Goal: Task Accomplishment & Management: Manage account settings

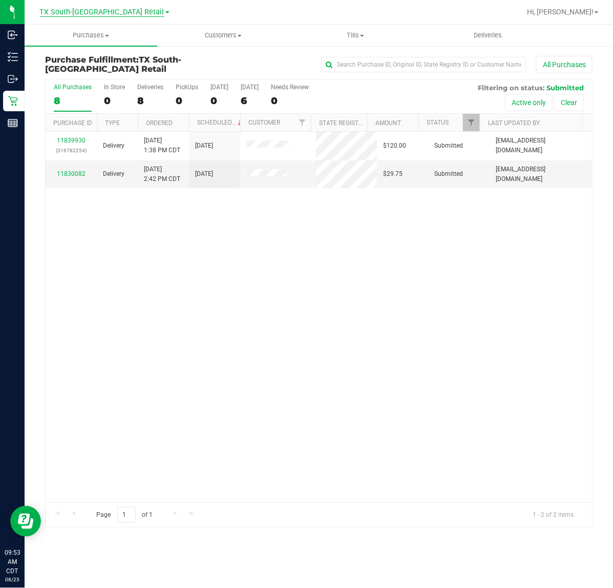
click at [121, 13] on span "TX South-[GEOGRAPHIC_DATA] Retail" at bounding box center [102, 12] width 125 height 9
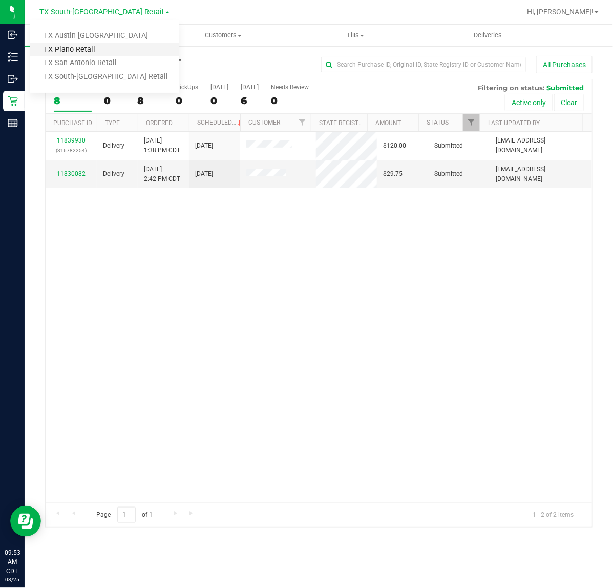
click at [118, 46] on link "TX Plano Retail" at bounding box center [105, 50] width 150 height 14
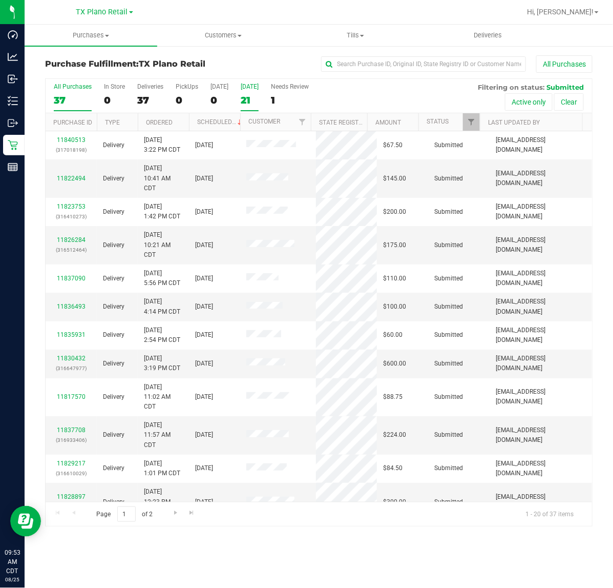
click at [252, 101] on div "21" at bounding box center [250, 100] width 18 height 12
click at [0, 0] on input "Tomorrow 21" at bounding box center [0, 0] width 0 height 0
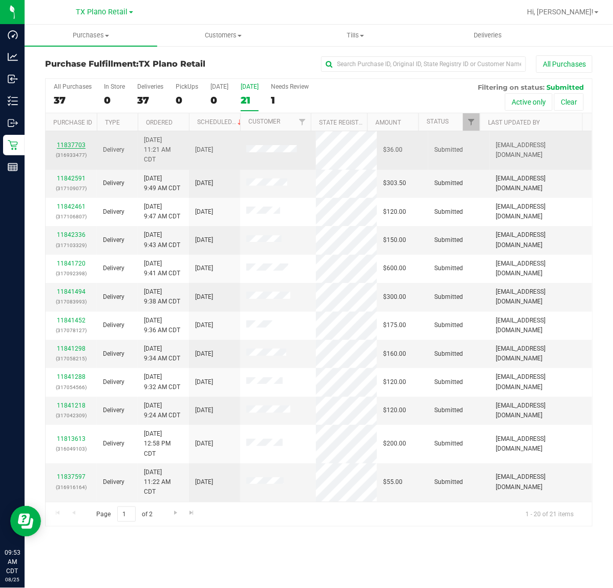
click at [77, 147] on link "11837703" at bounding box center [71, 144] width 29 height 7
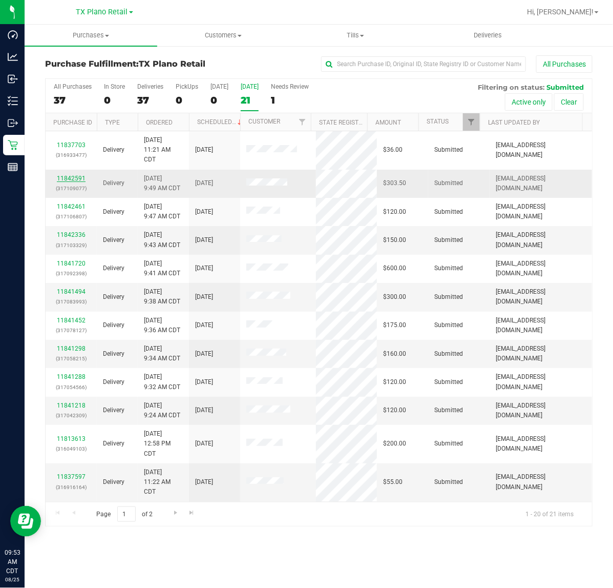
click at [73, 180] on link "11842591" at bounding box center [71, 178] width 29 height 7
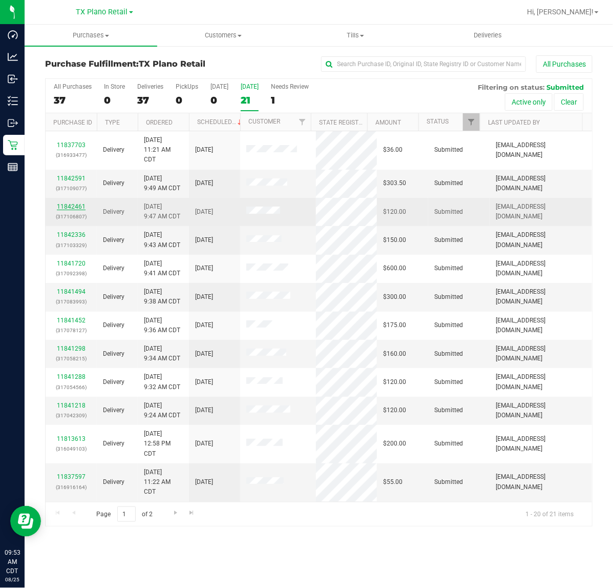
click at [75, 209] on link "11842461" at bounding box center [71, 206] width 29 height 7
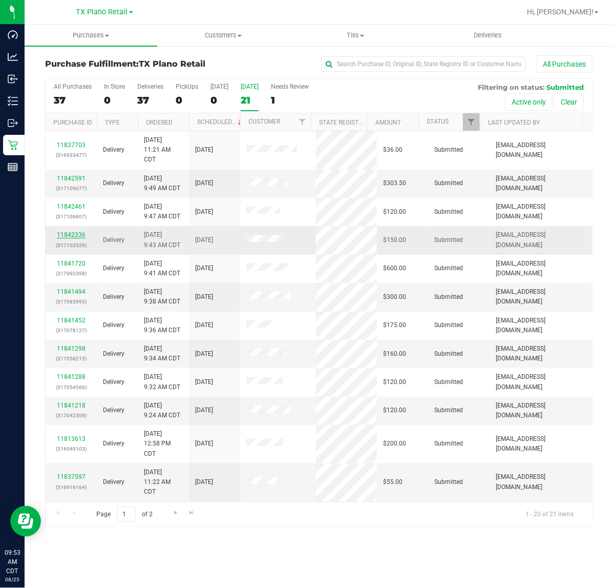
click at [71, 238] on link "11842336" at bounding box center [71, 234] width 29 height 7
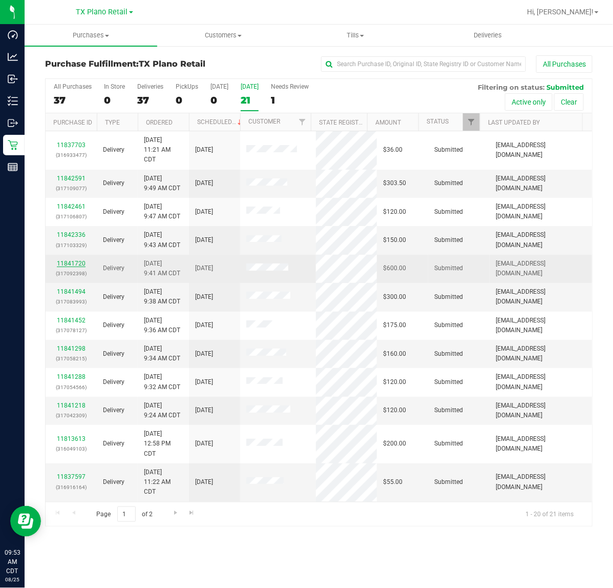
click at [70, 263] on link "11841720" at bounding box center [71, 263] width 29 height 7
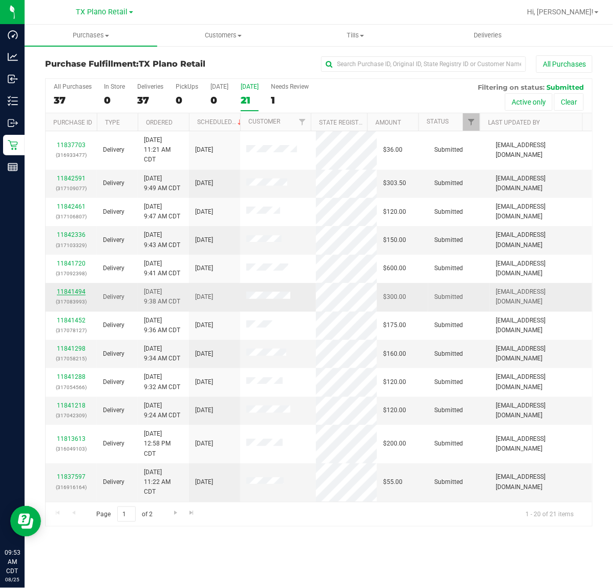
click at [66, 293] on link "11841494" at bounding box center [71, 291] width 29 height 7
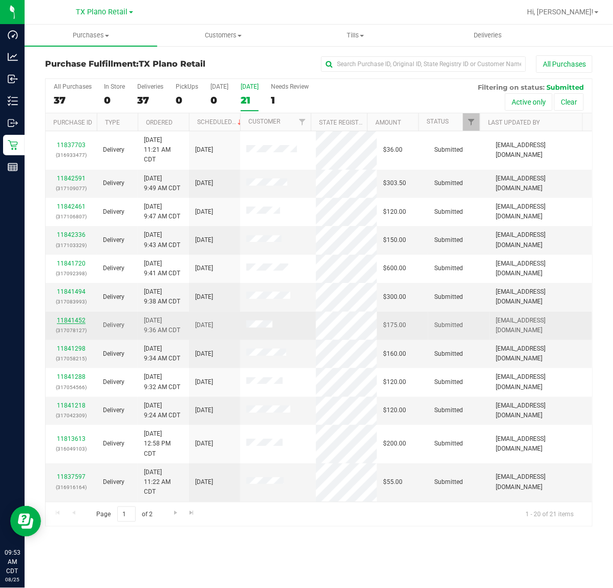
click at [73, 321] on link "11841452" at bounding box center [71, 320] width 29 height 7
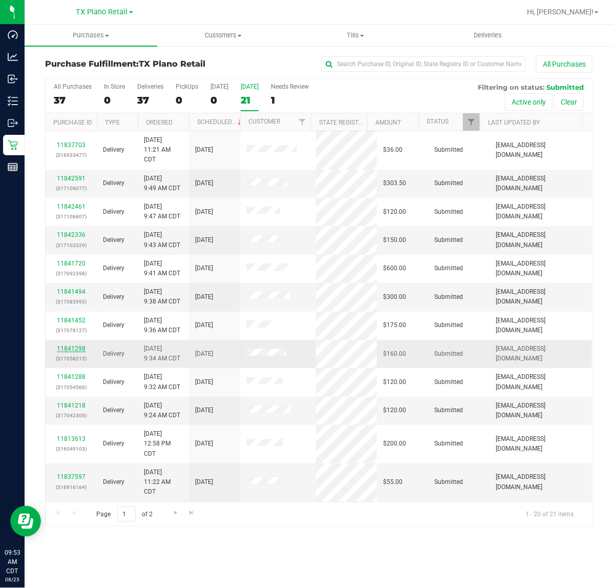
click at [80, 352] on link "11841298" at bounding box center [71, 348] width 29 height 7
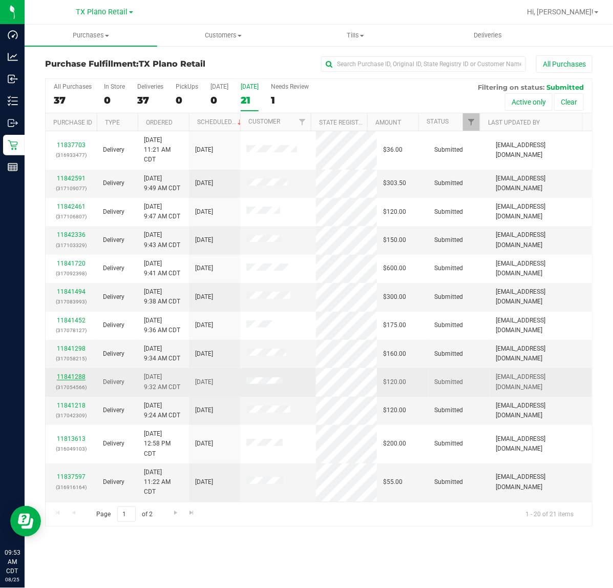
click at [77, 378] on link "11841288" at bounding box center [71, 376] width 29 height 7
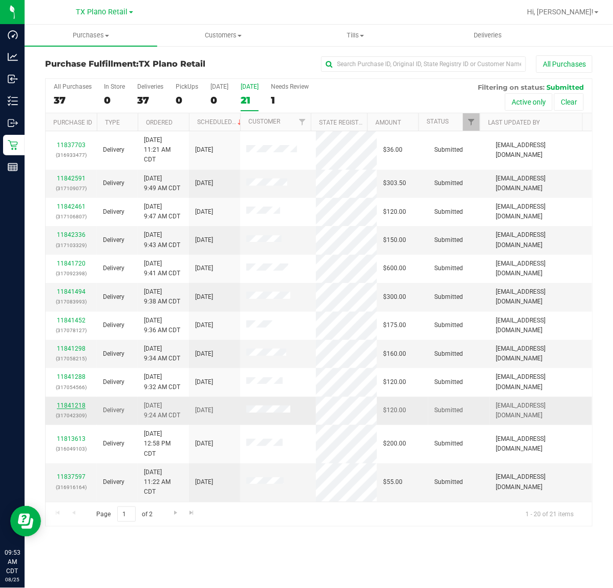
click at [74, 409] on link "11841218" at bounding box center [71, 405] width 29 height 7
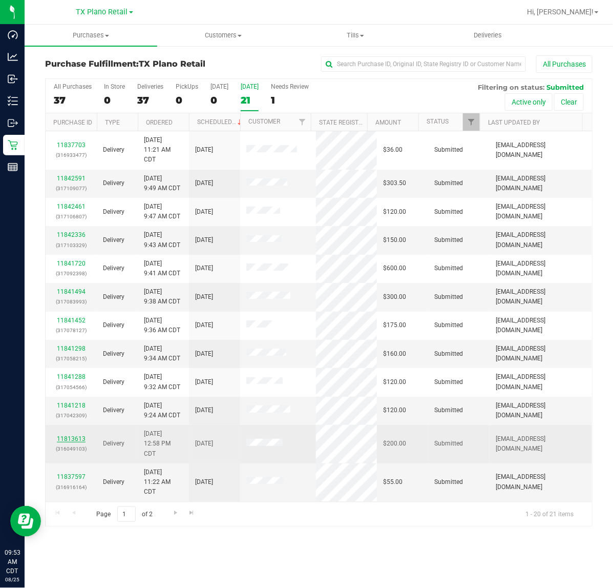
click at [73, 441] on link "11813613" at bounding box center [71, 438] width 29 height 7
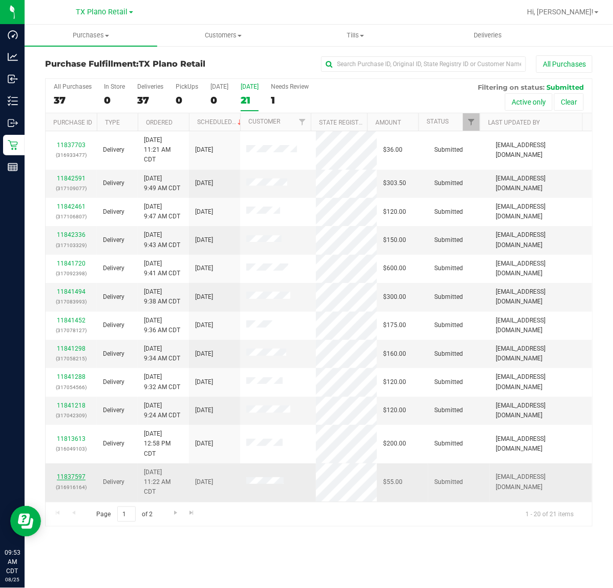
click at [67, 480] on link "11837597" at bounding box center [71, 476] width 29 height 7
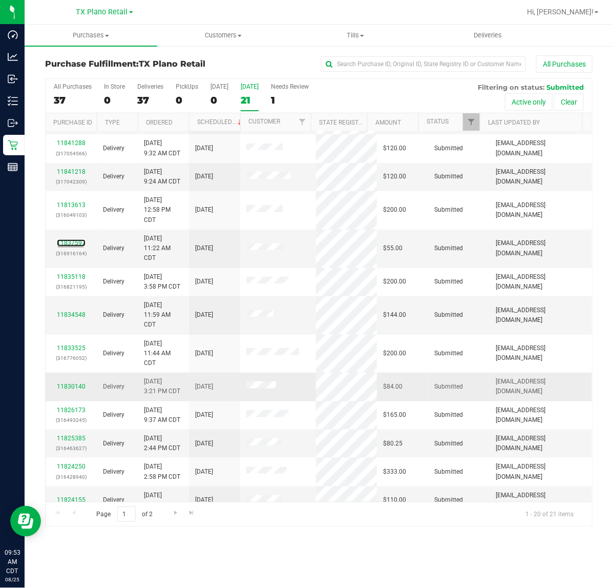
scroll to position [248, 0]
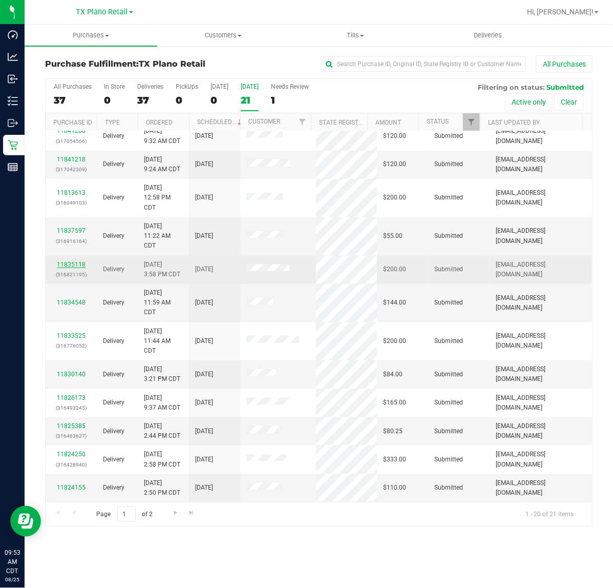
click at [77, 267] on link "11835118" at bounding box center [71, 264] width 29 height 7
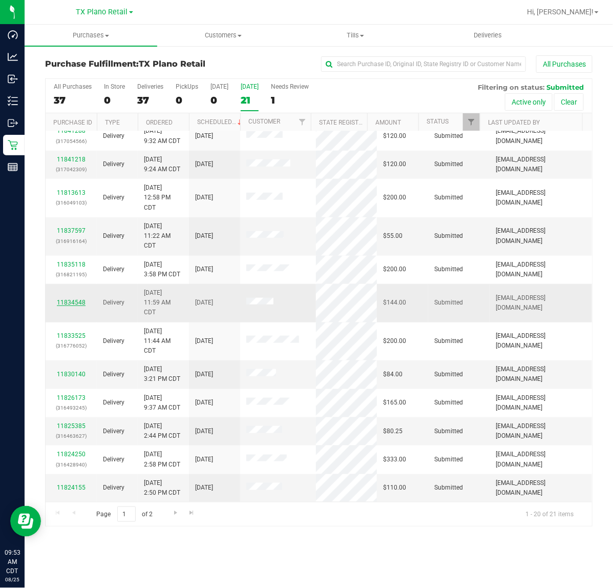
click at [70, 303] on link "11834548" at bounding box center [71, 302] width 29 height 7
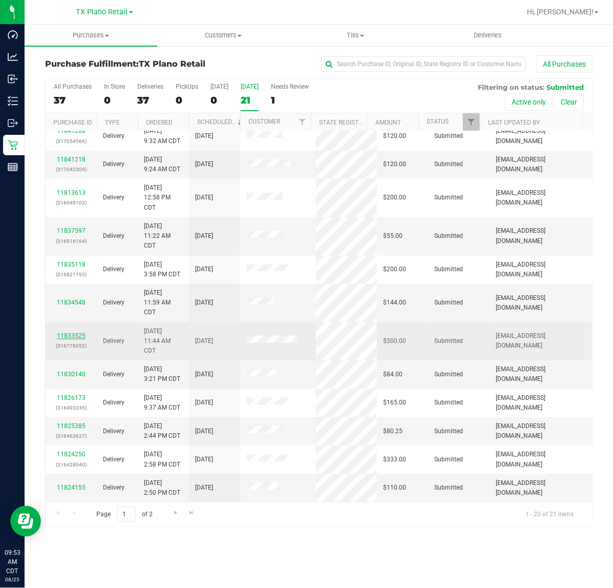
click at [72, 337] on link "11833525" at bounding box center [71, 335] width 29 height 7
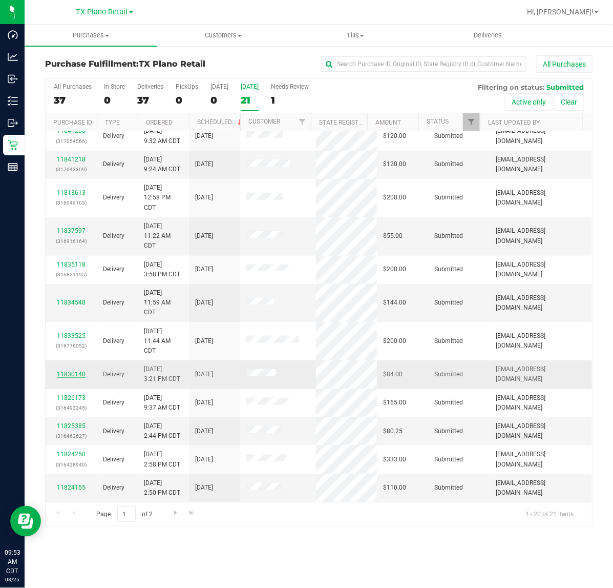
click at [73, 374] on link "11830140" at bounding box center [71, 374] width 29 height 7
drag, startPoint x: 78, startPoint y: 400, endPoint x: 83, endPoint y: 419, distance: 19.9
click at [78, 400] on link "11826173" at bounding box center [71, 397] width 29 height 7
click at [79, 428] on link "11825385" at bounding box center [71, 425] width 29 height 7
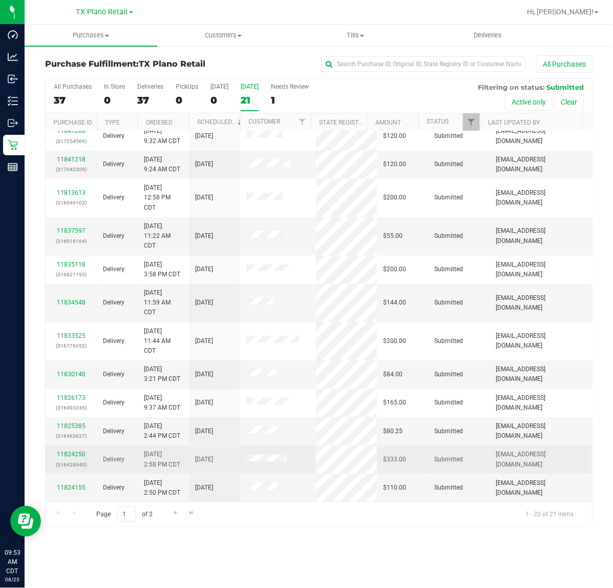
click at [74, 451] on div "11824250 (316428940)" at bounding box center [71, 458] width 39 height 19
click at [73, 458] on link "11824250" at bounding box center [71, 453] width 29 height 7
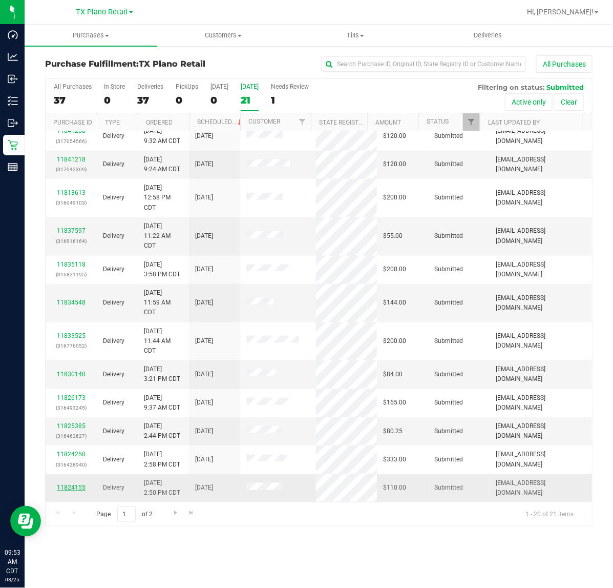
click at [69, 486] on link "11824155" at bounding box center [71, 487] width 29 height 7
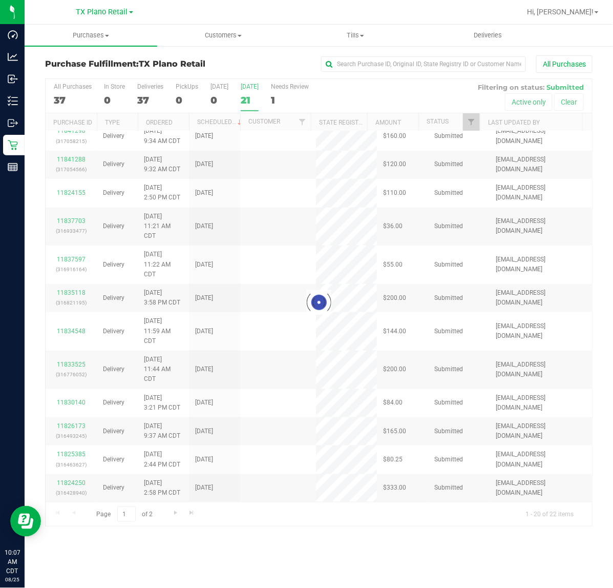
scroll to position [0, 0]
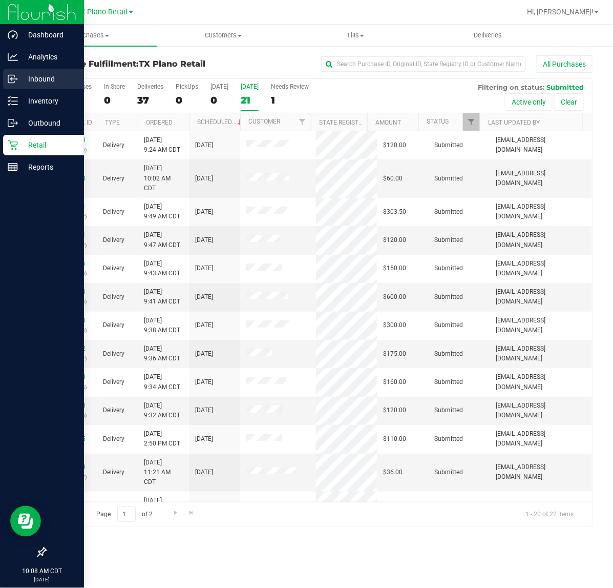
click at [11, 80] on icon at bounding box center [13, 79] width 10 height 10
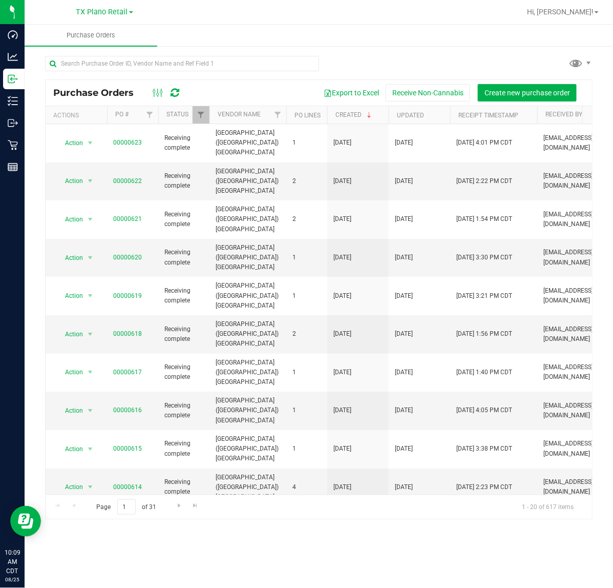
click at [180, 95] on div at bounding box center [166, 93] width 34 height 12
click at [177, 95] on icon at bounding box center [175, 93] width 9 height 10
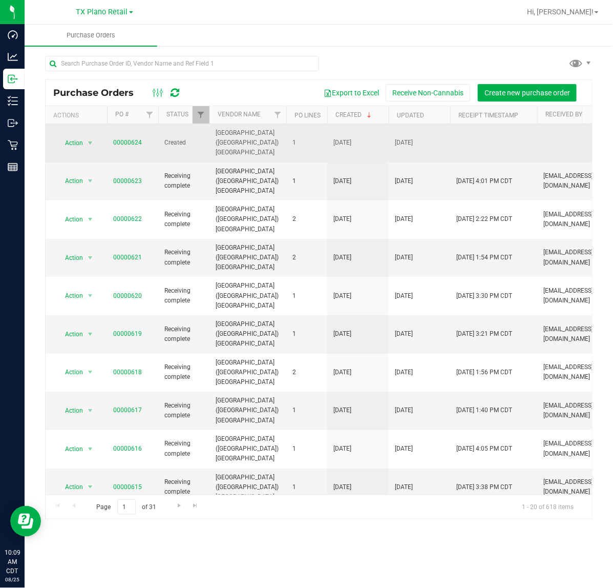
click at [125, 138] on span "00000624" at bounding box center [127, 143] width 29 height 10
click at [125, 139] on link "00000624" at bounding box center [127, 142] width 29 height 7
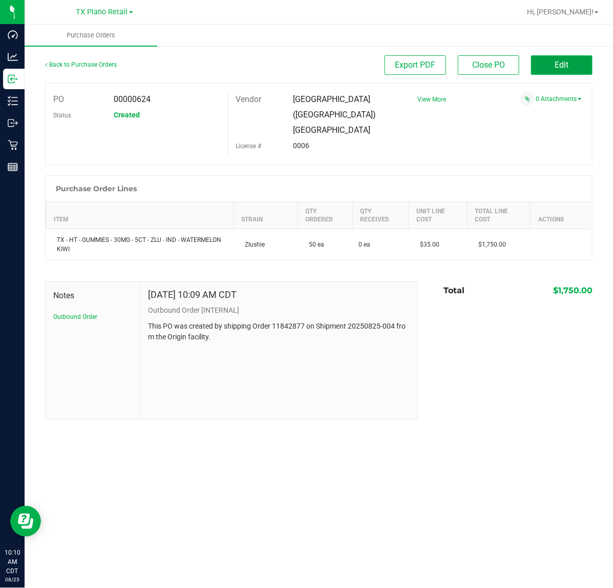
click at [559, 71] on button "Edit" at bounding box center [562, 64] width 62 height 19
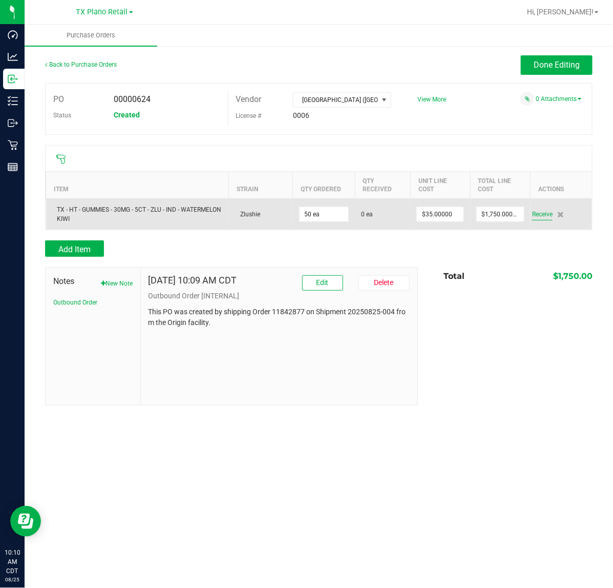
click at [544, 218] on span "Receive" at bounding box center [542, 214] width 21 height 12
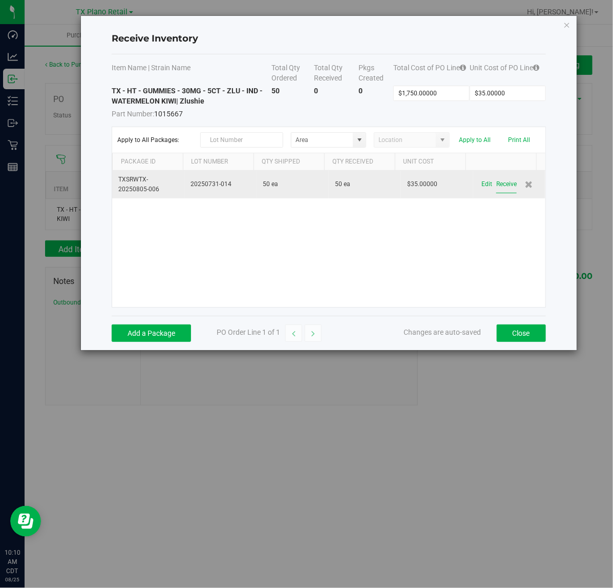
click at [501, 180] on button "Receive" at bounding box center [507, 184] width 21 height 18
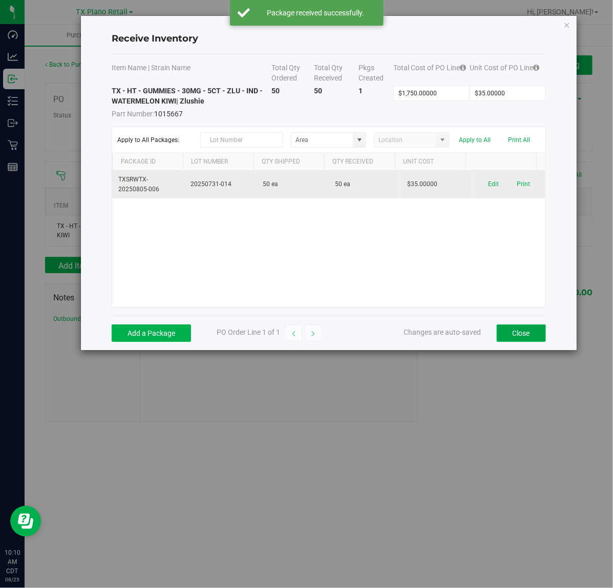
click at [513, 327] on button "Close" at bounding box center [521, 332] width 49 height 17
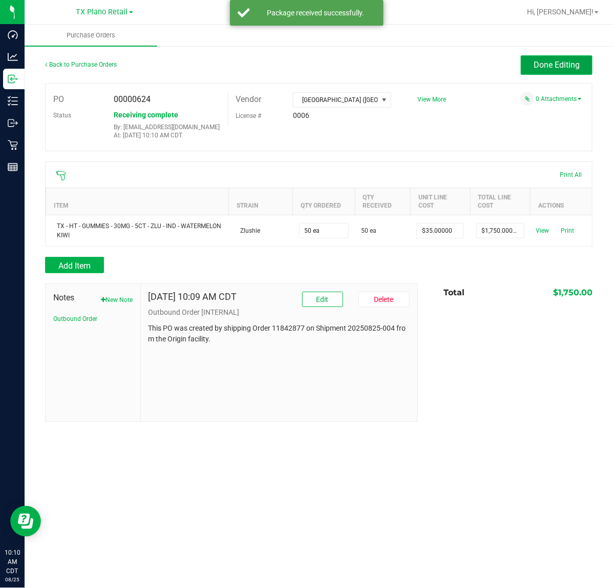
click at [551, 68] on span "Done Editing" at bounding box center [557, 65] width 46 height 10
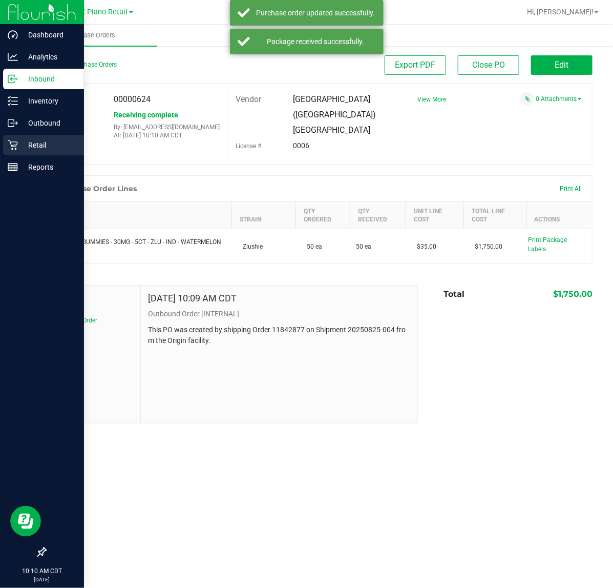
click at [24, 144] on p "Retail" at bounding box center [49, 145] width 62 height 12
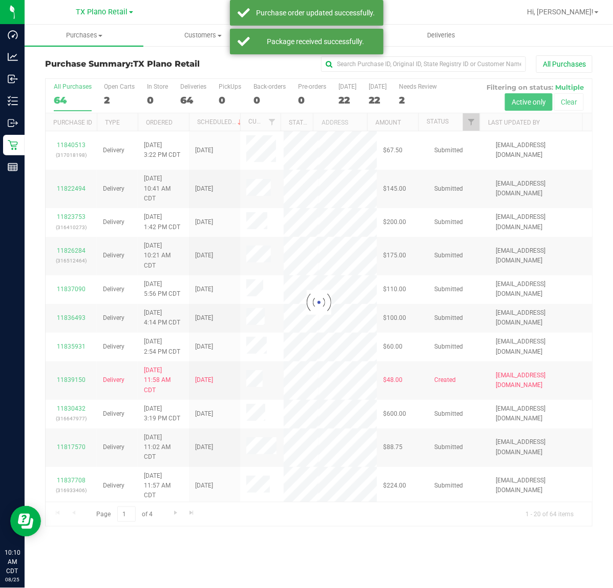
click at [92, 45] on link "Purchases Summary of purchases Fulfillment All purchases" at bounding box center [84, 36] width 119 height 22
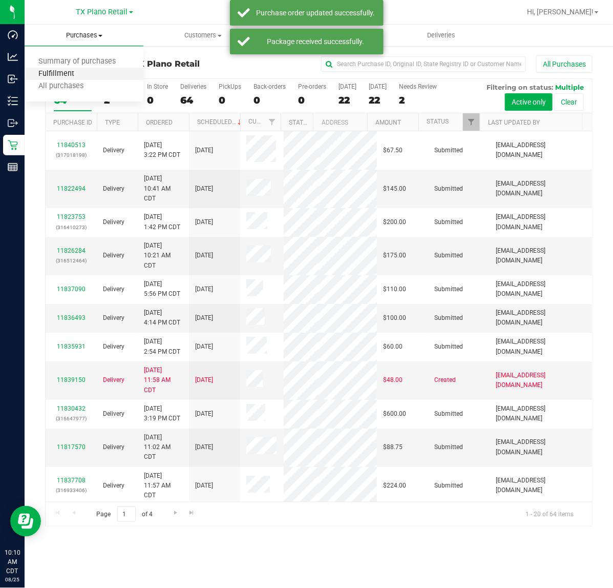
click at [85, 72] on span "Fulfillment" at bounding box center [57, 74] width 64 height 9
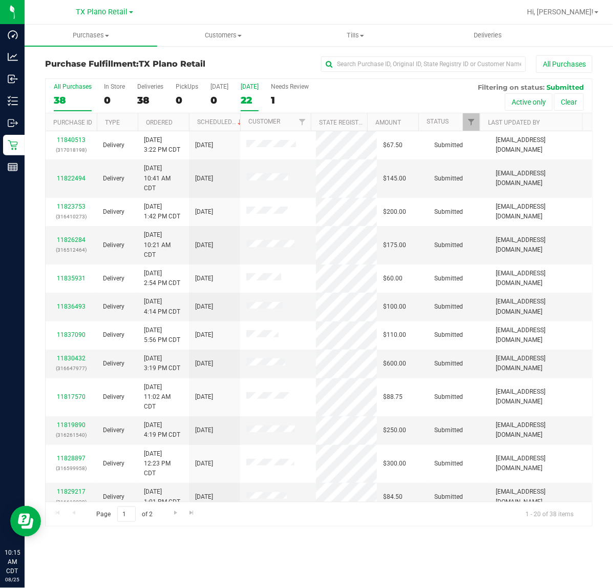
click at [251, 91] on label "Tomorrow 22" at bounding box center [250, 97] width 18 height 28
click at [0, 0] on input "Tomorrow 22" at bounding box center [0, 0] width 0 height 0
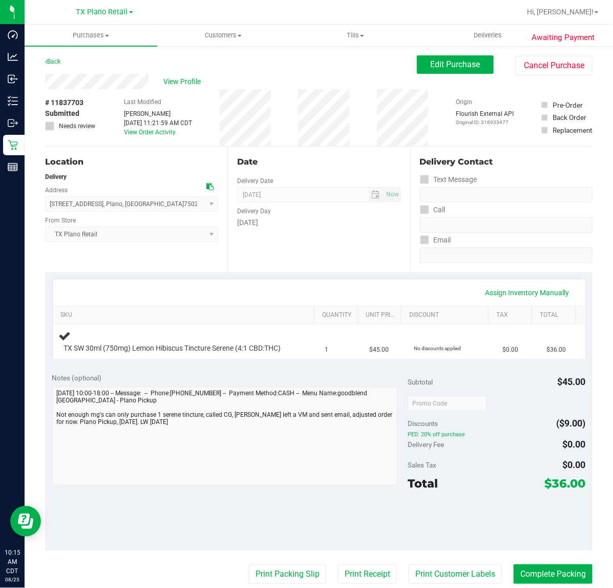
click at [324, 284] on div "Assign Inventory Manually" at bounding box center [319, 292] width 515 height 17
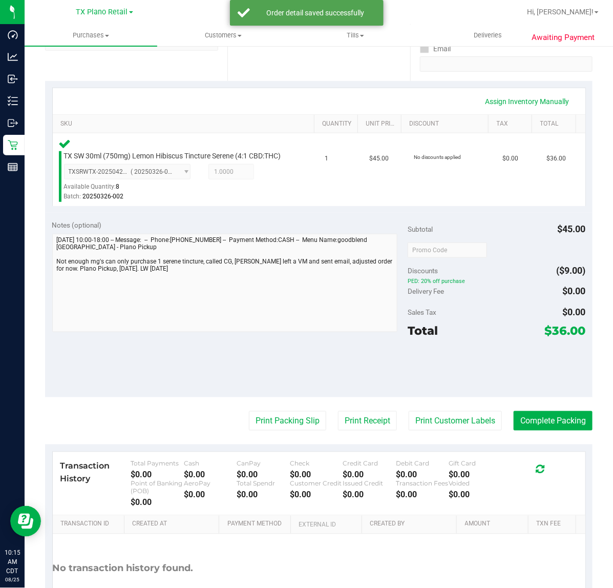
scroll to position [192, 0]
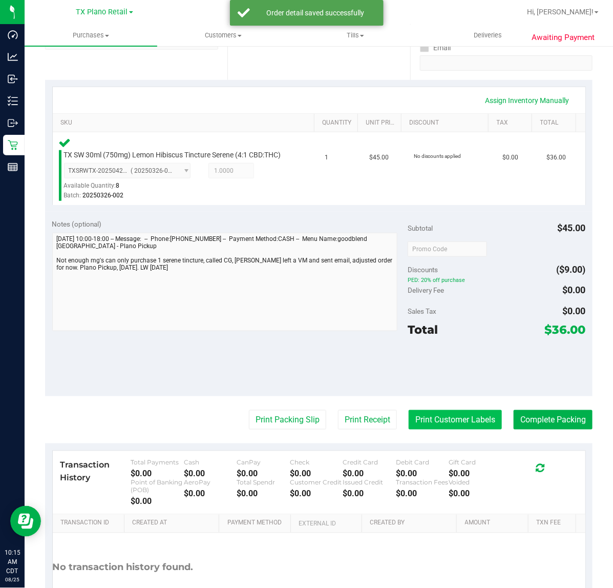
click at [438, 426] on button "Print Customer Labels" at bounding box center [455, 419] width 93 height 19
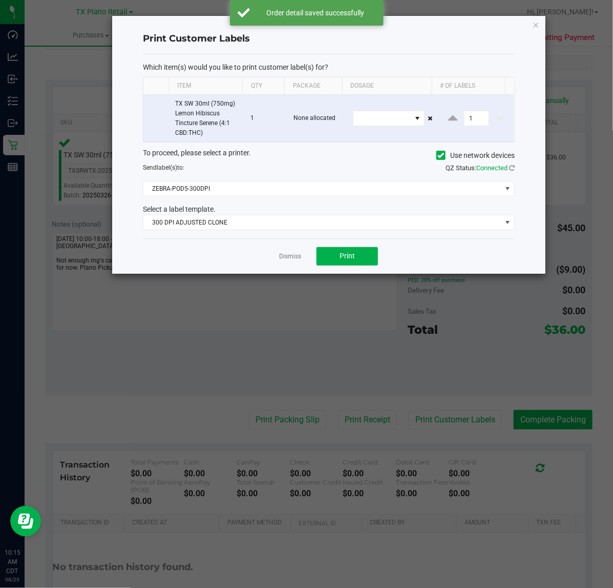
click at [270, 214] on div "Select a label template." at bounding box center [328, 209] width 387 height 11
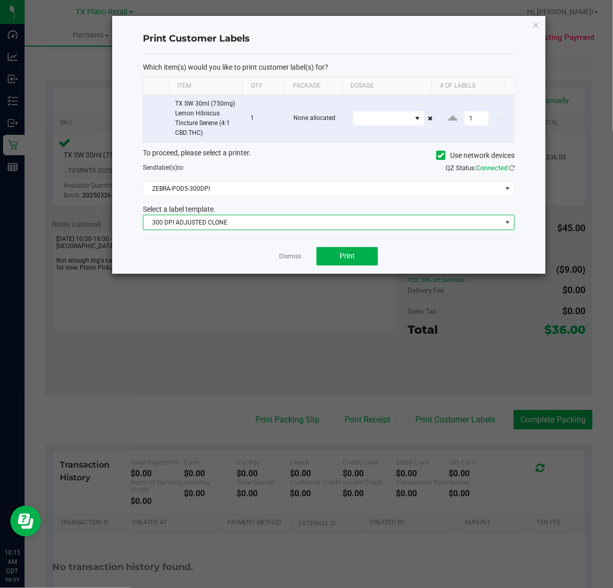
click at [264, 223] on span "300 DPI ADJUSTED CLONE" at bounding box center [323, 222] width 358 height 14
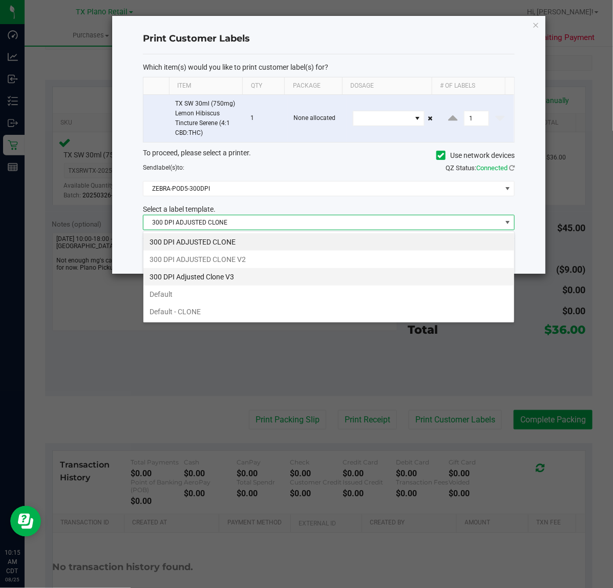
scroll to position [16, 372]
click at [268, 276] on li "300 DPI Adjusted Clone V3" at bounding box center [329, 276] width 371 height 17
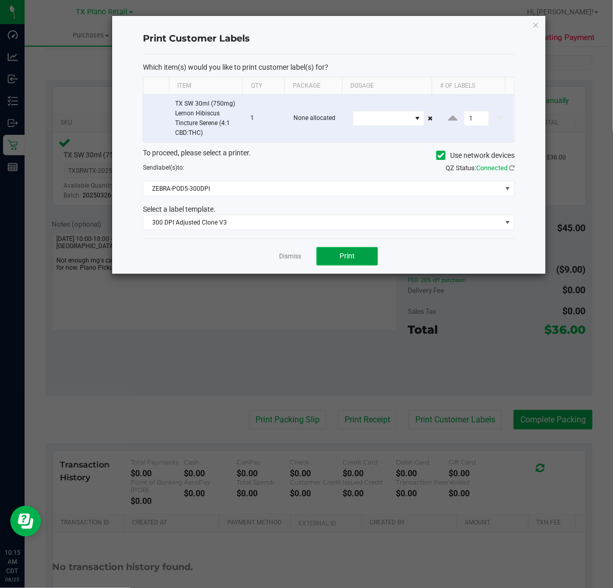
click at [326, 259] on button "Print" at bounding box center [348, 256] width 62 height 18
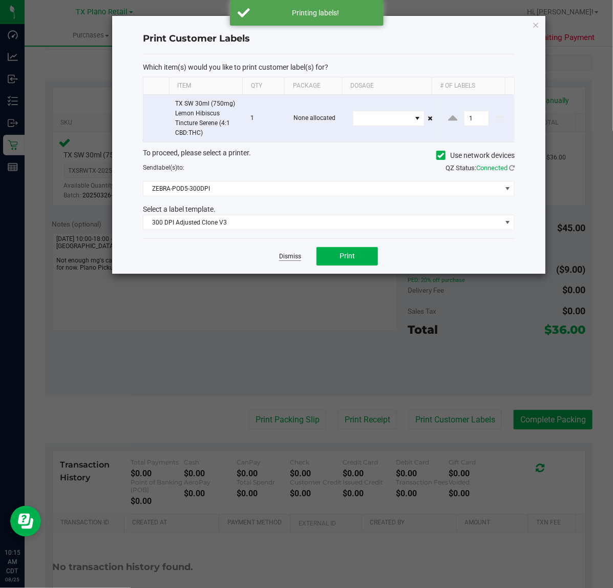
click at [300, 255] on link "Dismiss" at bounding box center [290, 256] width 22 height 9
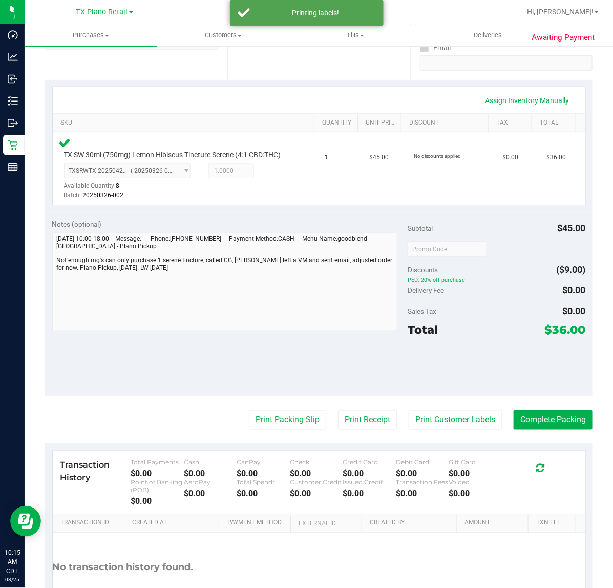
click at [354, 445] on purchase-details "Back Edit Purchase Cancel Purchase View Profile # 11837703 Submitted Needs revi…" at bounding box center [319, 253] width 548 height 780
drag, startPoint x: 361, startPoint y: 431, endPoint x: 362, endPoint y: 422, distance: 9.2
click at [362, 422] on button "Print Receipt" at bounding box center [367, 419] width 59 height 19
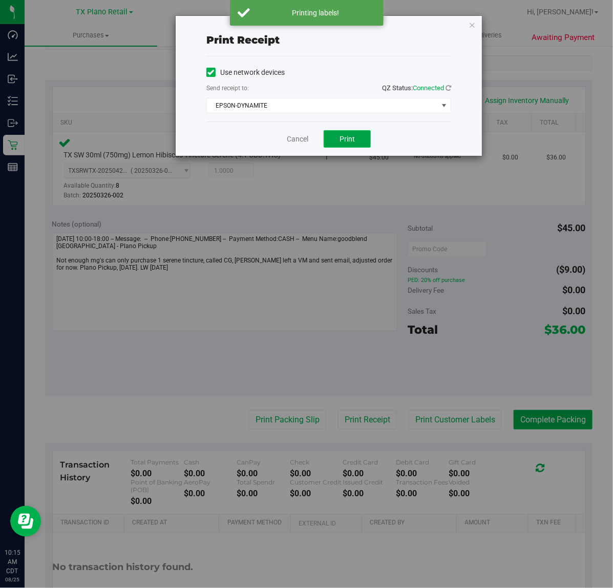
click at [337, 148] on button "Print" at bounding box center [347, 138] width 47 height 17
click at [295, 141] on link "Cancel" at bounding box center [294, 139] width 22 height 11
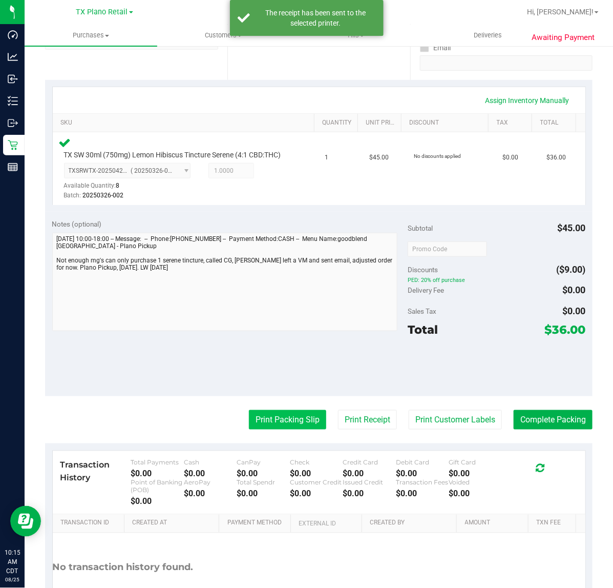
click at [299, 429] on button "Print Packing Slip" at bounding box center [287, 419] width 77 height 19
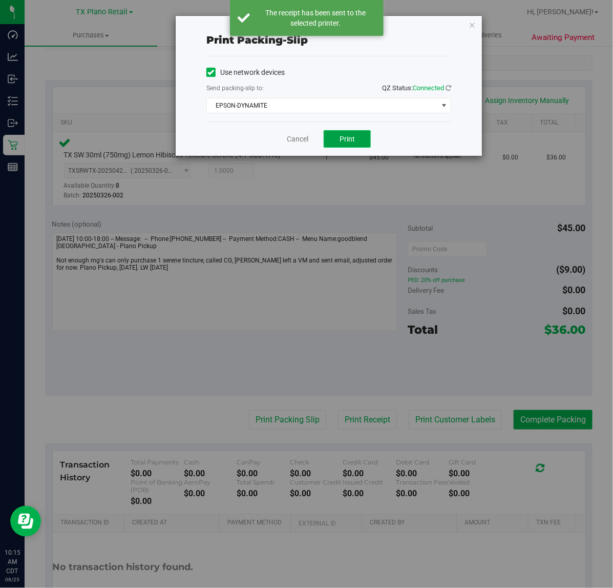
click at [342, 136] on span "Print" at bounding box center [347, 139] width 15 height 8
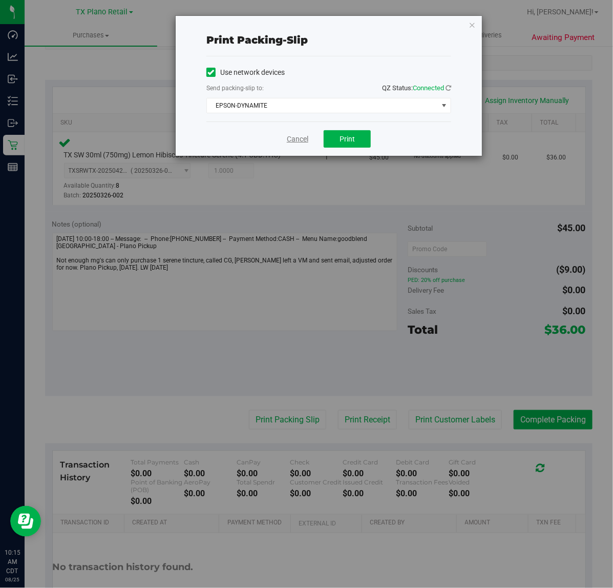
click at [306, 142] on link "Cancel" at bounding box center [298, 139] width 22 height 11
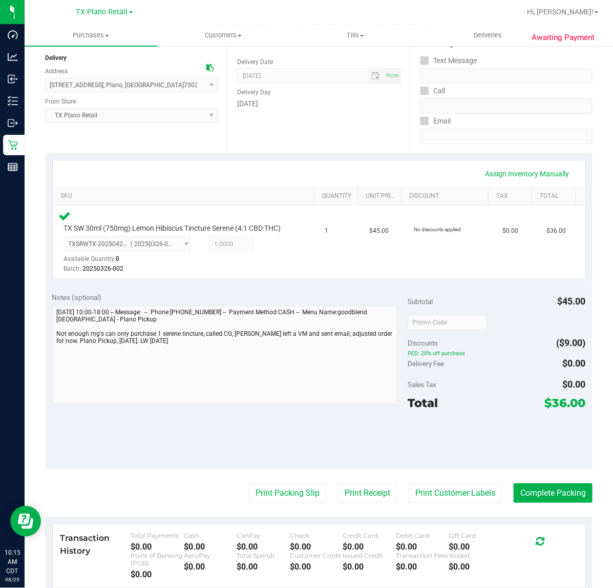
scroll to position [118, 0]
click at [544, 503] on button "Complete Packing" at bounding box center [553, 493] width 79 height 19
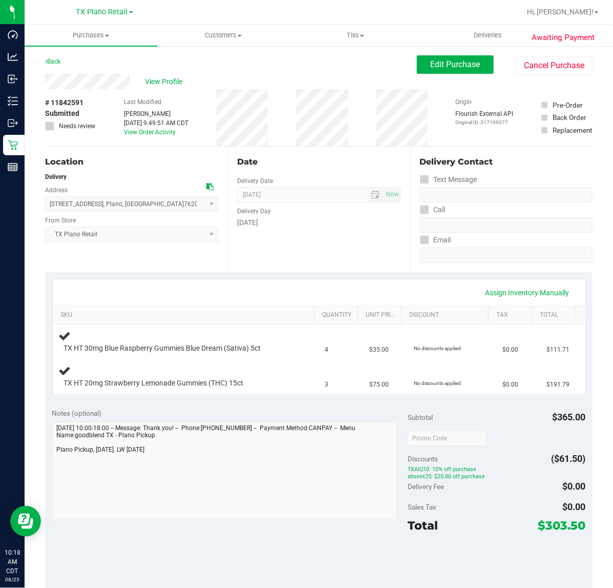
click at [295, 262] on div "Date Delivery Date 08/26/2025 Now 08/26/2025 07:00 AM Now Delivery Day Tuesday" at bounding box center [319, 210] width 182 height 126
click at [275, 253] on div "Date Delivery Date 08/26/2025 Now 08/26/2025 07:00 AM Now Delivery Day Tuesday" at bounding box center [319, 210] width 182 height 126
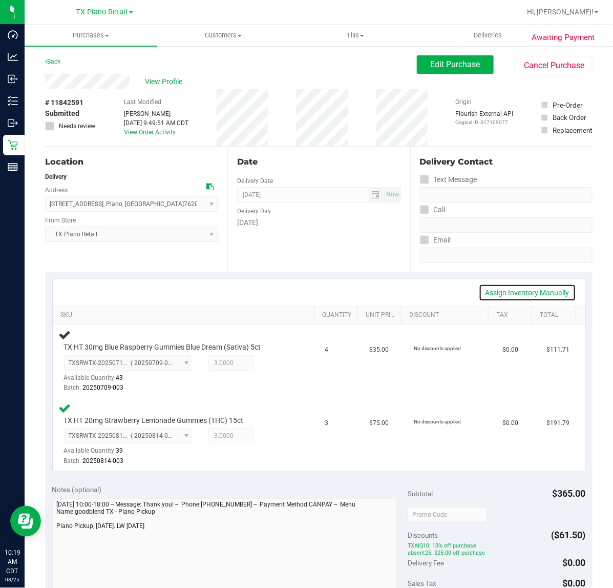
click at [536, 288] on link "Assign Inventory Manually" at bounding box center [527, 292] width 97 height 17
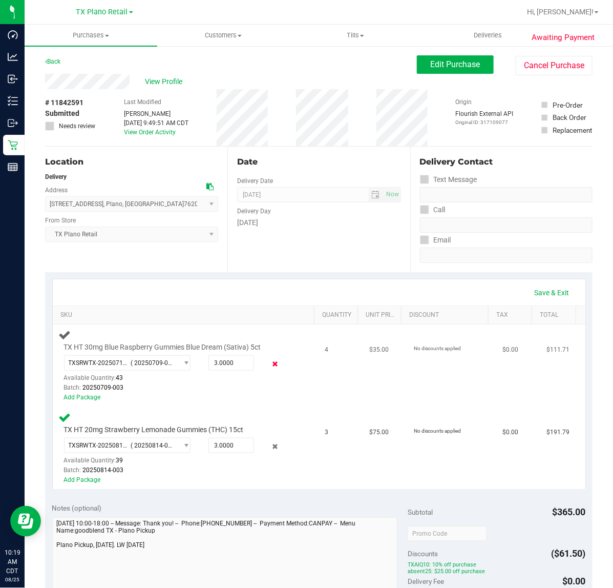
click at [270, 366] on icon at bounding box center [275, 364] width 11 height 12
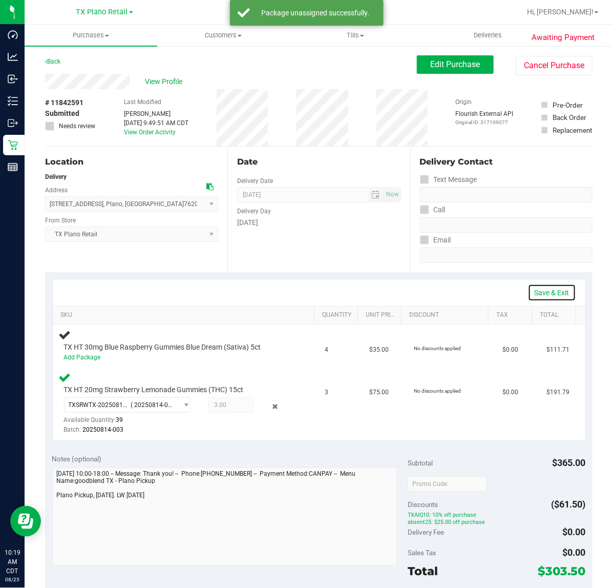
click at [549, 293] on link "Save & Exit" at bounding box center [552, 292] width 48 height 17
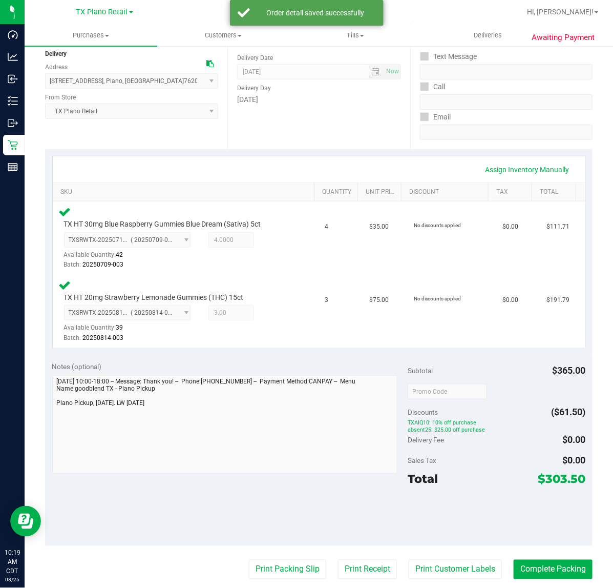
scroll to position [128, 0]
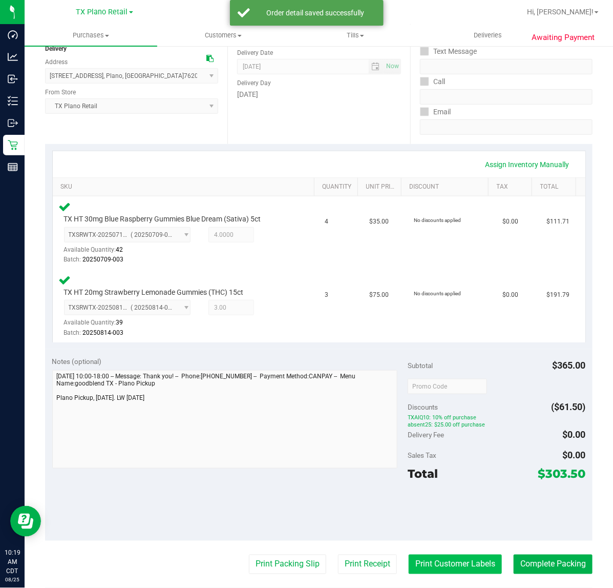
click at [473, 563] on button "Print Customer Labels" at bounding box center [455, 564] width 93 height 19
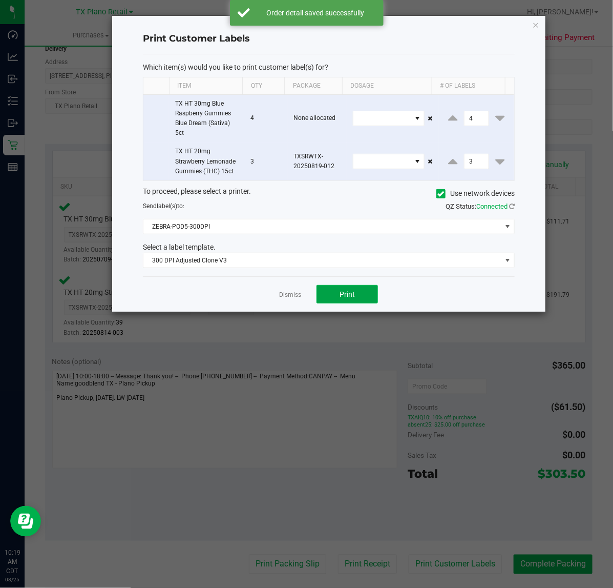
click at [334, 298] on button "Print" at bounding box center [348, 294] width 62 height 18
click at [296, 299] on link "Dismiss" at bounding box center [290, 295] width 22 height 9
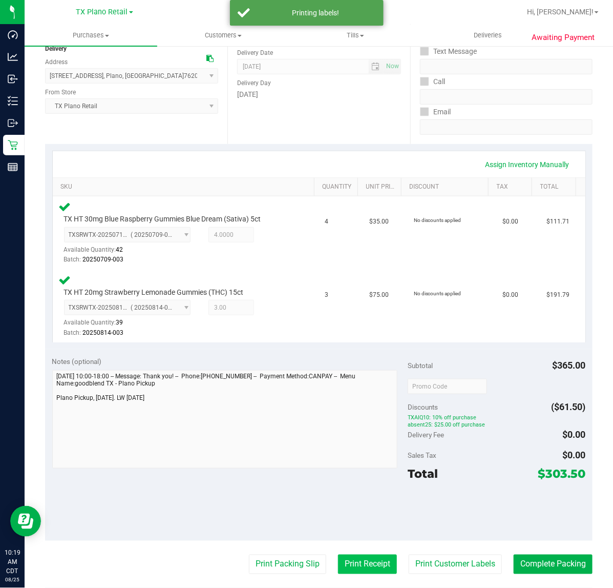
click at [362, 559] on button "Print Receipt" at bounding box center [367, 564] width 59 height 19
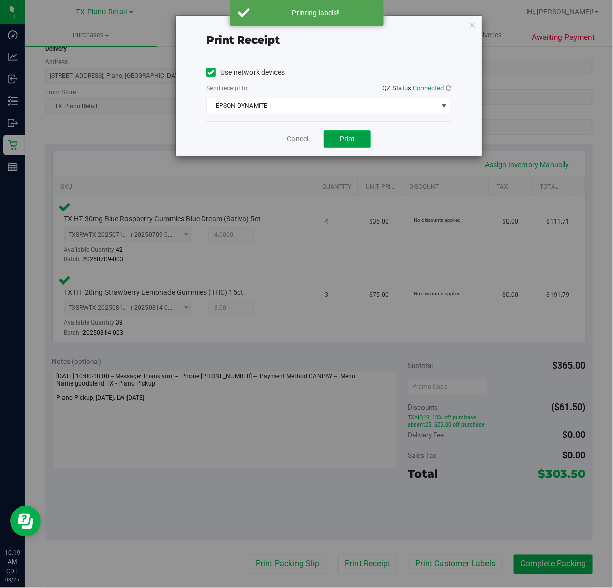
click at [352, 139] on span "Print" at bounding box center [347, 139] width 15 height 8
click at [281, 137] on div "Cancel Print" at bounding box center [329, 138] width 245 height 34
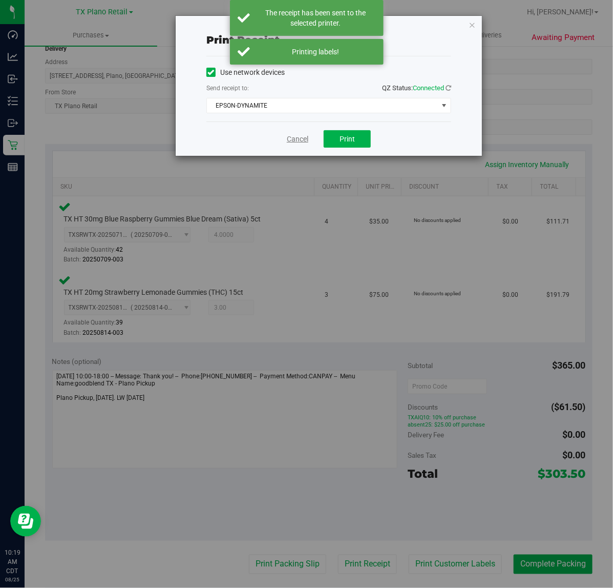
click at [298, 137] on link "Cancel" at bounding box center [298, 139] width 22 height 11
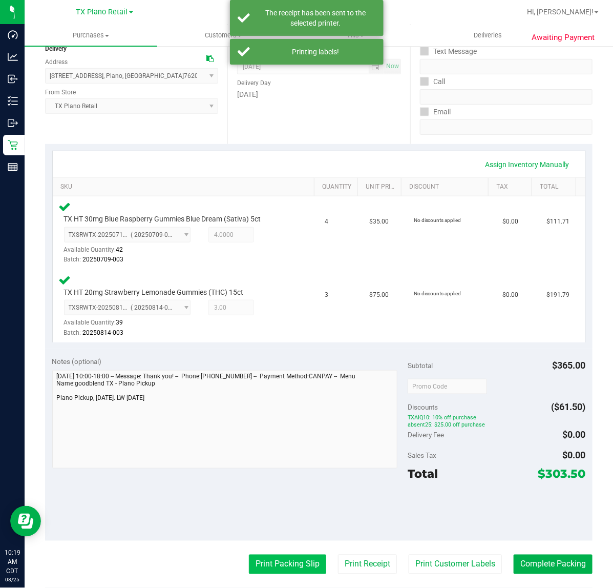
click at [255, 566] on button "Print Packing Slip" at bounding box center [287, 564] width 77 height 19
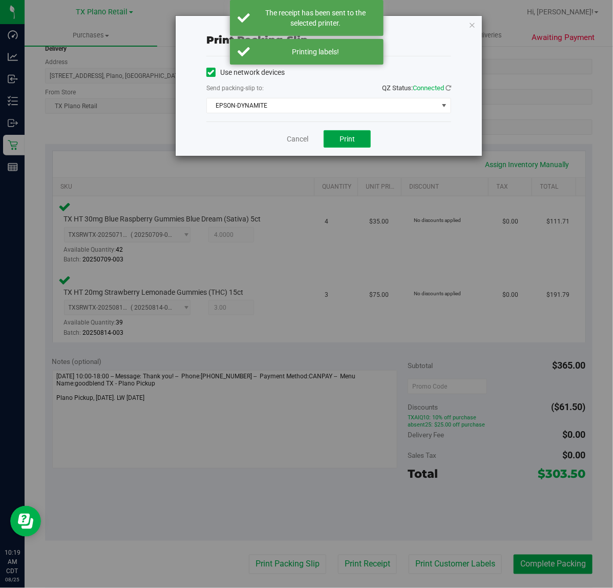
click at [346, 137] on span "Print" at bounding box center [347, 139] width 15 height 8
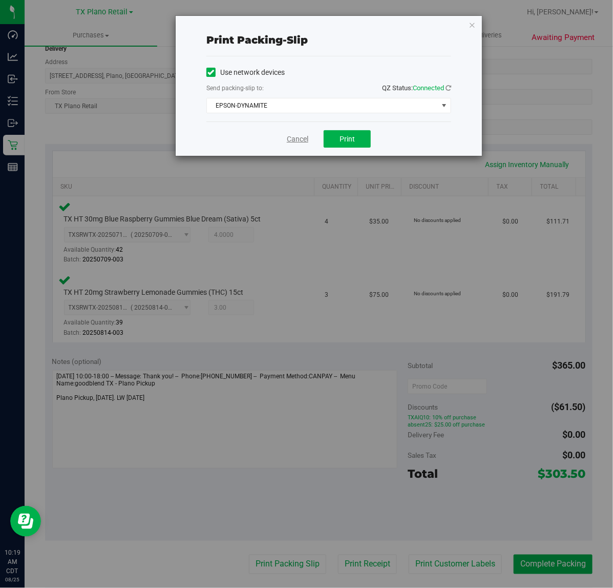
click at [291, 141] on link "Cancel" at bounding box center [298, 139] width 22 height 11
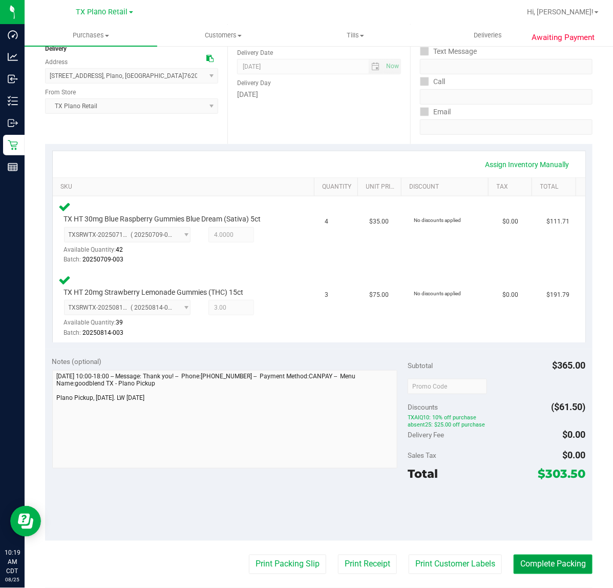
click at [530, 560] on button "Complete Packing" at bounding box center [553, 564] width 79 height 19
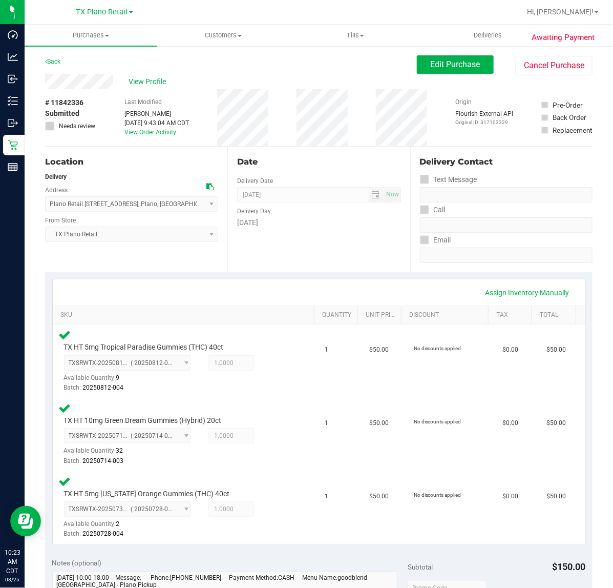
click at [298, 262] on div "Date Delivery Date 08/26/2025 Now 08/26/2025 07:00 AM Now Delivery Day Tuesday" at bounding box center [319, 210] width 182 height 126
click at [342, 253] on div "Date Delivery Date 08/26/2025 Now 08/26/2025 07:00 AM Now Delivery Day Tuesday" at bounding box center [319, 210] width 182 height 126
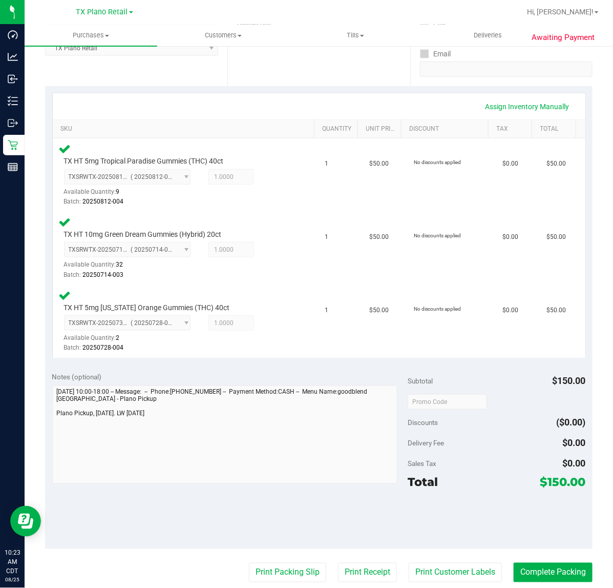
scroll to position [192, 0]
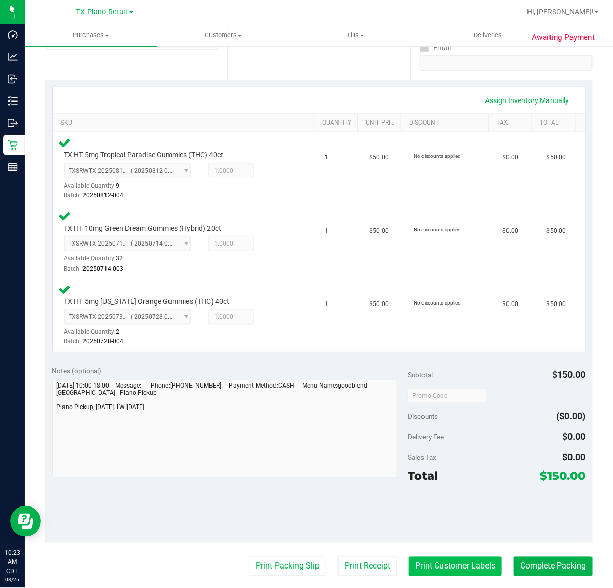
click at [409, 560] on button "Print Customer Labels" at bounding box center [455, 566] width 93 height 19
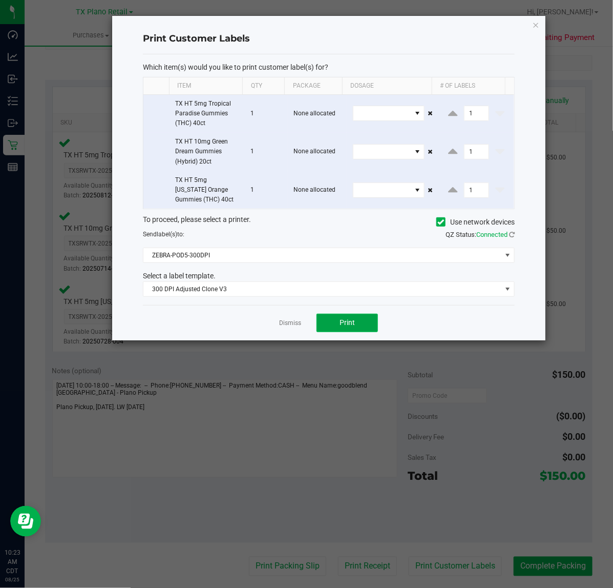
click at [350, 326] on span "Print" at bounding box center [347, 322] width 15 height 8
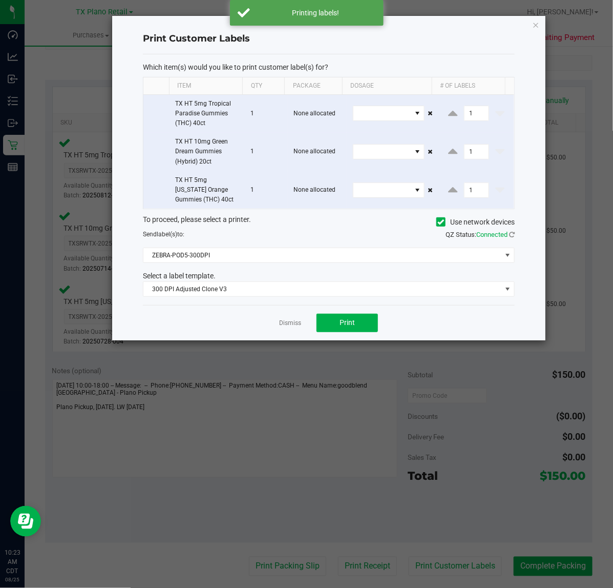
click at [297, 331] on div "Dismiss Print" at bounding box center [329, 322] width 372 height 35
click at [296, 326] on link "Dismiss" at bounding box center [290, 323] width 22 height 9
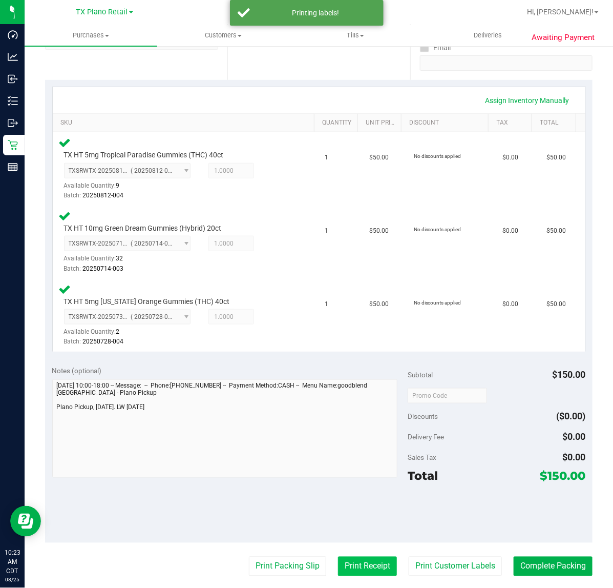
click at [341, 565] on button "Print Receipt" at bounding box center [367, 566] width 59 height 19
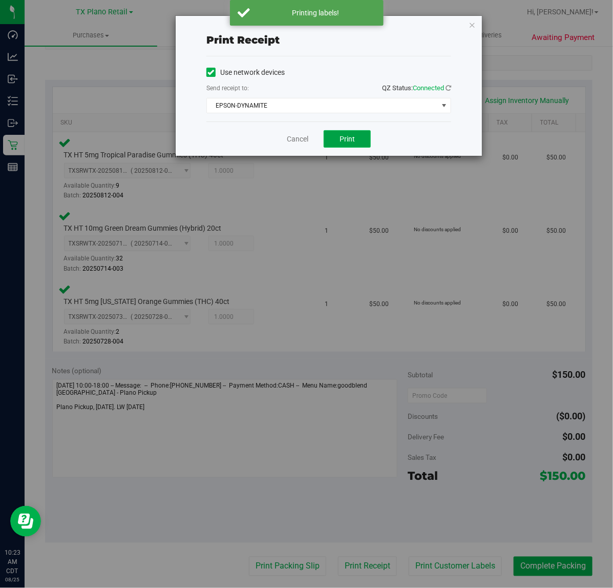
click at [353, 138] on span "Print" at bounding box center [347, 139] width 15 height 8
click at [304, 137] on div "Cancel Print" at bounding box center [329, 138] width 245 height 34
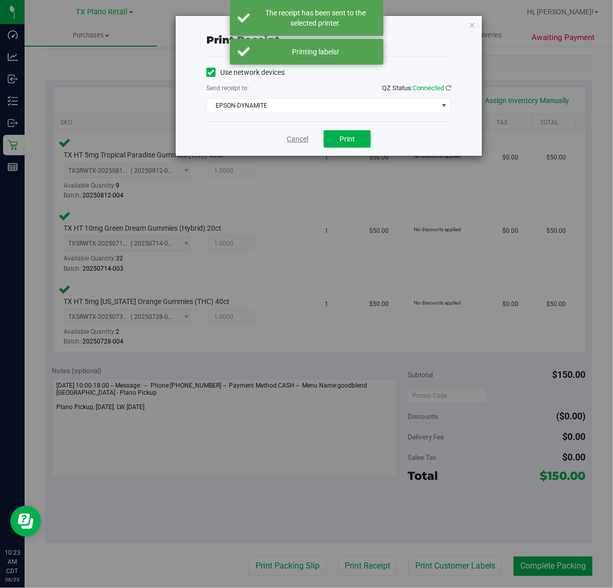
click at [295, 136] on link "Cancel" at bounding box center [298, 139] width 22 height 11
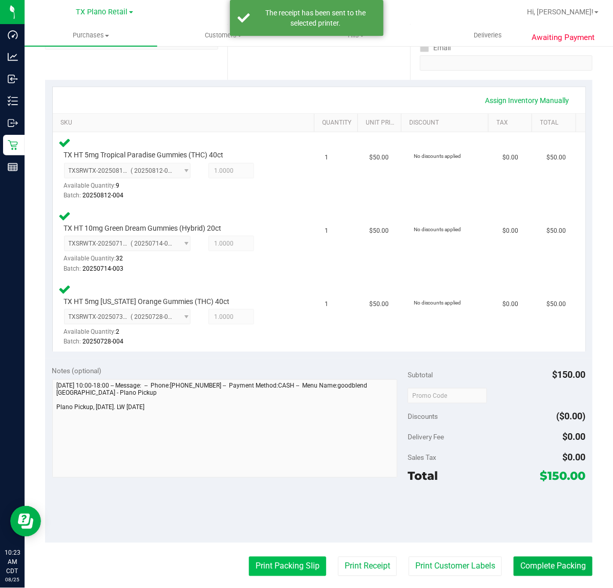
click at [285, 557] on button "Print Packing Slip" at bounding box center [287, 566] width 77 height 19
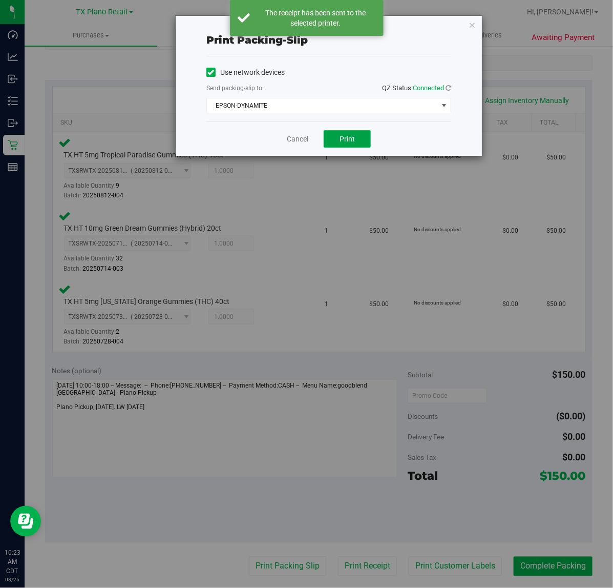
click at [342, 140] on span "Print" at bounding box center [347, 139] width 15 height 8
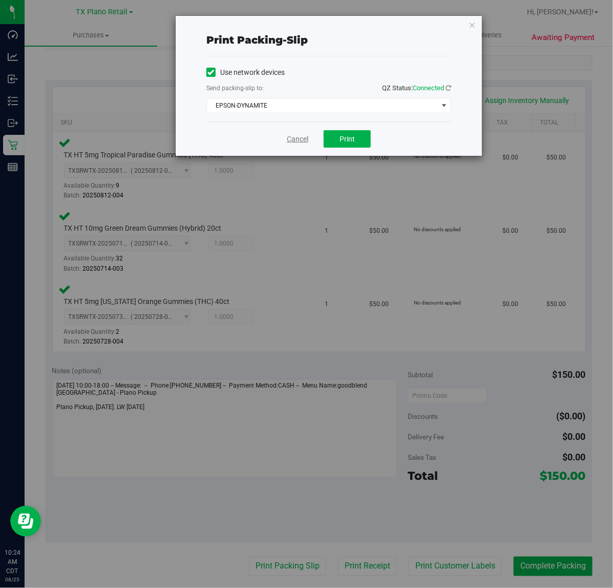
click at [305, 142] on link "Cancel" at bounding box center [298, 139] width 22 height 11
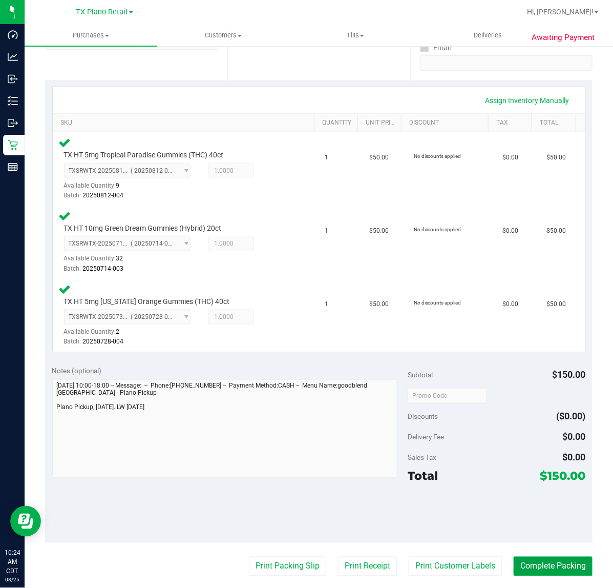
click at [539, 559] on button "Complete Packing" at bounding box center [553, 566] width 79 height 19
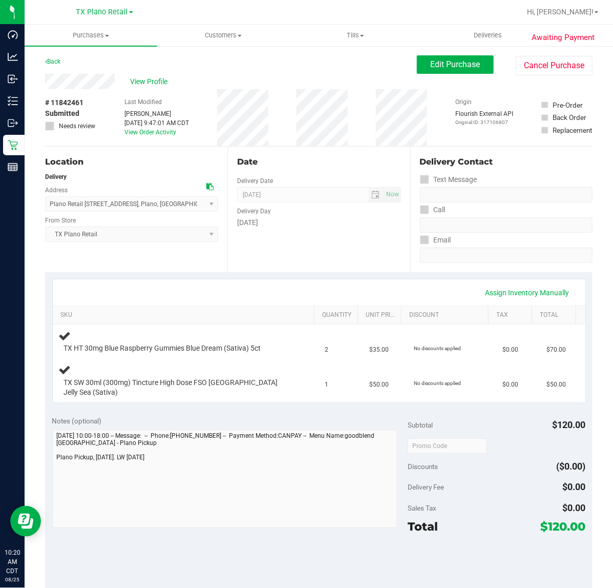
click at [446, 500] on div "Sales Tax $0.00" at bounding box center [497, 508] width 178 height 18
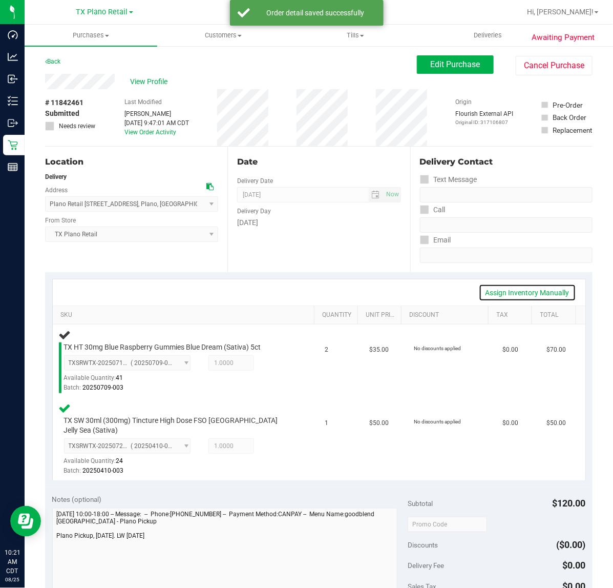
click at [490, 288] on link "Assign Inventory Manually" at bounding box center [527, 292] width 97 height 17
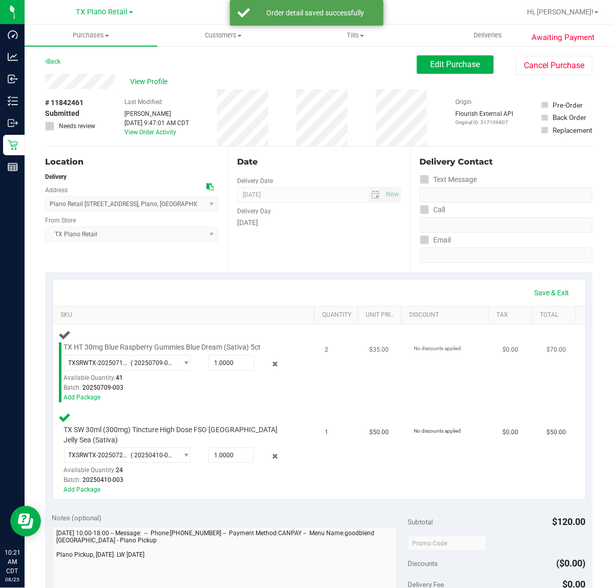
click at [273, 357] on div "TXSRWTX-20250716-018 ( 20250709-003 ) TXSRWTX-20250716-018 Available Quantity: …" at bounding box center [178, 373] width 229 height 37
click at [270, 360] on icon at bounding box center [275, 364] width 11 height 12
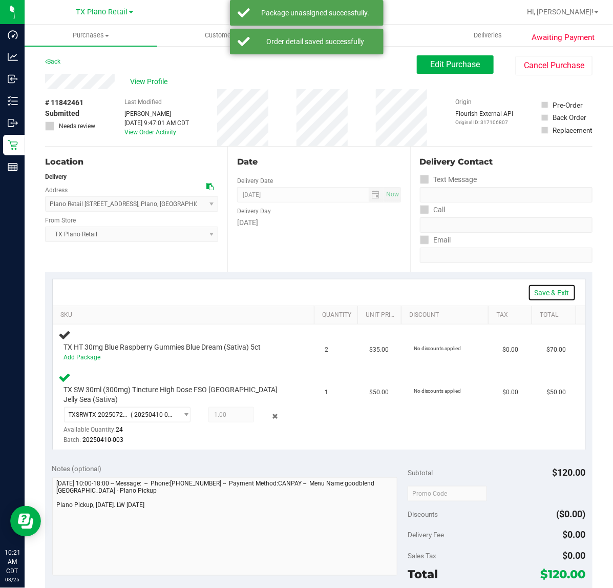
click at [542, 293] on link "Save & Exit" at bounding box center [552, 292] width 48 height 17
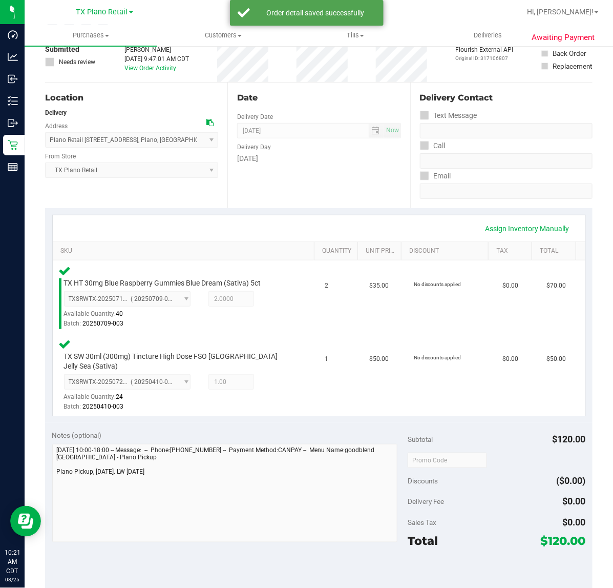
scroll to position [192, 0]
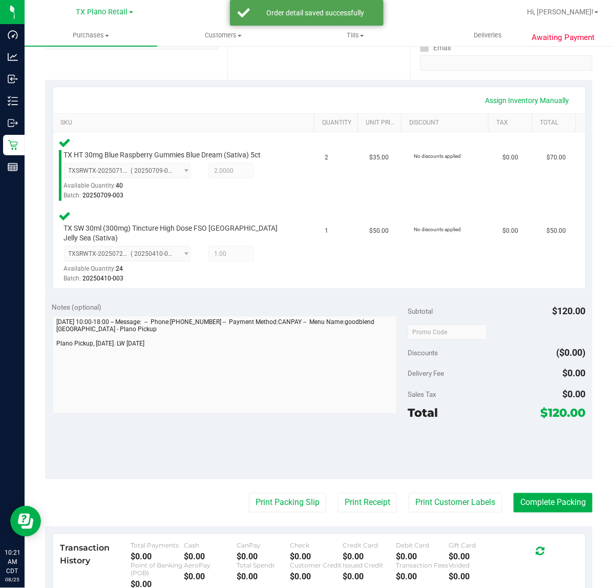
click at [441, 475] on purchase-details "Back Edit Purchase Cancel Purchase View Profile # 11842461 Submitted Needs revi…" at bounding box center [319, 294] width 548 height 863
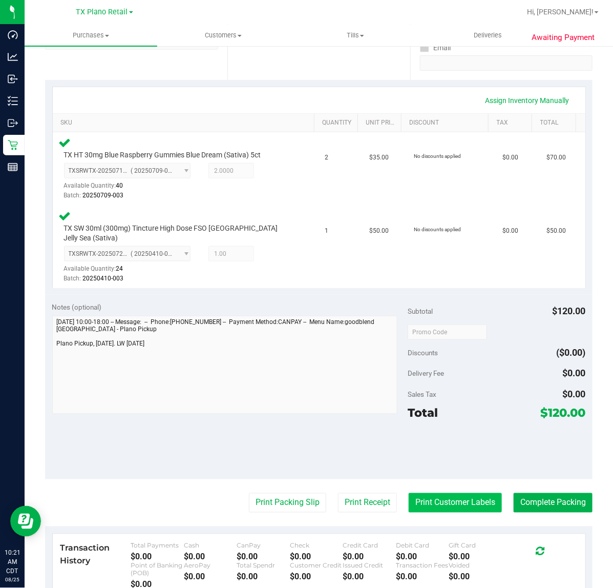
click at [436, 493] on button "Print Customer Labels" at bounding box center [455, 502] width 93 height 19
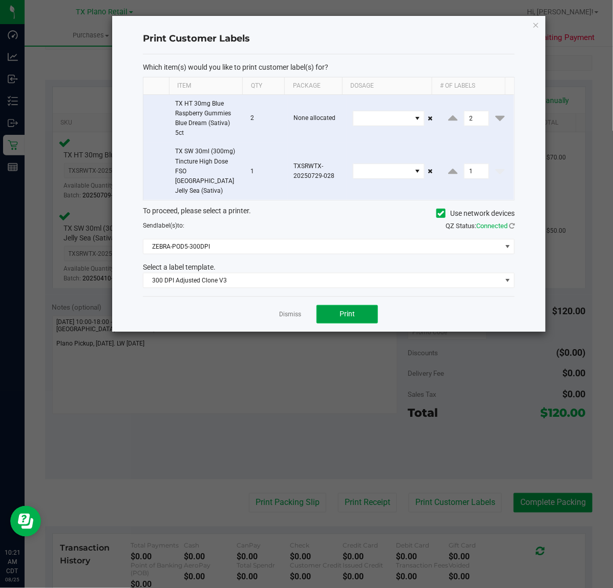
click at [332, 305] on button "Print" at bounding box center [348, 314] width 62 height 18
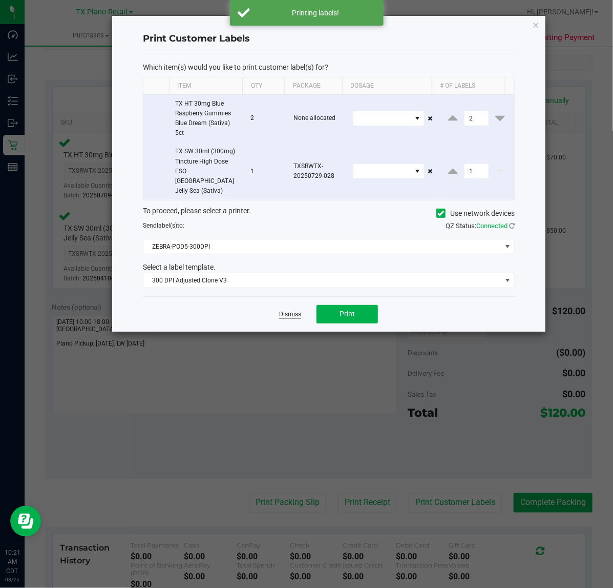
click at [285, 310] on link "Dismiss" at bounding box center [290, 314] width 22 height 9
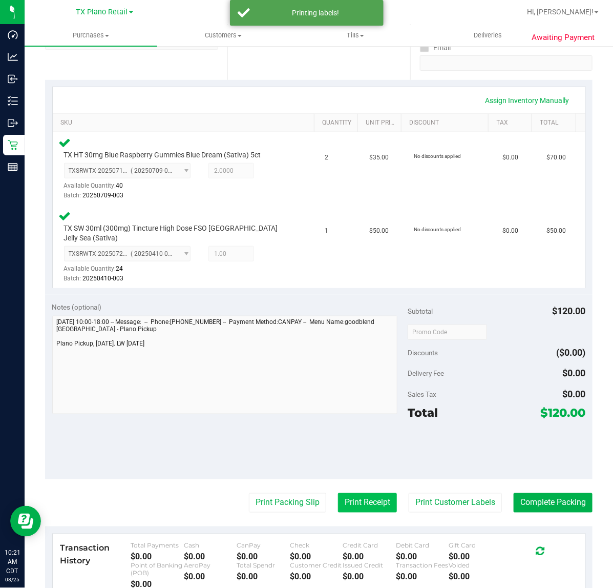
click at [354, 493] on button "Print Receipt" at bounding box center [367, 502] width 59 height 19
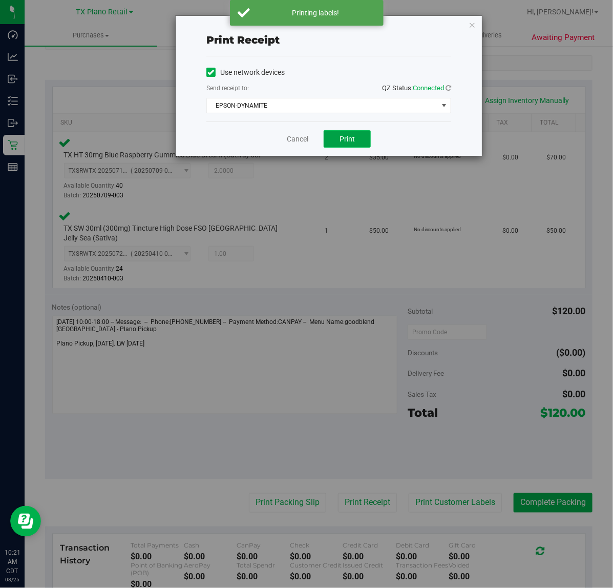
click at [347, 137] on span "Print" at bounding box center [347, 139] width 15 height 8
click at [292, 134] on link "Cancel" at bounding box center [294, 139] width 22 height 11
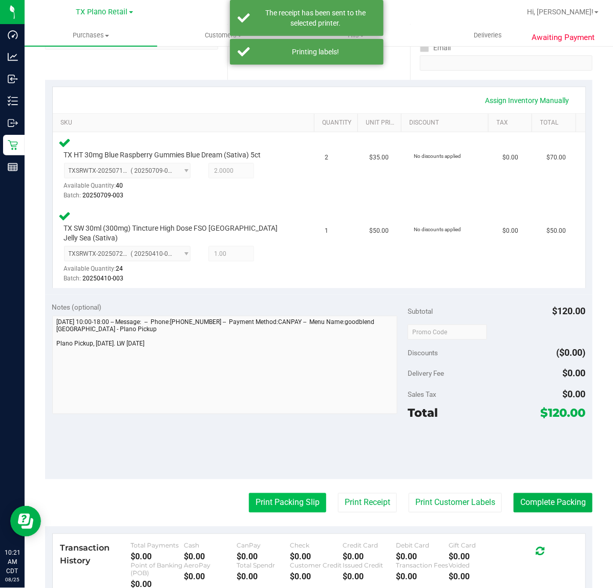
click at [258, 493] on button "Print Packing Slip" at bounding box center [287, 502] width 77 height 19
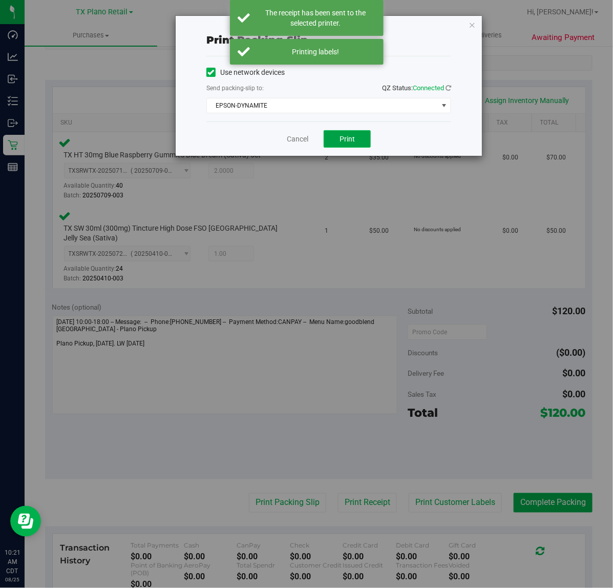
click at [334, 140] on button "Print" at bounding box center [347, 138] width 47 height 17
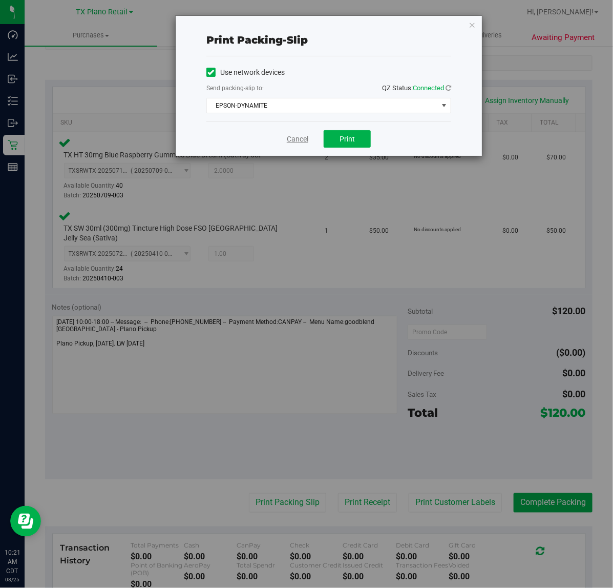
click at [290, 142] on link "Cancel" at bounding box center [298, 139] width 22 height 11
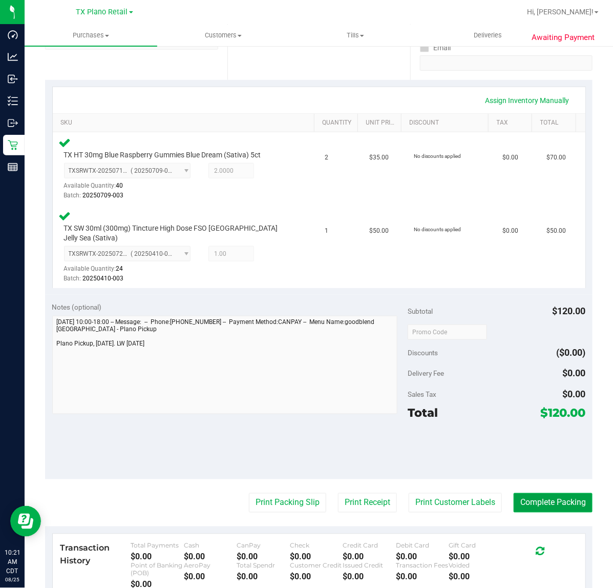
click at [544, 493] on button "Complete Packing" at bounding box center [553, 502] width 79 height 19
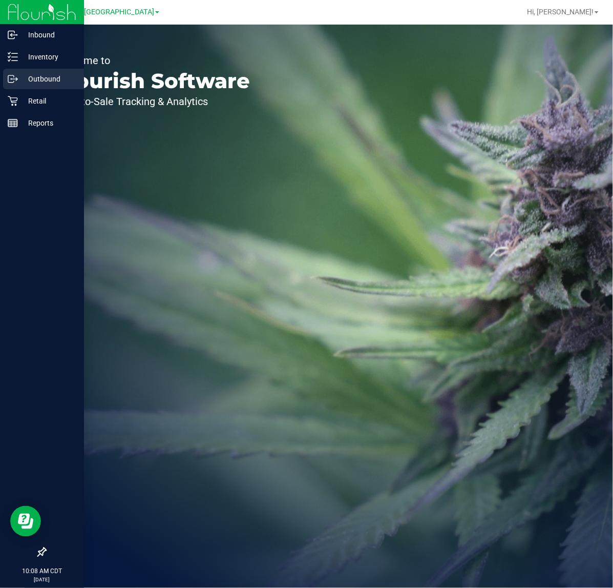
click at [9, 77] on icon at bounding box center [13, 79] width 10 height 10
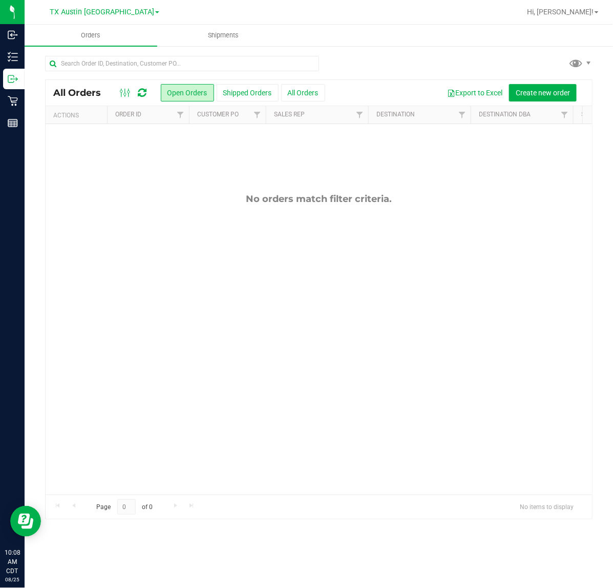
click at [531, 83] on div "All Orders Open Orders Shipped Orders All Orders Export to Excel Create new ord…" at bounding box center [319, 93] width 547 height 26
click at [531, 87] on button "Create new order" at bounding box center [543, 92] width 68 height 17
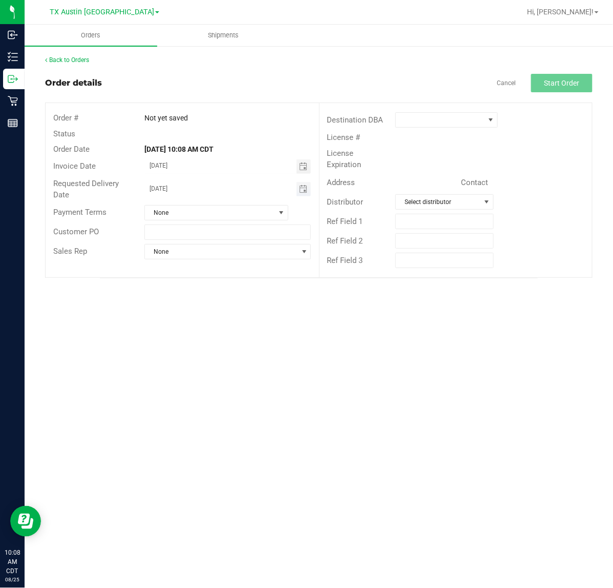
click at [297, 187] on span "Toggle calendar" at bounding box center [304, 189] width 15 height 14
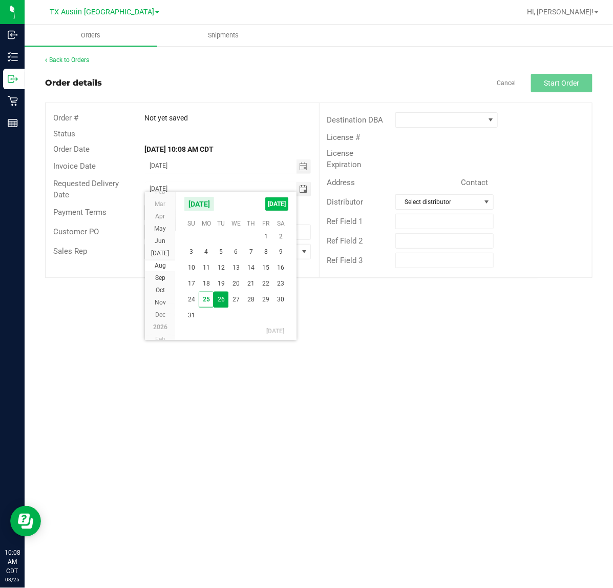
click at [279, 203] on span "TODAY" at bounding box center [276, 203] width 23 height 13
type input "[DATE]"
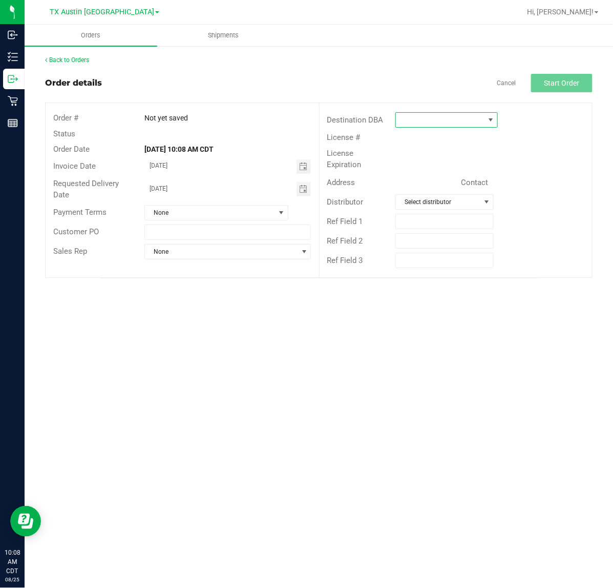
click at [488, 121] on span at bounding box center [491, 120] width 8 height 8
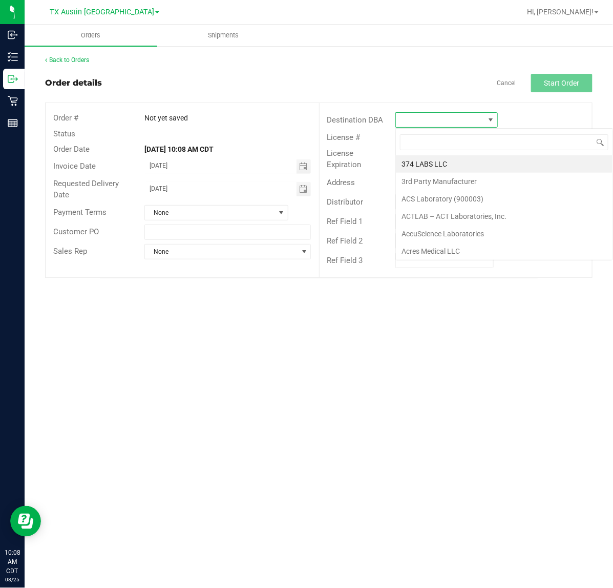
scroll to position [16, 103]
type input "tx"
click at [457, 165] on li "TX Plano Retail" at bounding box center [462, 163] width 132 height 17
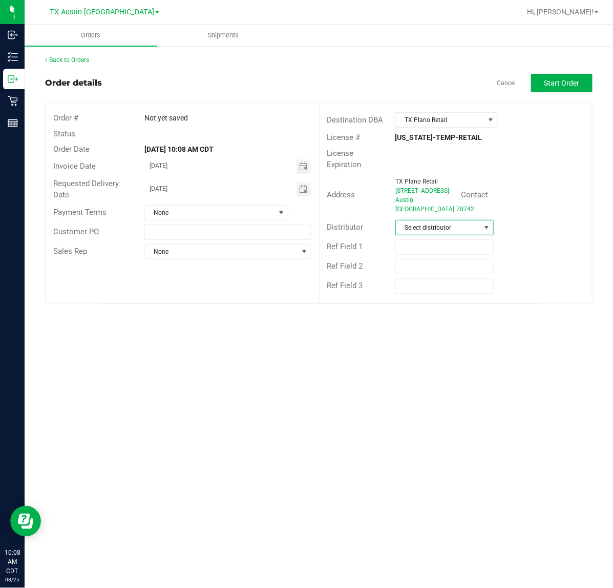
click at [455, 220] on span "Select distributor" at bounding box center [438, 227] width 85 height 14
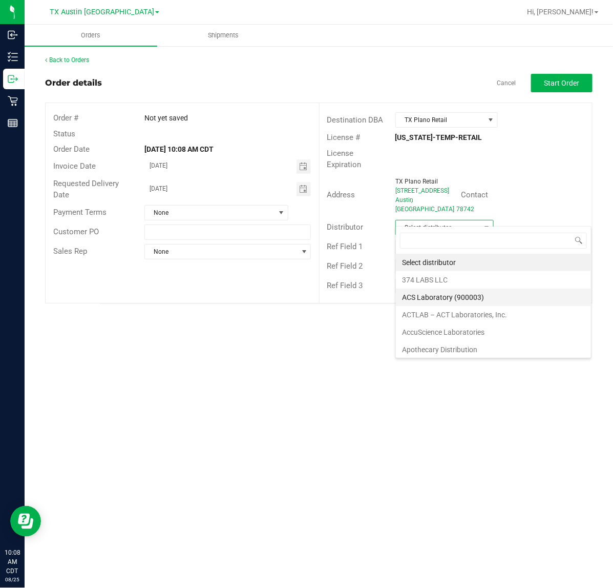
scroll to position [64, 0]
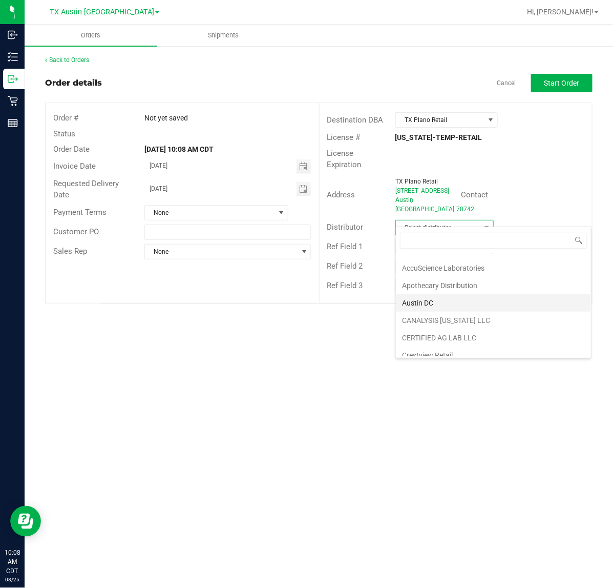
click at [495, 300] on li "Austin DC" at bounding box center [493, 302] width 195 height 17
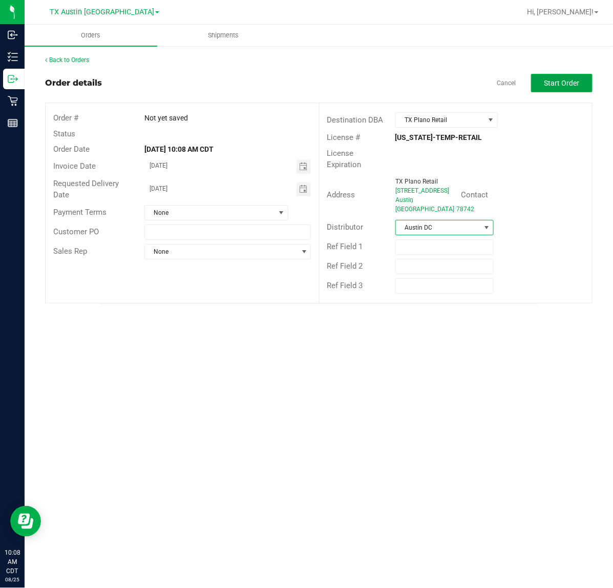
click at [557, 74] on button "Start Order" at bounding box center [562, 83] width 62 height 18
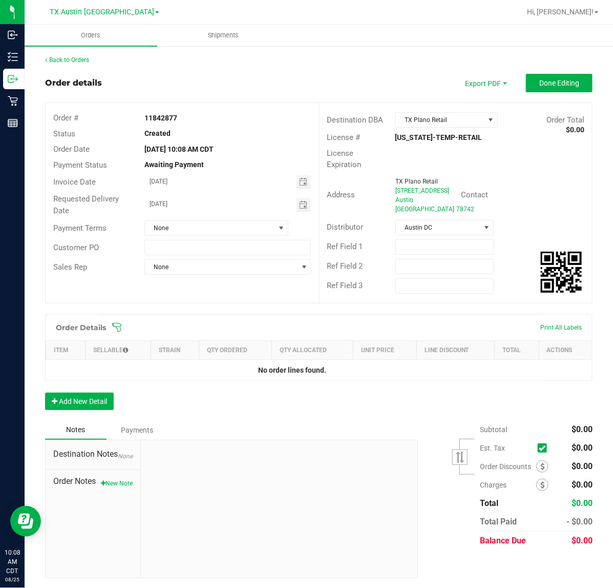
click at [116, 322] on icon at bounding box center [117, 327] width 10 height 10
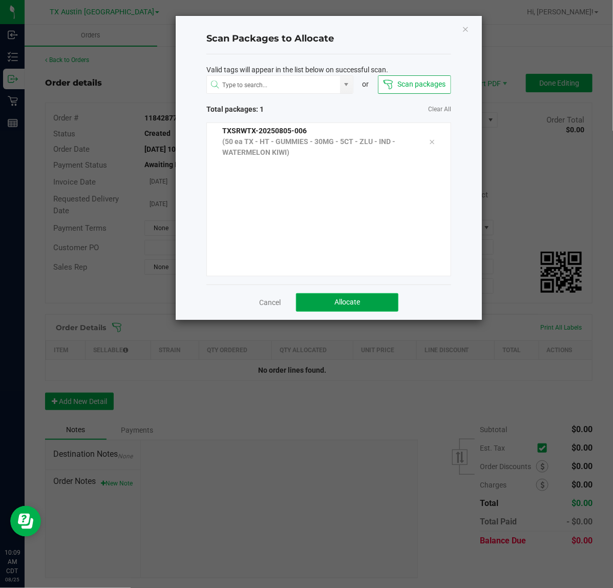
click at [321, 306] on button "Allocate" at bounding box center [347, 302] width 103 height 18
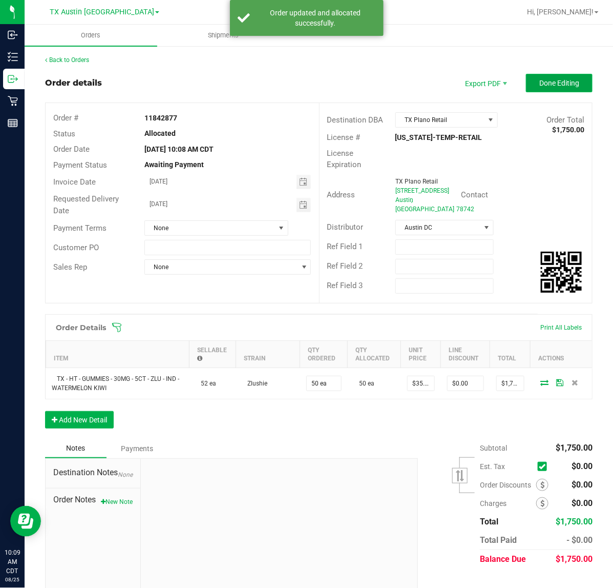
click at [555, 80] on span "Done Editing" at bounding box center [560, 83] width 40 height 8
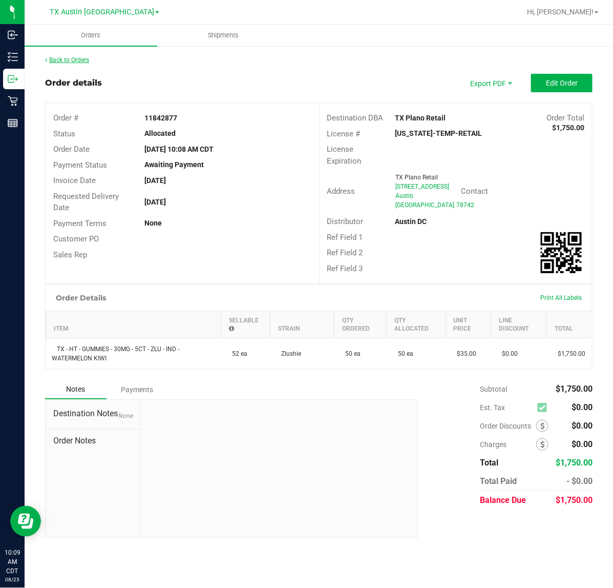
click at [85, 60] on link "Back to Orders" at bounding box center [67, 59] width 44 height 7
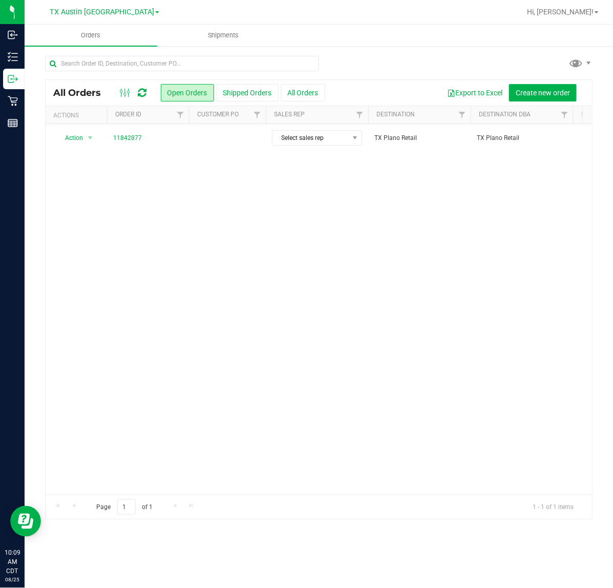
click at [208, 139] on td at bounding box center [227, 138] width 77 height 28
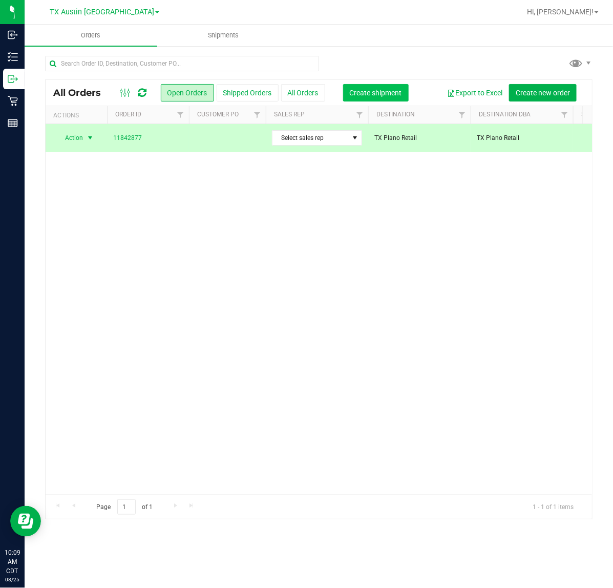
click at [365, 85] on button "Create shipment" at bounding box center [376, 92] width 66 height 17
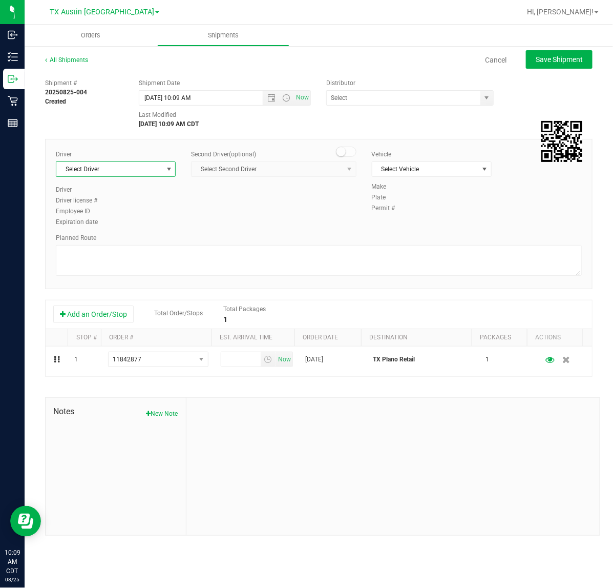
click at [144, 172] on span "Select Driver" at bounding box center [109, 169] width 106 height 14
drag, startPoint x: 119, startPoint y: 210, endPoint x: 282, endPoint y: 78, distance: 209.9
click at [119, 210] on li "Lindsey Sherman" at bounding box center [115, 211] width 119 height 15
type input "sherm"
click at [309, 103] on span "Now" at bounding box center [302, 97] width 17 height 15
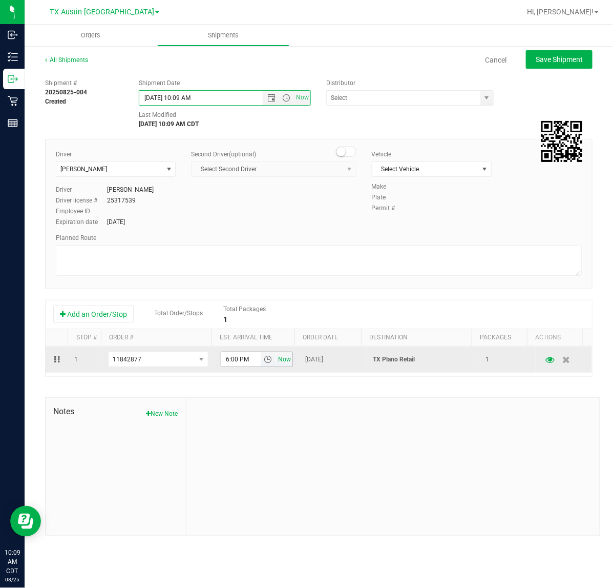
click at [280, 360] on span "Now" at bounding box center [284, 359] width 17 height 15
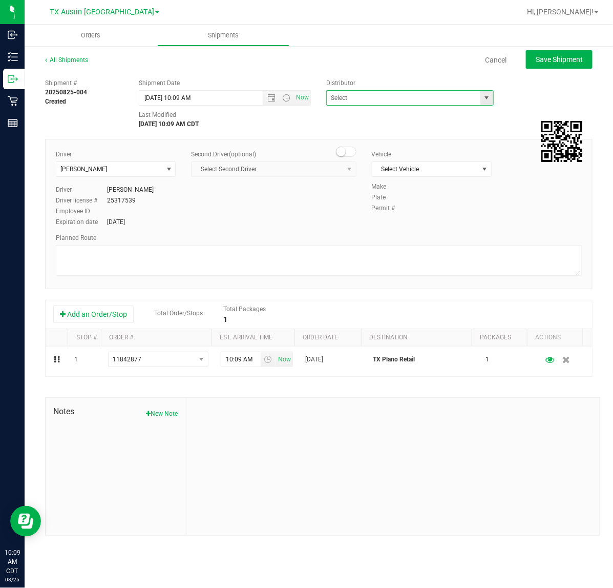
click at [493, 91] on span at bounding box center [409, 97] width 167 height 15
click at [488, 95] on span "select" at bounding box center [487, 98] width 8 height 8
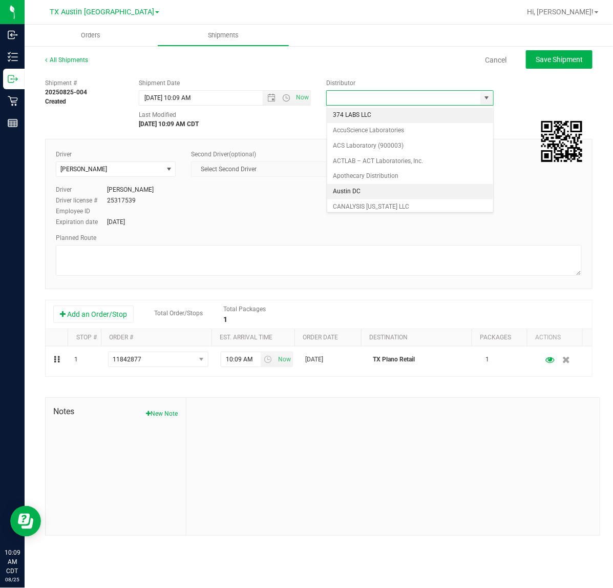
click at [392, 191] on li "Austin DC" at bounding box center [410, 191] width 166 height 15
type input "Austin DC"
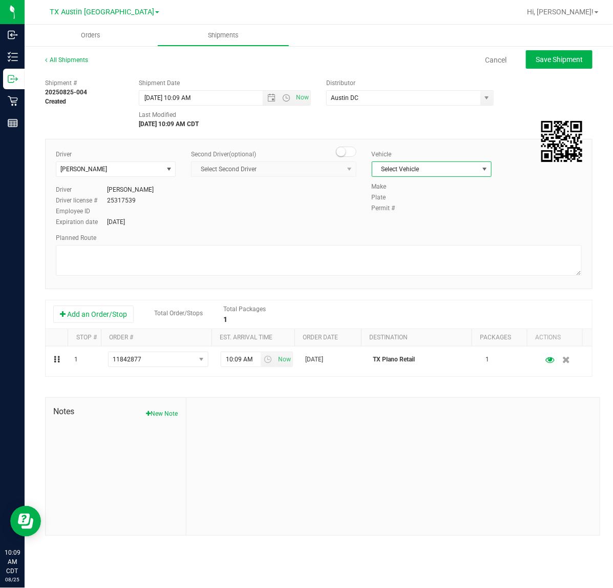
click at [452, 168] on span "Select Vehicle" at bounding box center [426, 169] width 106 height 14
click at [413, 320] on li "NO VEHICLE" at bounding box center [432, 311] width 119 height 15
click at [550, 51] on button "Save Shipment" at bounding box center [559, 59] width 67 height 18
type input "8/25/2025 3:09 PM"
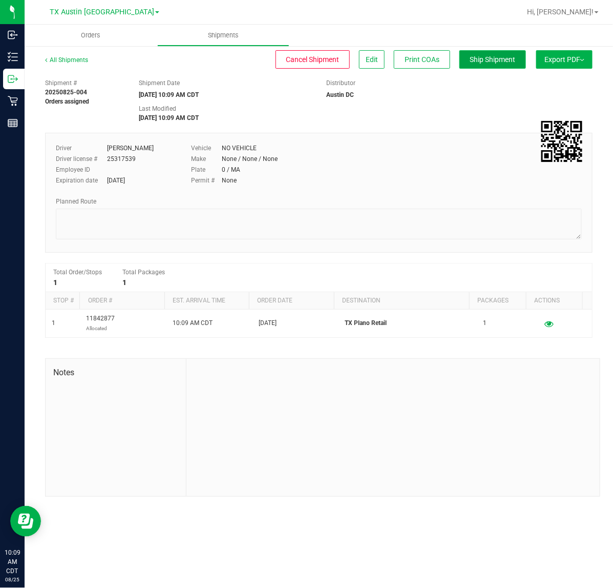
click at [487, 54] on button "Ship Shipment" at bounding box center [493, 59] width 67 height 18
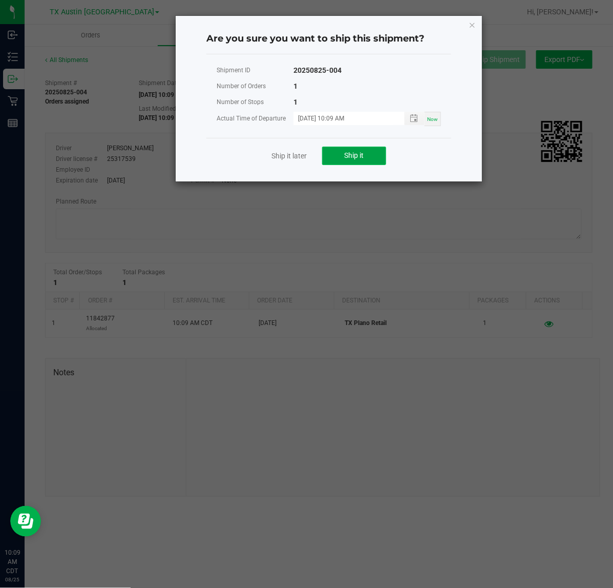
click at [357, 154] on span "Ship it" at bounding box center [354, 155] width 19 height 8
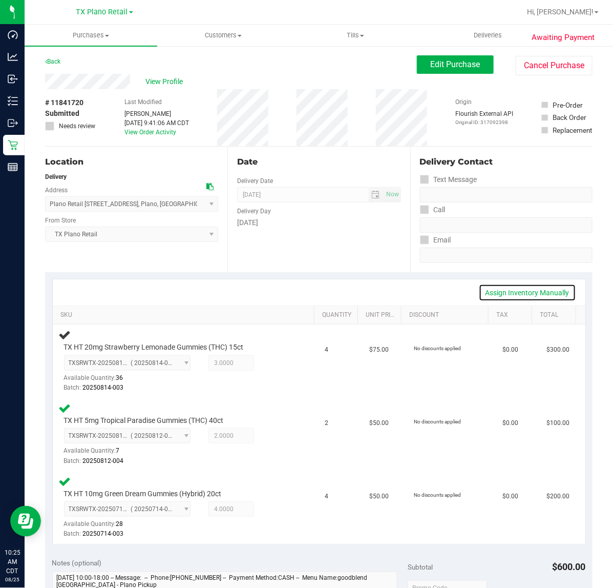
click at [547, 288] on link "Assign Inventory Manually" at bounding box center [527, 292] width 97 height 17
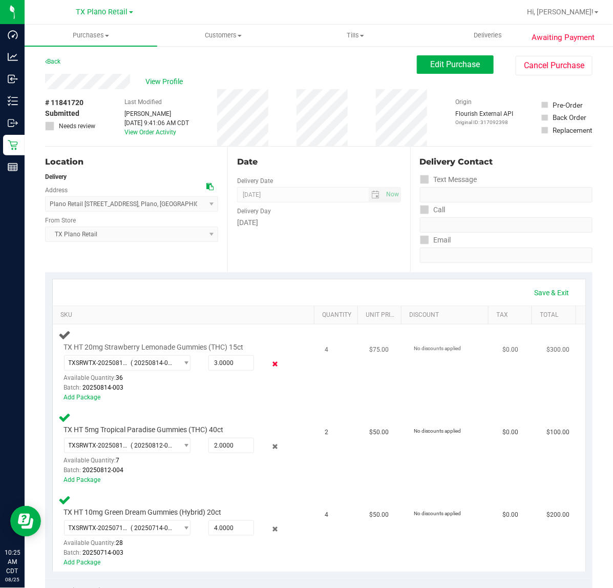
click at [270, 364] on icon at bounding box center [275, 364] width 11 height 12
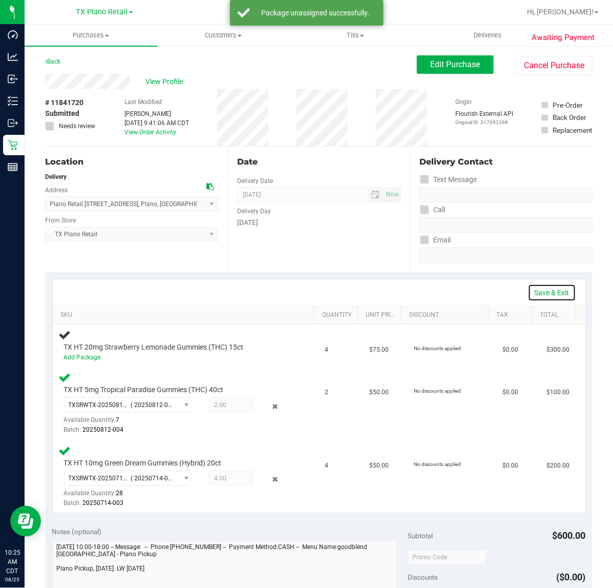
click at [538, 291] on link "Save & Exit" at bounding box center [552, 292] width 48 height 17
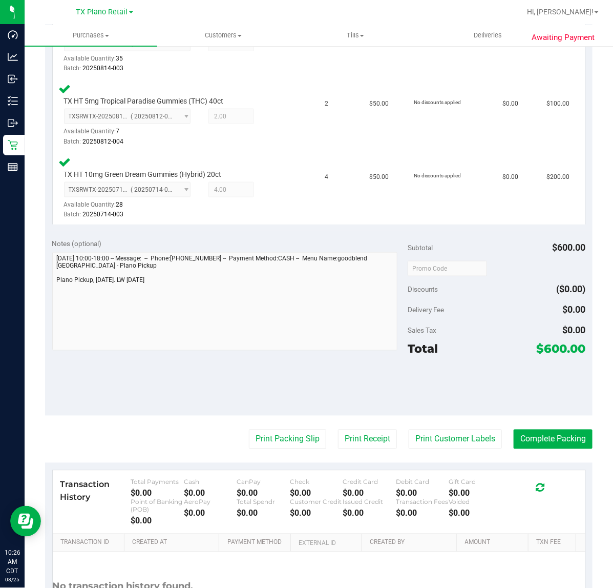
scroll to position [320, 0]
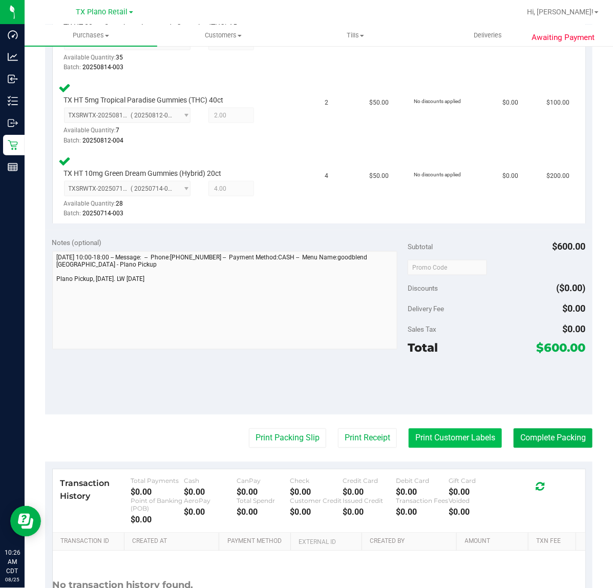
click at [450, 439] on button "Print Customer Labels" at bounding box center [455, 437] width 93 height 19
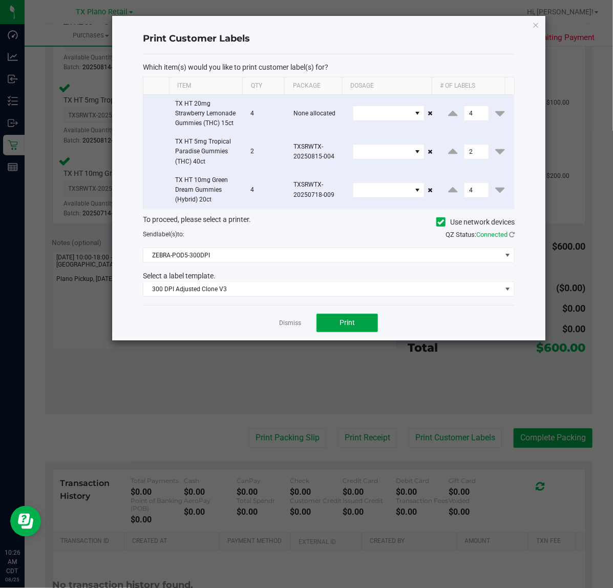
click at [319, 324] on button "Print" at bounding box center [348, 323] width 62 height 18
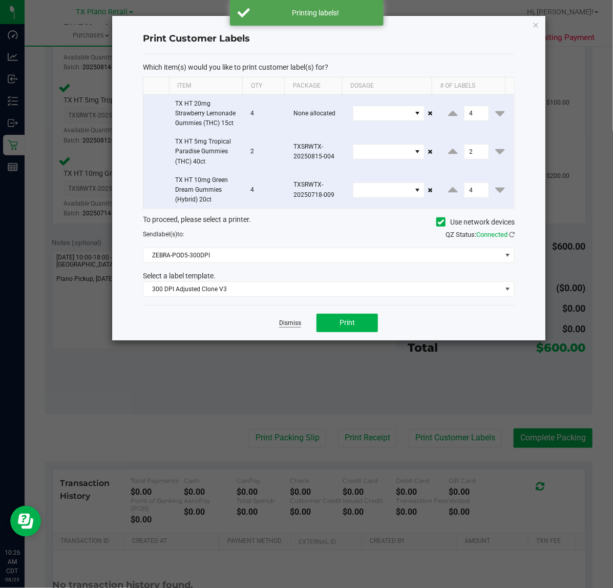
click at [298, 324] on link "Dismiss" at bounding box center [290, 323] width 22 height 9
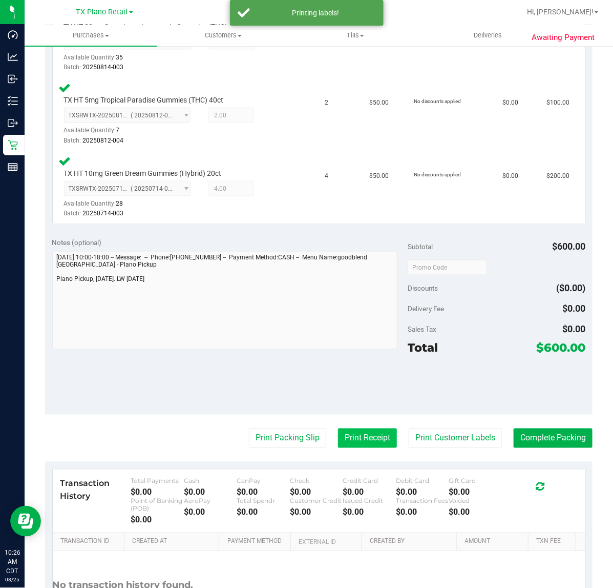
click at [370, 446] on button "Print Receipt" at bounding box center [367, 437] width 59 height 19
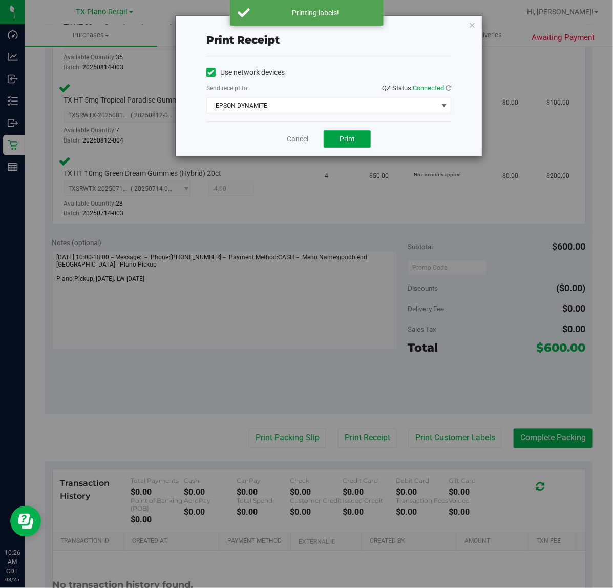
click at [345, 142] on span "Print" at bounding box center [347, 139] width 15 height 8
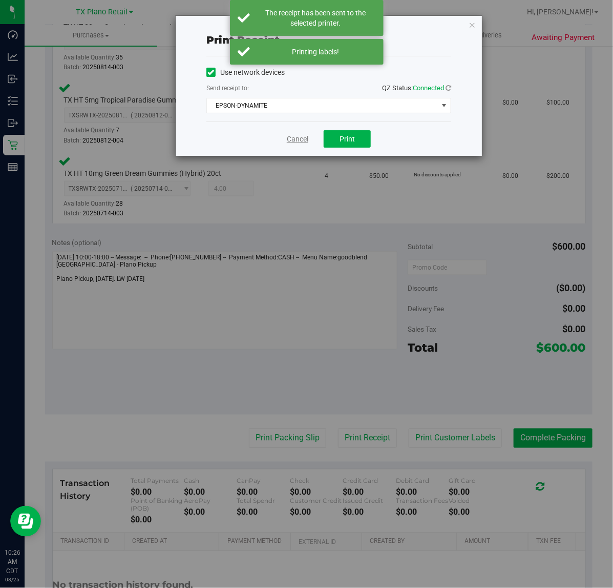
click at [287, 141] on link "Cancel" at bounding box center [298, 139] width 22 height 11
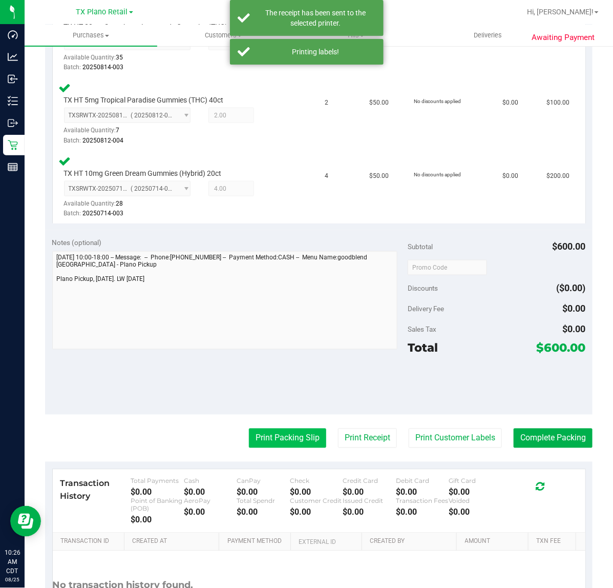
click at [254, 442] on button "Print Packing Slip" at bounding box center [287, 437] width 77 height 19
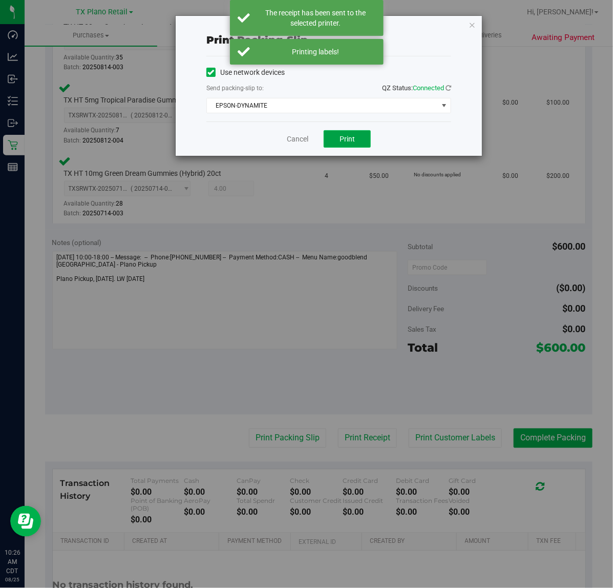
click at [334, 148] on button "Print" at bounding box center [347, 138] width 47 height 17
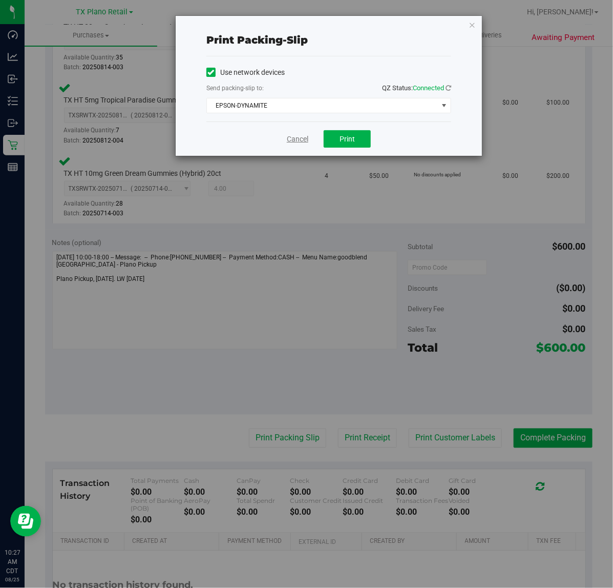
click at [292, 139] on link "Cancel" at bounding box center [298, 139] width 22 height 11
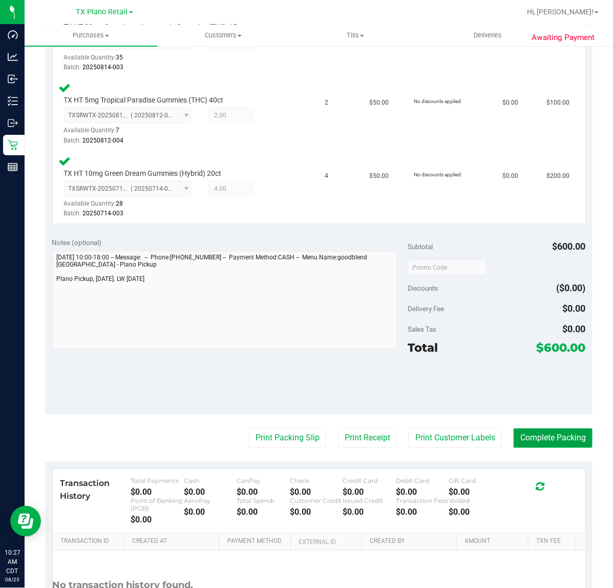
click at [549, 441] on button "Complete Packing" at bounding box center [553, 437] width 79 height 19
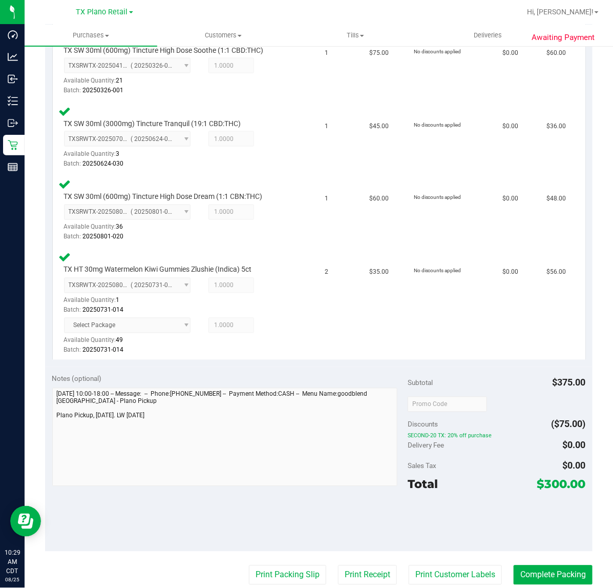
scroll to position [448, 0]
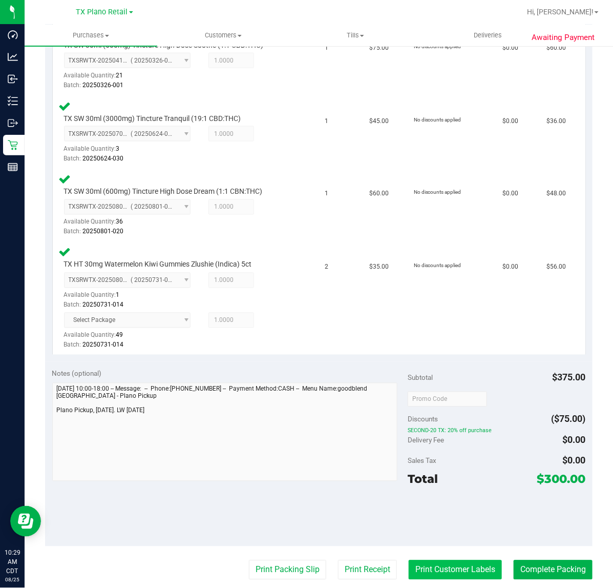
click at [441, 572] on button "Print Customer Labels" at bounding box center [455, 569] width 93 height 19
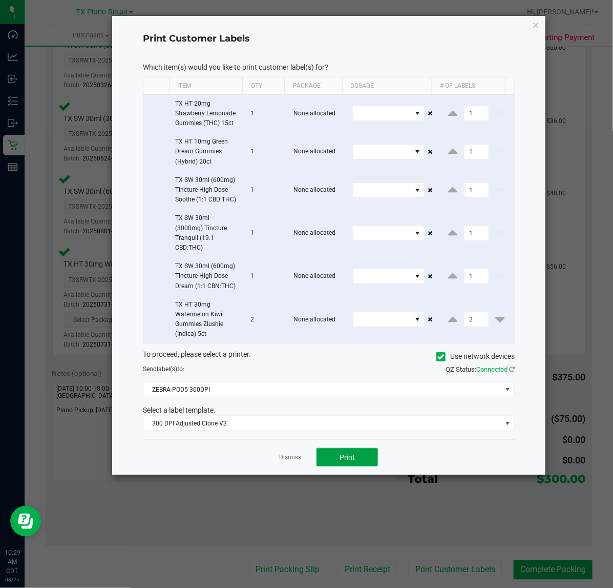
click at [339, 464] on button "Print" at bounding box center [348, 457] width 62 height 18
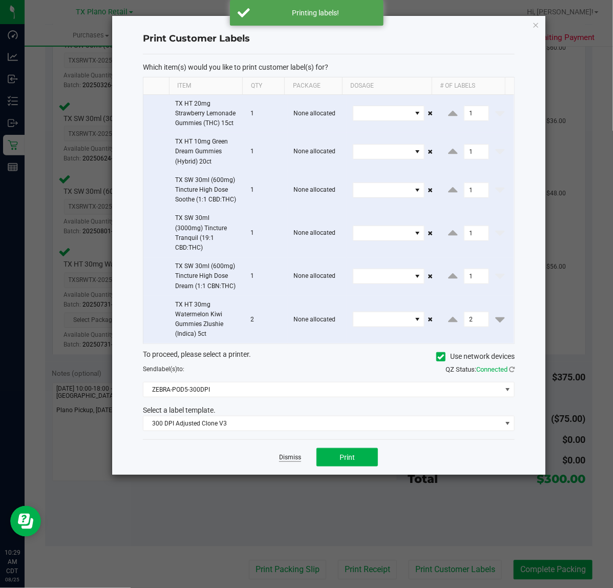
click at [297, 455] on link "Dismiss" at bounding box center [290, 457] width 22 height 9
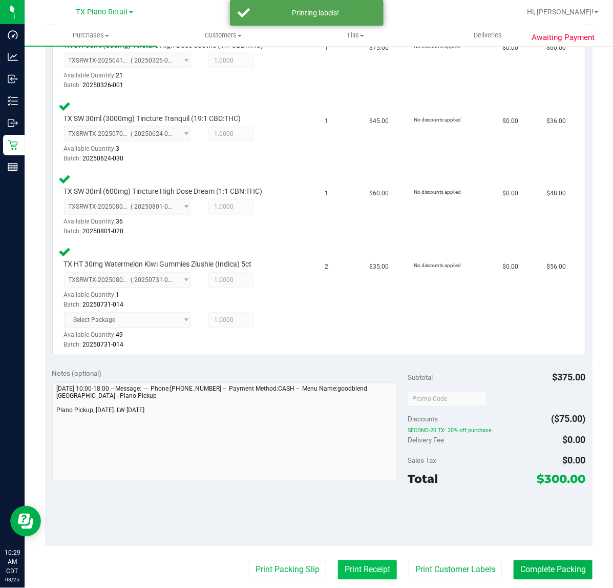
click at [342, 560] on button "Print Receipt" at bounding box center [367, 569] width 59 height 19
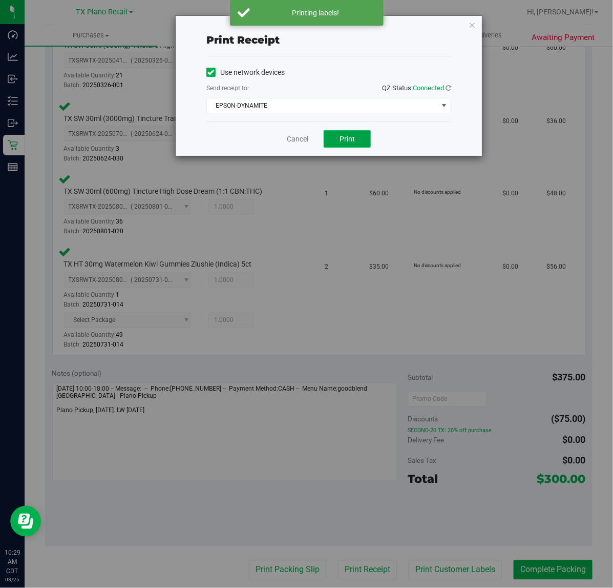
click at [346, 136] on span "Print" at bounding box center [347, 139] width 15 height 8
click at [300, 136] on link "Cancel" at bounding box center [294, 139] width 22 height 11
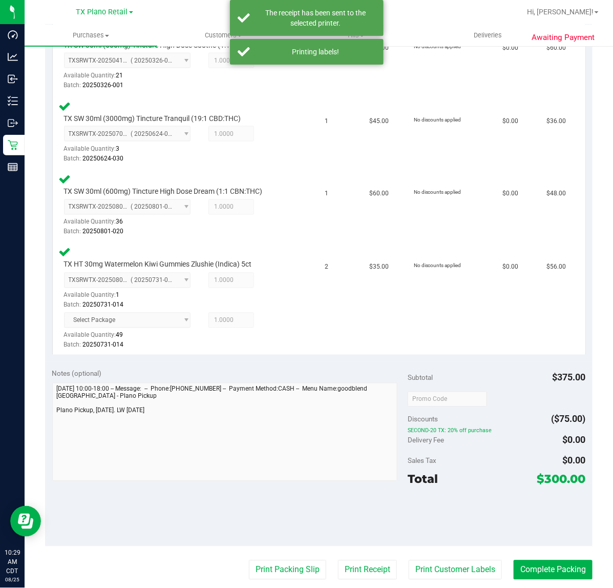
click at [267, 582] on purchase-details "Back Edit Purchase Cancel Purchase View Profile # 11841494 Submitted Needs revi…" at bounding box center [319, 200] width 548 height 1186
click at [272, 568] on button "Print Packing Slip" at bounding box center [287, 569] width 77 height 19
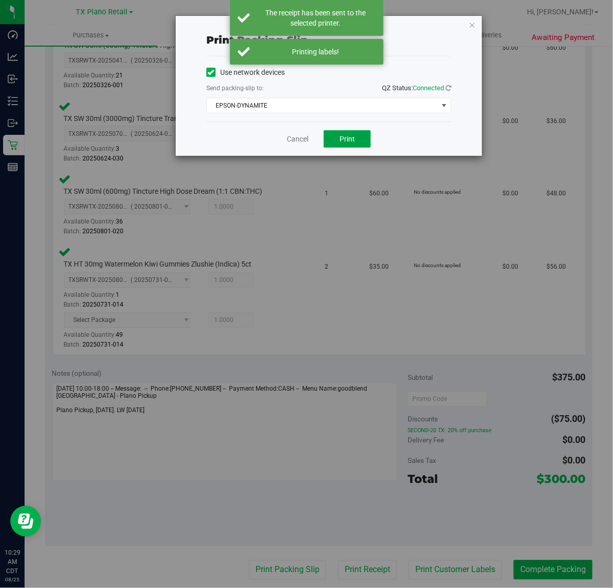
click at [362, 140] on button "Print" at bounding box center [347, 138] width 47 height 17
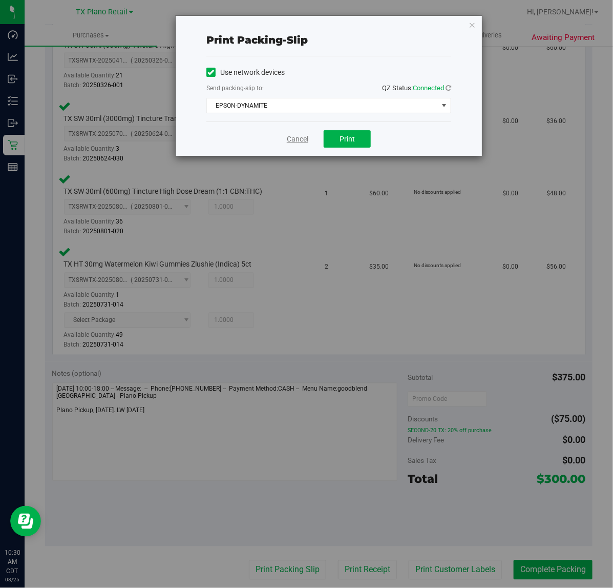
click at [303, 142] on link "Cancel" at bounding box center [298, 139] width 22 height 11
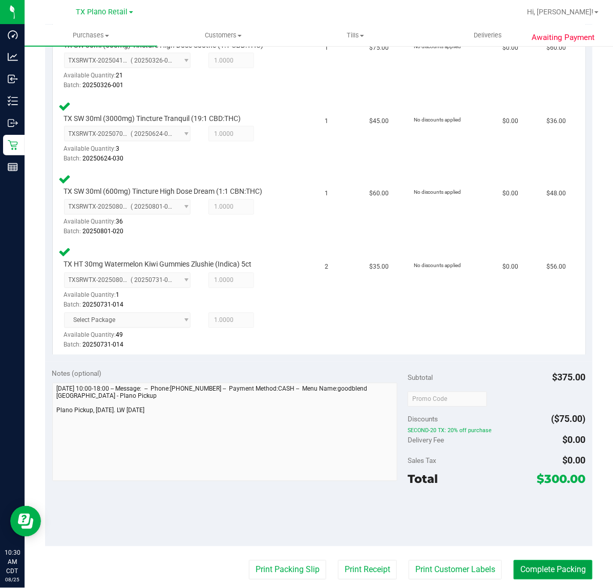
click at [557, 562] on button "Complete Packing" at bounding box center [553, 569] width 79 height 19
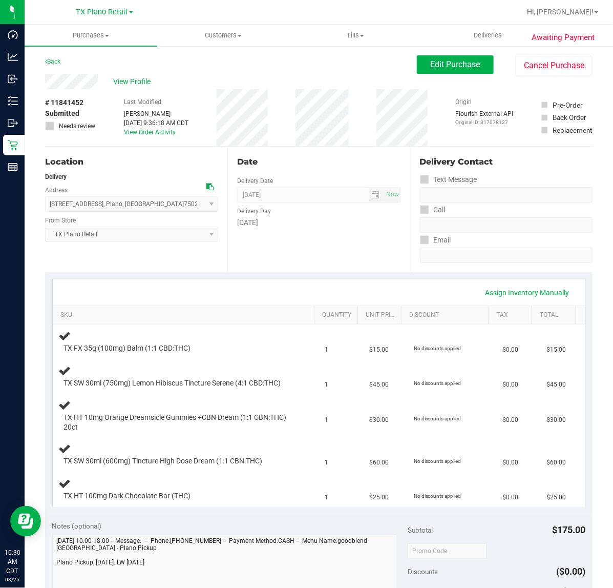
click at [326, 272] on div "Assign Inventory Manually SKU Quantity Unit Price Discount Tax Total TX FX 35g …" at bounding box center [319, 392] width 548 height 241
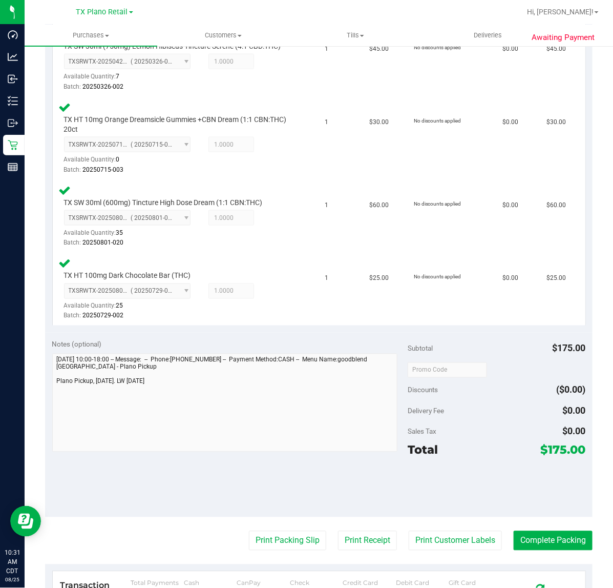
scroll to position [487, 0]
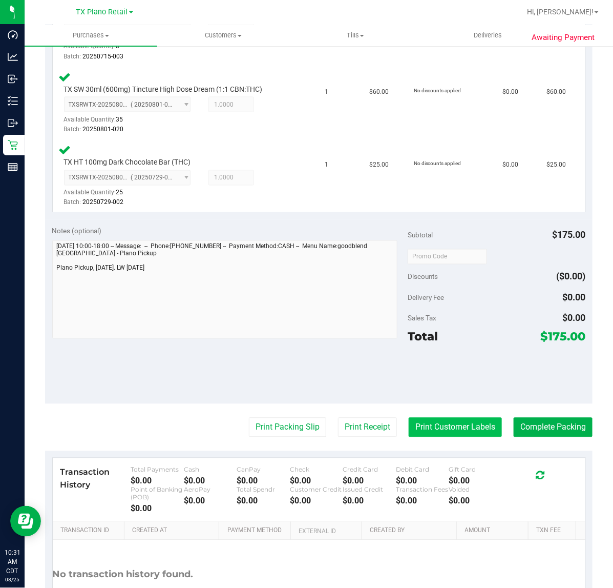
click at [444, 437] on button "Print Customer Labels" at bounding box center [455, 427] width 93 height 19
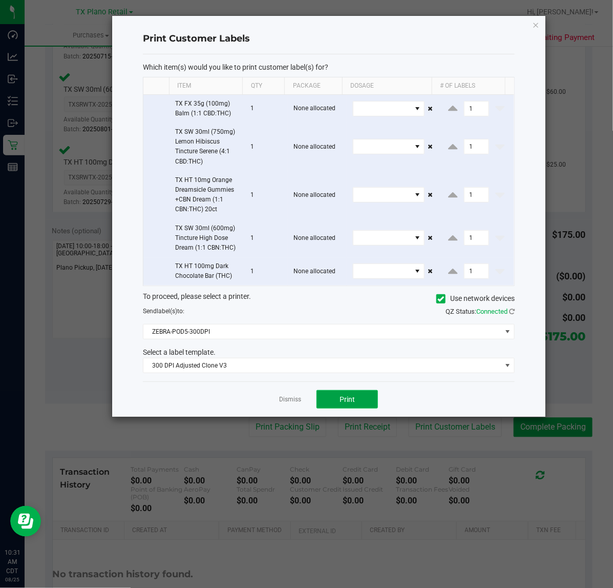
click at [344, 398] on span "Print" at bounding box center [347, 399] width 15 height 8
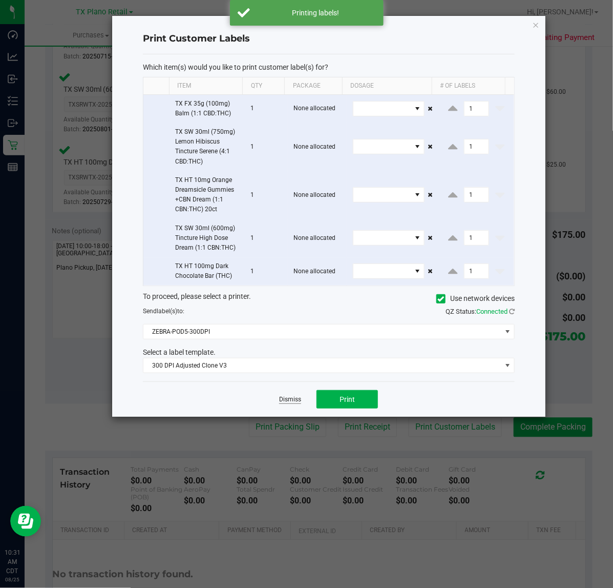
click at [286, 401] on link "Dismiss" at bounding box center [290, 399] width 22 height 9
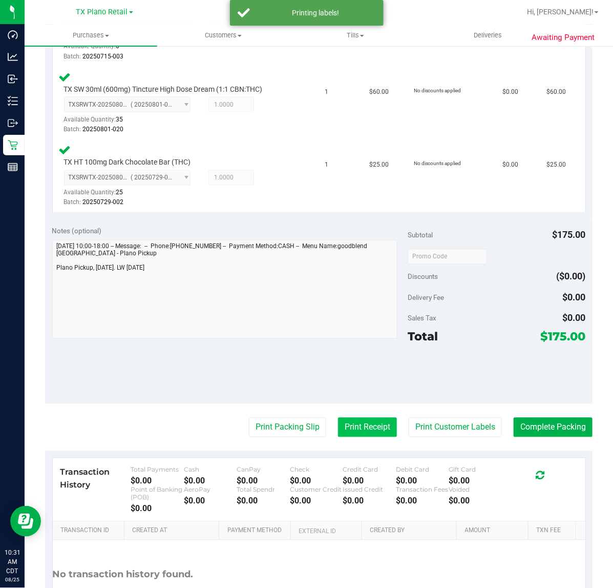
click at [360, 435] on button "Print Receipt" at bounding box center [367, 427] width 59 height 19
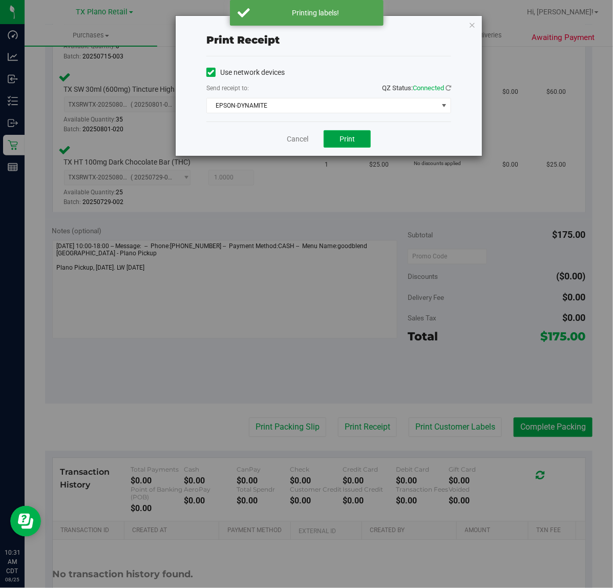
click at [351, 139] on span "Print" at bounding box center [347, 139] width 15 height 8
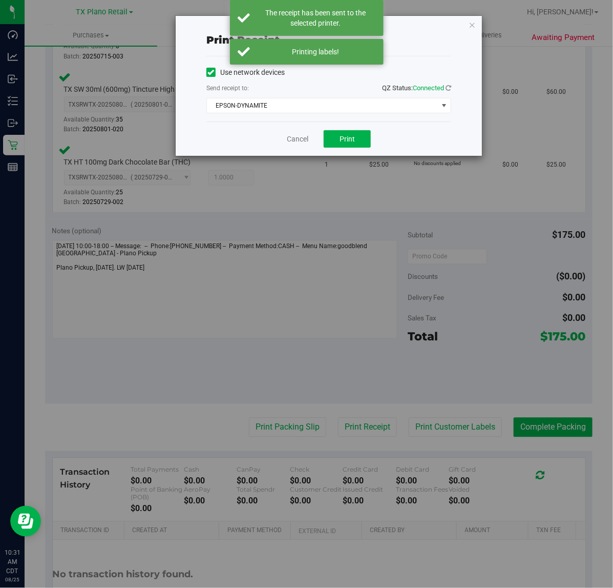
click at [283, 453] on div "Print receipt Use network devices Send receipt to: QZ Status: Connected EPSON-D…" at bounding box center [310, 294] width 621 height 588
click at [300, 142] on link "Cancel" at bounding box center [298, 139] width 22 height 11
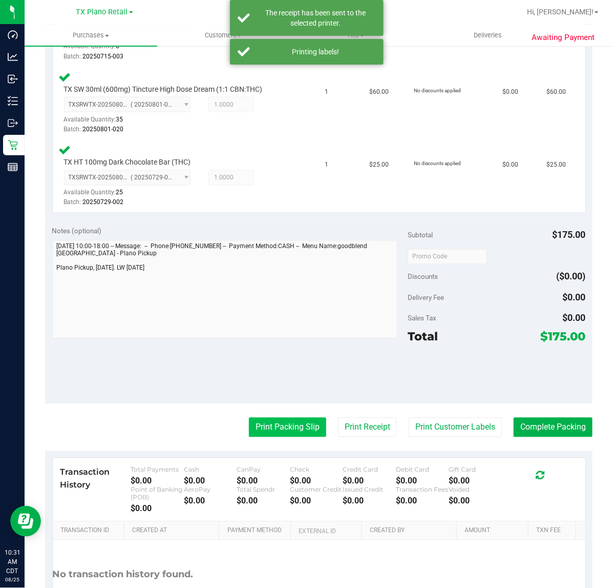
click at [254, 437] on button "Print Packing Slip" at bounding box center [287, 427] width 77 height 19
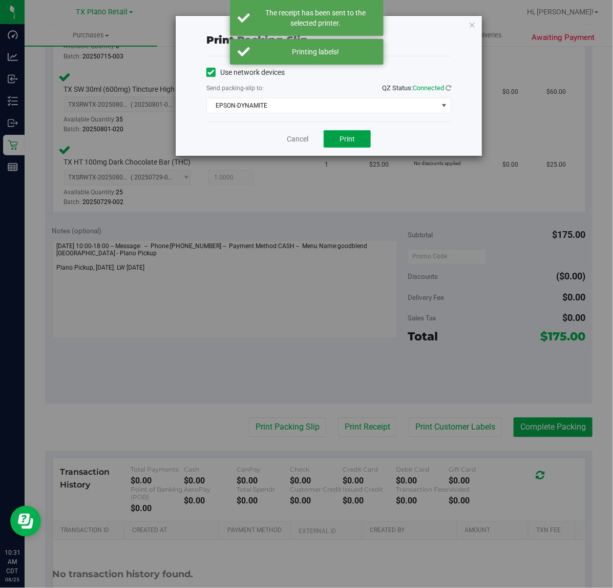
click at [347, 140] on span "Print" at bounding box center [347, 139] width 15 height 8
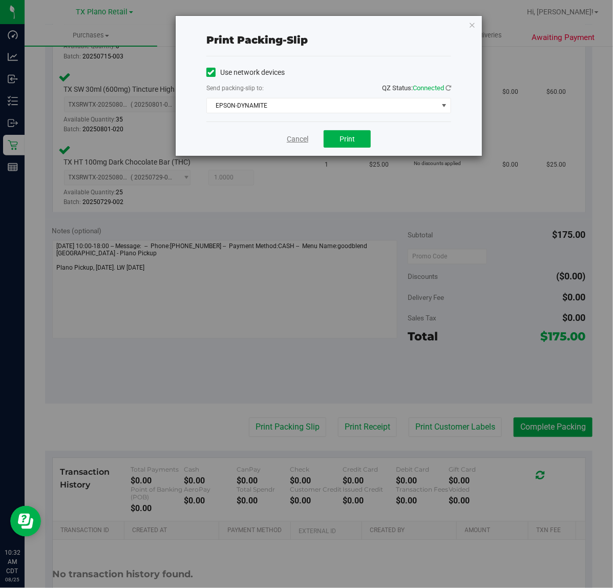
click at [297, 139] on link "Cancel" at bounding box center [298, 139] width 22 height 11
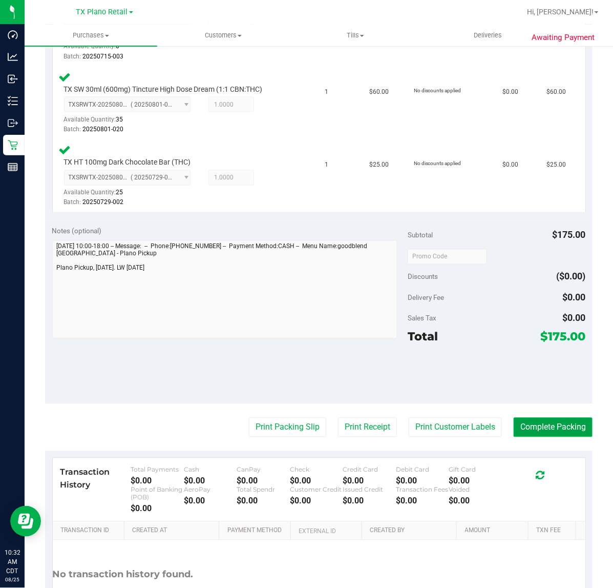
click at [529, 437] on button "Complete Packing" at bounding box center [553, 427] width 79 height 19
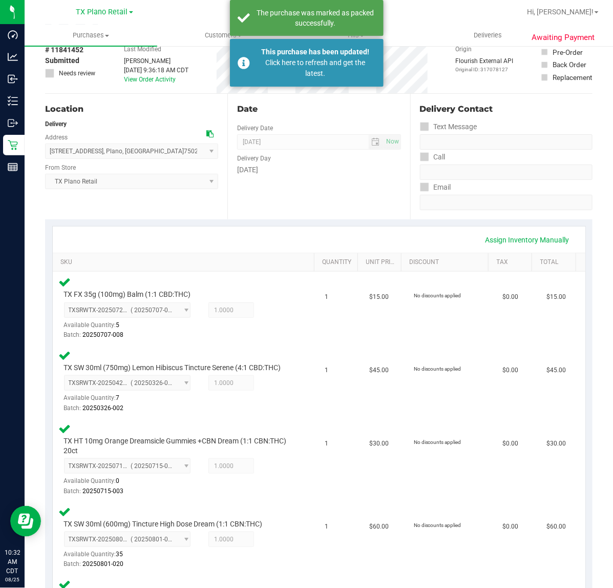
scroll to position [54, 0]
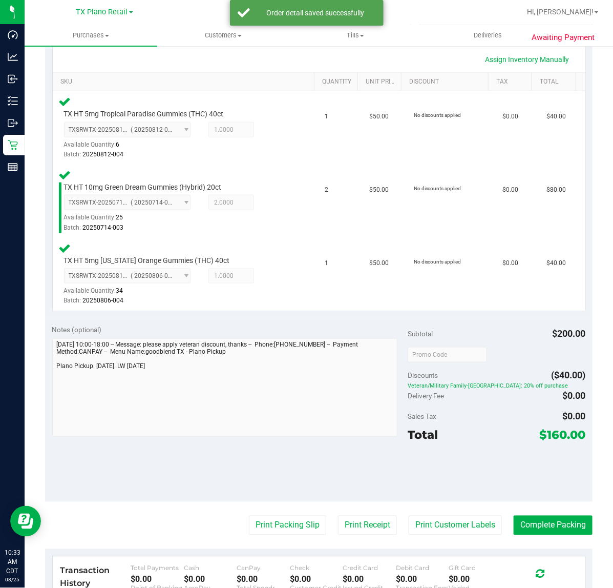
scroll to position [247, 0]
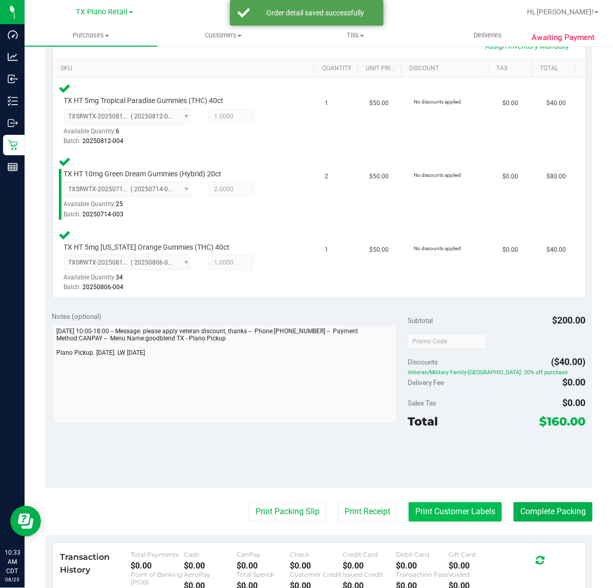
click at [452, 502] on button "Print Customer Labels" at bounding box center [455, 511] width 93 height 19
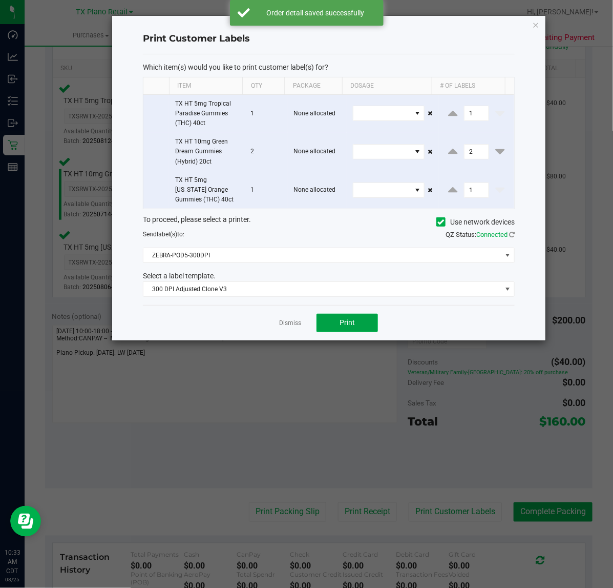
click at [362, 329] on button "Print" at bounding box center [348, 323] width 62 height 18
click at [295, 324] on link "Dismiss" at bounding box center [290, 323] width 22 height 9
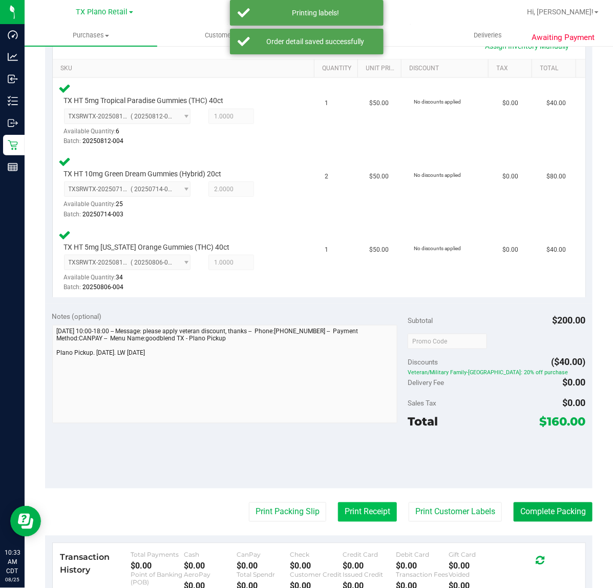
click at [350, 508] on button "Print Receipt" at bounding box center [367, 511] width 59 height 19
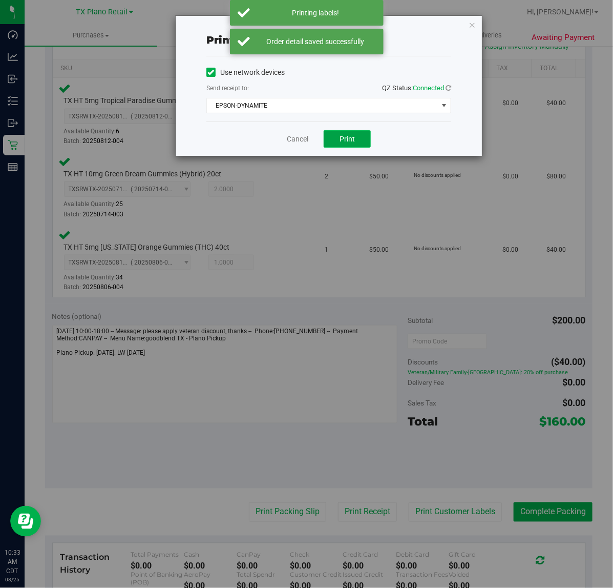
click at [364, 148] on button "Print" at bounding box center [347, 138] width 47 height 17
click at [298, 139] on link "Cancel" at bounding box center [294, 139] width 22 height 11
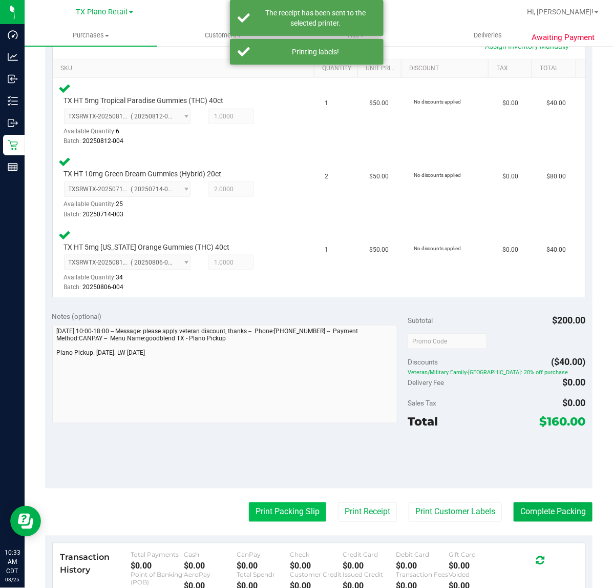
click at [285, 517] on button "Print Packing Slip" at bounding box center [287, 511] width 77 height 19
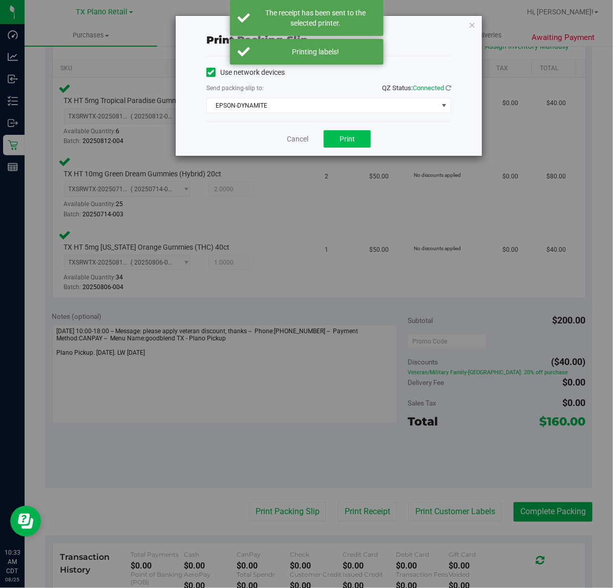
click at [355, 145] on button "Print" at bounding box center [347, 138] width 47 height 17
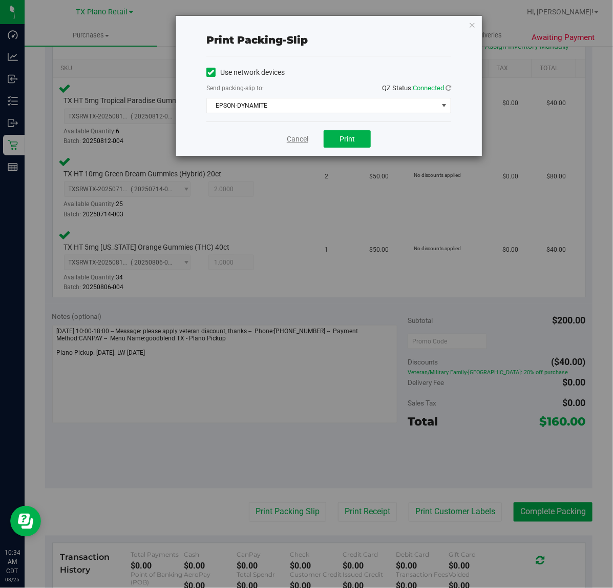
click at [300, 137] on link "Cancel" at bounding box center [298, 139] width 22 height 11
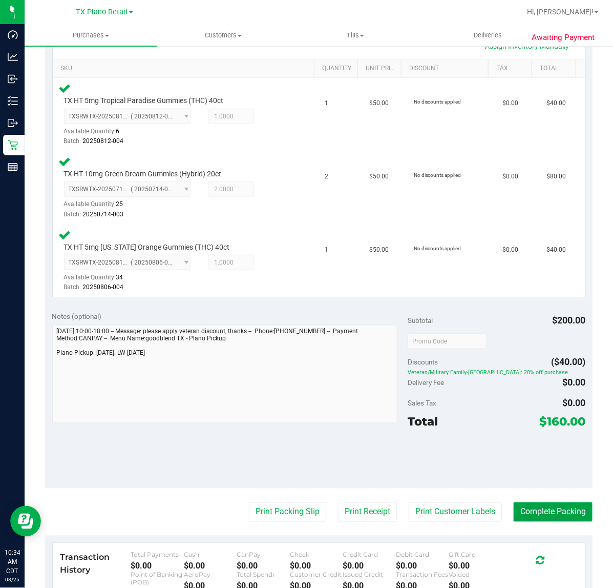
click at [560, 502] on button "Complete Packing" at bounding box center [553, 511] width 79 height 19
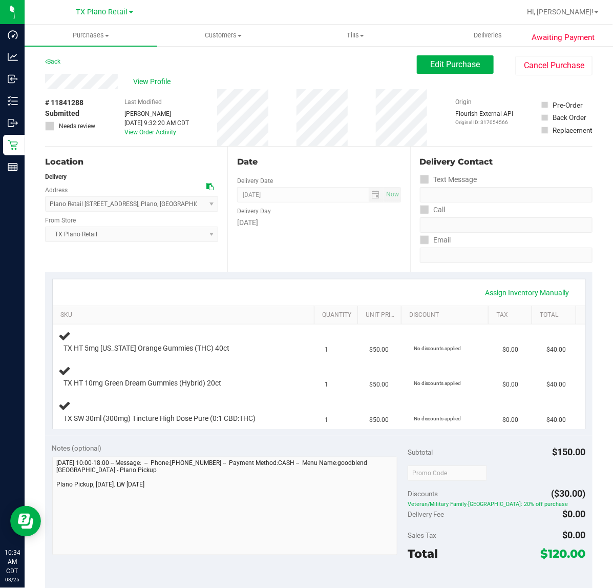
click at [247, 261] on div "Date Delivery Date [DATE] Now [DATE] 07:00 AM Now Delivery Day [DATE]" at bounding box center [319, 210] width 182 height 126
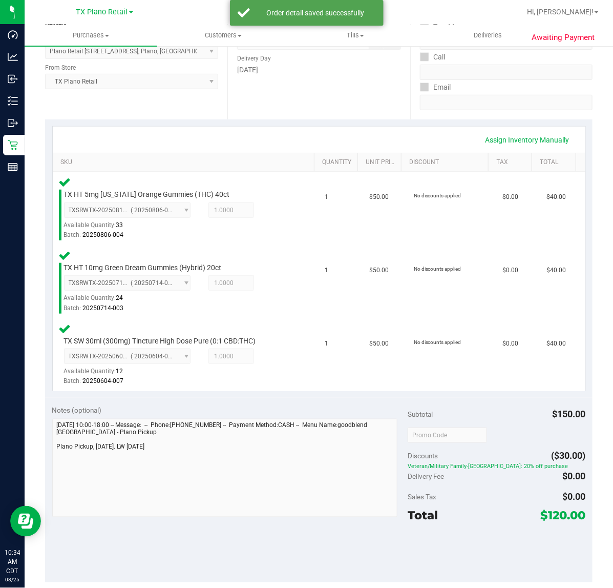
scroll to position [193, 0]
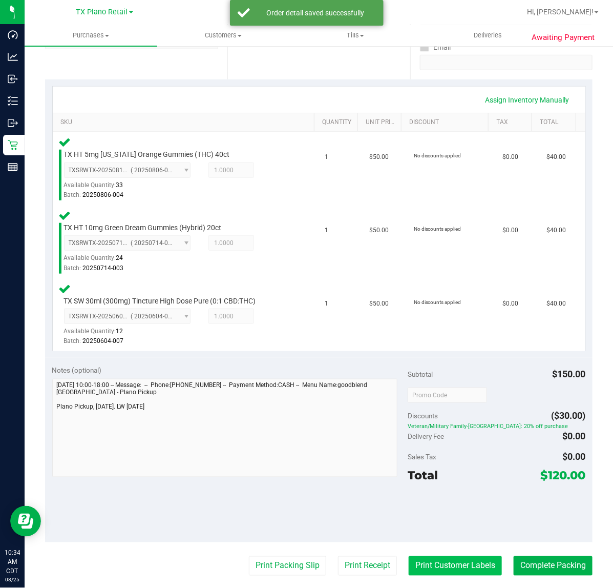
click at [440, 563] on button "Print Customer Labels" at bounding box center [455, 565] width 93 height 19
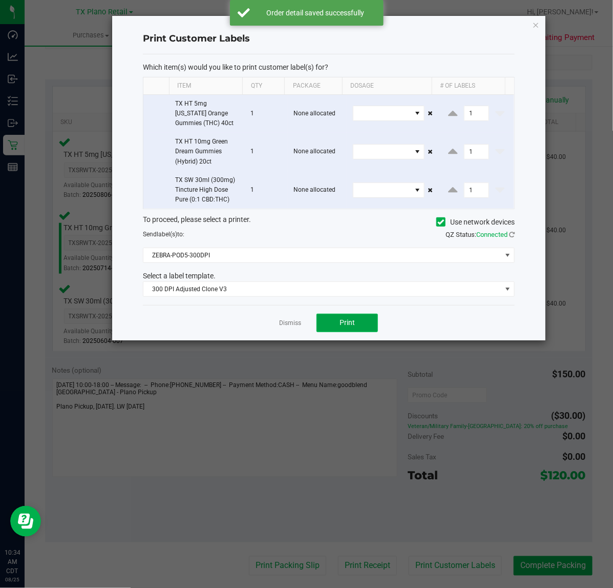
click at [354, 332] on button "Print" at bounding box center [348, 323] width 62 height 18
click at [298, 327] on link "Dismiss" at bounding box center [290, 323] width 22 height 9
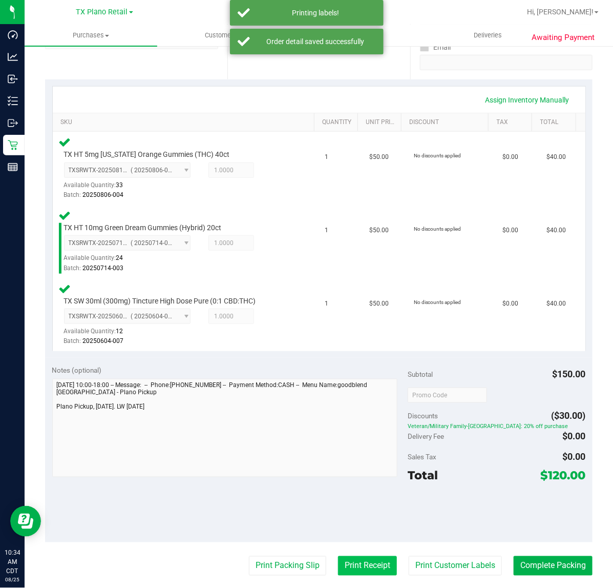
click at [370, 556] on button "Print Receipt" at bounding box center [367, 565] width 59 height 19
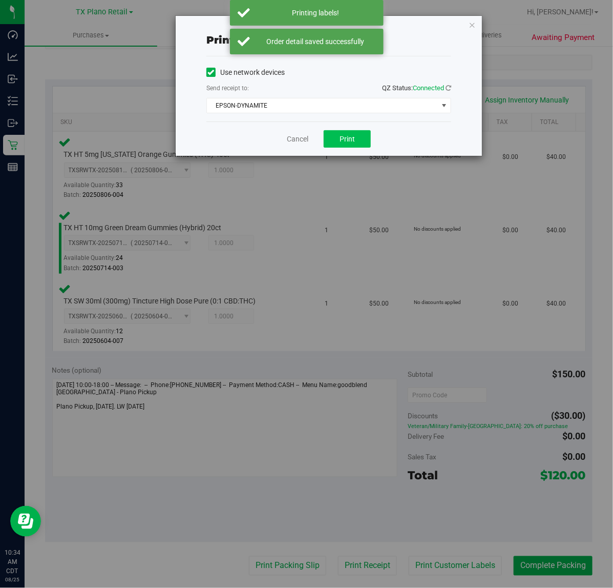
click at [356, 145] on button "Print" at bounding box center [347, 138] width 47 height 17
click at [290, 156] on div "Cancel Print" at bounding box center [329, 138] width 245 height 34
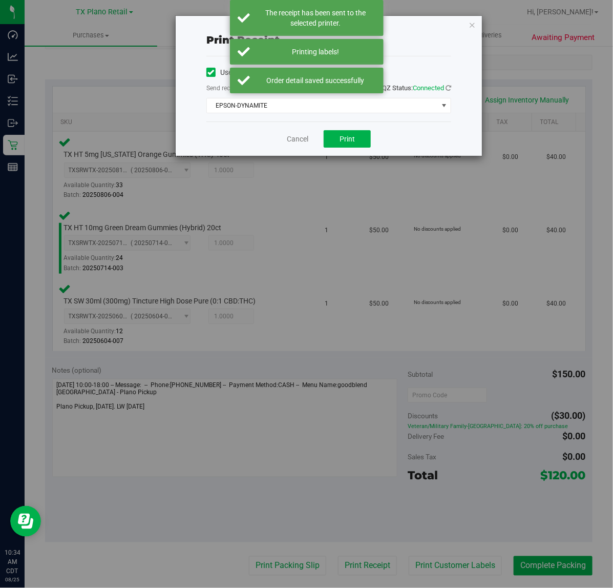
click at [274, 552] on div "Print receipt Use network devices Send receipt to: QZ Status: Connected EPSON-D…" at bounding box center [310, 294] width 621 height 588
click at [300, 142] on link "Cancel" at bounding box center [298, 139] width 22 height 11
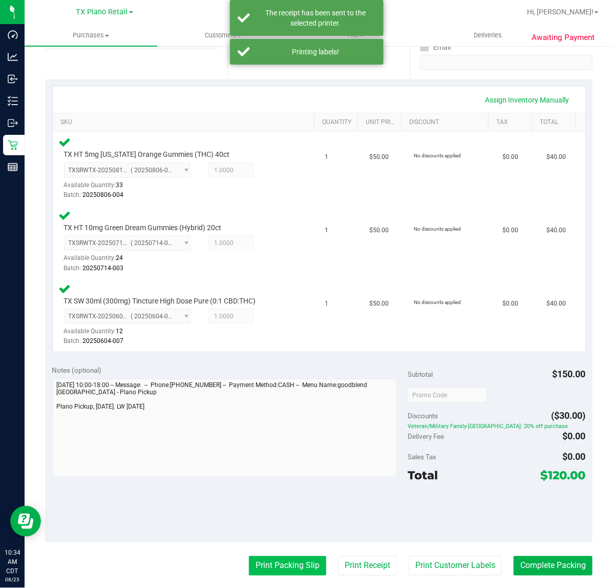
click at [270, 556] on button "Print Packing Slip" at bounding box center [287, 565] width 77 height 19
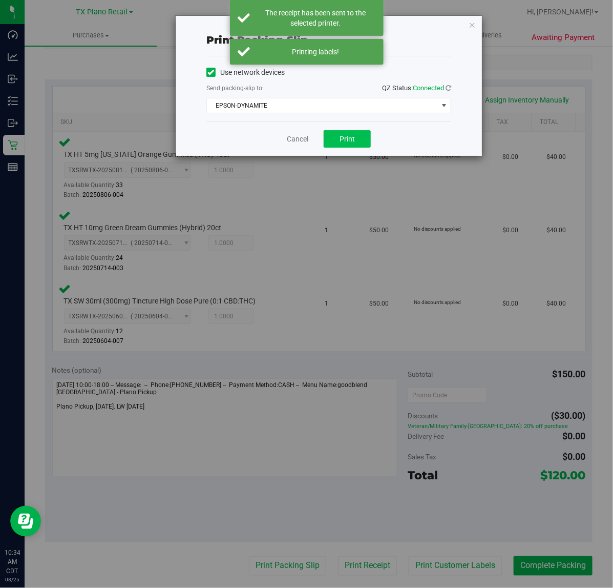
click at [352, 141] on span "Print" at bounding box center [347, 139] width 15 height 8
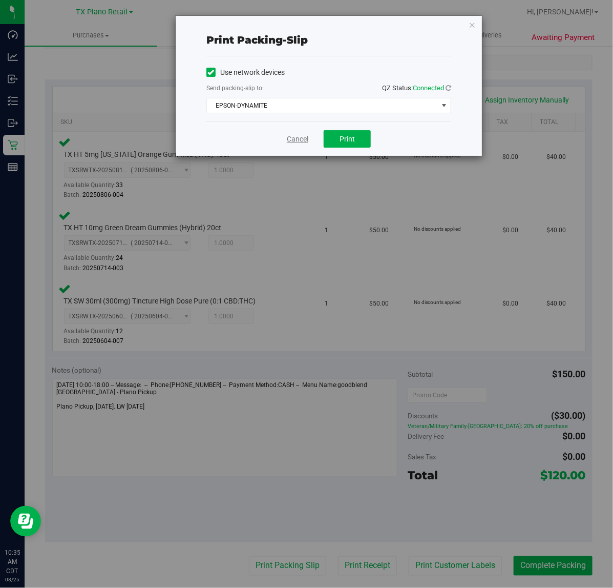
click at [295, 140] on link "Cancel" at bounding box center [298, 139] width 22 height 11
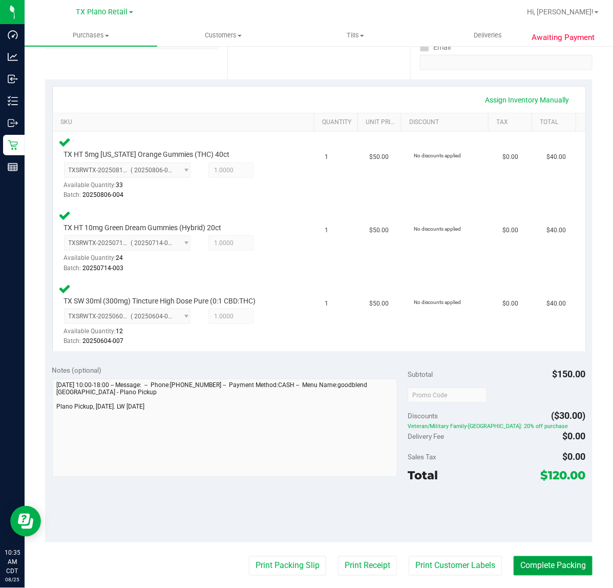
click at [534, 562] on button "Complete Packing" at bounding box center [553, 565] width 79 height 19
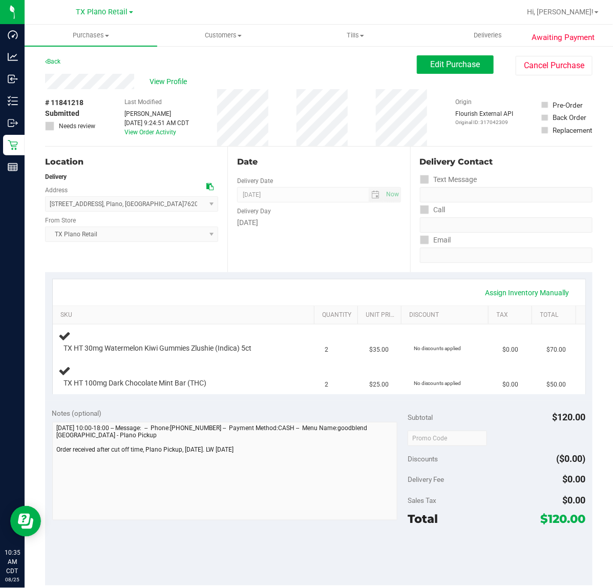
click at [251, 252] on div "Date Delivery Date [DATE] Now [DATE] 07:00 AM Now Delivery Day [DATE]" at bounding box center [319, 210] width 182 height 126
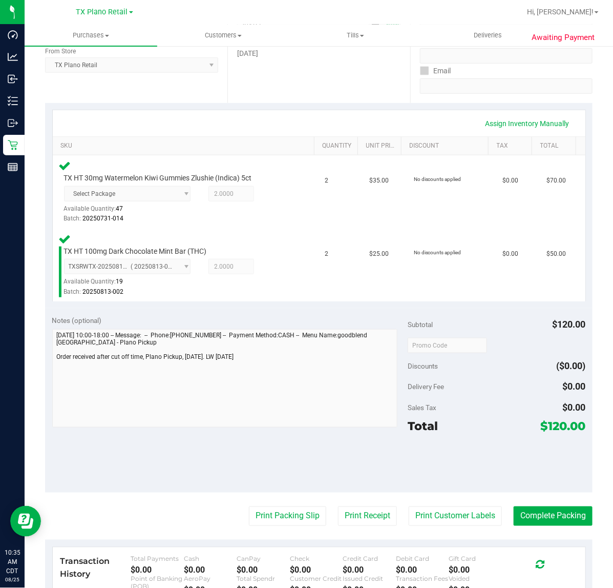
scroll to position [192, 0]
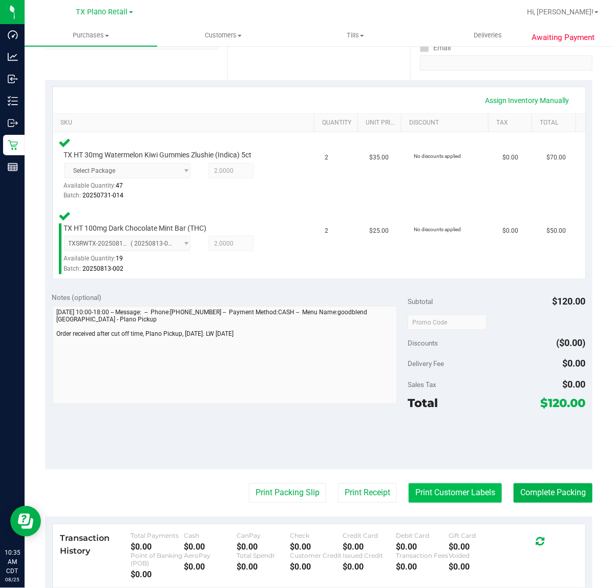
click at [424, 492] on button "Print Customer Labels" at bounding box center [455, 492] width 93 height 19
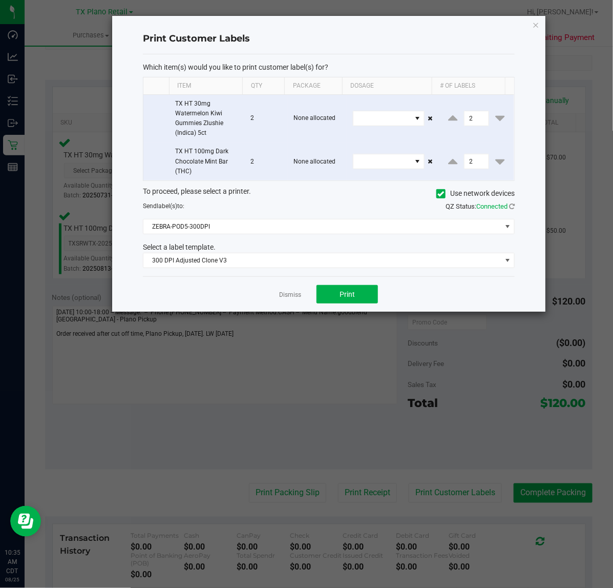
click at [347, 283] on div "Dismiss Print" at bounding box center [329, 293] width 372 height 35
click at [339, 289] on button "Print" at bounding box center [348, 294] width 62 height 18
click at [284, 294] on link "Dismiss" at bounding box center [290, 295] width 22 height 9
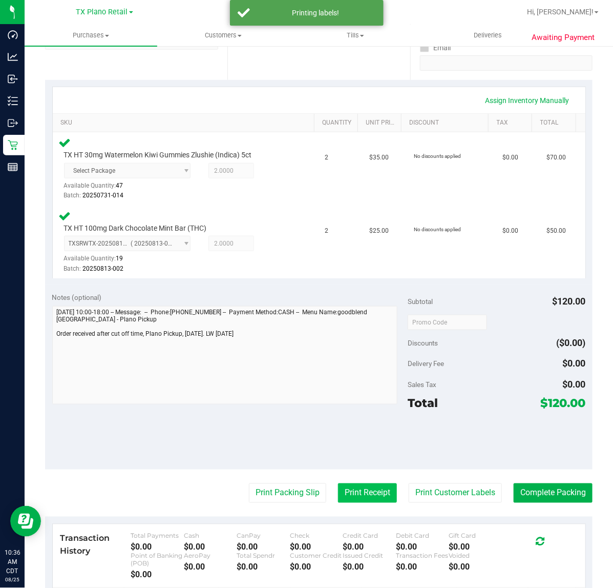
click at [344, 489] on button "Print Receipt" at bounding box center [367, 492] width 59 height 19
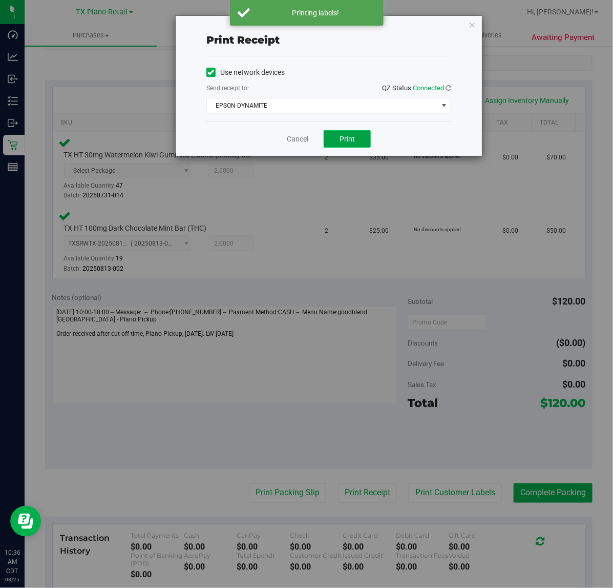
click at [334, 139] on button "Print" at bounding box center [347, 138] width 47 height 17
click at [298, 144] on link "Cancel" at bounding box center [294, 139] width 22 height 11
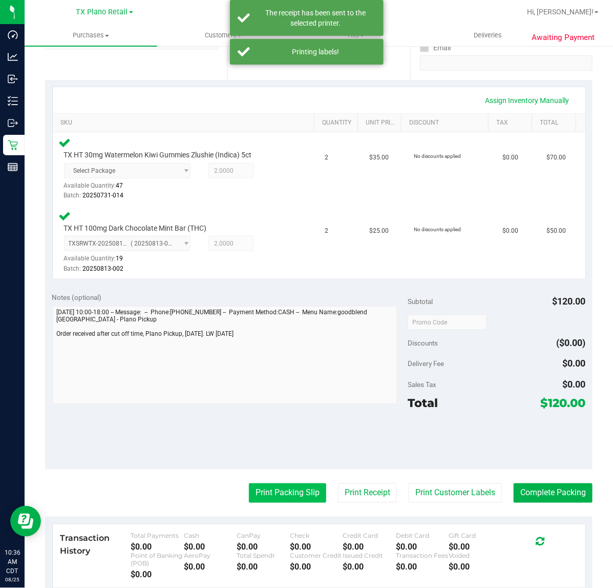
click at [288, 490] on button "Print Packing Slip" at bounding box center [287, 492] width 77 height 19
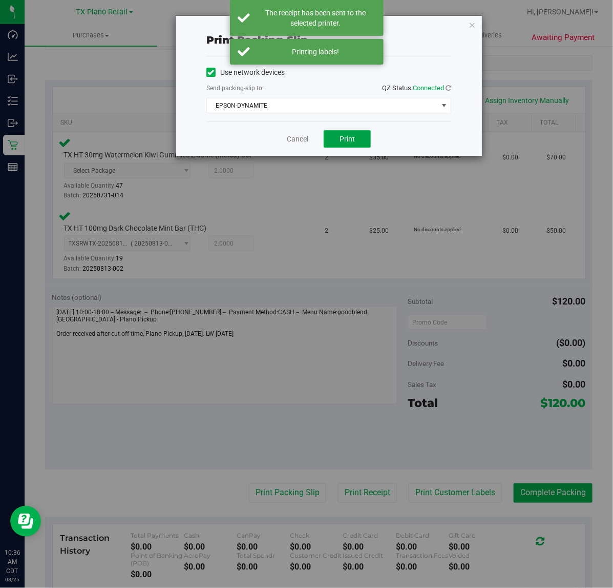
click at [346, 145] on button "Print" at bounding box center [347, 138] width 47 height 17
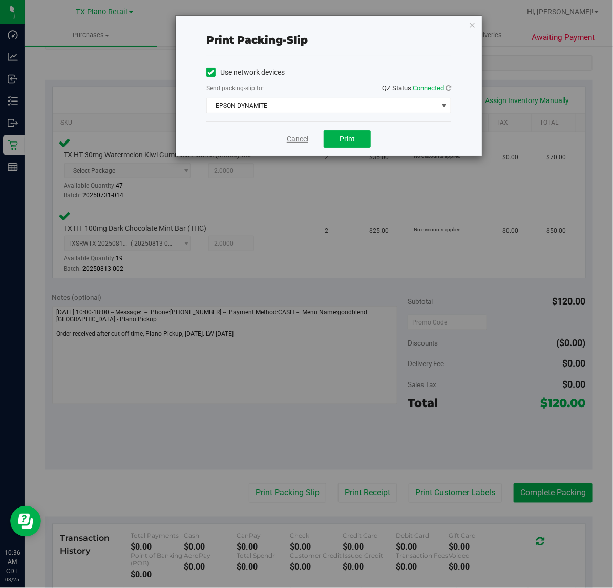
click at [288, 141] on link "Cancel" at bounding box center [298, 139] width 22 height 11
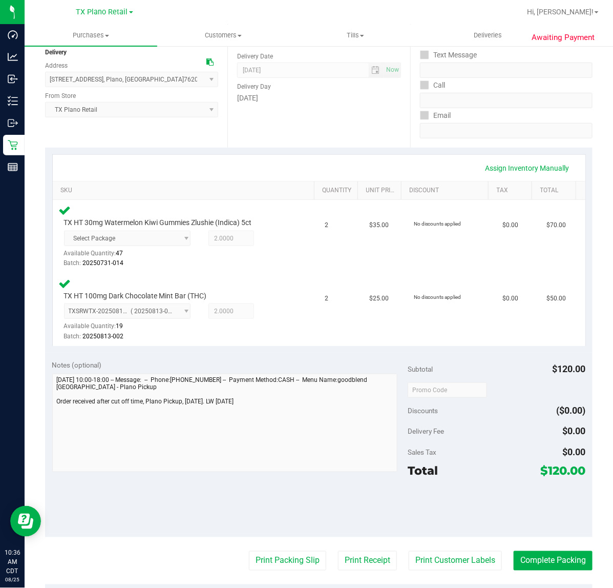
scroll to position [182, 0]
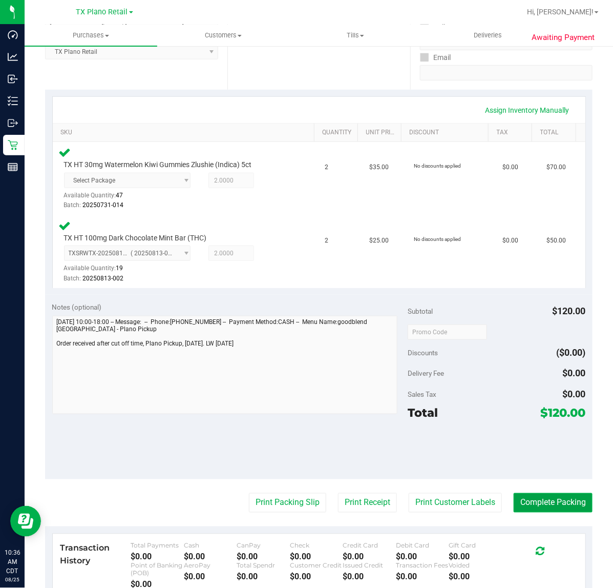
click at [525, 501] on button "Complete Packing" at bounding box center [553, 502] width 79 height 19
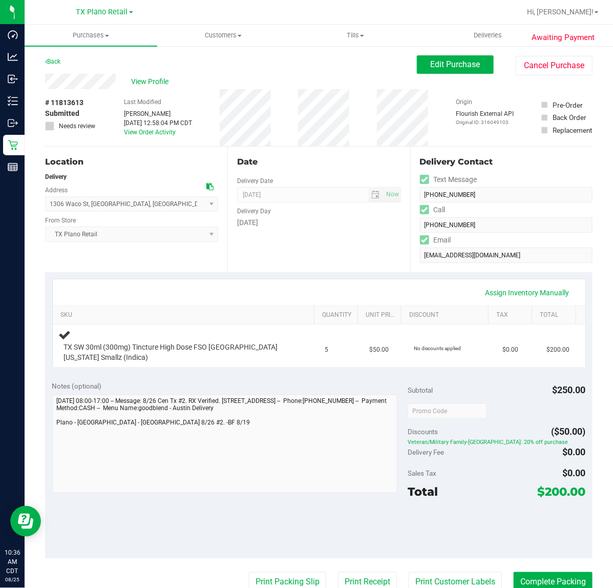
click at [300, 237] on div "Date Delivery Date [DATE] Now [DATE] 07:00 AM Now Delivery Day [DATE]" at bounding box center [319, 210] width 182 height 126
click at [478, 514] on div at bounding box center [497, 528] width 178 height 46
click at [505, 540] on div at bounding box center [497, 528] width 178 height 46
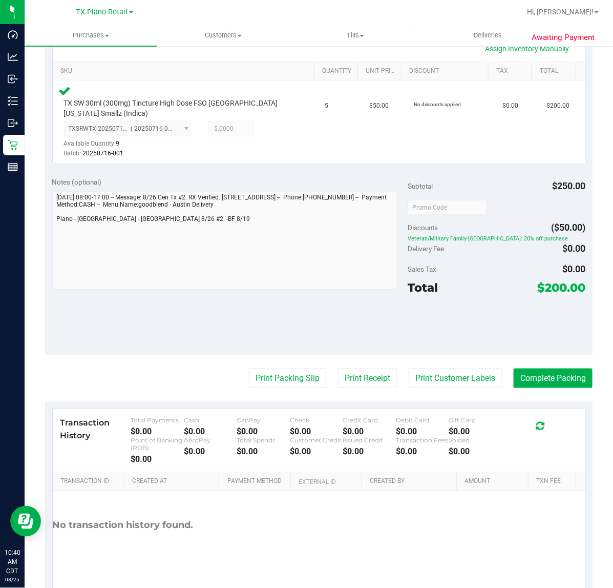
scroll to position [252, 0]
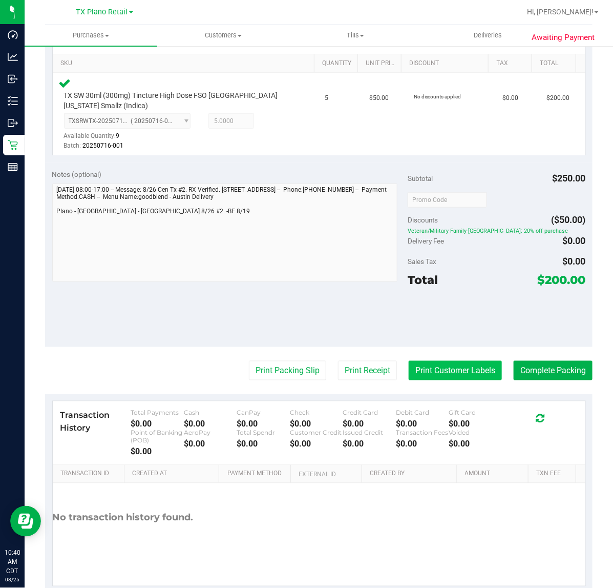
click at [472, 361] on button "Print Customer Labels" at bounding box center [455, 370] width 93 height 19
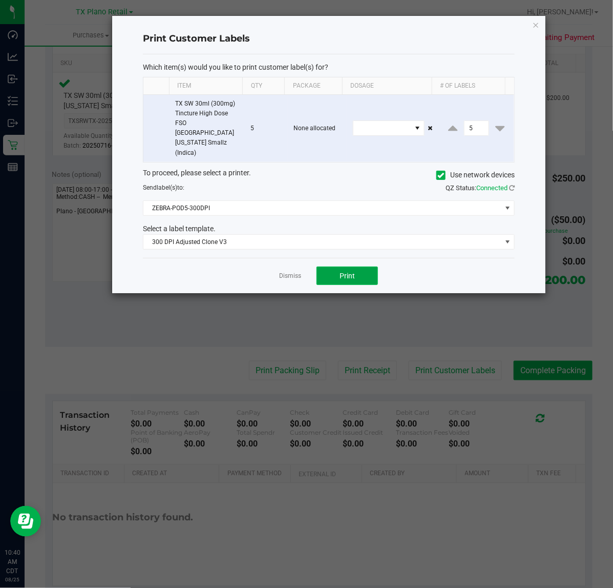
click at [341, 272] on span "Print" at bounding box center [347, 276] width 15 height 8
click at [295, 260] on div at bounding box center [329, 154] width 434 height 277
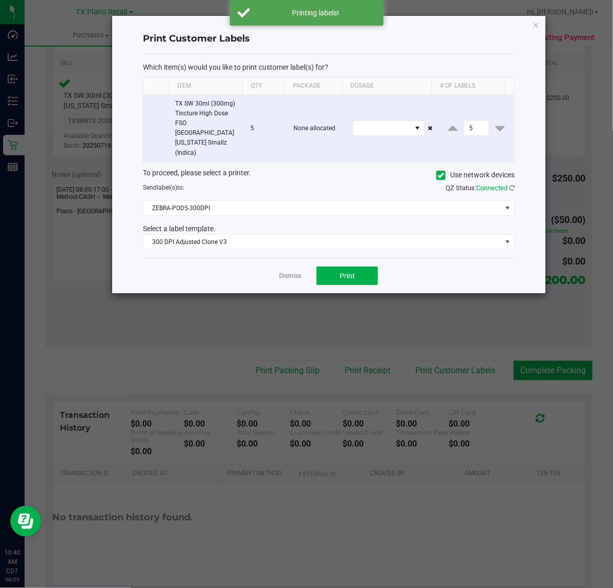
click at [336, 366] on ngb-modal-window "Print Customer Labels Which item(s) would you like to print customer label(s) f…" at bounding box center [310, 294] width 621 height 588
click at [288, 272] on link "Dismiss" at bounding box center [290, 276] width 22 height 9
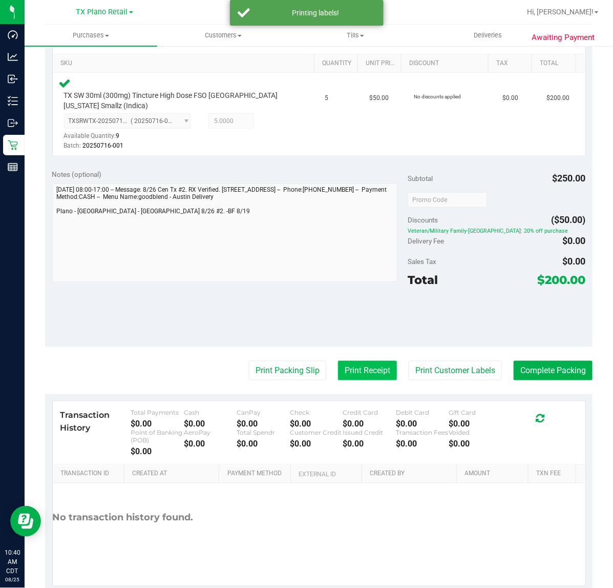
click at [338, 373] on button "Print Receipt" at bounding box center [367, 370] width 59 height 19
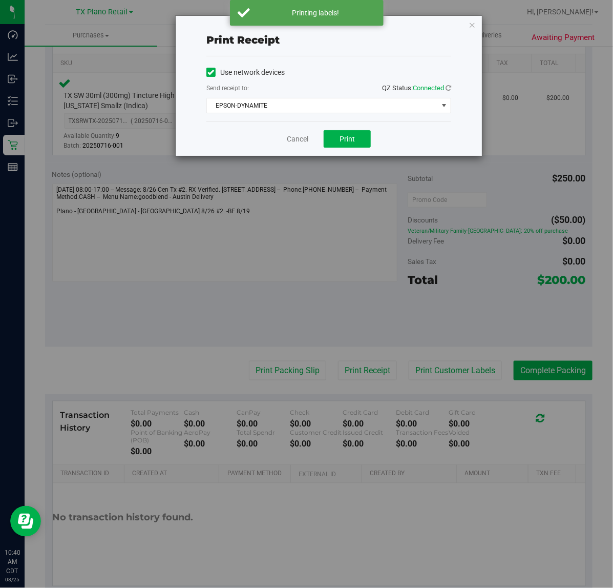
click at [355, 129] on div "Cancel Print" at bounding box center [329, 138] width 245 height 34
click at [291, 139] on link "Cancel" at bounding box center [298, 139] width 22 height 11
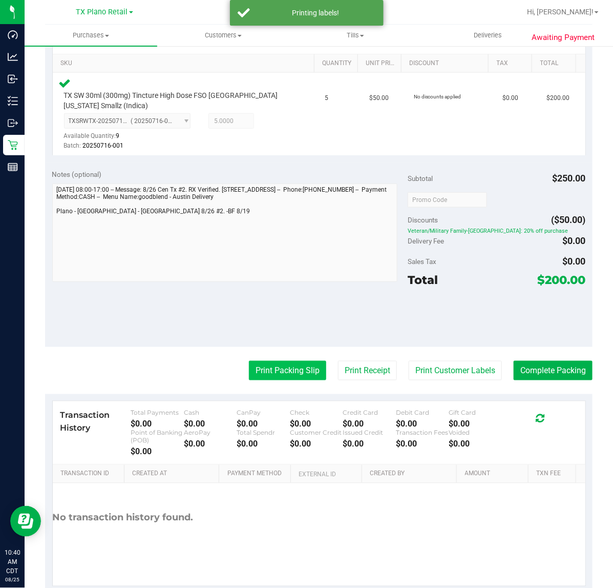
click at [296, 367] on button "Print Packing Slip" at bounding box center [287, 370] width 77 height 19
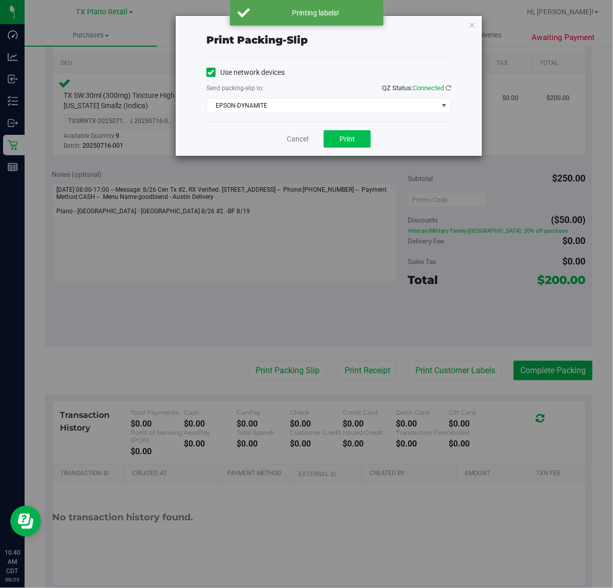
click at [347, 140] on span "Print" at bounding box center [347, 139] width 15 height 8
click at [295, 141] on link "Cancel" at bounding box center [298, 139] width 22 height 11
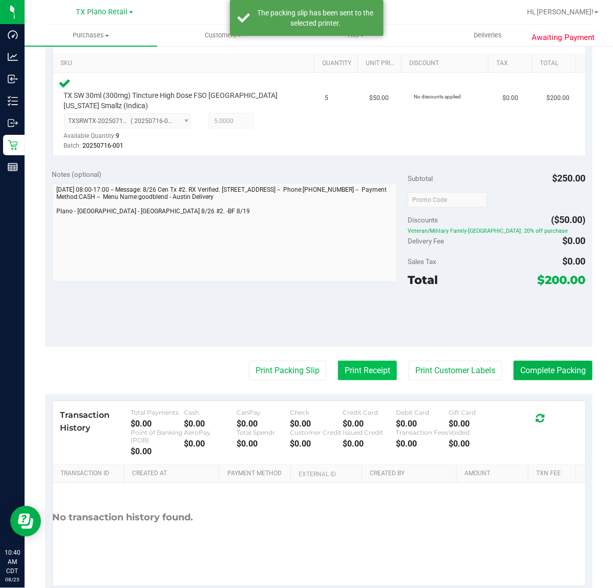
click at [362, 368] on button "Print Receipt" at bounding box center [367, 370] width 59 height 19
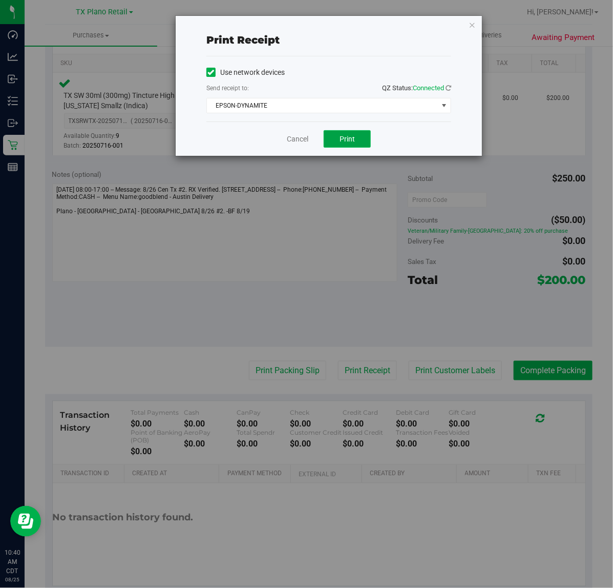
click at [357, 144] on button "Print" at bounding box center [347, 138] width 47 height 17
click at [288, 139] on link "Cancel" at bounding box center [298, 139] width 22 height 11
click at [287, 144] on div "TX SW 30ml (300mg) Tincture High Dose FSO TX Georgia Smallz (Indica) TXSRWTX-20…" at bounding box center [186, 114] width 254 height 74
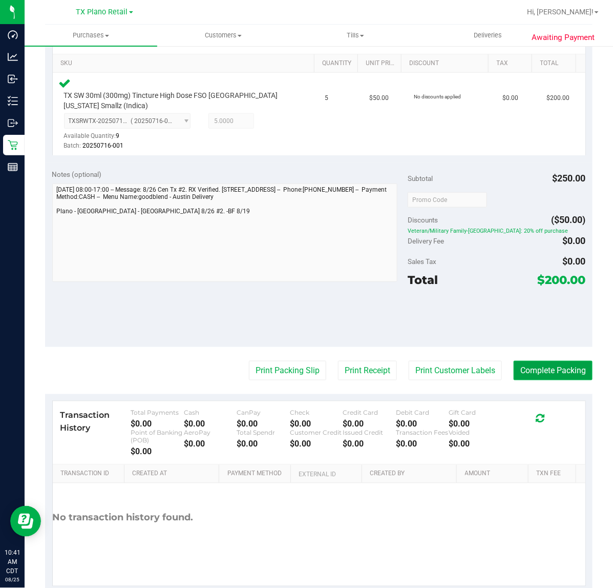
click at [547, 372] on button "Complete Packing" at bounding box center [553, 370] width 79 height 19
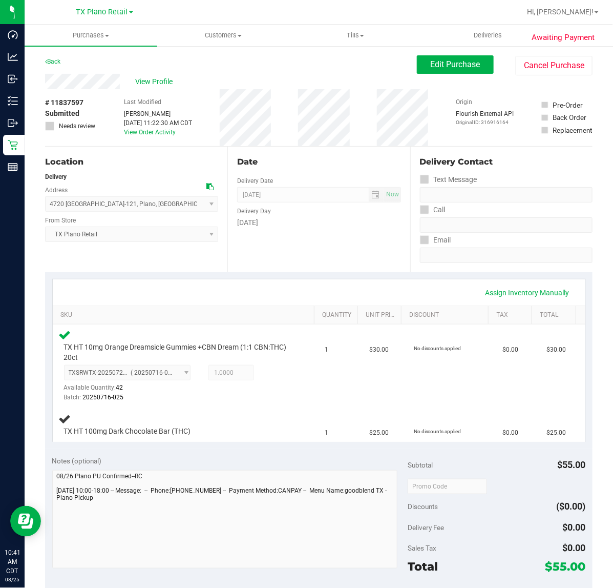
click at [411, 272] on div "Assign Inventory Manually SKU Quantity Unit Price Discount Tax Total TX HT 10mg…" at bounding box center [319, 360] width 548 height 177
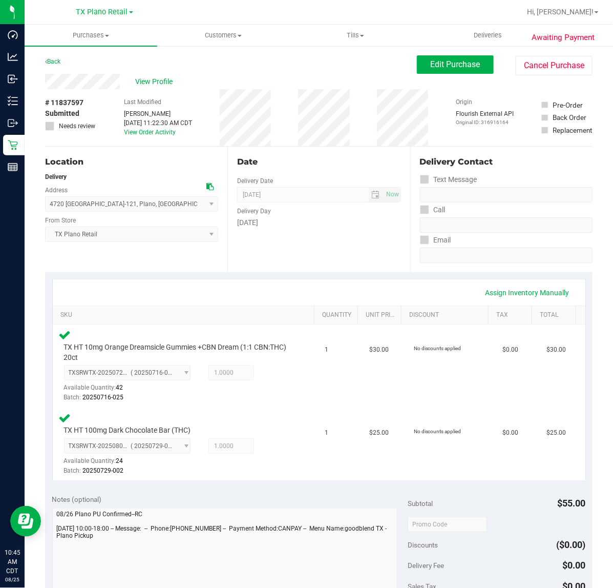
click at [353, 262] on div "Date Delivery Date [DATE] Now [DATE] 07:00 AM Now Delivery Day [DATE]" at bounding box center [319, 210] width 182 height 126
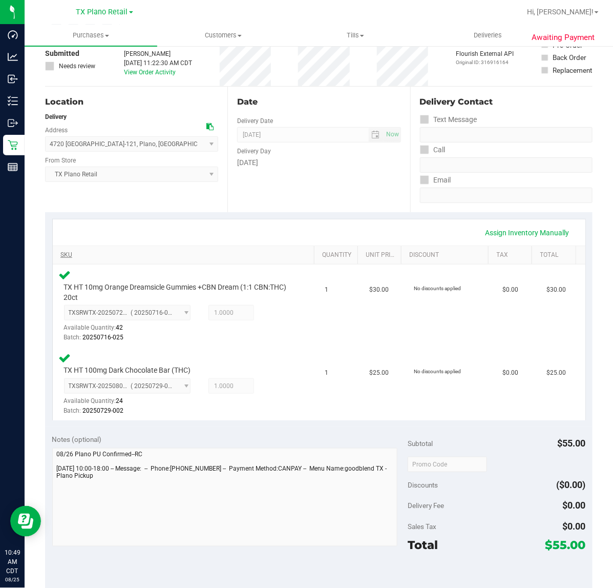
scroll to position [128, 0]
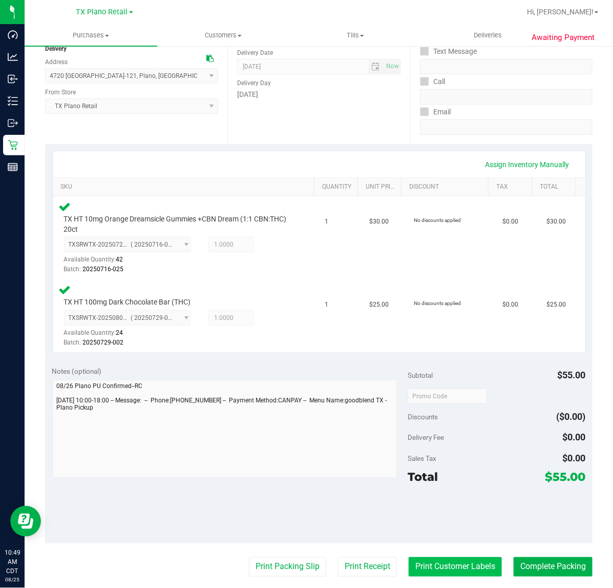
click at [411, 562] on button "Print Customer Labels" at bounding box center [455, 566] width 93 height 19
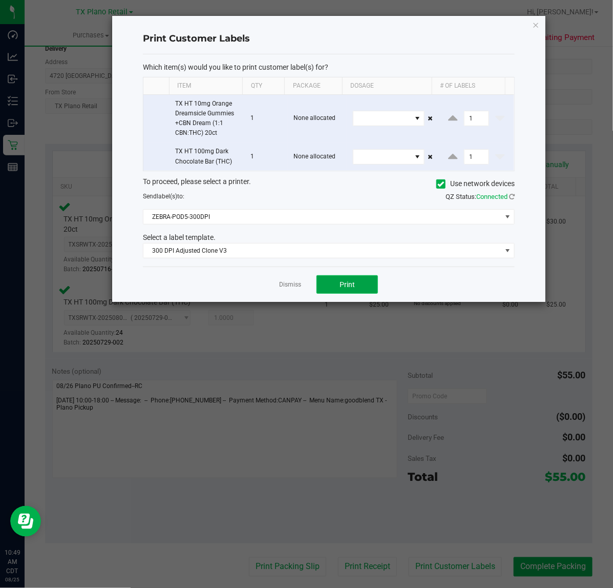
click at [338, 293] on button "Print" at bounding box center [348, 284] width 62 height 18
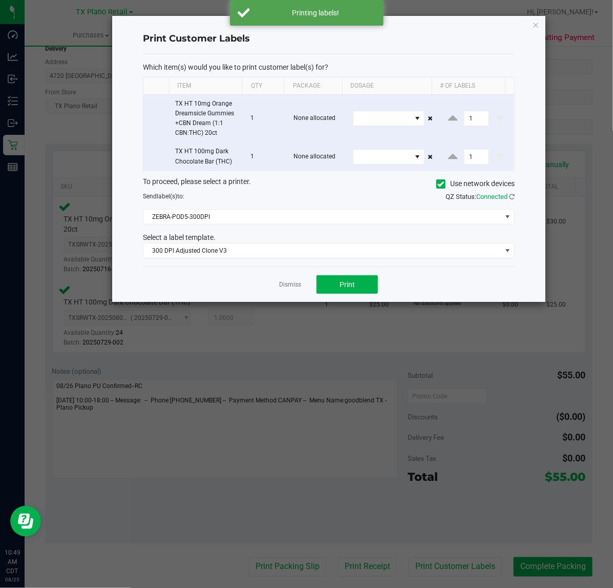
click at [293, 291] on div "Dismiss Print" at bounding box center [329, 284] width 372 height 35
click at [293, 288] on link "Dismiss" at bounding box center [290, 284] width 22 height 9
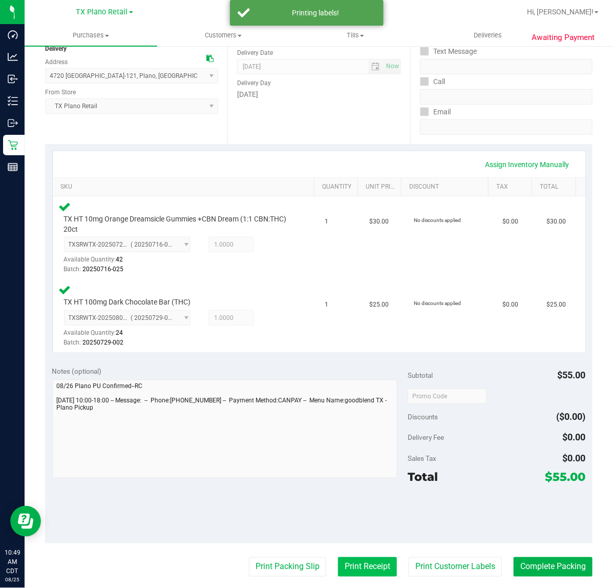
click at [349, 566] on button "Print Receipt" at bounding box center [367, 566] width 59 height 19
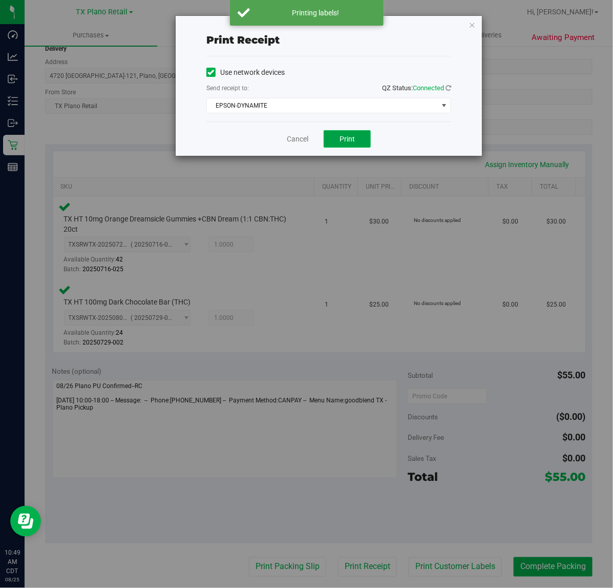
click at [339, 136] on button "Print" at bounding box center [347, 138] width 47 height 17
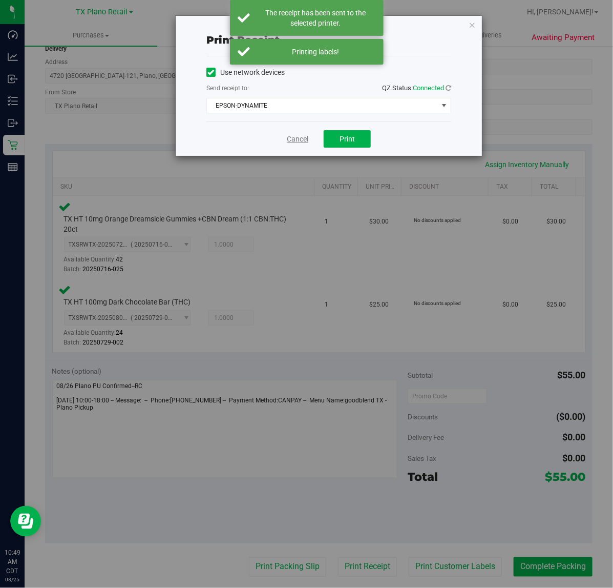
click at [303, 137] on link "Cancel" at bounding box center [298, 139] width 22 height 11
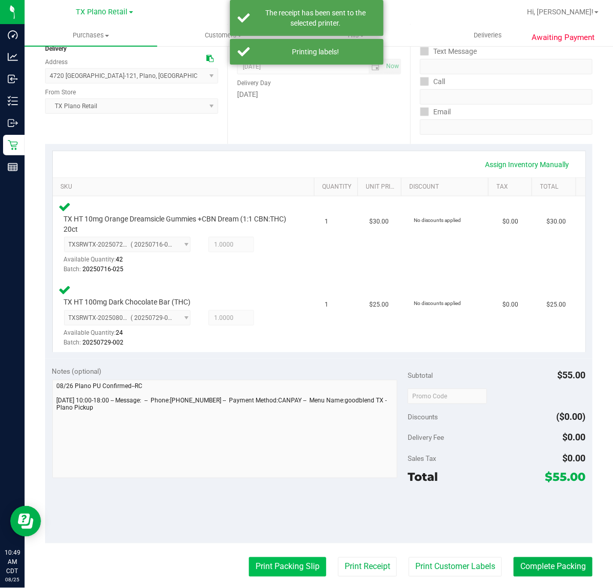
click at [280, 576] on button "Print Packing Slip" at bounding box center [287, 566] width 77 height 19
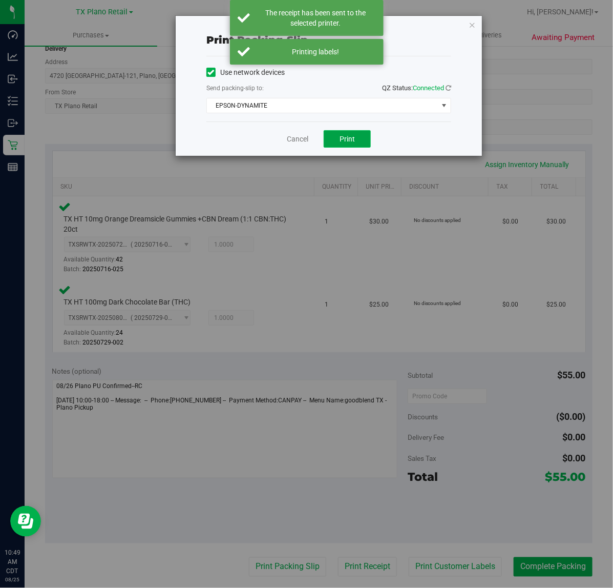
click at [354, 142] on span "Print" at bounding box center [347, 139] width 15 height 8
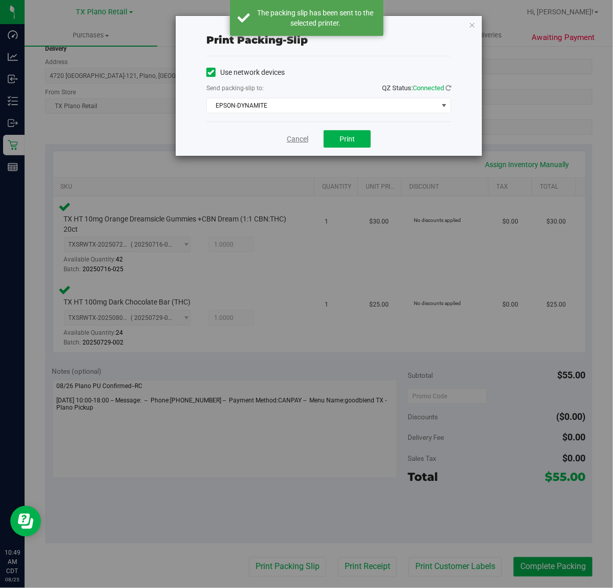
click at [296, 139] on link "Cancel" at bounding box center [298, 139] width 22 height 11
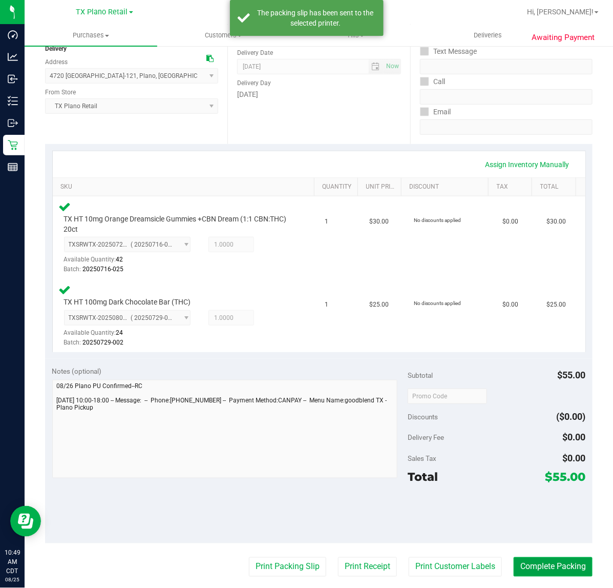
click at [514, 557] on button "Complete Packing" at bounding box center [553, 566] width 79 height 19
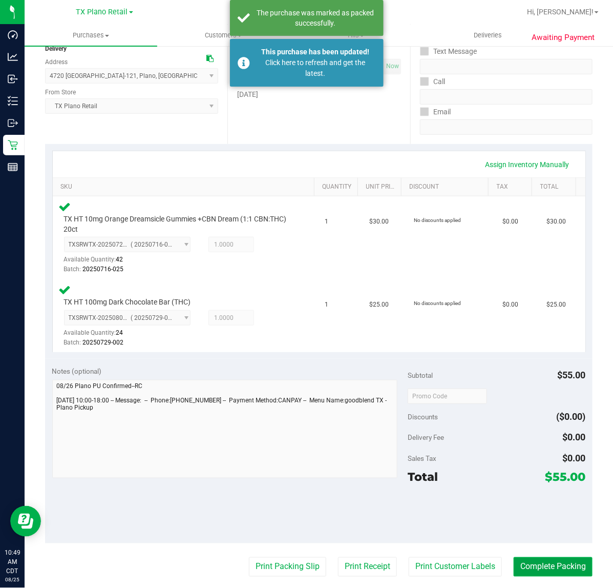
click at [557, 574] on button "Complete Packing" at bounding box center [553, 566] width 79 height 19
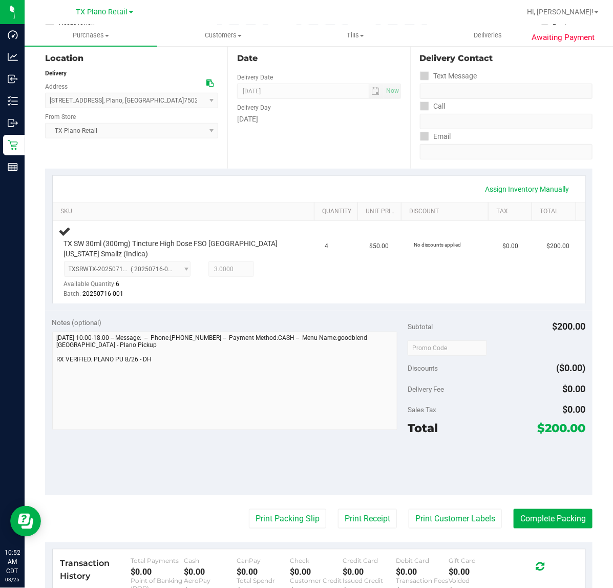
scroll to position [103, 0]
click at [541, 209] on link "Total" at bounding box center [556, 212] width 31 height 8
click at [518, 189] on link "Assign Inventory Manually" at bounding box center [527, 189] width 97 height 17
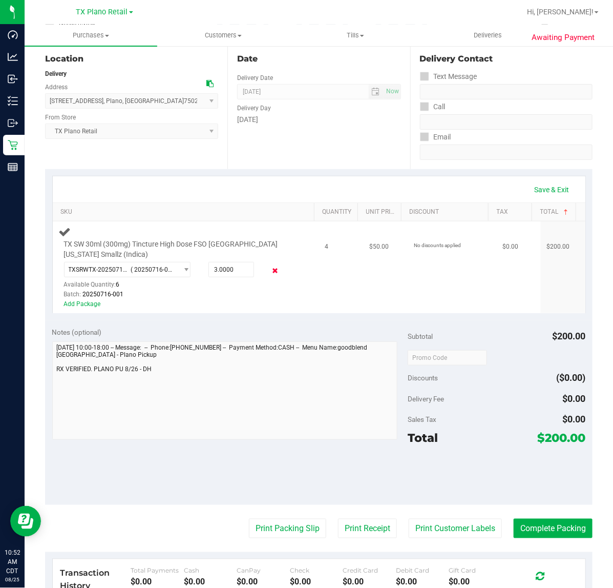
click at [270, 270] on icon at bounding box center [275, 271] width 11 height 12
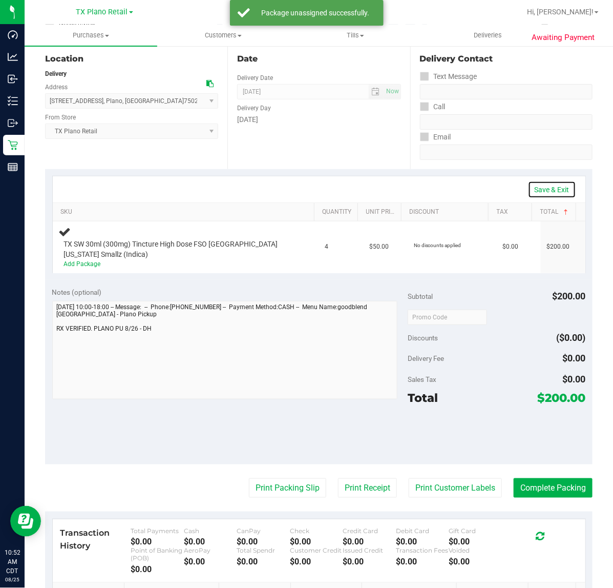
click at [537, 191] on link "Save & Exit" at bounding box center [552, 189] width 48 height 17
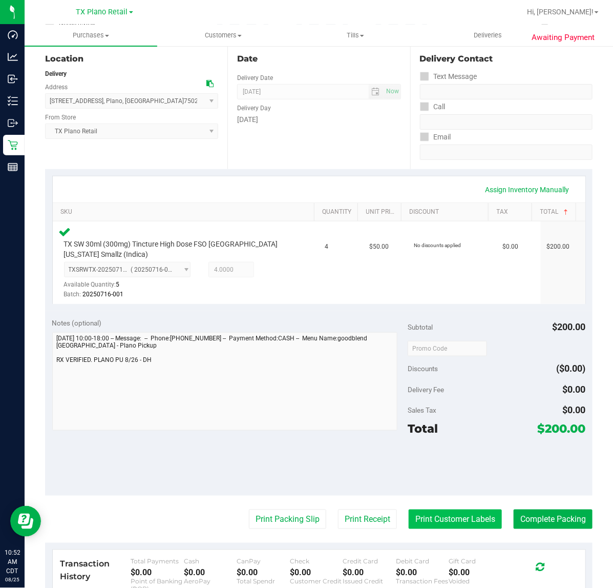
click at [475, 513] on button "Print Customer Labels" at bounding box center [455, 518] width 93 height 19
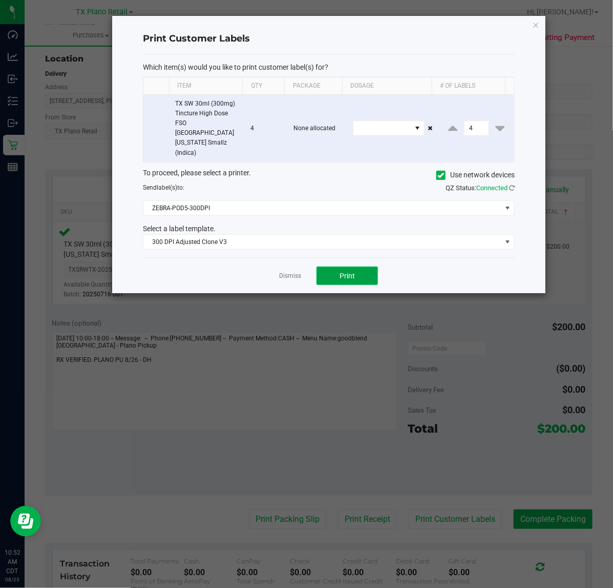
click at [347, 272] on span "Print" at bounding box center [347, 276] width 15 height 8
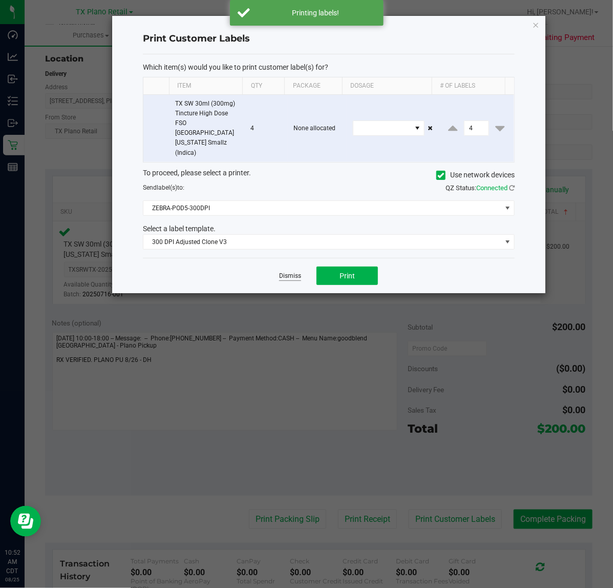
click at [286, 272] on link "Dismiss" at bounding box center [290, 276] width 22 height 9
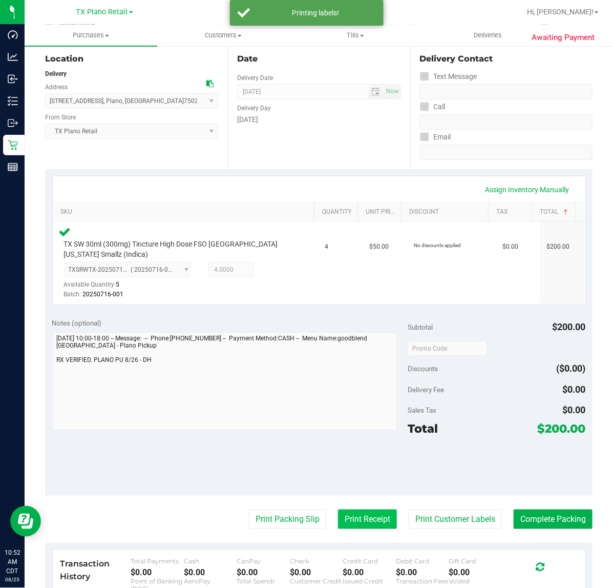
click at [375, 526] on button "Print Receipt" at bounding box center [367, 518] width 59 height 19
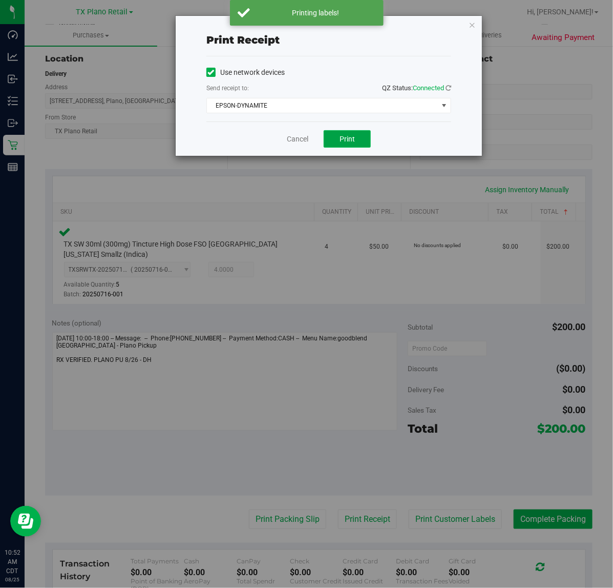
click at [338, 138] on button "Print" at bounding box center [347, 138] width 47 height 17
click at [286, 144] on link "Cancel" at bounding box center [294, 139] width 22 height 11
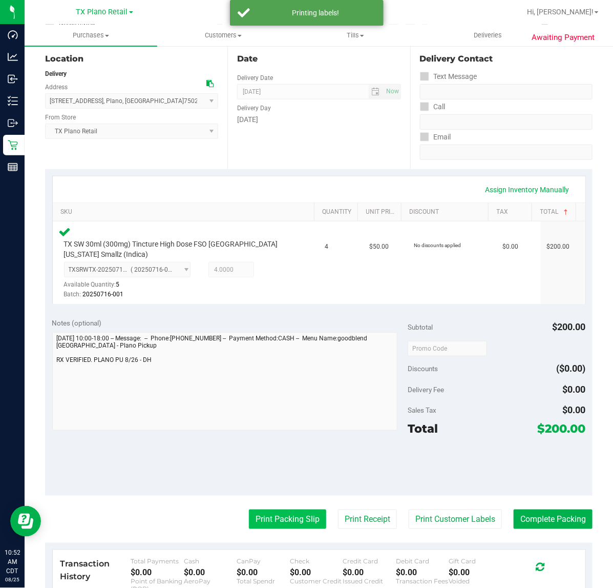
click at [252, 519] on button "Print Packing Slip" at bounding box center [287, 518] width 77 height 19
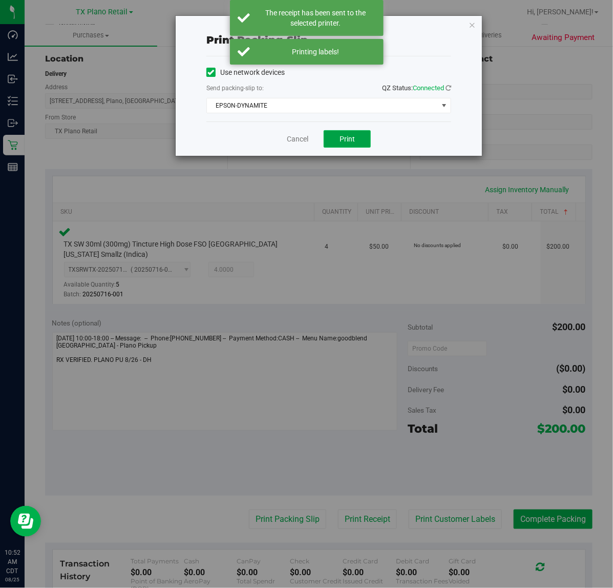
click at [340, 137] on span "Print" at bounding box center [347, 139] width 15 height 8
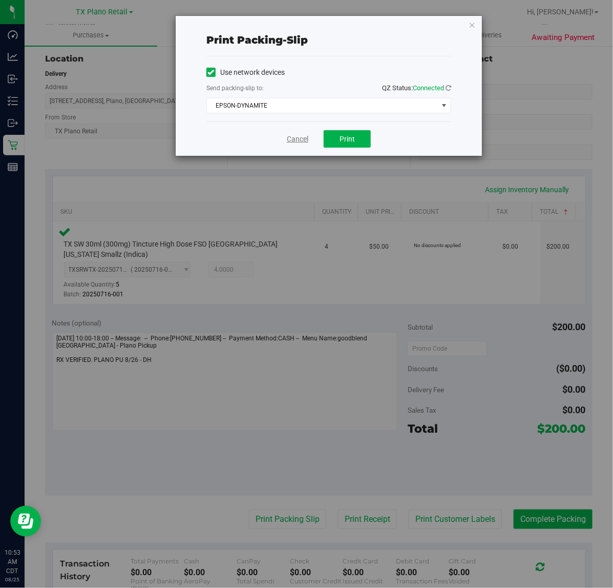
click at [292, 139] on link "Cancel" at bounding box center [298, 139] width 22 height 11
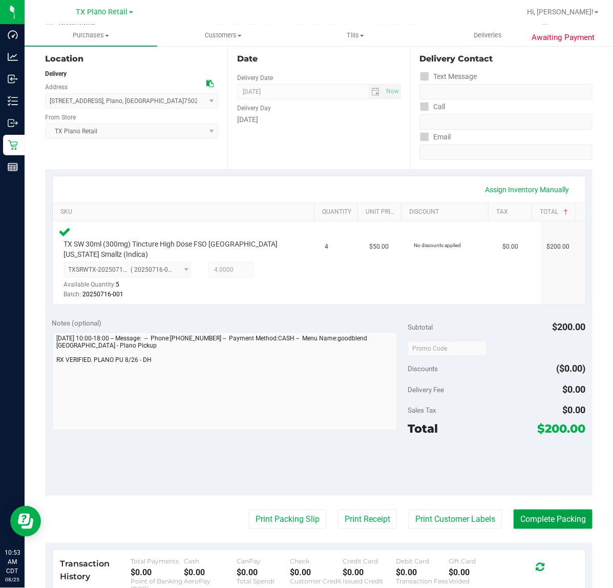
click at [536, 518] on button "Complete Packing" at bounding box center [553, 518] width 79 height 19
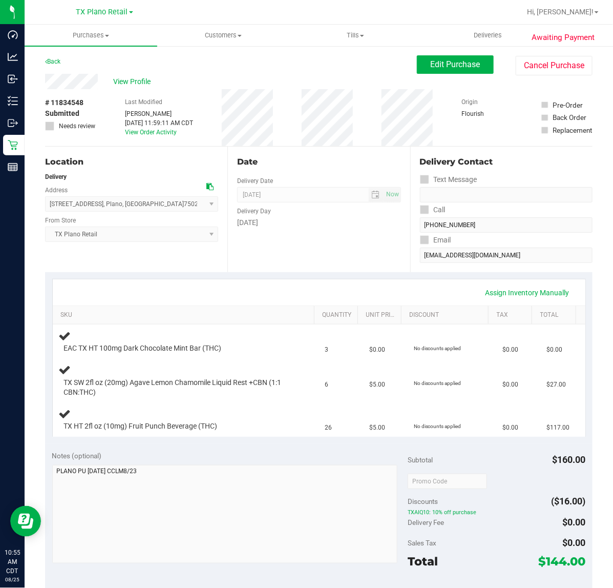
click at [289, 284] on div "Assign Inventory Manually" at bounding box center [319, 292] width 515 height 17
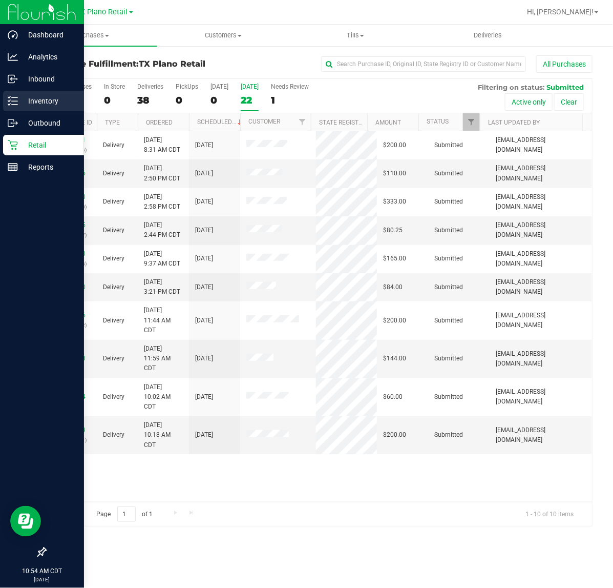
click at [17, 91] on div "Inventory" at bounding box center [43, 101] width 81 height 21
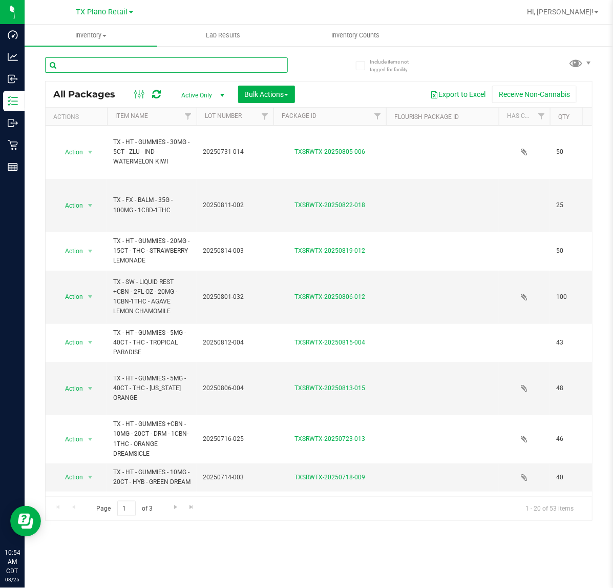
click at [212, 65] on input "text" at bounding box center [166, 64] width 243 height 15
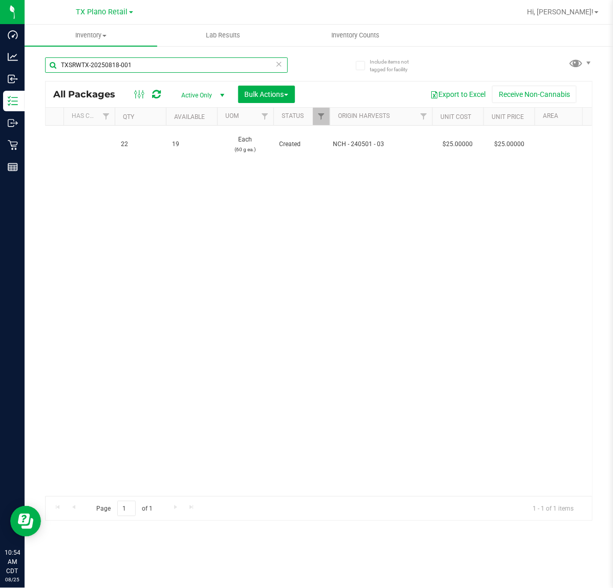
scroll to position [0, 478]
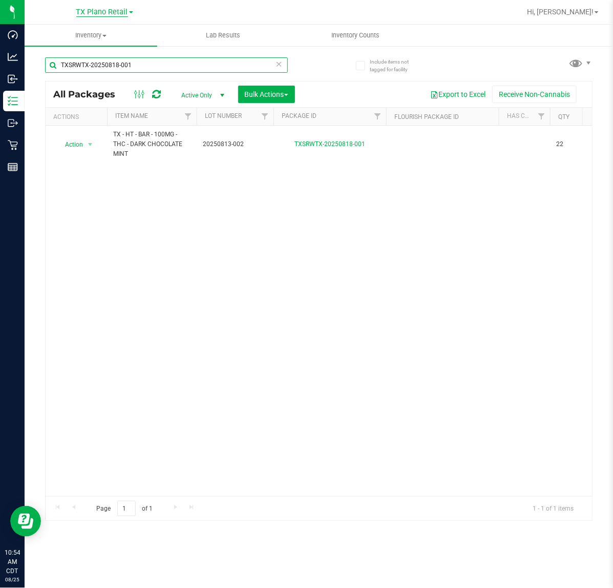
type input "TXSRWTX-20250818-001"
click at [126, 15] on span "TX Plano Retail" at bounding box center [102, 12] width 52 height 9
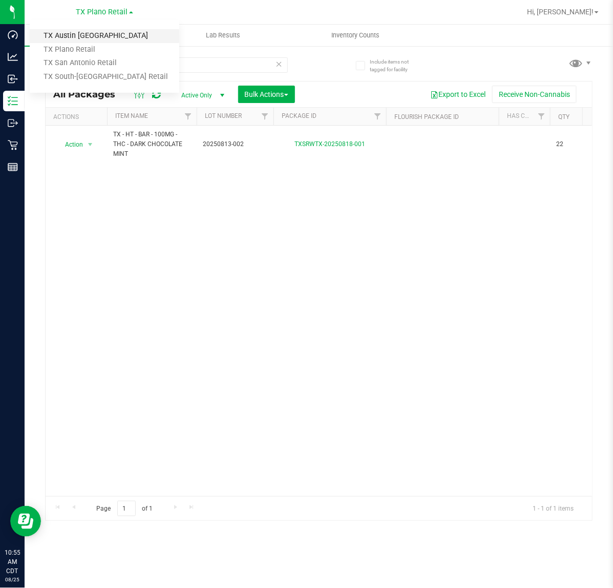
click at [116, 34] on link "TX Austin [GEOGRAPHIC_DATA]" at bounding box center [105, 36] width 150 height 14
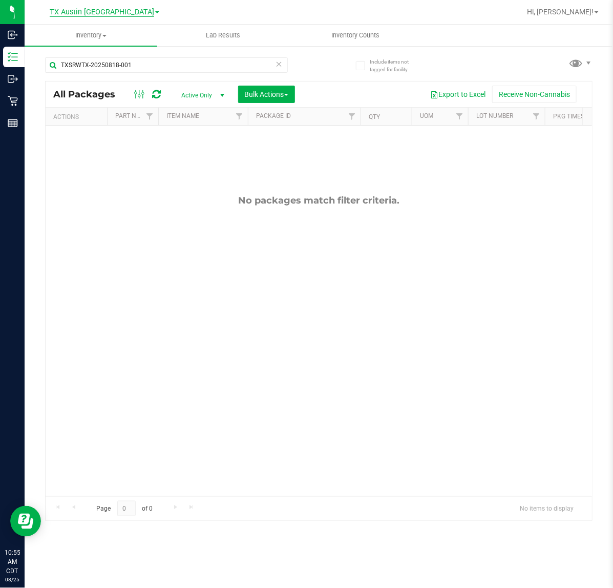
click at [116, 13] on span "TX Austin [GEOGRAPHIC_DATA]" at bounding box center [102, 12] width 105 height 9
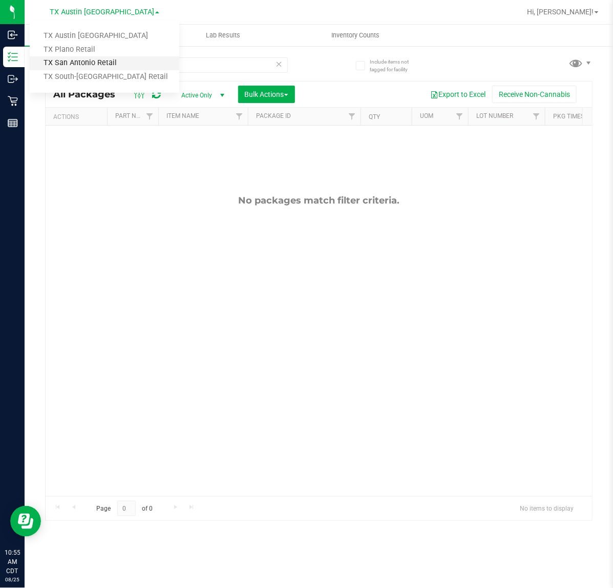
click at [100, 57] on link "TX San Antonio Retail" at bounding box center [105, 63] width 150 height 14
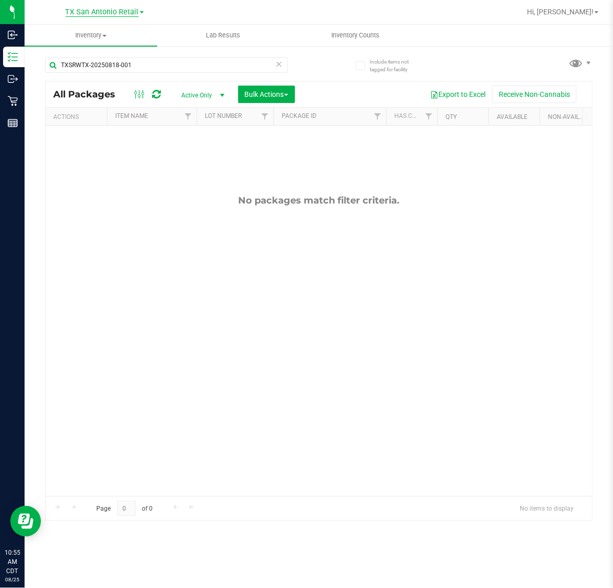
click at [104, 9] on span "TX San Antonio Retail" at bounding box center [102, 12] width 73 height 9
click at [78, 72] on link "TX South-[GEOGRAPHIC_DATA] Retail" at bounding box center [105, 77] width 150 height 14
click at [108, 9] on span "TX South-[GEOGRAPHIC_DATA] Retail" at bounding box center [102, 12] width 125 height 9
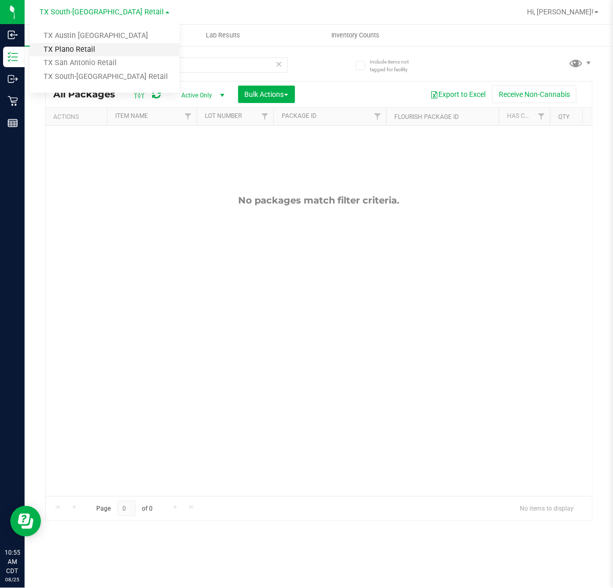
click at [97, 47] on link "TX Plano Retail" at bounding box center [105, 50] width 150 height 14
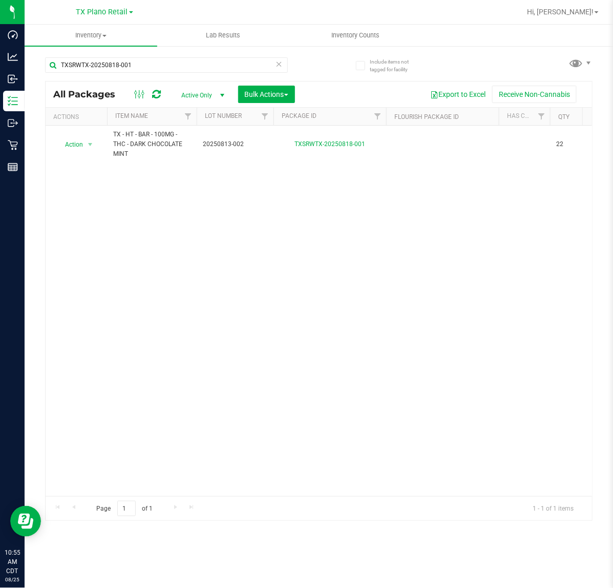
click at [217, 93] on span "select" at bounding box center [222, 95] width 13 height 14
click at [191, 155] on li "All" at bounding box center [200, 158] width 55 height 15
click at [279, 68] on icon at bounding box center [279, 63] width 7 height 12
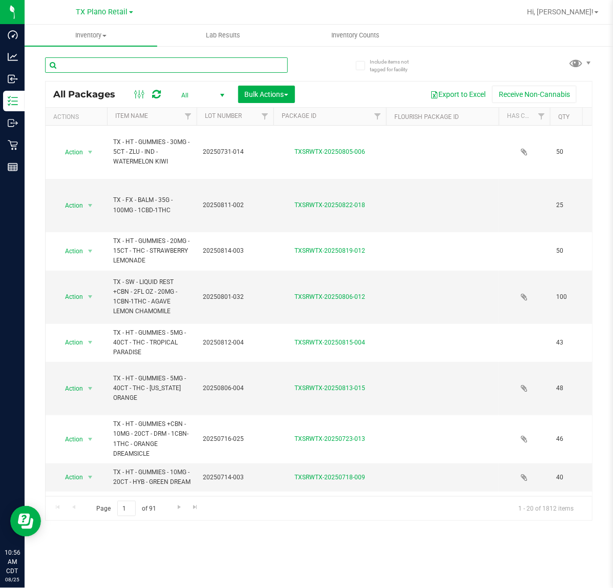
click at [214, 67] on input "text" at bounding box center [166, 64] width 243 height 15
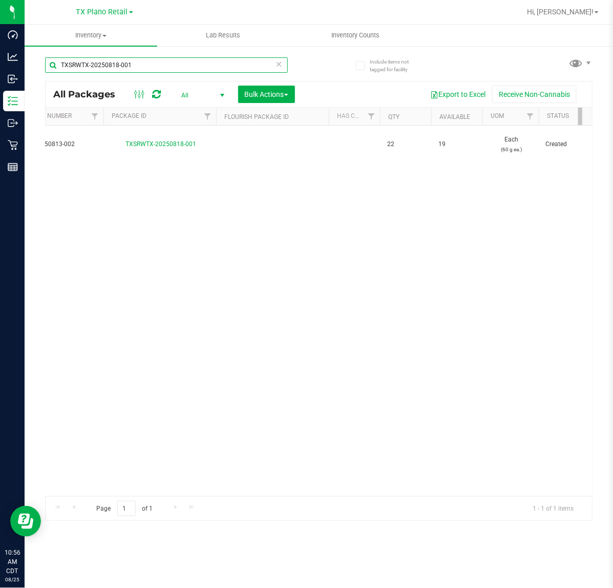
scroll to position [0, 169]
type input "TXSRWTX-20250818-001"
click at [279, 70] on input "TXSRWTX-20250818-001" at bounding box center [166, 64] width 243 height 15
click at [280, 65] on icon at bounding box center [279, 63] width 7 height 12
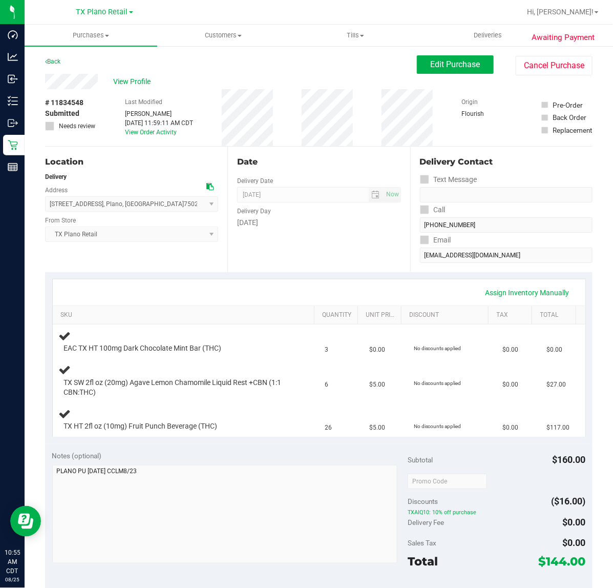
click at [351, 259] on div "Date Delivery Date [DATE] Now [DATE] 07:00 AM Now Delivery Day [DATE]" at bounding box center [319, 210] width 182 height 126
click at [336, 267] on div "Date Delivery Date [DATE] Now [DATE] 07:00 AM Now Delivery Day [DATE]" at bounding box center [319, 210] width 182 height 126
click at [428, 70] on button "Edit Purchase" at bounding box center [455, 64] width 77 height 18
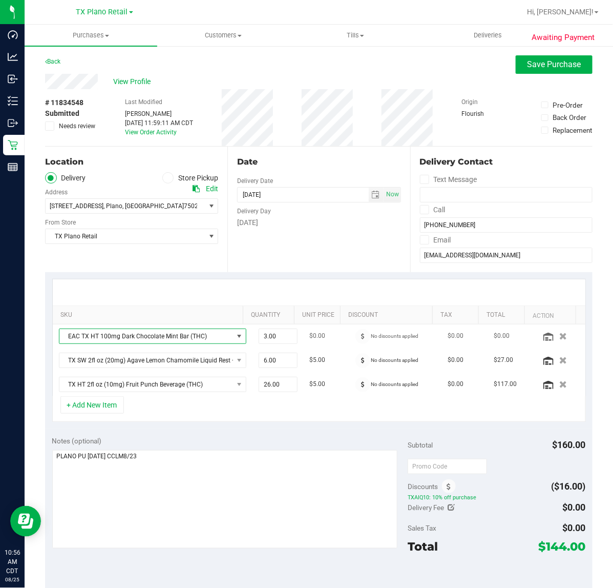
click at [235, 337] on span "NO DATA FOUND" at bounding box center [239, 336] width 8 height 8
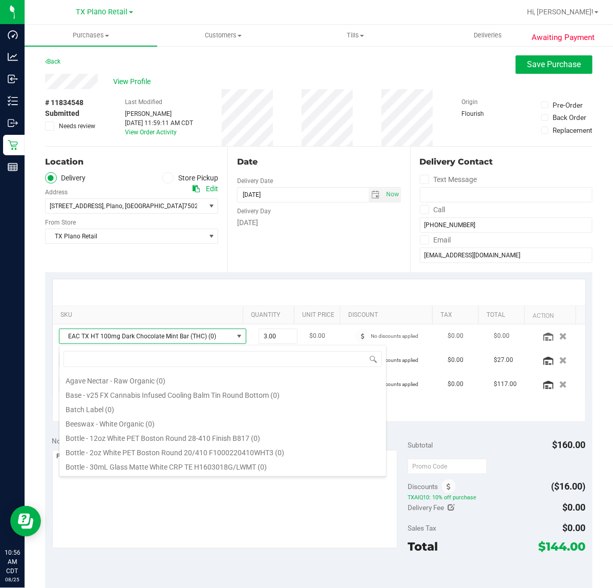
click at [191, 330] on span "EAC TX HT 100mg Dark Chocolate Mint Bar (THC) (0)" at bounding box center [146, 336] width 174 height 14
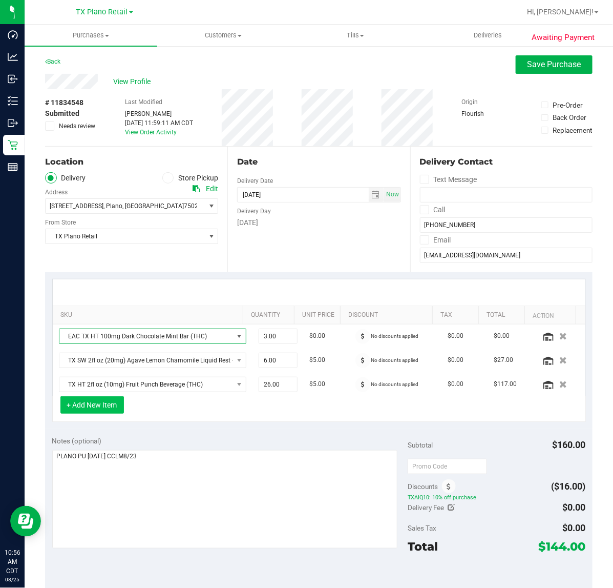
click at [101, 409] on button "+ Add New Item" at bounding box center [92, 404] width 64 height 17
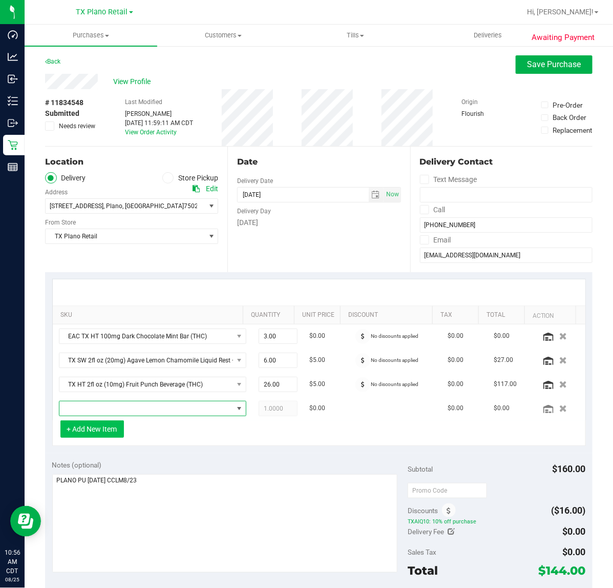
click at [101, 409] on span "NO DATA FOUND" at bounding box center [146, 408] width 174 height 14
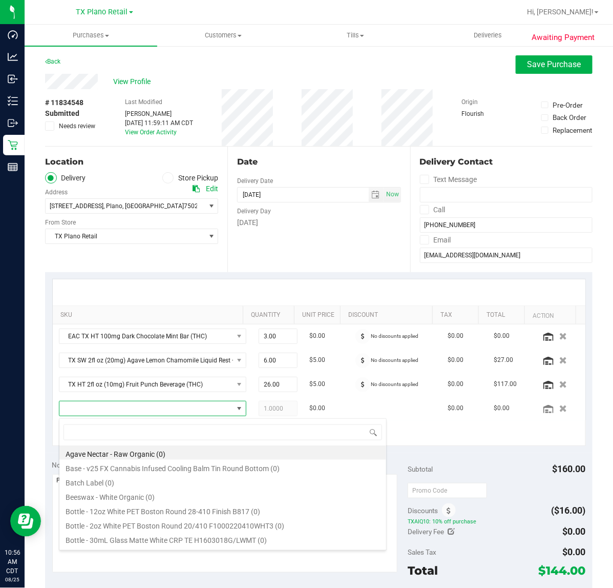
scroll to position [16, 159]
type input "mint"
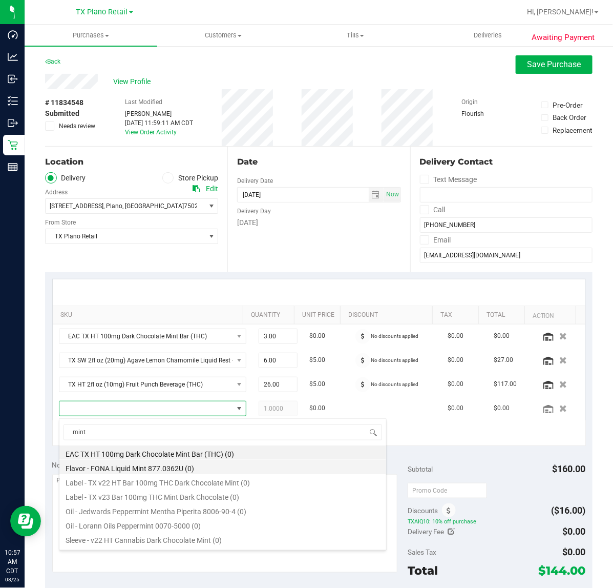
scroll to position [70, 0]
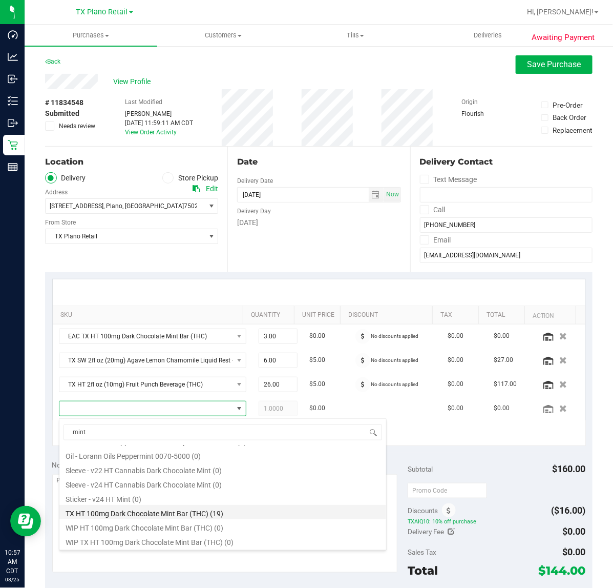
click at [158, 514] on li "TX HT 100mg Dark Chocolate Mint Bar (THC) (19)" at bounding box center [222, 512] width 327 height 14
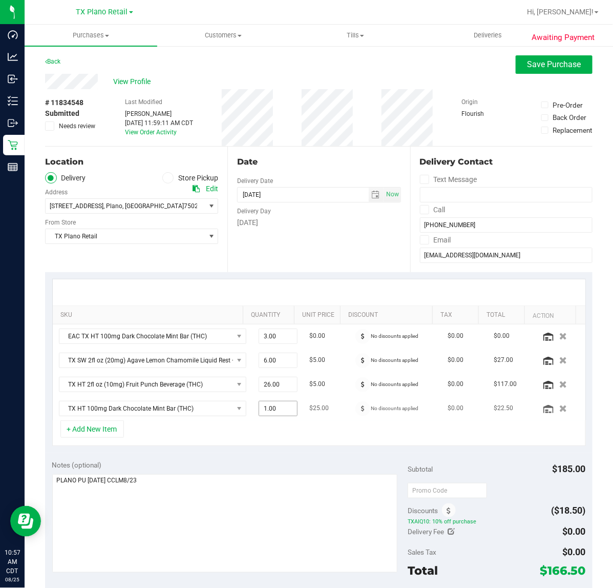
click at [264, 416] on span "1.00 1" at bounding box center [278, 408] width 39 height 15
type input "3"
type input "3.00"
click at [411, 437] on div "+ Add New Item" at bounding box center [319, 433] width 534 height 26
click at [560, 334] on icon "button" at bounding box center [564, 336] width 9 height 8
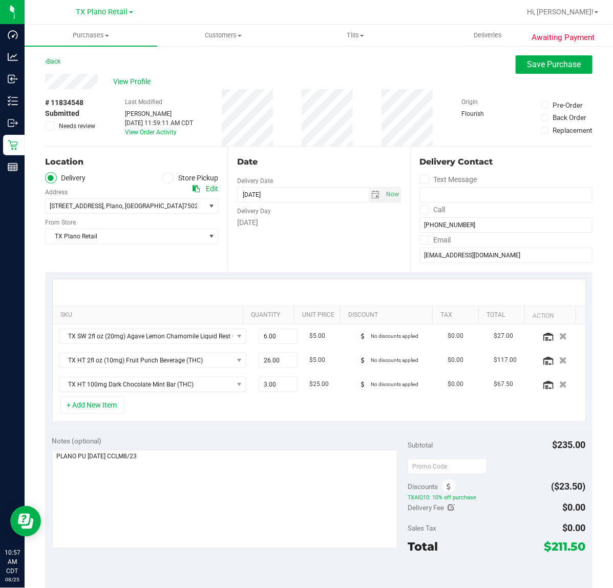
click at [177, 418] on div "+ Add New Item" at bounding box center [319, 409] width 534 height 26
click at [546, 57] on button "Save Purchase" at bounding box center [554, 64] width 77 height 18
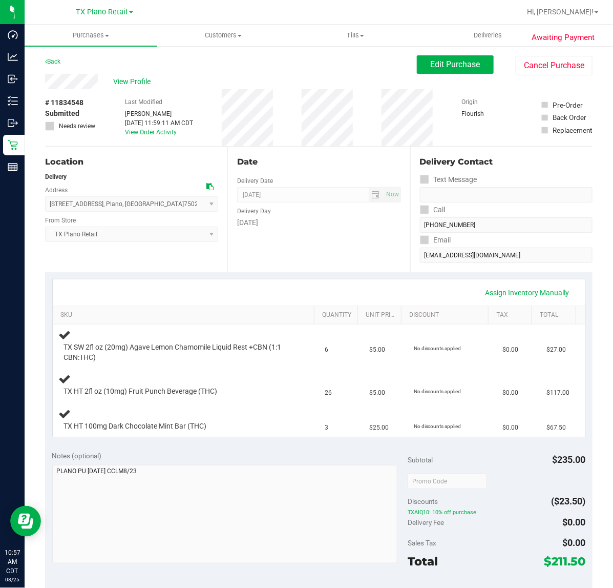
click at [265, 260] on div "Date Delivery Date 08/26/2025 Now 08/26/2025 07:00 AM Now Delivery Day Tuesday" at bounding box center [319, 210] width 182 height 126
click at [288, 302] on div "Assign Inventory Manually" at bounding box center [319, 292] width 533 height 26
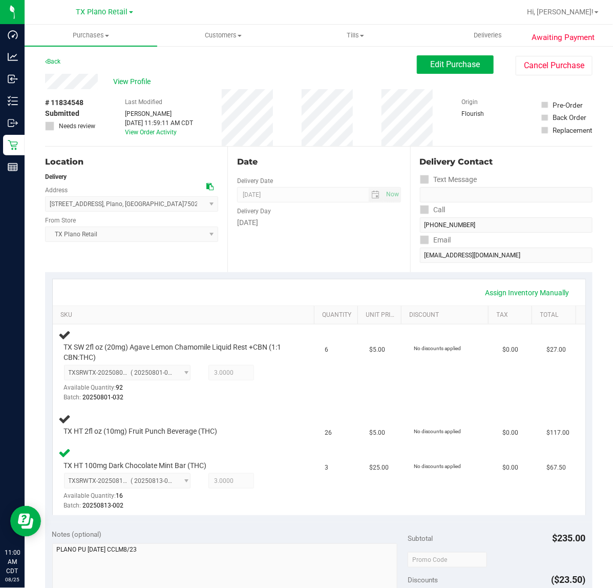
click at [374, 278] on div "Assign Inventory Manually SKU Quantity Unit Price Discount Tax Total TX SW 2fl …" at bounding box center [319, 397] width 548 height 250
click at [514, 295] on link "Assign Inventory Manually" at bounding box center [527, 292] width 97 height 17
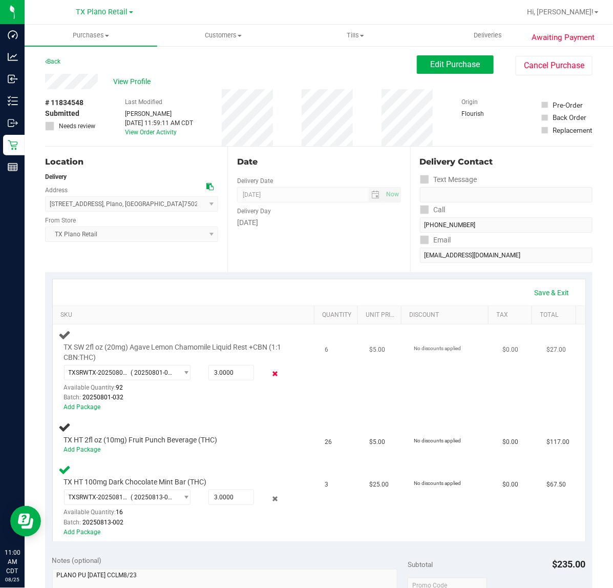
click at [270, 374] on icon at bounding box center [275, 374] width 11 height 12
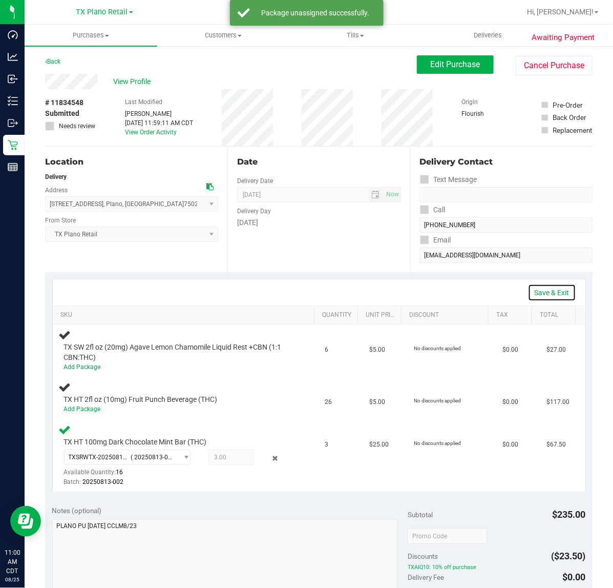
click at [544, 300] on link "Save & Exit" at bounding box center [552, 292] width 48 height 17
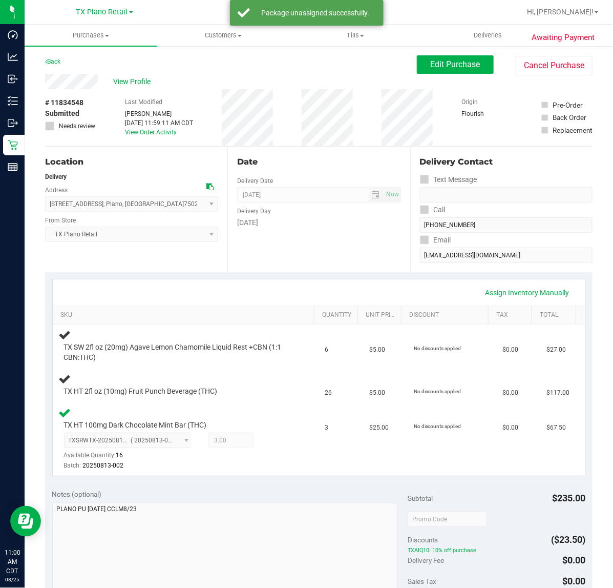
click at [260, 321] on th "SKU" at bounding box center [184, 315] width 262 height 18
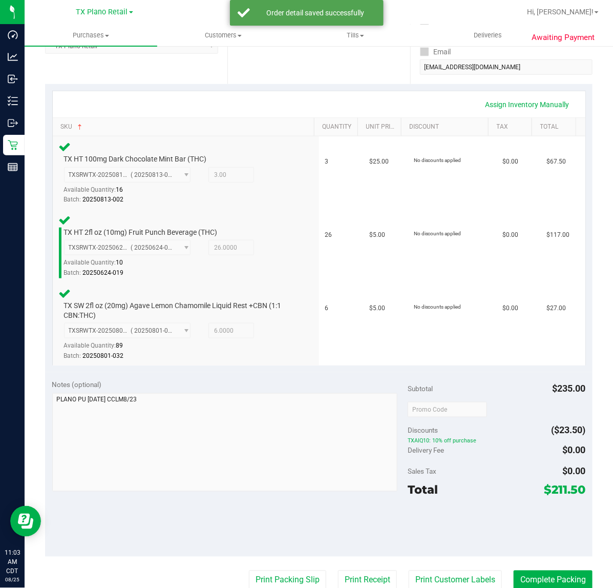
scroll to position [249, 0]
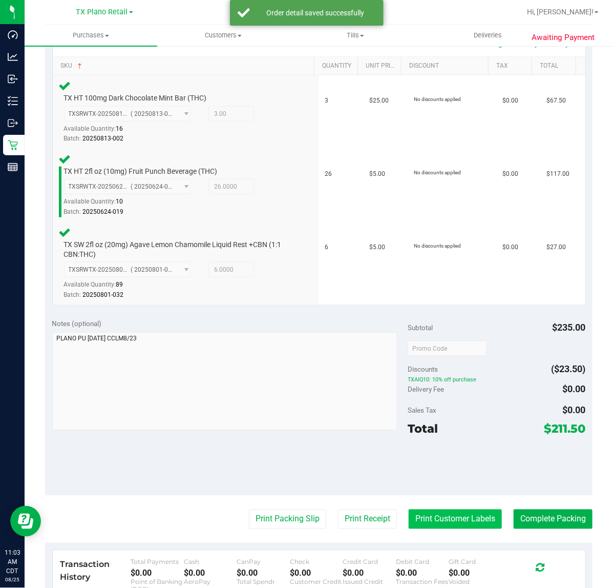
click at [453, 514] on button "Print Customer Labels" at bounding box center [455, 518] width 93 height 19
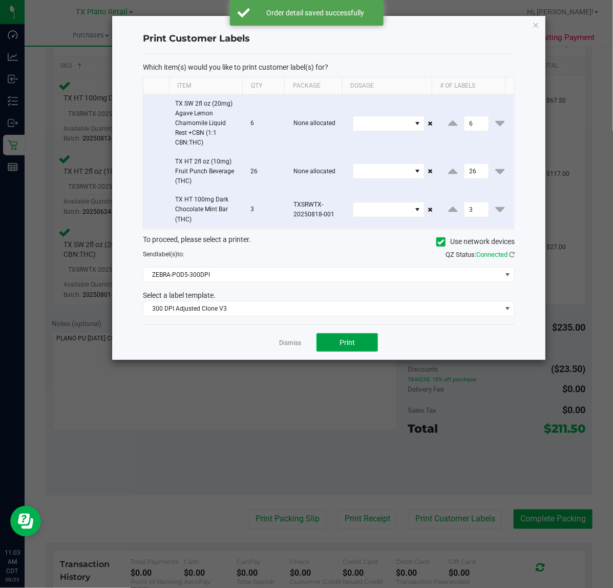
click at [355, 349] on button "Print" at bounding box center [348, 342] width 62 height 18
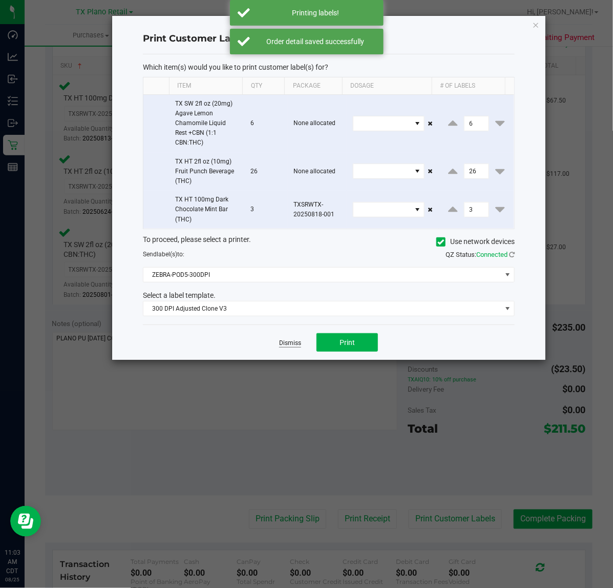
click at [292, 344] on link "Dismiss" at bounding box center [290, 343] width 22 height 9
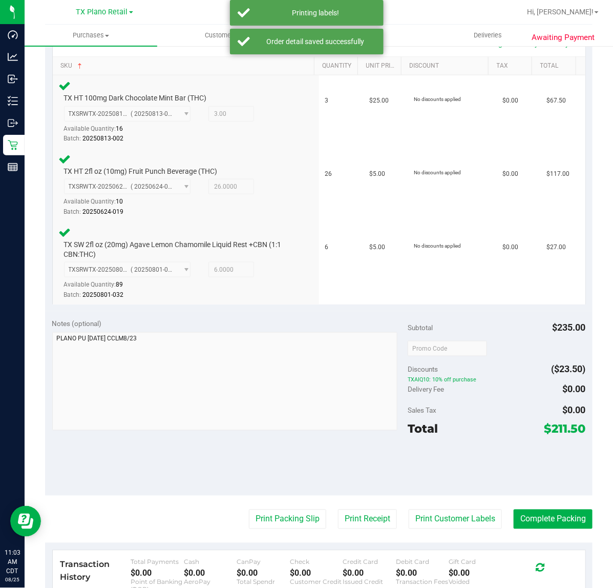
click at [344, 483] on div "Notes (optional) Subtotal $235.00 Discounts ($23.50) TXAIQ10: 10% off purchase …" at bounding box center [319, 403] width 548 height 185
click at [338, 514] on button "Print Receipt" at bounding box center [367, 518] width 59 height 19
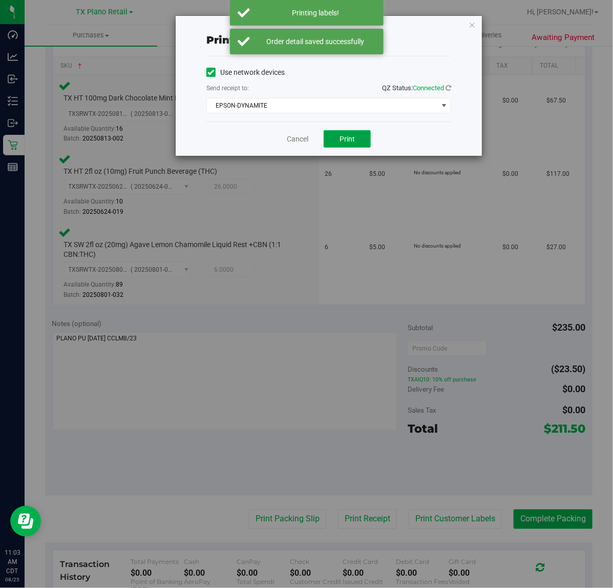
click at [346, 145] on button "Print" at bounding box center [347, 138] width 47 height 17
click at [288, 144] on link "Cancel" at bounding box center [294, 139] width 22 height 11
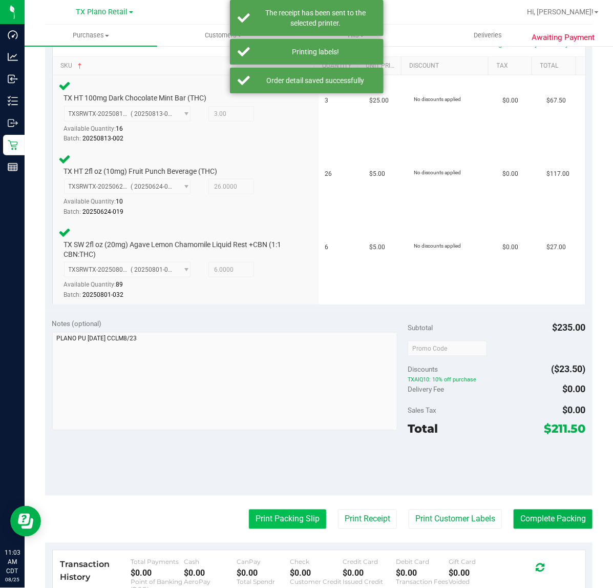
click at [264, 518] on button "Print Packing Slip" at bounding box center [287, 518] width 77 height 19
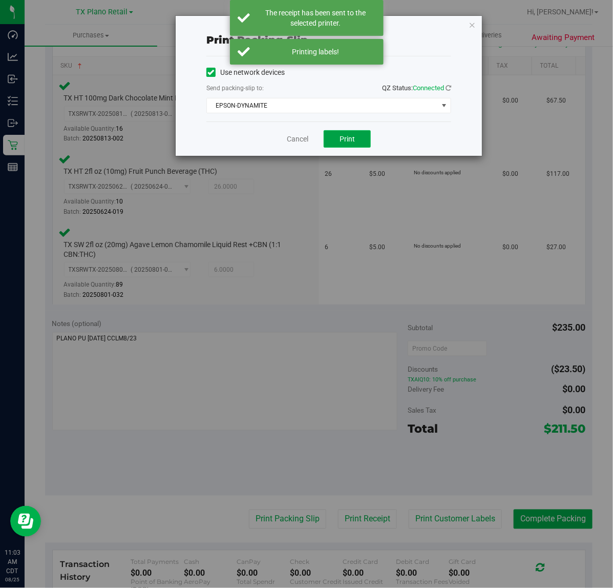
click at [345, 138] on span "Print" at bounding box center [347, 139] width 15 height 8
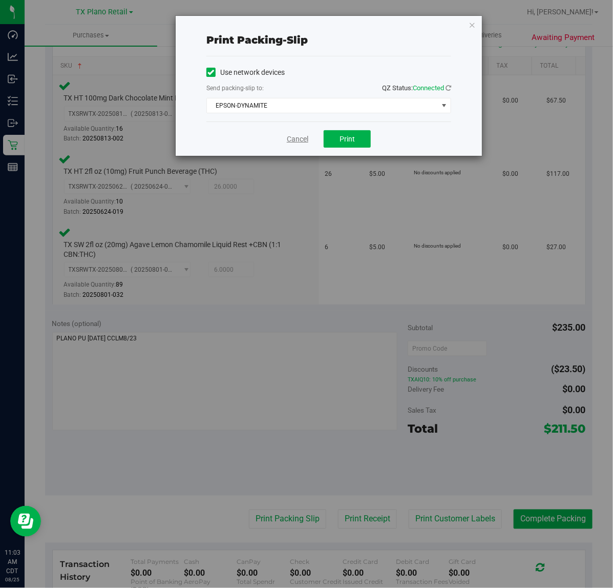
click at [306, 139] on link "Cancel" at bounding box center [298, 139] width 22 height 11
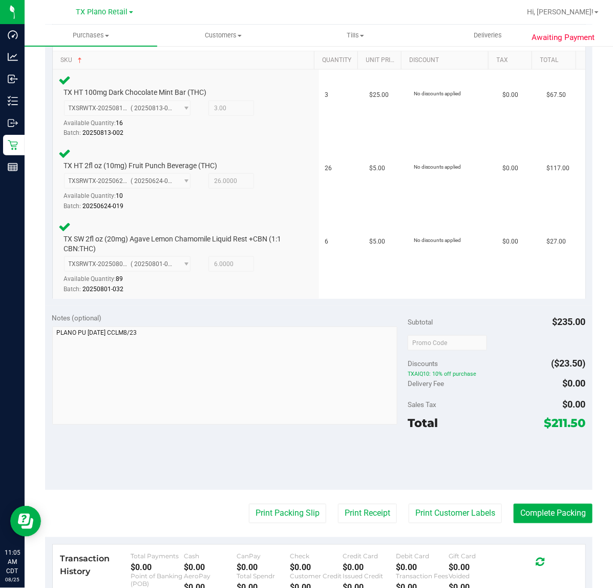
scroll to position [257, 0]
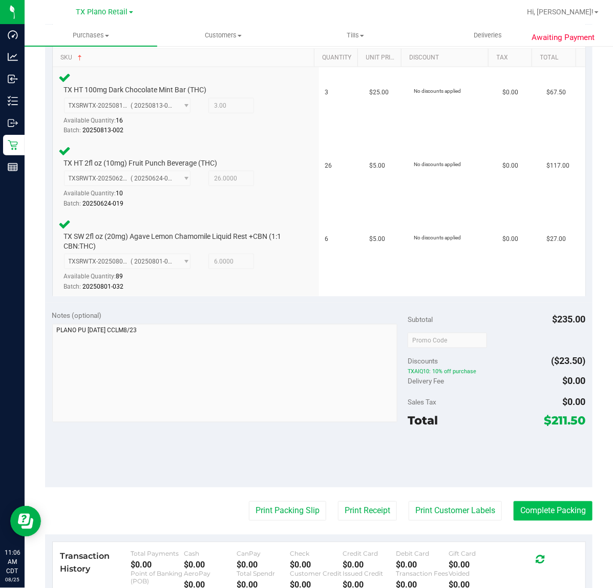
click at [563, 510] on button "Complete Packing" at bounding box center [553, 510] width 79 height 19
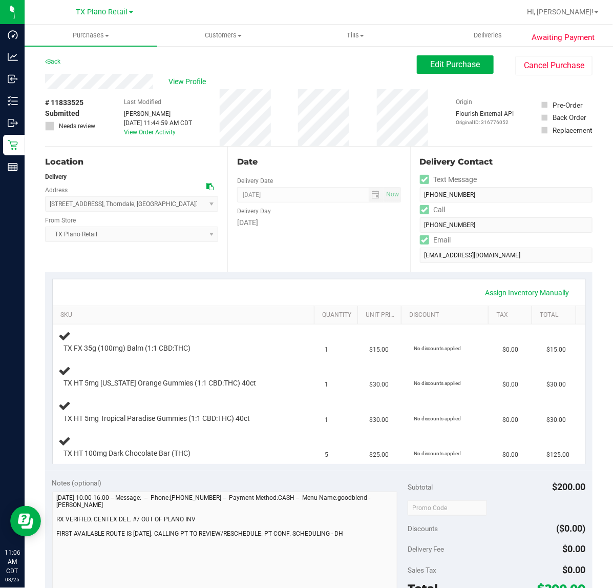
click at [236, 237] on div "Date Delivery Date [DATE] Now [DATE] 07:00 AM Now Delivery Day [DATE]" at bounding box center [319, 210] width 182 height 126
click at [344, 279] on div "Assign Inventory Manually" at bounding box center [319, 292] width 533 height 26
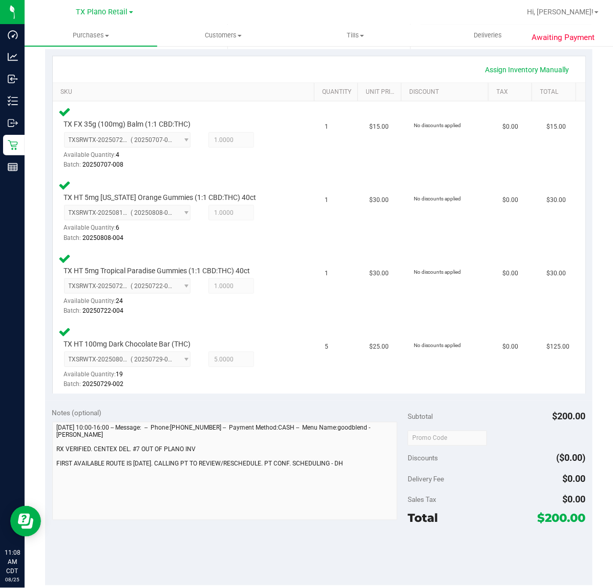
scroll to position [300, 0]
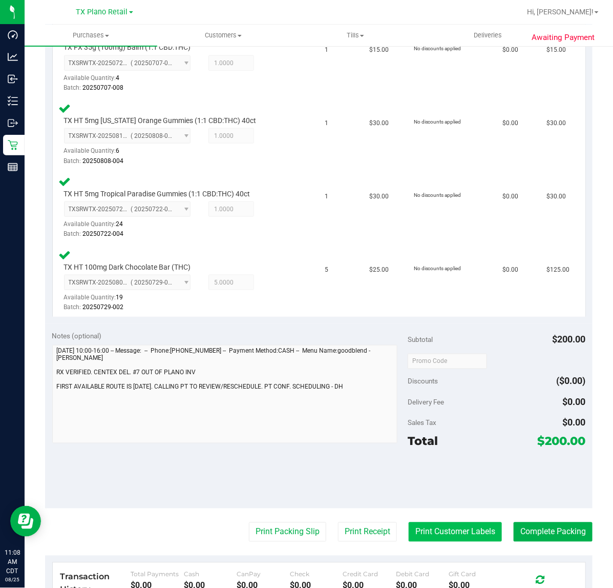
click at [454, 539] on button "Print Customer Labels" at bounding box center [455, 531] width 93 height 19
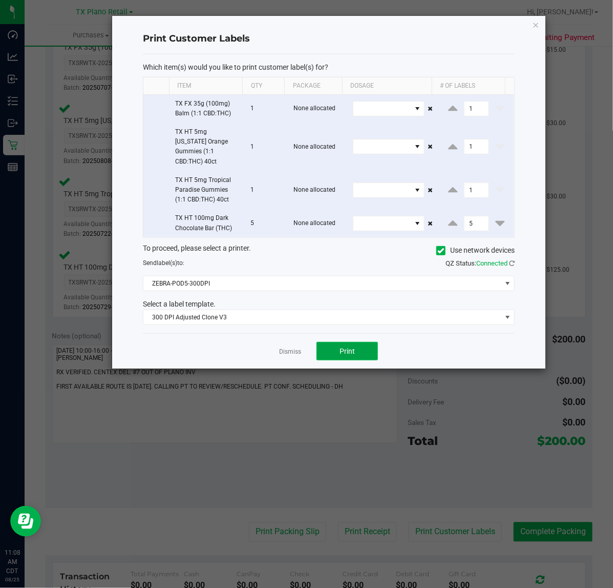
click at [337, 351] on button "Print" at bounding box center [348, 351] width 62 height 18
click at [292, 347] on link "Dismiss" at bounding box center [290, 351] width 22 height 9
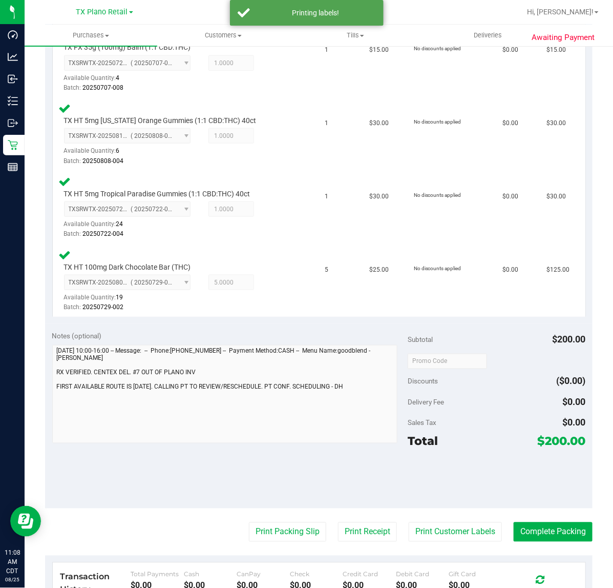
click at [332, 500] on div "Notes (optional) Subtotal $200.00 Discounts ($0.00) Delivery Fee $0.00 Sales Ta…" at bounding box center [319, 416] width 548 height 185
click at [354, 539] on button "Print Receipt" at bounding box center [367, 531] width 59 height 19
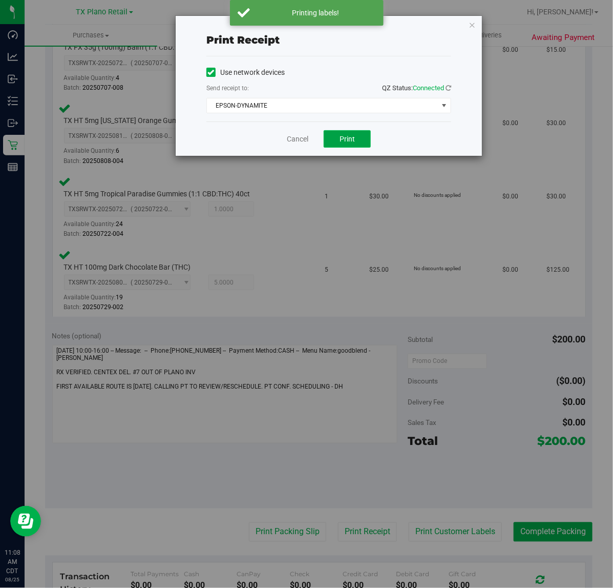
click at [355, 145] on button "Print" at bounding box center [347, 138] width 47 height 17
click at [296, 139] on link "Cancel" at bounding box center [294, 139] width 22 height 11
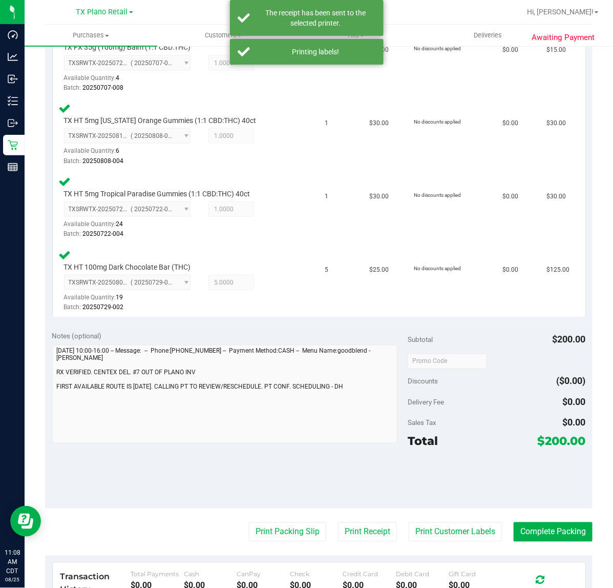
click at [276, 509] on purchase-details "Back Edit Purchase Cancel Purchase View Profile # 11833525 Submitted Needs revi…" at bounding box center [319, 255] width 548 height 999
click at [275, 526] on button "Print Packing Slip" at bounding box center [287, 531] width 77 height 19
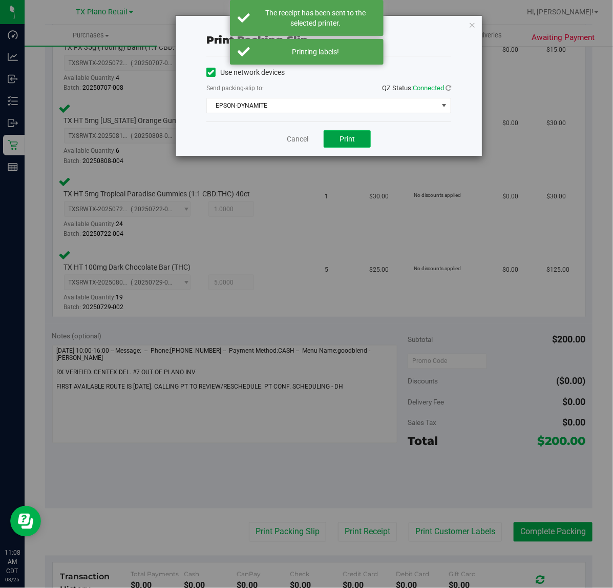
click at [350, 135] on span "Print" at bounding box center [347, 139] width 15 height 8
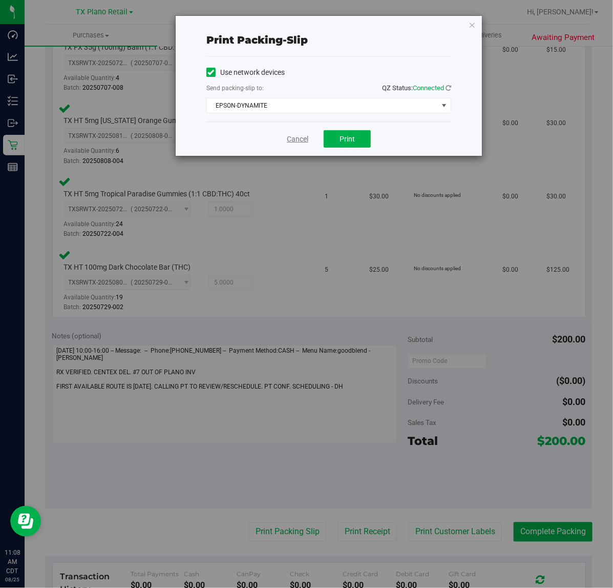
click at [301, 142] on link "Cancel" at bounding box center [298, 139] width 22 height 11
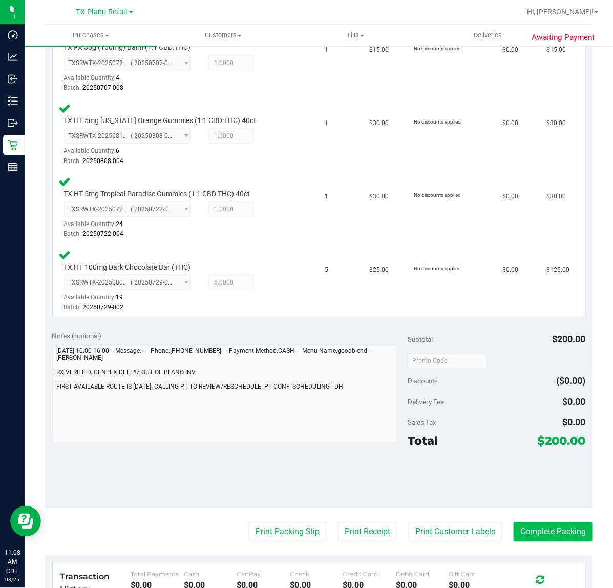
click at [559, 525] on button "Complete Packing" at bounding box center [553, 531] width 79 height 19
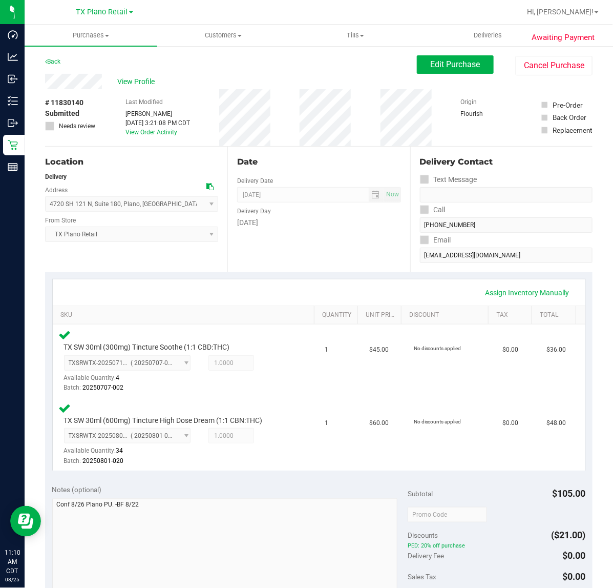
click at [374, 288] on div "Assign Inventory Manually" at bounding box center [319, 292] width 515 height 17
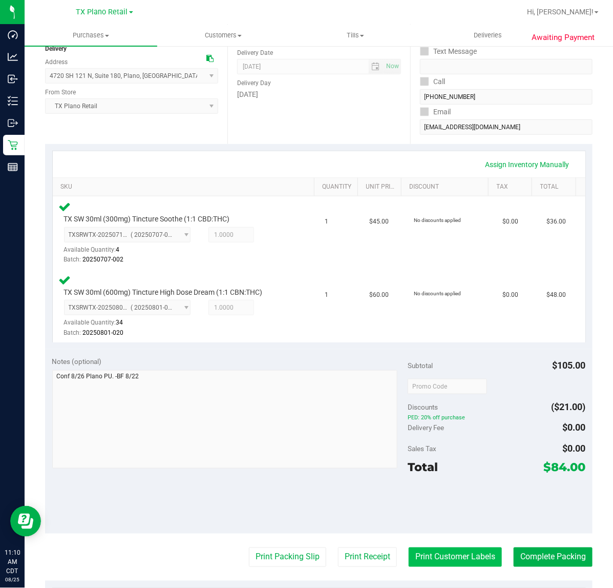
click at [445, 555] on button "Print Customer Labels" at bounding box center [455, 556] width 93 height 19
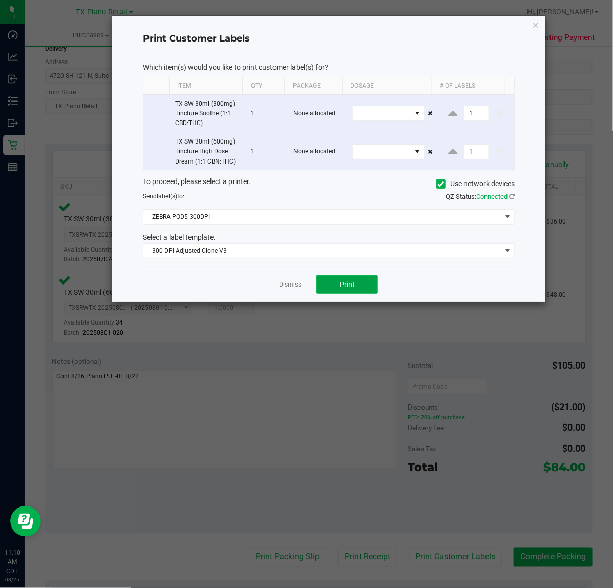
drag, startPoint x: 357, startPoint y: 291, endPoint x: 305, endPoint y: 289, distance: 51.3
click at [355, 291] on button "Print" at bounding box center [348, 284] width 62 height 18
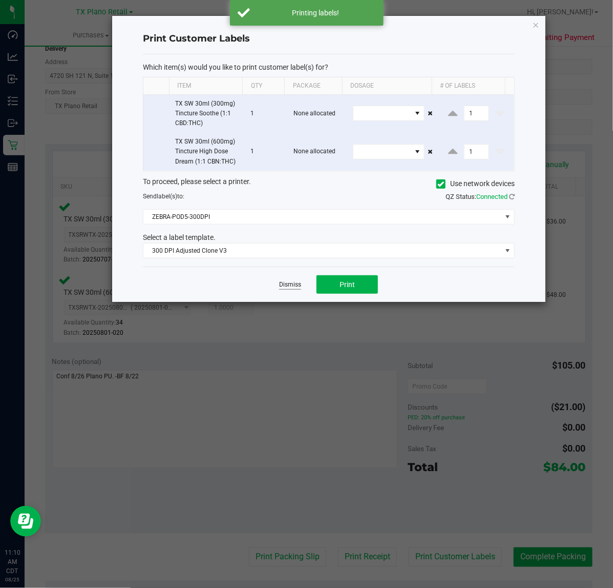
click at [294, 289] on link "Dismiss" at bounding box center [290, 284] width 22 height 9
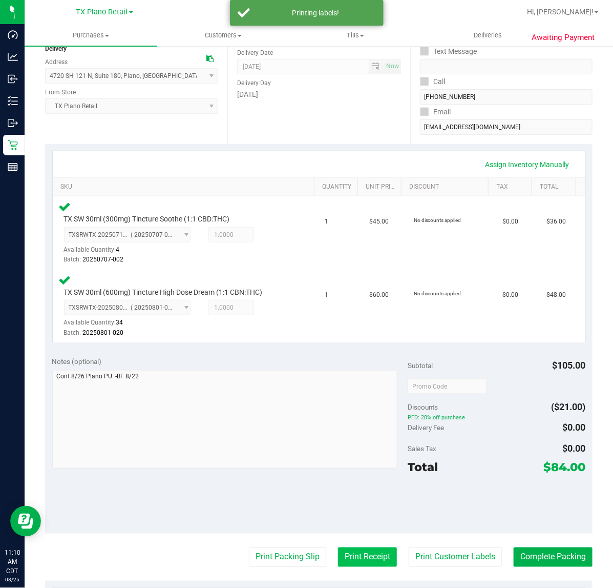
click at [365, 560] on button "Print Receipt" at bounding box center [367, 556] width 59 height 19
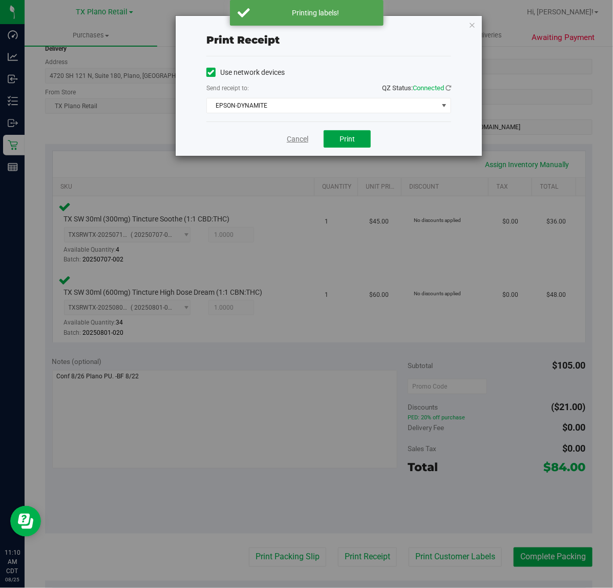
drag, startPoint x: 339, startPoint y: 141, endPoint x: 298, endPoint y: 141, distance: 40.5
click at [338, 141] on button "Print" at bounding box center [347, 138] width 47 height 17
click at [298, 141] on link "Cancel" at bounding box center [294, 139] width 22 height 11
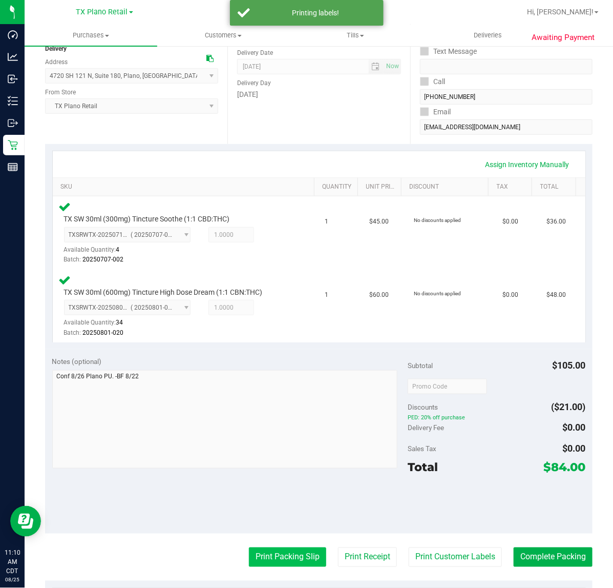
click at [293, 549] on button "Print Packing Slip" at bounding box center [287, 556] width 77 height 19
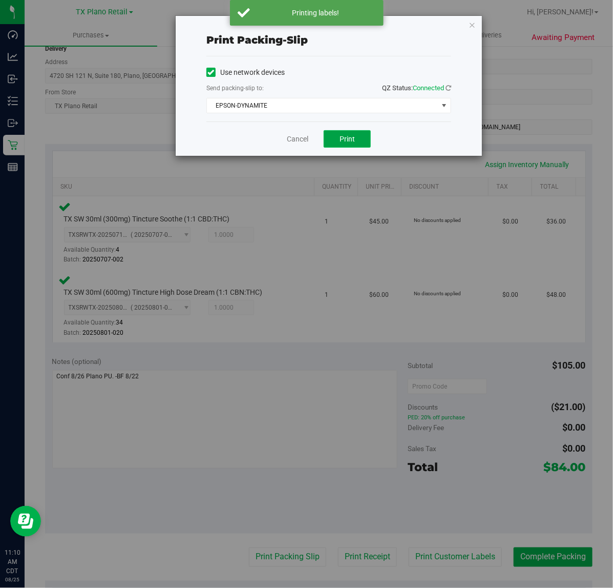
click at [350, 139] on span "Print" at bounding box center [347, 139] width 15 height 8
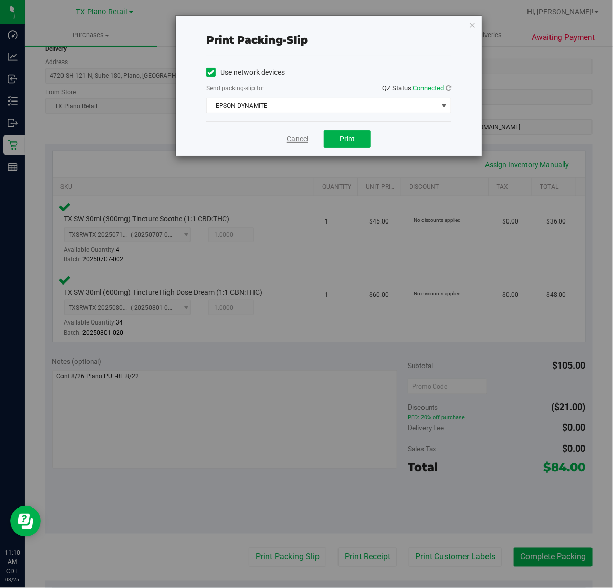
click at [296, 139] on link "Cancel" at bounding box center [298, 139] width 22 height 11
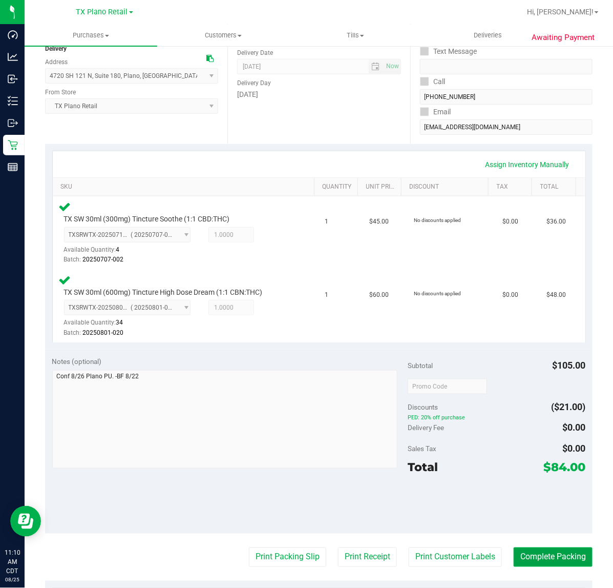
click at [531, 556] on button "Complete Packing" at bounding box center [553, 556] width 79 height 19
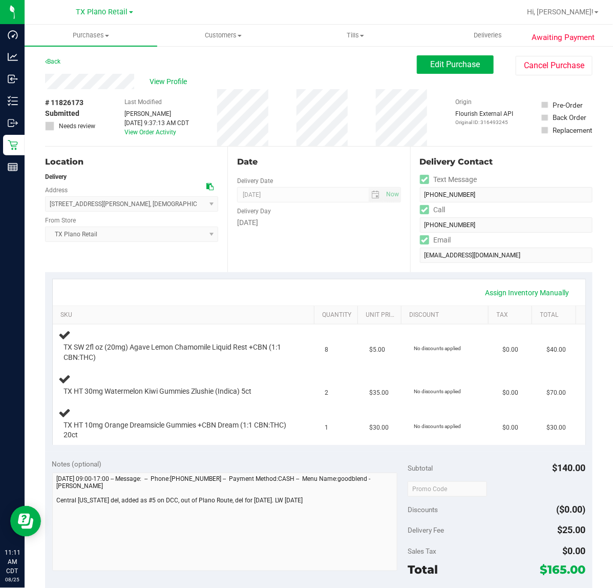
click at [337, 281] on div "Assign Inventory Manually" at bounding box center [319, 292] width 533 height 26
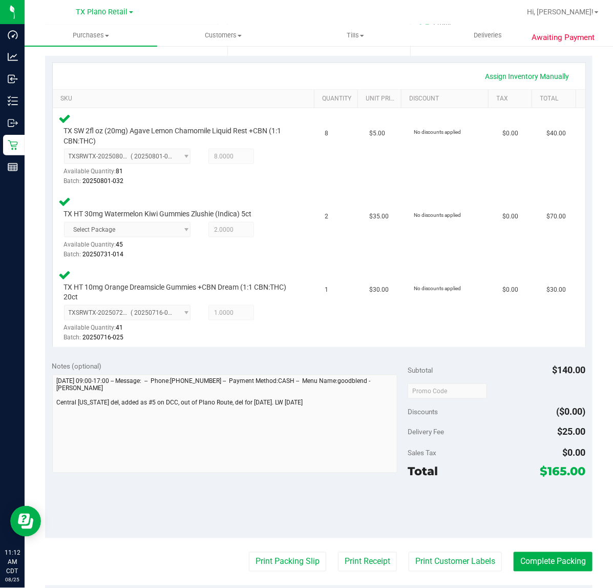
scroll to position [256, 0]
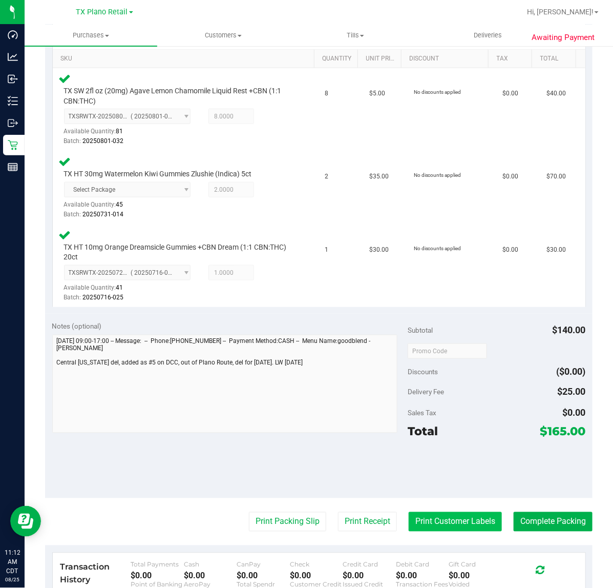
click at [433, 515] on button "Print Customer Labels" at bounding box center [455, 521] width 93 height 19
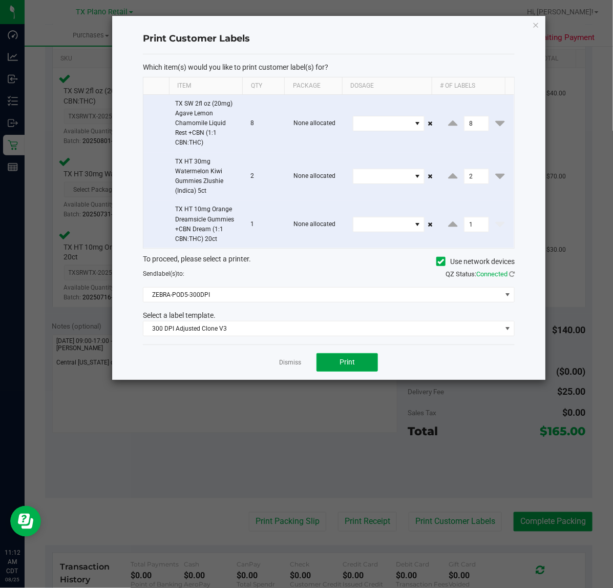
click at [334, 364] on button "Print" at bounding box center [348, 362] width 62 height 18
click at [297, 364] on div at bounding box center [329, 198] width 434 height 364
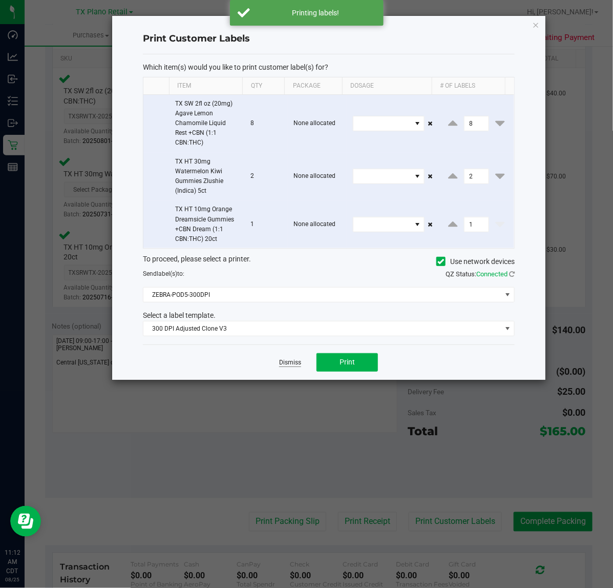
click at [286, 367] on link "Dismiss" at bounding box center [290, 362] width 22 height 9
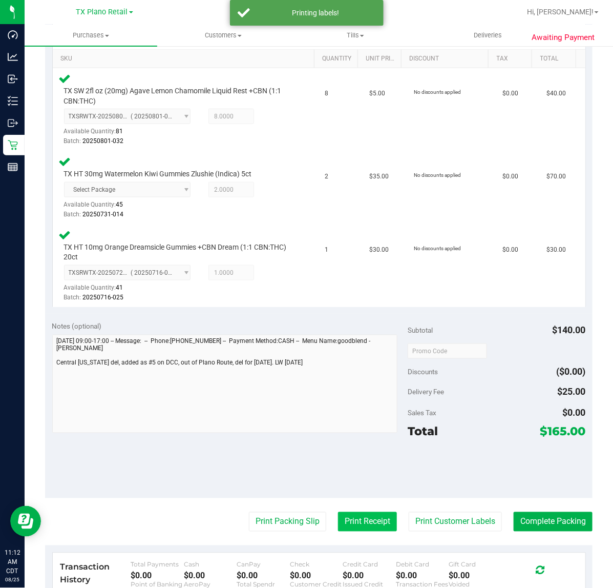
click at [347, 512] on button "Print Receipt" at bounding box center [367, 521] width 59 height 19
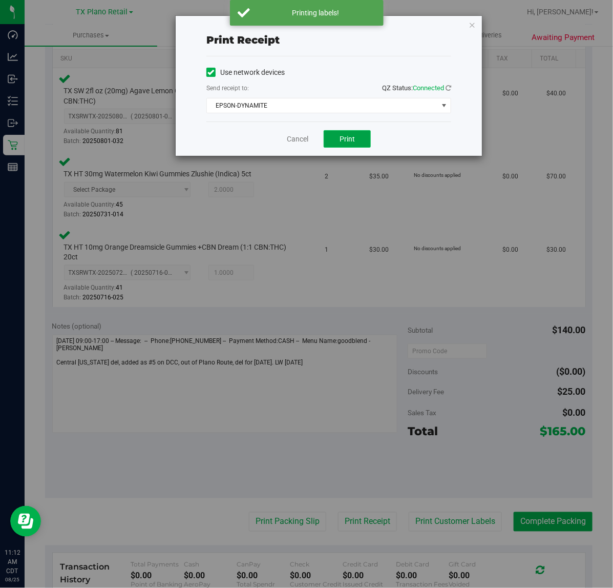
click at [341, 142] on span "Print" at bounding box center [347, 139] width 15 height 8
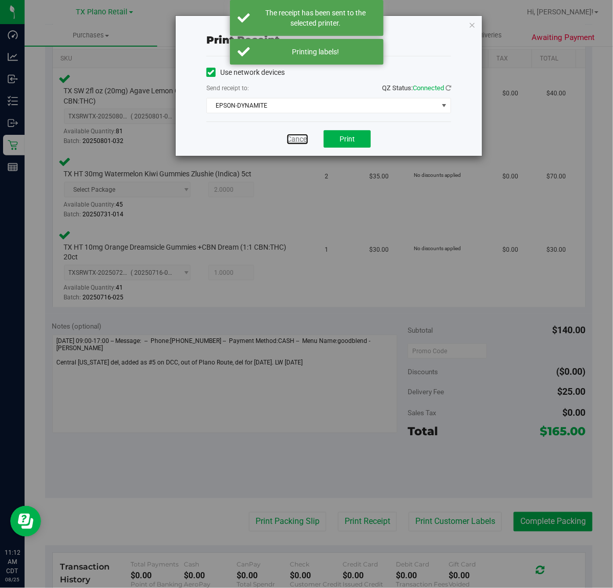
click at [305, 139] on link "Cancel" at bounding box center [298, 139] width 22 height 11
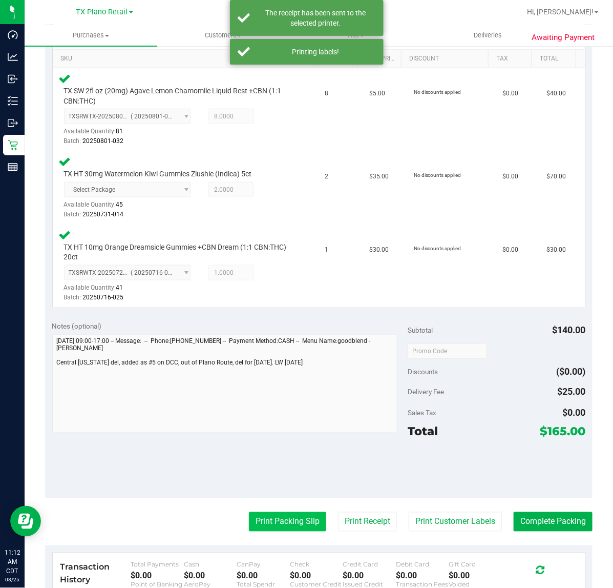
click at [275, 524] on button "Print Packing Slip" at bounding box center [287, 521] width 77 height 19
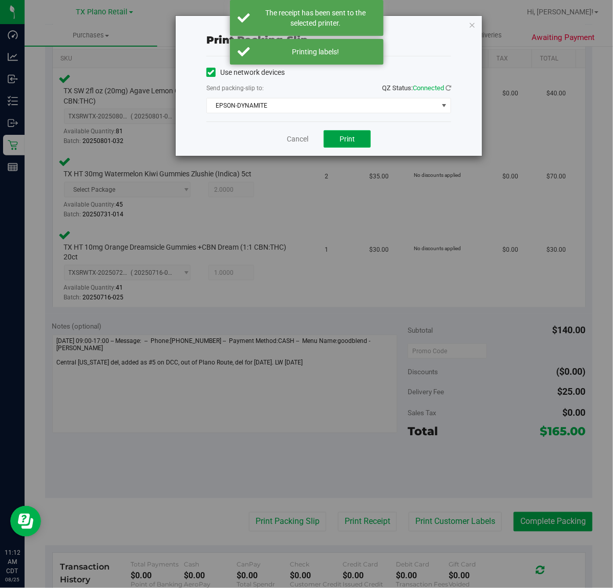
click at [342, 145] on button "Print" at bounding box center [347, 138] width 47 height 17
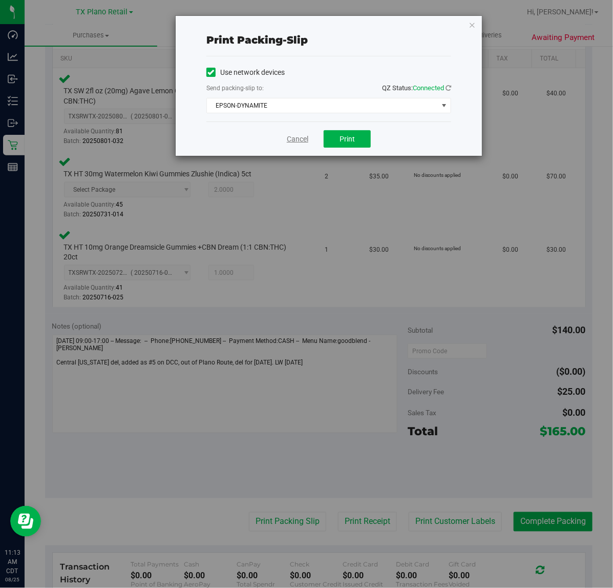
click at [290, 138] on link "Cancel" at bounding box center [298, 139] width 22 height 11
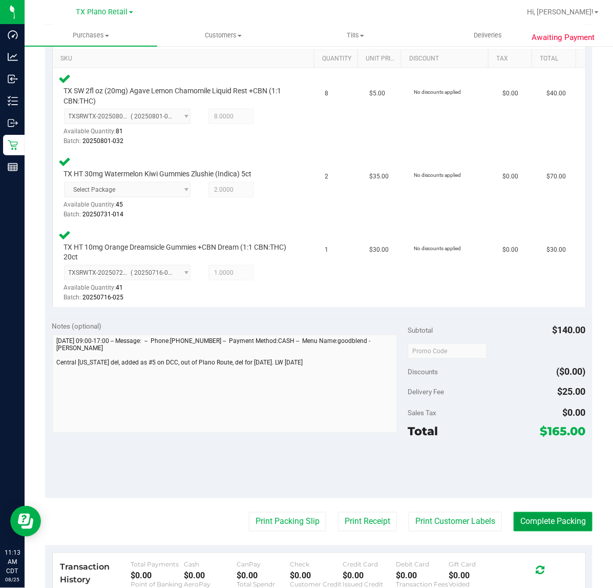
click at [566, 524] on button "Complete Packing" at bounding box center [553, 521] width 79 height 19
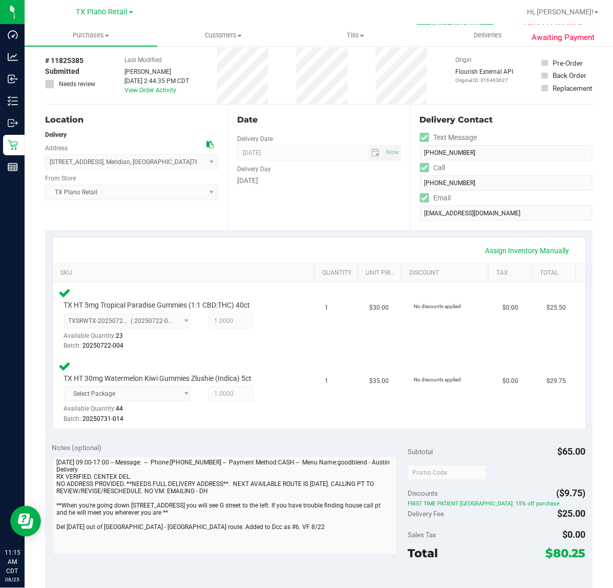
scroll to position [64, 0]
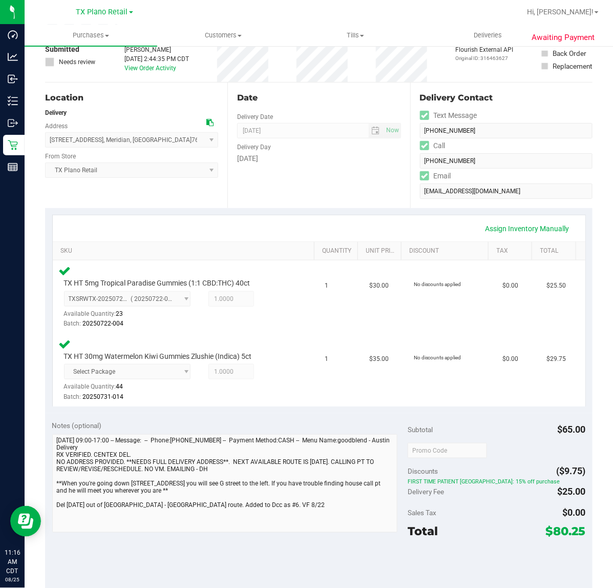
click at [283, 200] on div "Date Delivery Date 08/26/2025 Now 08/26/2025 07:00 AM Now Delivery Day Tuesday" at bounding box center [319, 146] width 182 height 126
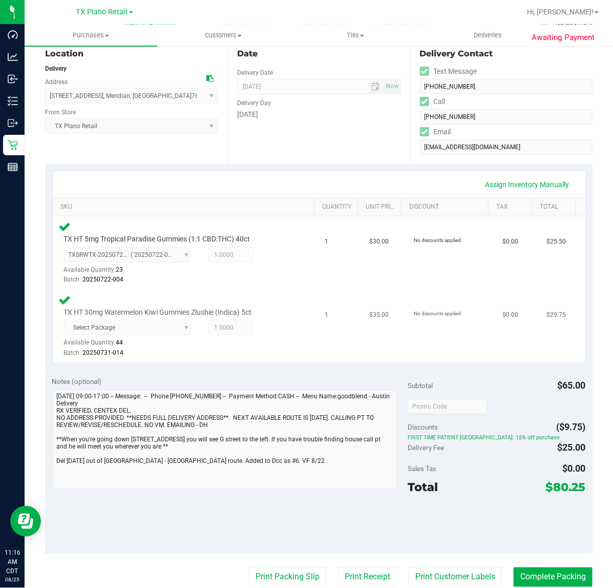
scroll to position [256, 0]
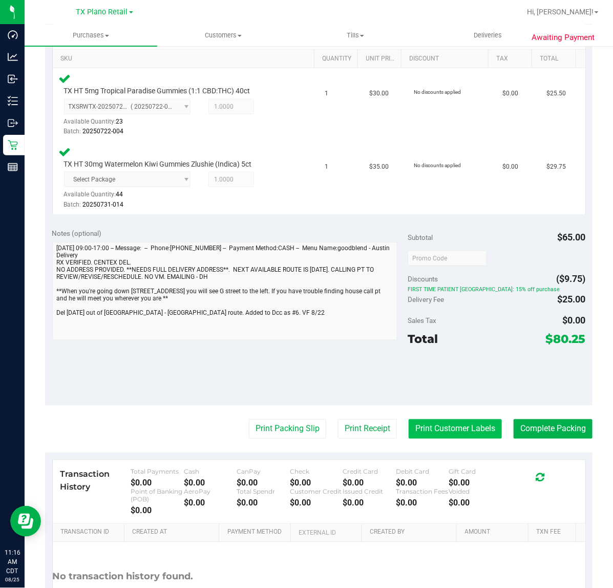
click at [448, 428] on button "Print Customer Labels" at bounding box center [455, 428] width 93 height 19
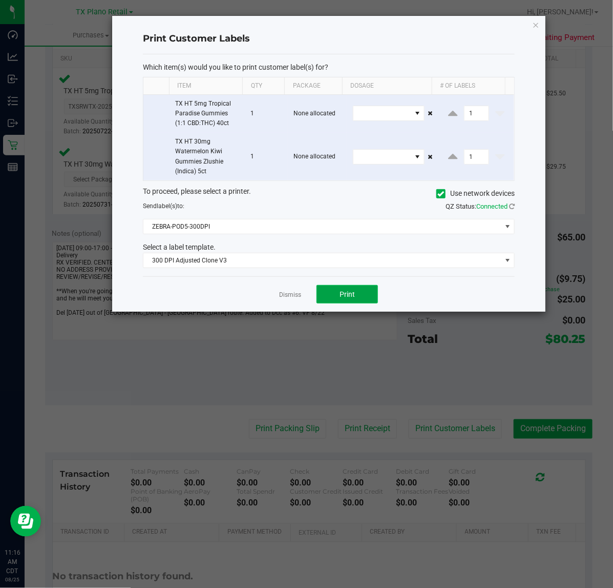
click at [332, 293] on button "Print" at bounding box center [348, 294] width 62 height 18
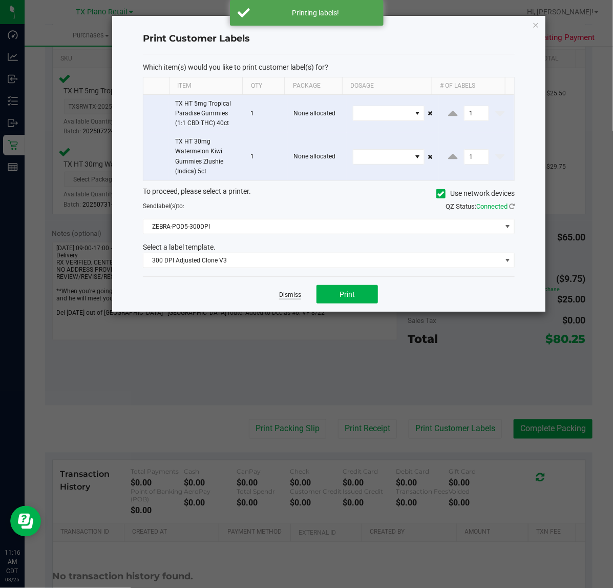
click at [289, 299] on link "Dismiss" at bounding box center [290, 295] width 22 height 9
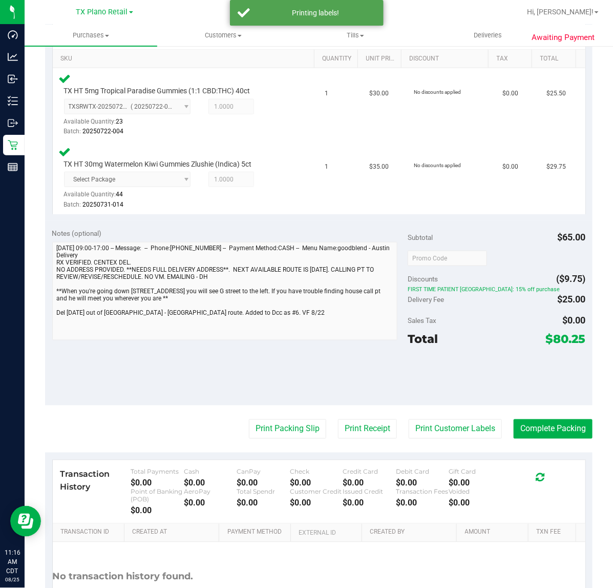
click at [359, 406] on purchase-details "Back Edit Purchase Cancel Purchase View Profile # 11825385 Submitted Needs revi…" at bounding box center [319, 225] width 548 height 853
click at [360, 431] on button "Print Receipt" at bounding box center [367, 428] width 59 height 19
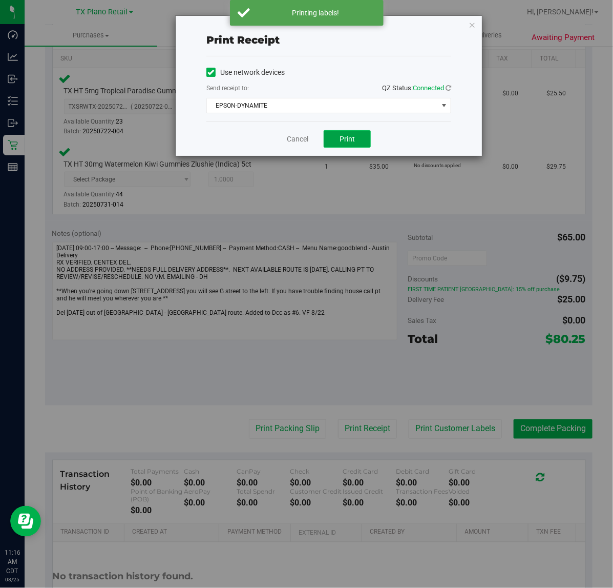
click at [342, 132] on button "Print" at bounding box center [347, 138] width 47 height 17
click at [296, 137] on link "Cancel" at bounding box center [294, 139] width 22 height 11
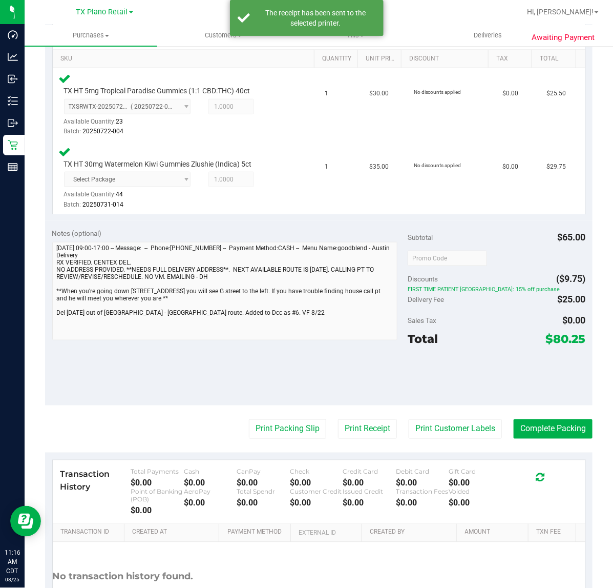
click at [292, 416] on purchase-details "Back Edit Purchase Cancel Purchase View Profile # 11825385 Submitted Needs revi…" at bounding box center [319, 225] width 548 height 853
click at [270, 425] on button "Print Packing Slip" at bounding box center [287, 428] width 77 height 19
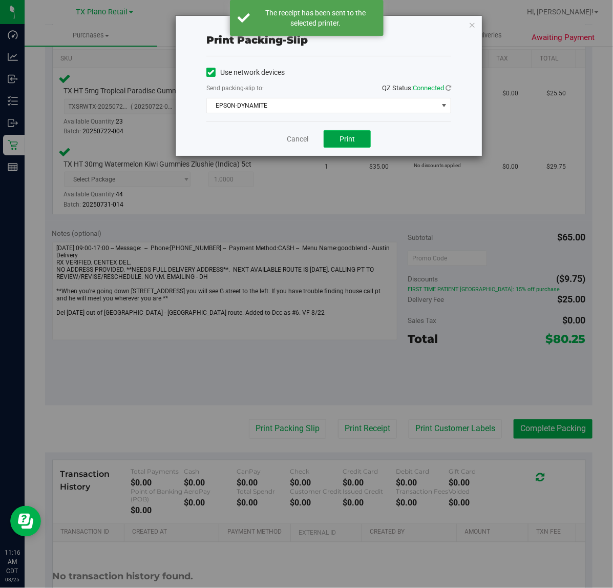
click at [338, 137] on button "Print" at bounding box center [347, 138] width 47 height 17
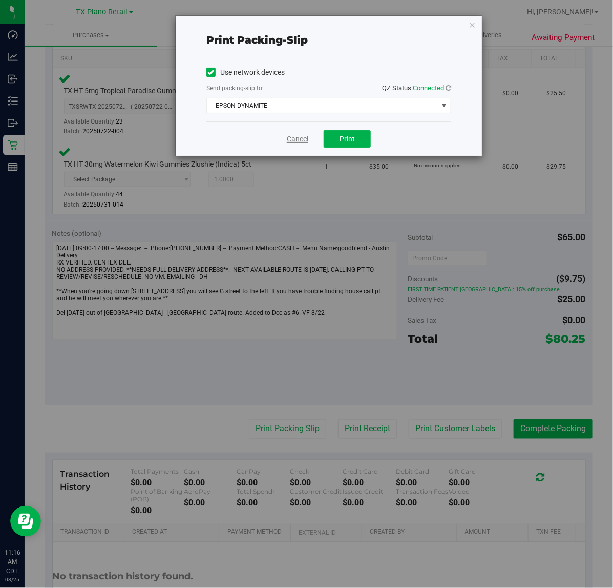
click at [302, 144] on link "Cancel" at bounding box center [298, 139] width 22 height 11
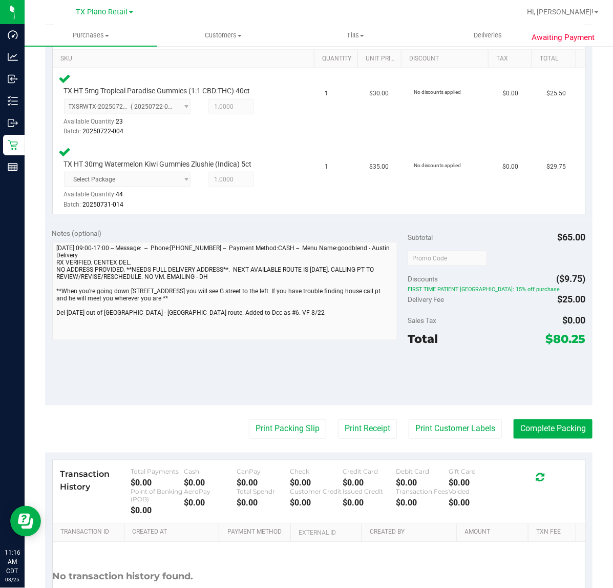
click at [529, 387] on div at bounding box center [497, 376] width 178 height 46
click at [569, 432] on button "Complete Packing" at bounding box center [553, 428] width 79 height 19
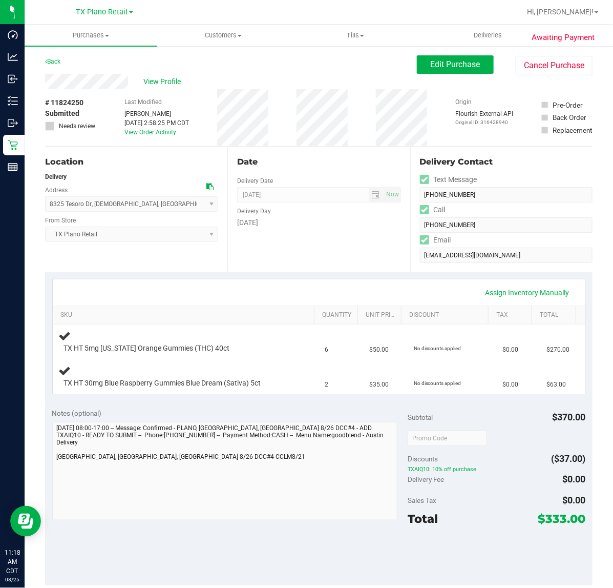
click at [358, 276] on div "Assign Inventory Manually SKU Quantity Unit Price Discount Tax Total TX HT 5mg …" at bounding box center [319, 336] width 548 height 129
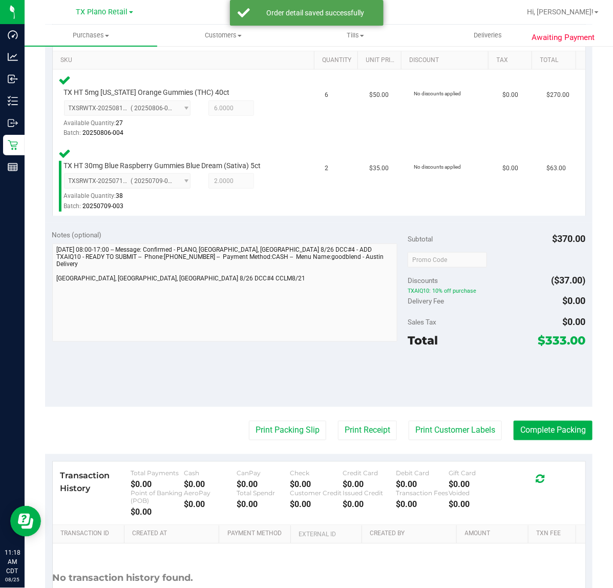
scroll to position [256, 0]
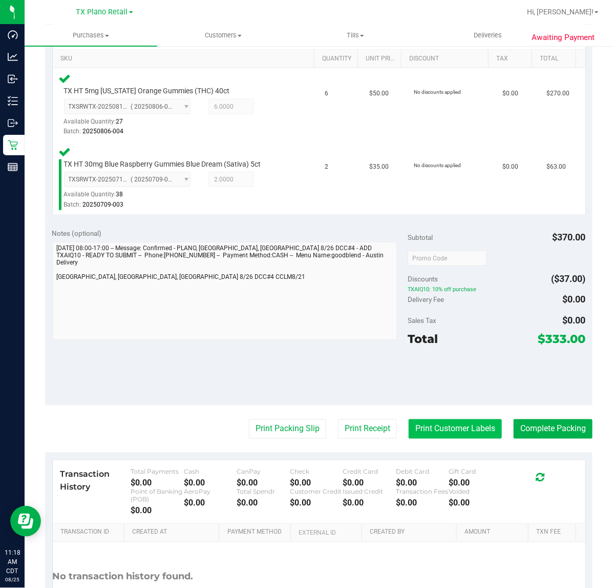
click at [442, 421] on button "Print Customer Labels" at bounding box center [455, 428] width 93 height 19
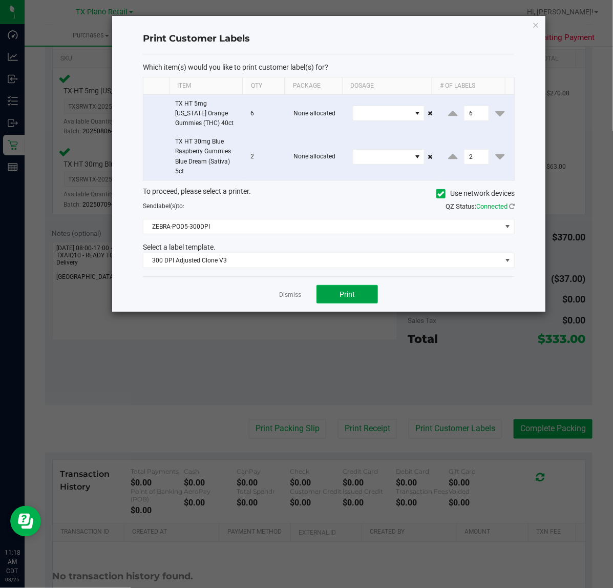
click at [351, 298] on span "Print" at bounding box center [347, 294] width 15 height 8
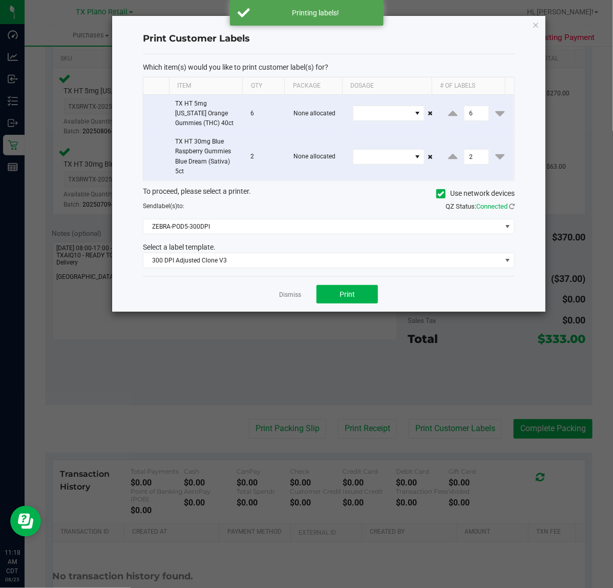
click at [291, 290] on app-cancel-button "Dismiss" at bounding box center [290, 294] width 22 height 11
click at [283, 293] on link "Dismiss" at bounding box center [290, 295] width 22 height 9
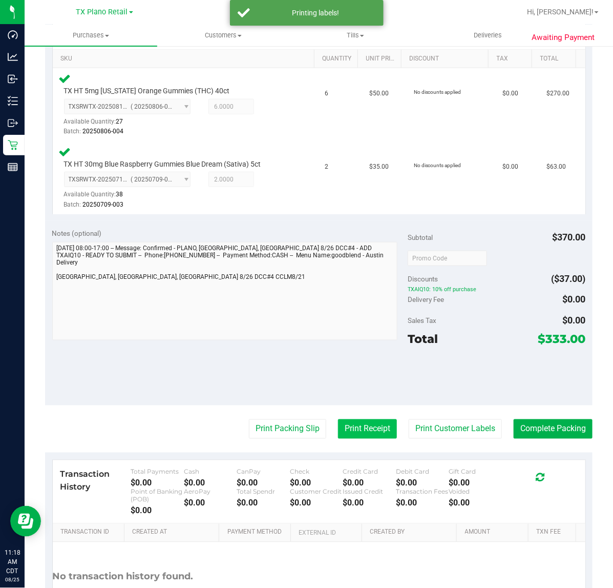
click at [357, 420] on button "Print Receipt" at bounding box center [367, 428] width 59 height 19
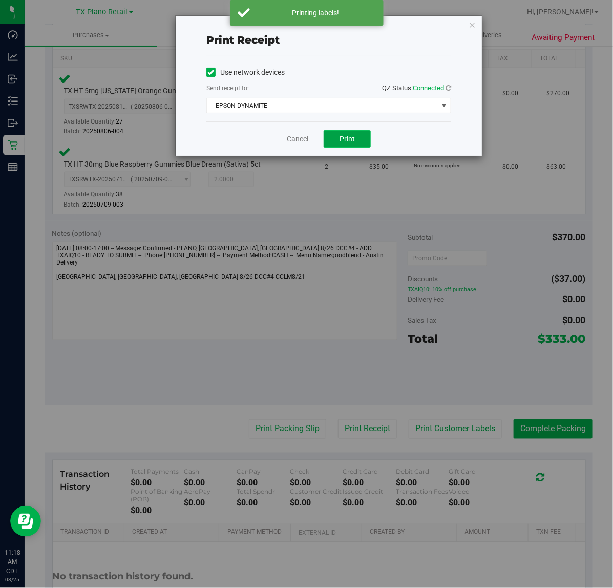
click at [351, 135] on span "Print" at bounding box center [347, 139] width 15 height 8
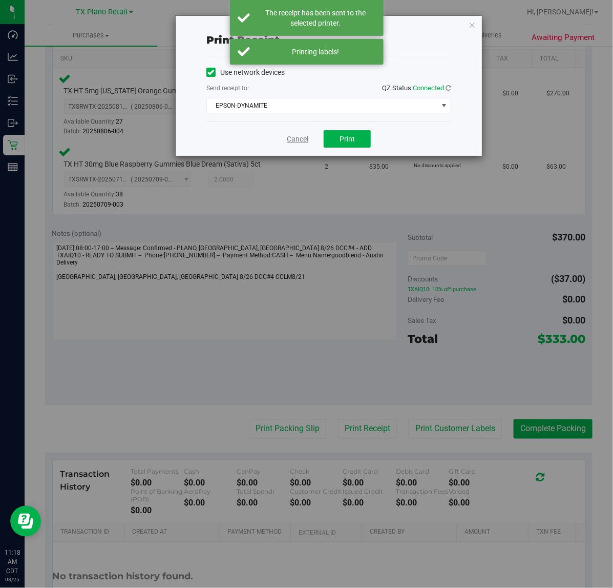
click at [305, 137] on link "Cancel" at bounding box center [298, 139] width 22 height 11
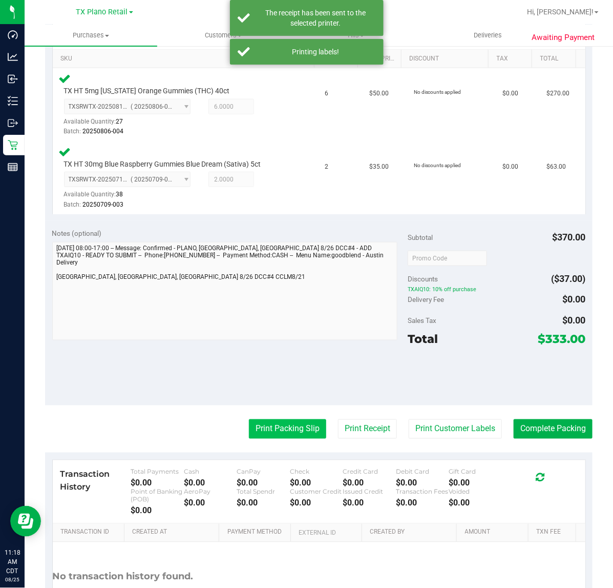
click at [283, 432] on button "Print Packing Slip" at bounding box center [287, 428] width 77 height 19
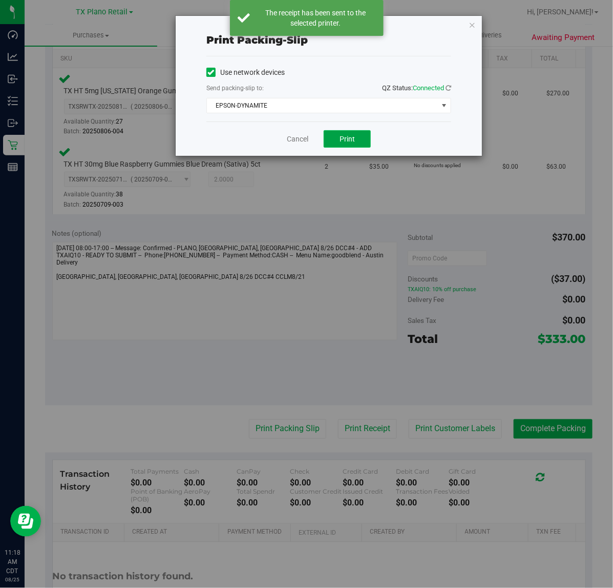
click at [351, 137] on span "Print" at bounding box center [347, 139] width 15 height 8
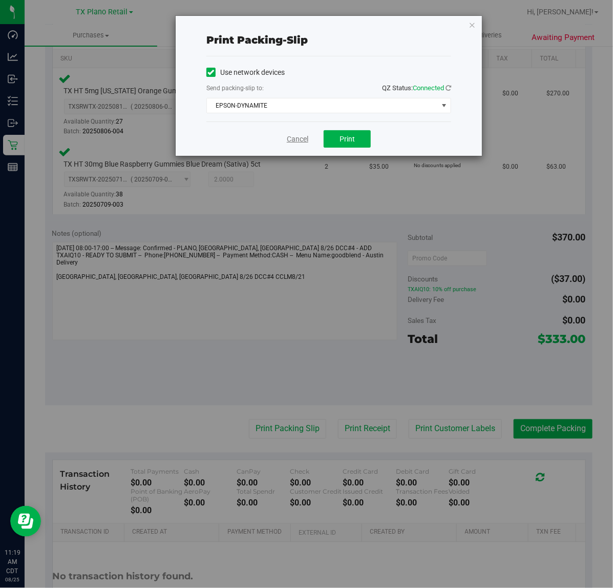
click at [297, 144] on link "Cancel" at bounding box center [298, 139] width 22 height 11
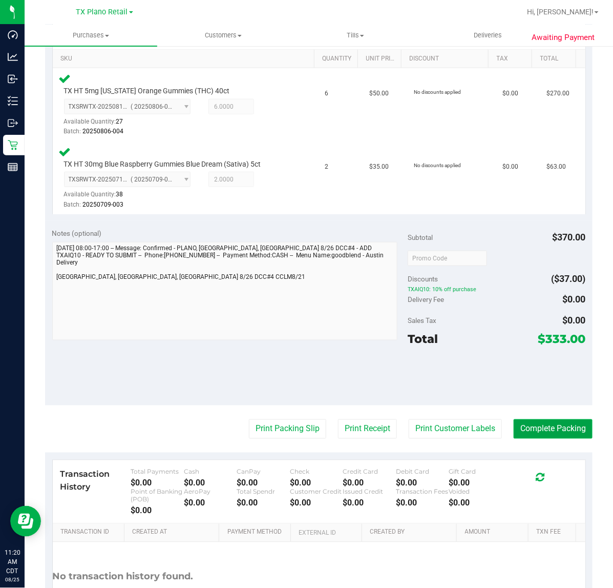
click at [554, 427] on button "Complete Packing" at bounding box center [553, 428] width 79 height 19
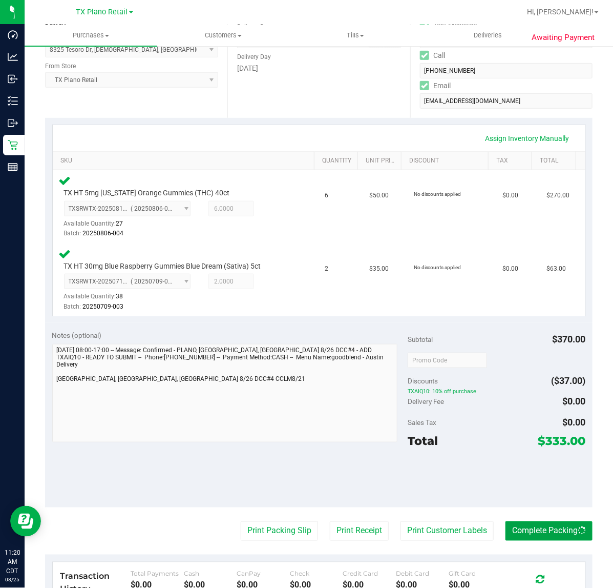
scroll to position [0, 0]
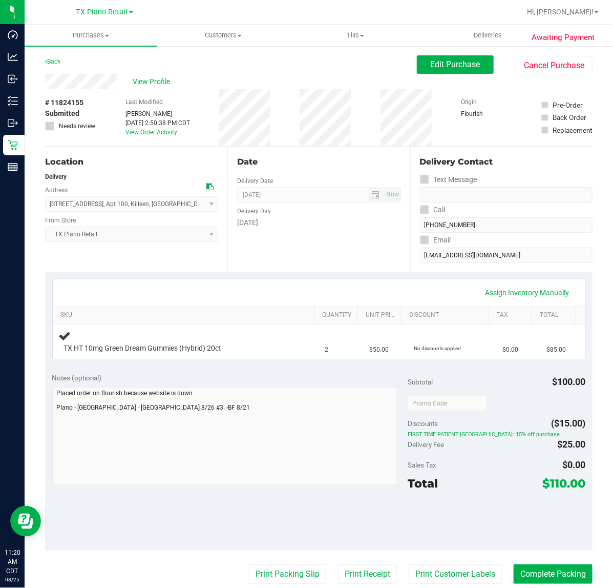
click at [300, 227] on div "[DATE]" at bounding box center [318, 222] width 163 height 11
click at [448, 379] on div "Subtotal $100.00" at bounding box center [497, 382] width 178 height 18
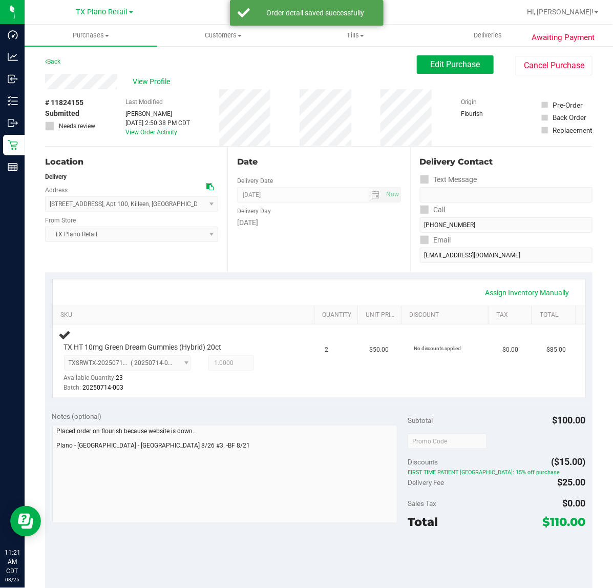
click at [402, 264] on div "Date Delivery Date [DATE] Now [DATE] 07:00 AM Now Delivery Day [DATE]" at bounding box center [319, 210] width 182 height 126
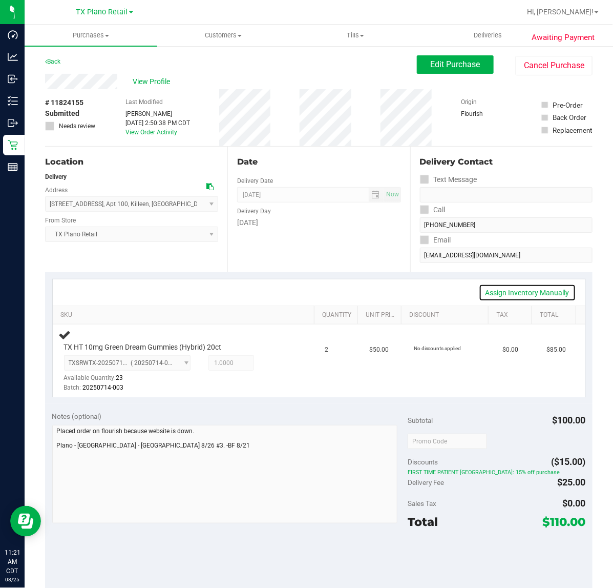
click at [502, 291] on link "Assign Inventory Manually" at bounding box center [527, 292] width 97 height 17
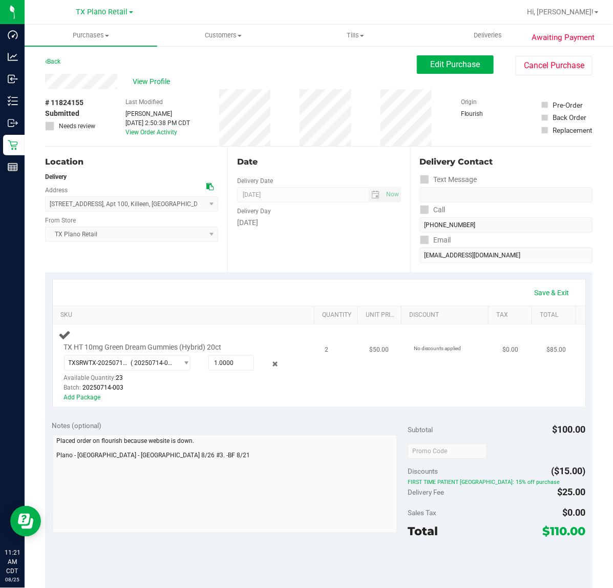
click at [261, 360] on div at bounding box center [263, 364] width 19 height 12
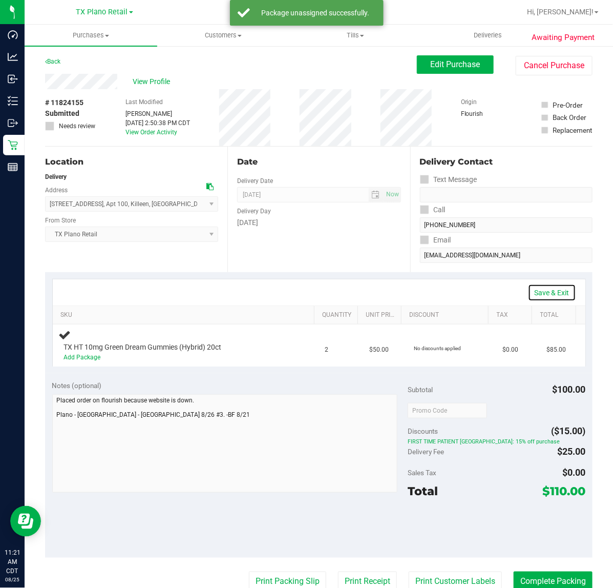
click at [537, 285] on link "Save & Exit" at bounding box center [552, 292] width 48 height 17
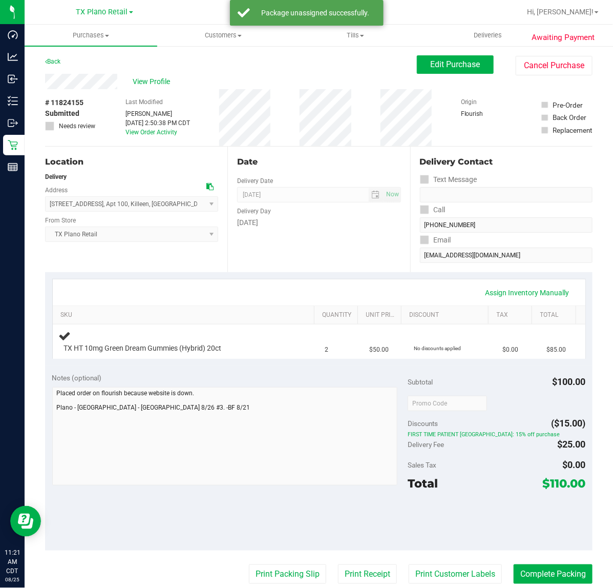
click at [354, 290] on div "Assign Inventory Manually" at bounding box center [319, 292] width 515 height 17
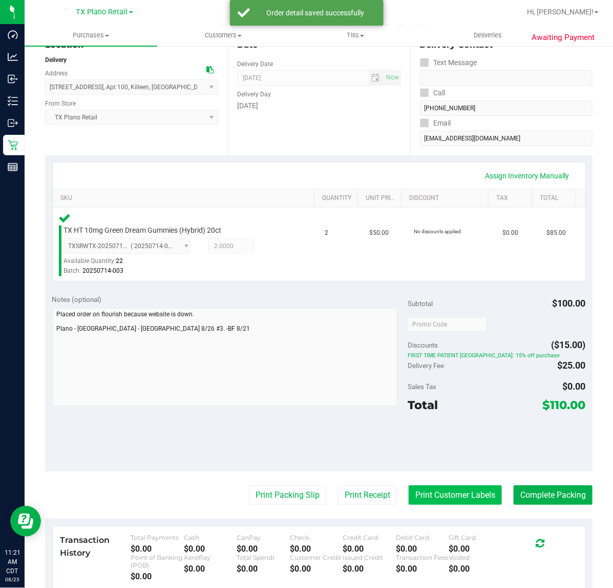
scroll to position [128, 0]
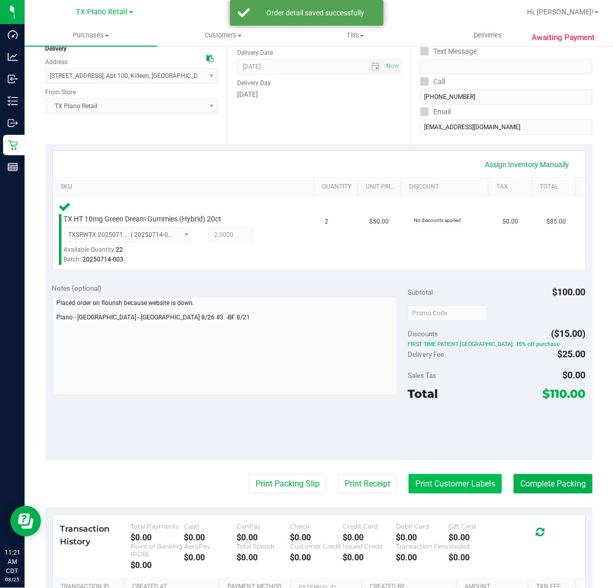
click at [455, 490] on button "Print Customer Labels" at bounding box center [455, 483] width 93 height 19
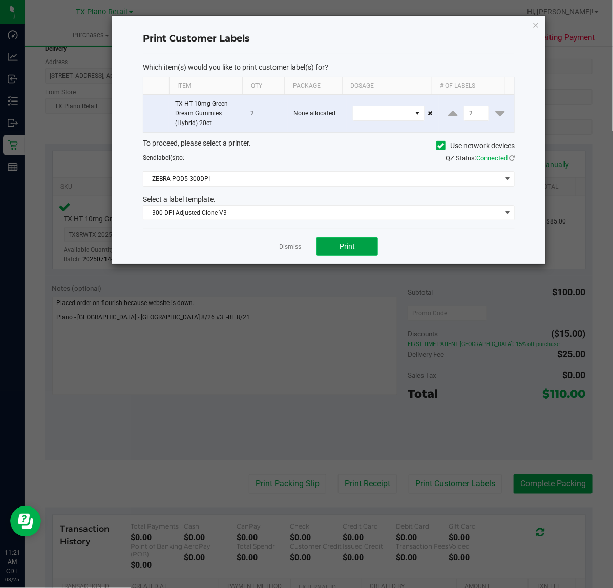
click at [346, 253] on button "Print" at bounding box center [348, 246] width 62 height 18
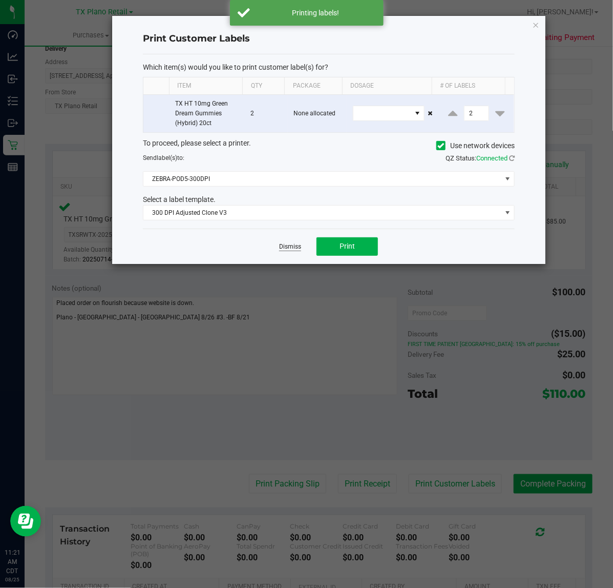
click at [296, 251] on link "Dismiss" at bounding box center [290, 246] width 22 height 9
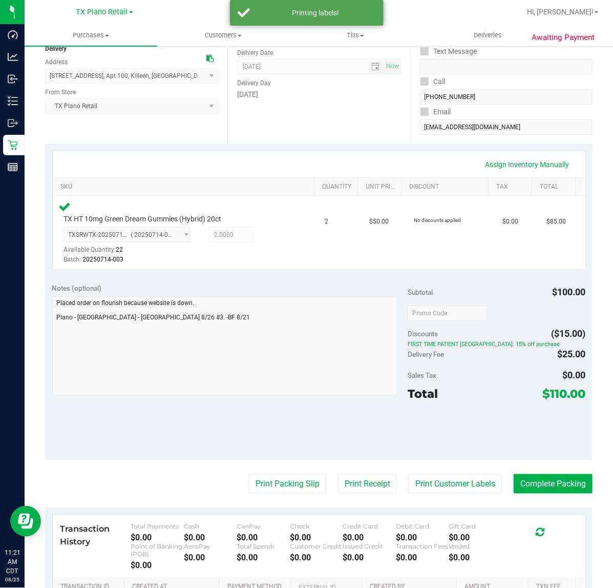
click at [357, 496] on purchase-details "Back Edit Purchase Cancel Purchase View Profile # 11824155 Submitted Needs revi…" at bounding box center [319, 317] width 548 height 780
click at [360, 482] on button "Print Receipt" at bounding box center [367, 483] width 59 height 19
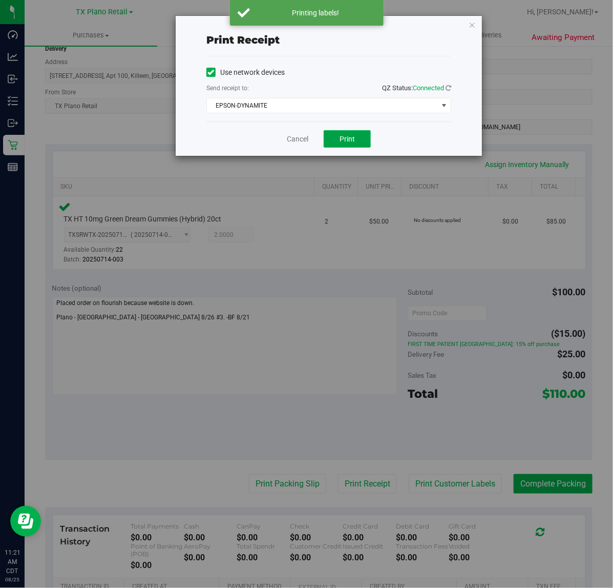
click at [354, 139] on span "Print" at bounding box center [347, 139] width 15 height 8
click at [304, 139] on link "Cancel" at bounding box center [294, 139] width 22 height 11
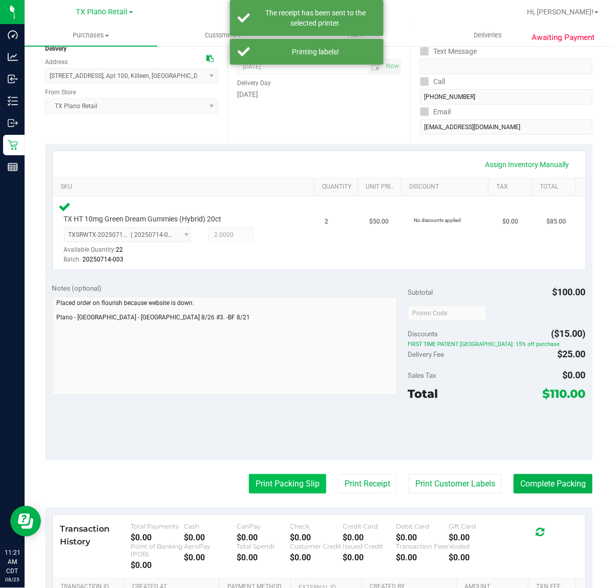
click at [283, 477] on button "Print Packing Slip" at bounding box center [287, 483] width 77 height 19
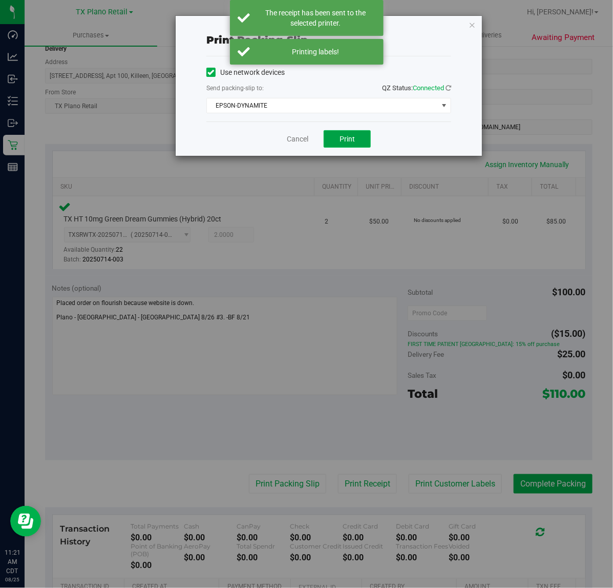
click at [355, 136] on button "Print" at bounding box center [347, 138] width 47 height 17
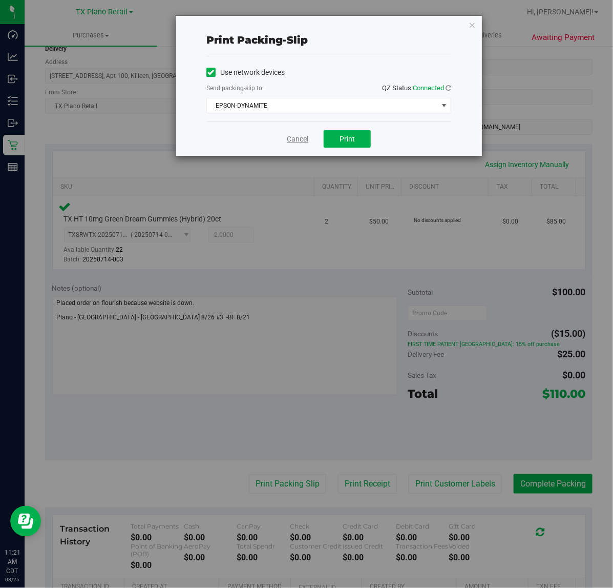
click at [293, 139] on link "Cancel" at bounding box center [298, 139] width 22 height 11
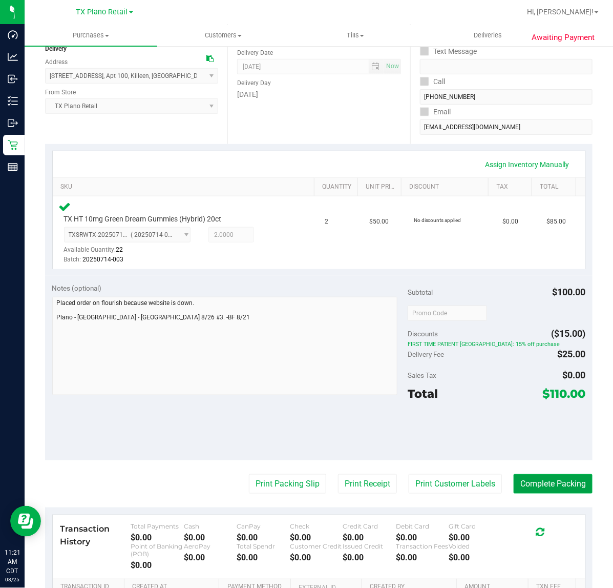
click at [557, 483] on button "Complete Packing" at bounding box center [553, 483] width 79 height 19
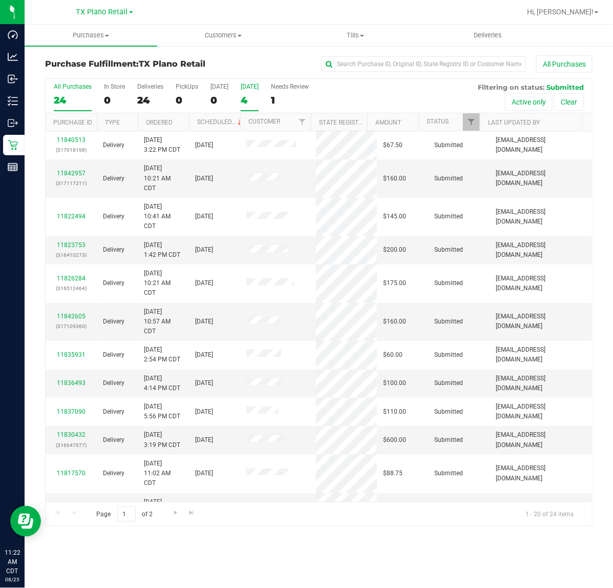
click at [250, 90] on div "[DATE]" at bounding box center [250, 86] width 18 height 7
click at [0, 0] on input "[DATE] 4" at bounding box center [0, 0] width 0 height 0
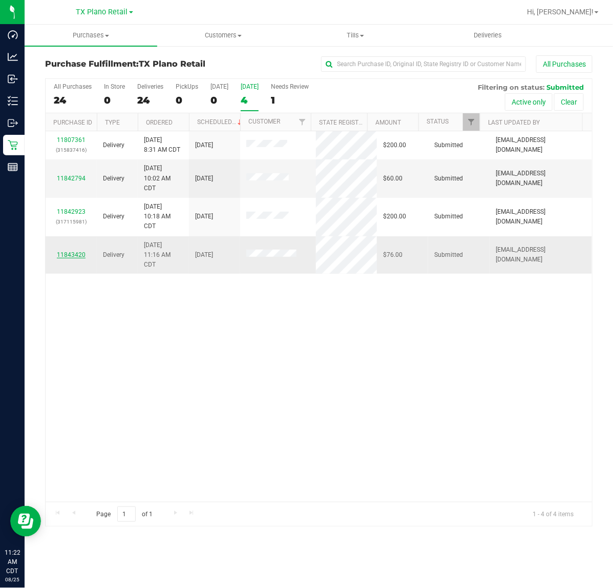
click at [78, 258] on link "11843420" at bounding box center [71, 254] width 29 height 7
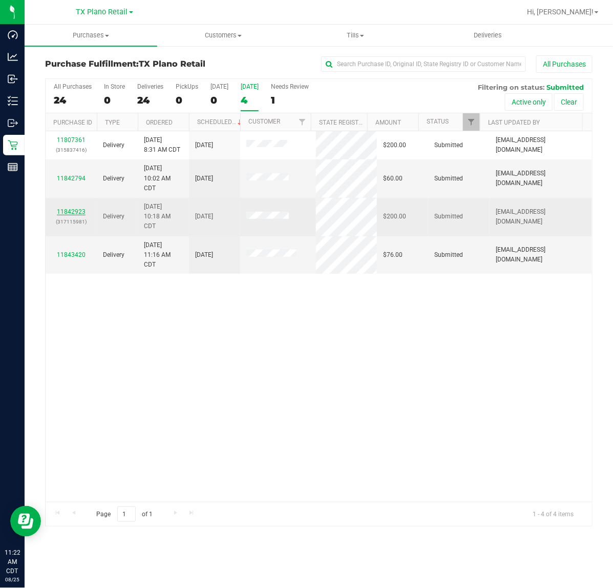
click at [75, 212] on link "11842923" at bounding box center [71, 211] width 29 height 7
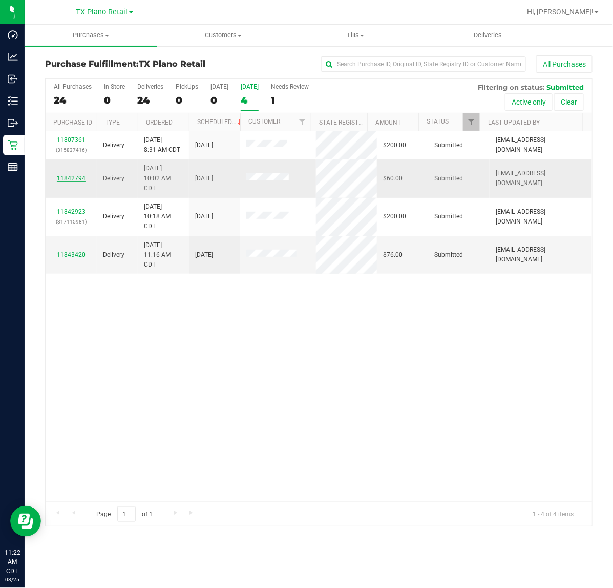
click at [67, 179] on link "11842794" at bounding box center [71, 178] width 29 height 7
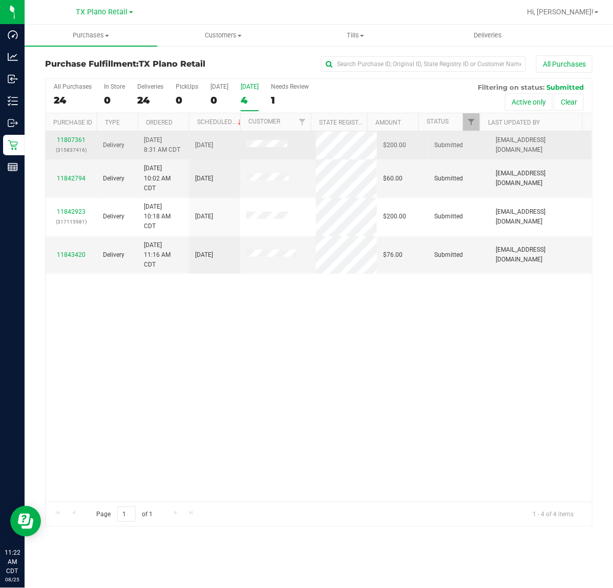
click at [78, 136] on div "11807361 (315837416)" at bounding box center [71, 144] width 39 height 19
click at [75, 141] on link "11807361" at bounding box center [71, 139] width 29 height 7
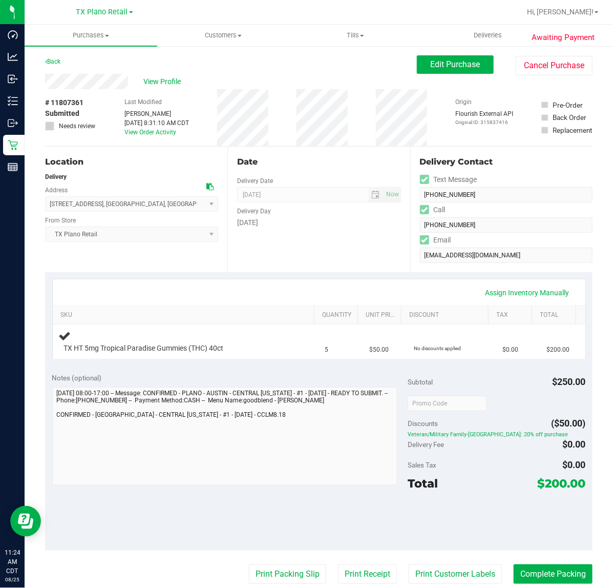
click at [270, 259] on div "Date Delivery Date 08/26/2025 Now 08/26/2025 07:00 AM Now Delivery Day Tuesday" at bounding box center [319, 210] width 182 height 126
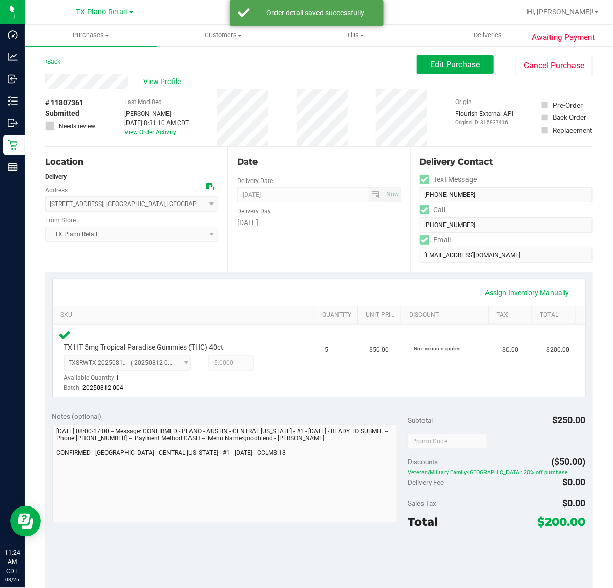
scroll to position [64, 0]
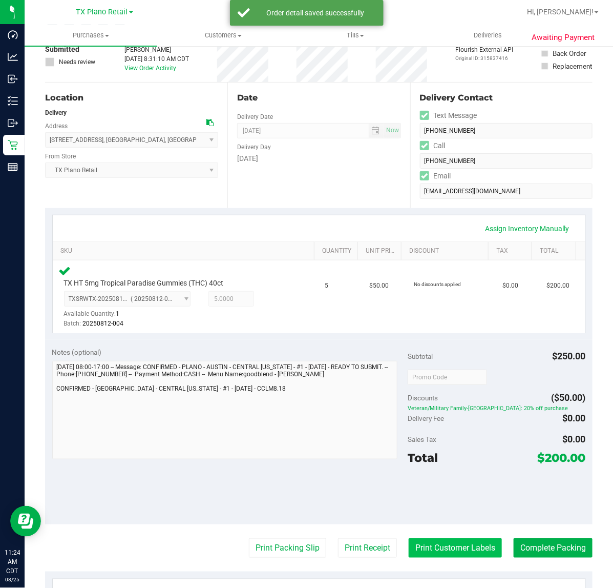
click at [412, 539] on button "Print Customer Labels" at bounding box center [455, 547] width 93 height 19
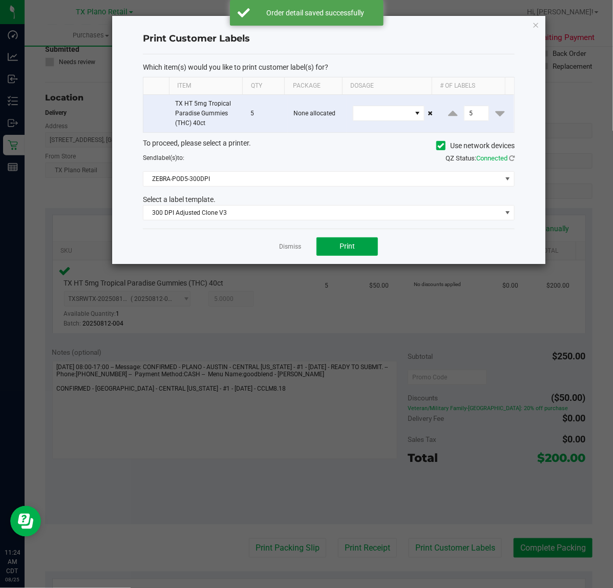
drag, startPoint x: 344, startPoint y: 252, endPoint x: 302, endPoint y: 247, distance: 42.4
click at [344, 252] on button "Print" at bounding box center [348, 246] width 62 height 18
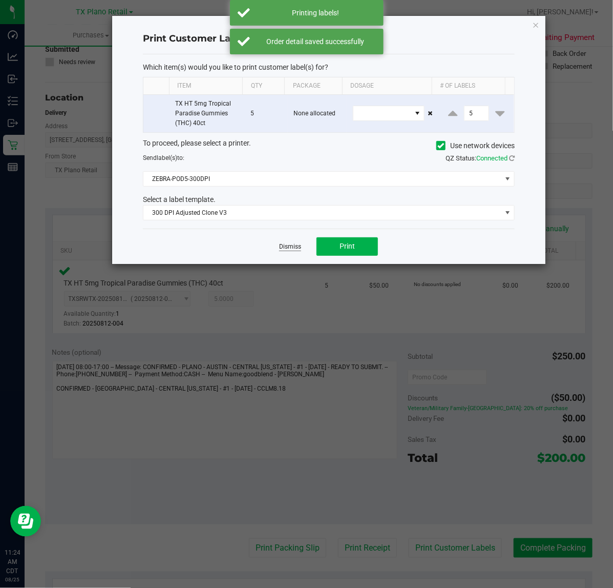
click at [301, 246] on link "Dismiss" at bounding box center [290, 246] width 22 height 9
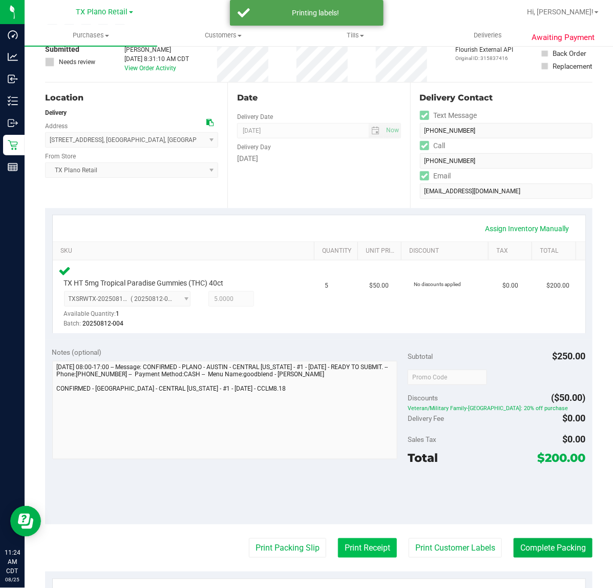
click at [367, 538] on button "Print Receipt" at bounding box center [367, 547] width 59 height 19
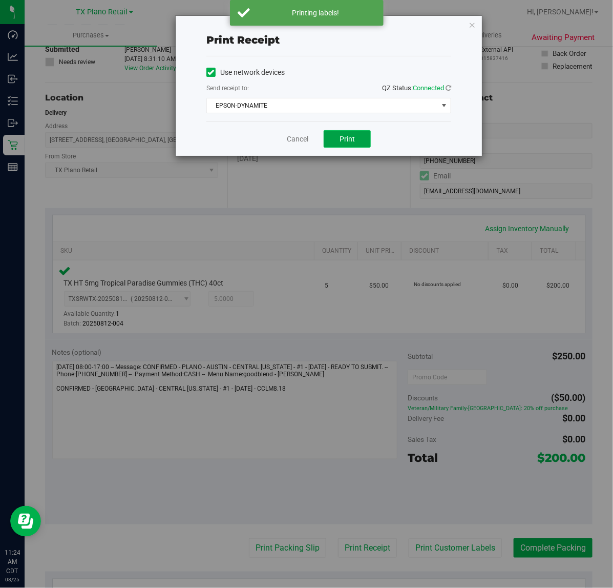
click at [352, 132] on button "Print" at bounding box center [347, 138] width 47 height 17
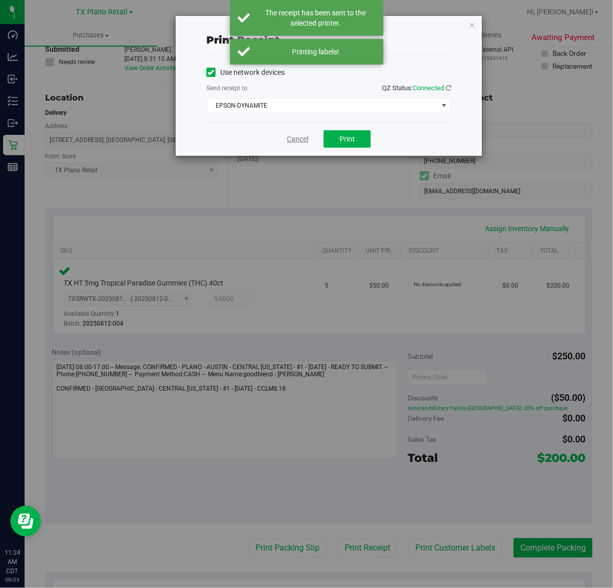
click at [283, 134] on div "Cancel Print" at bounding box center [329, 138] width 245 height 34
click at [291, 136] on link "Cancel" at bounding box center [298, 139] width 22 height 11
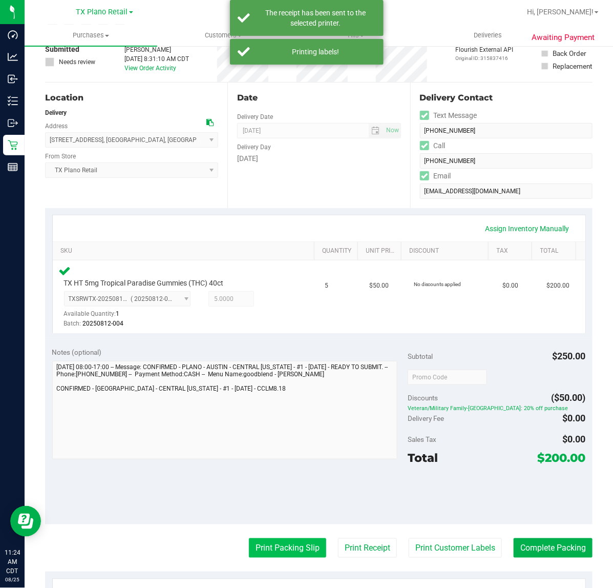
click at [290, 550] on button "Print Packing Slip" at bounding box center [287, 547] width 77 height 19
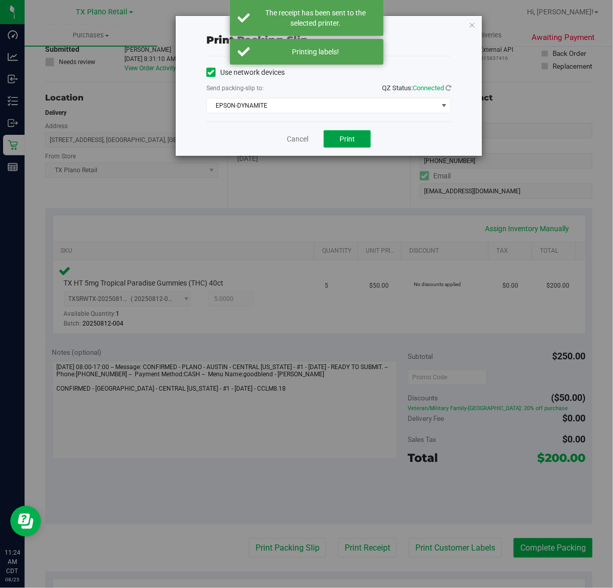
click at [338, 139] on button "Print" at bounding box center [347, 138] width 47 height 17
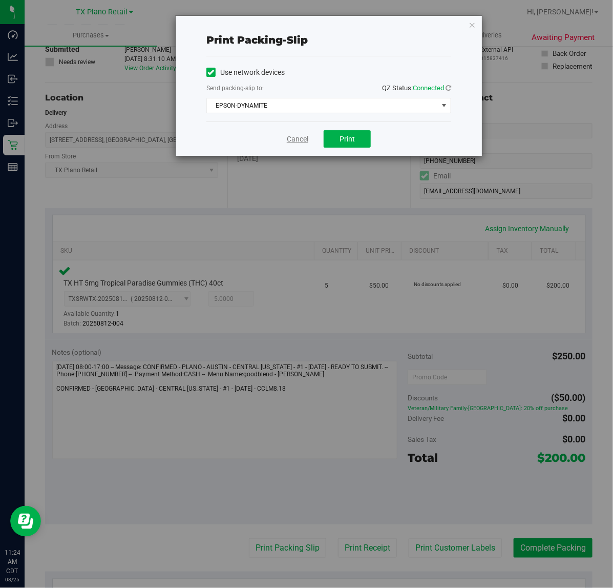
click at [291, 144] on link "Cancel" at bounding box center [298, 139] width 22 height 11
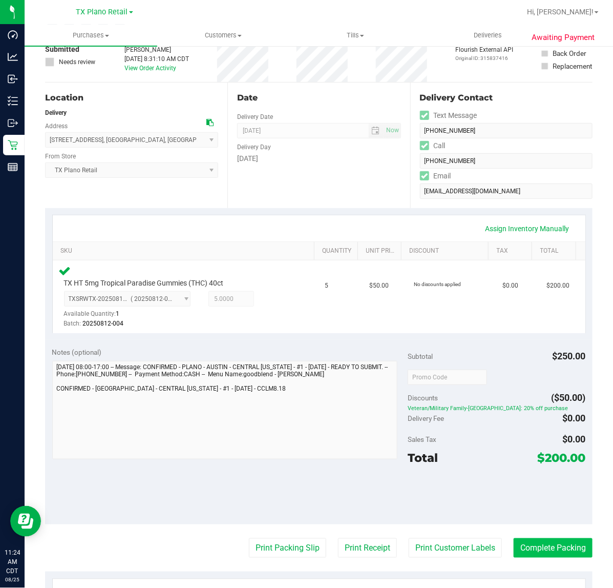
click at [567, 547] on button "Complete Packing" at bounding box center [553, 547] width 79 height 19
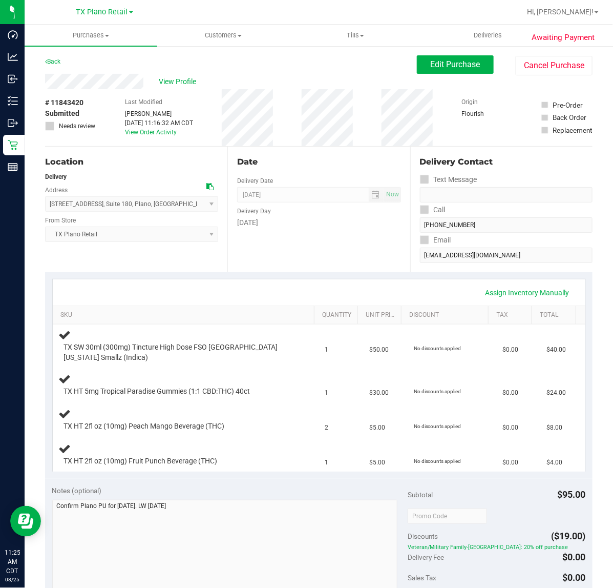
click at [292, 244] on div "Date Delivery Date [DATE] Now [DATE] 07:00 AM Now Delivery Day [DATE]" at bounding box center [319, 210] width 182 height 126
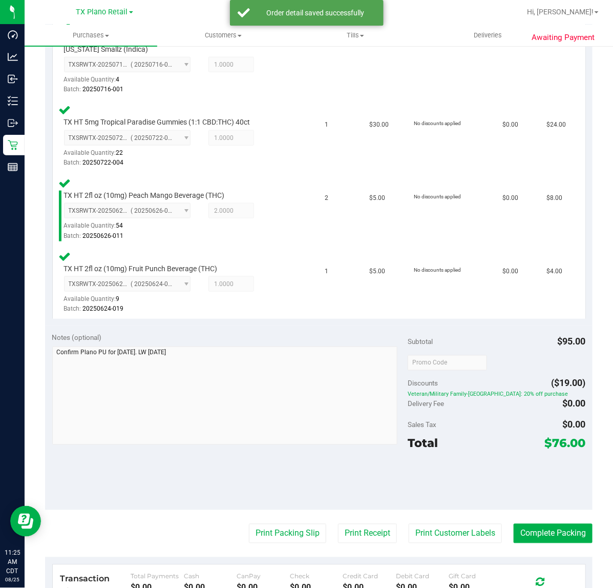
scroll to position [320, 0]
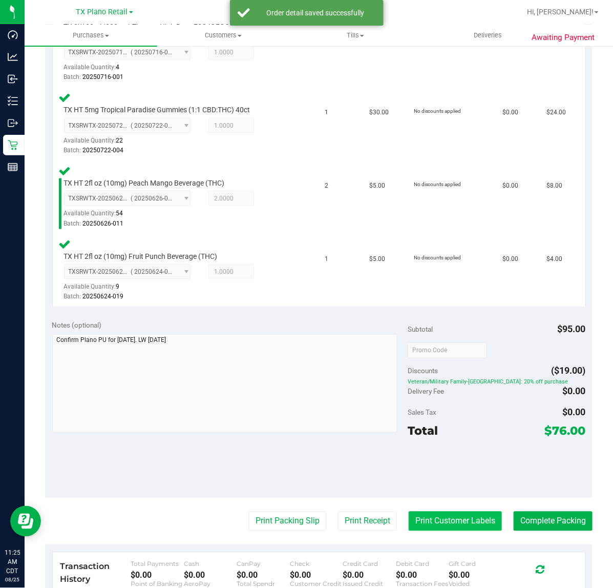
click at [426, 524] on button "Print Customer Labels" at bounding box center [455, 520] width 93 height 19
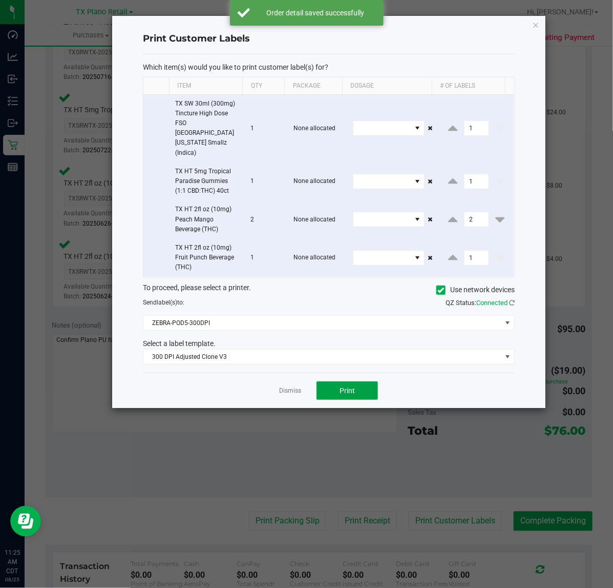
click at [328, 381] on button "Print" at bounding box center [348, 390] width 62 height 18
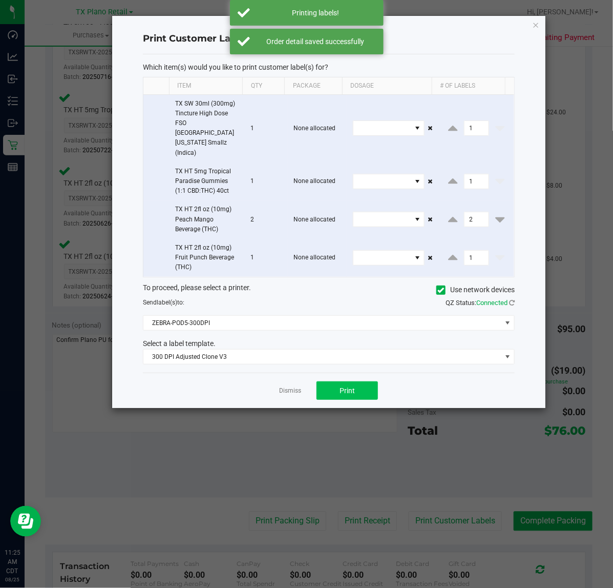
click at [292, 386] on link "Dismiss" at bounding box center [290, 390] width 22 height 9
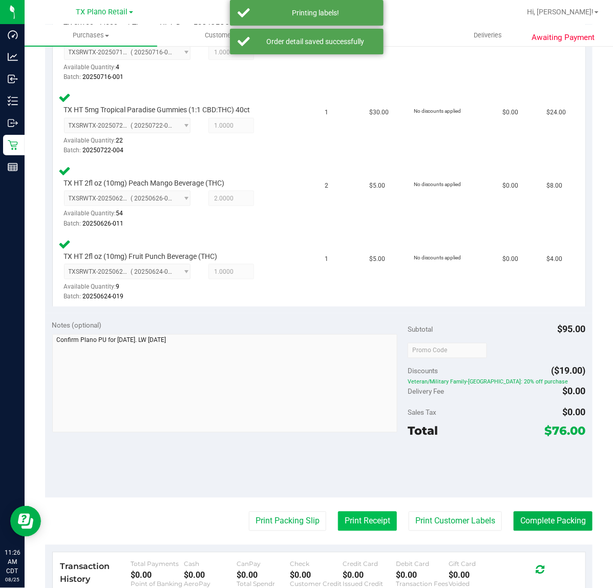
click at [338, 529] on button "Print Receipt" at bounding box center [367, 520] width 59 height 19
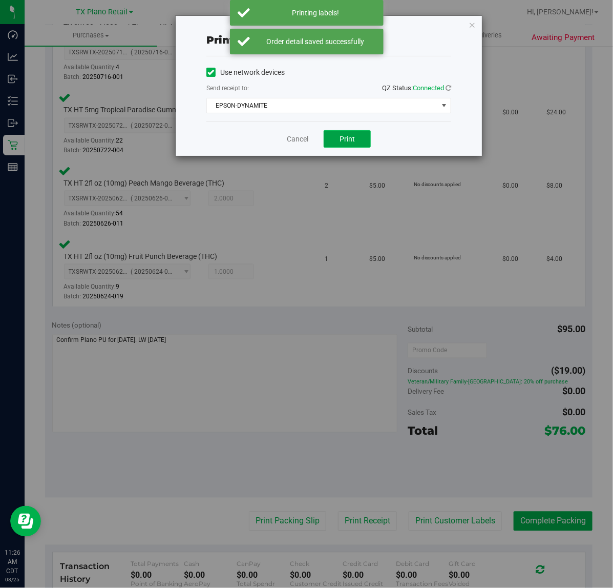
click at [340, 132] on button "Print" at bounding box center [347, 138] width 47 height 17
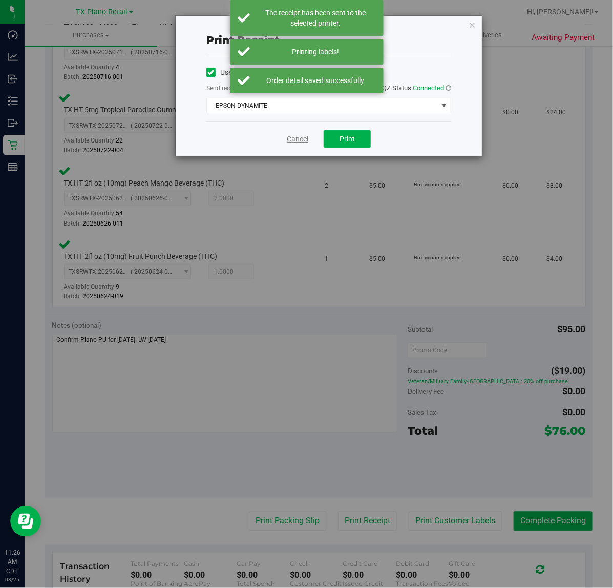
click at [295, 134] on link "Cancel" at bounding box center [298, 139] width 22 height 11
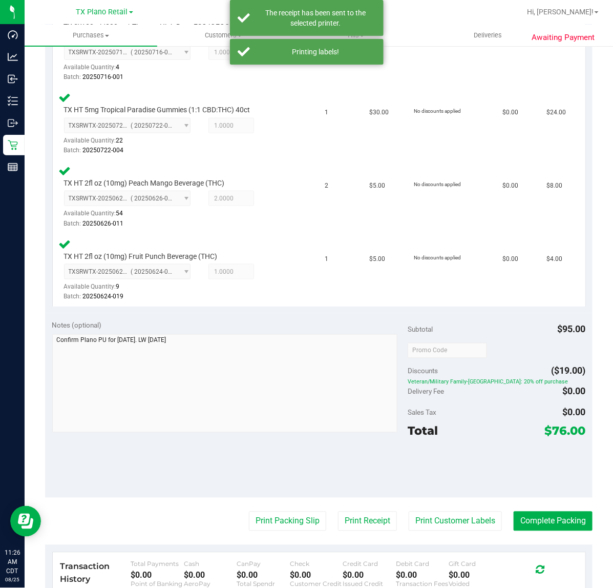
click at [255, 508] on purchase-details "Back Edit Purchase Cancel Purchase View Profile # 11843420 Submitted Needs revi…" at bounding box center [319, 239] width 548 height 1009
click at [255, 513] on button "Print Packing Slip" at bounding box center [287, 520] width 77 height 19
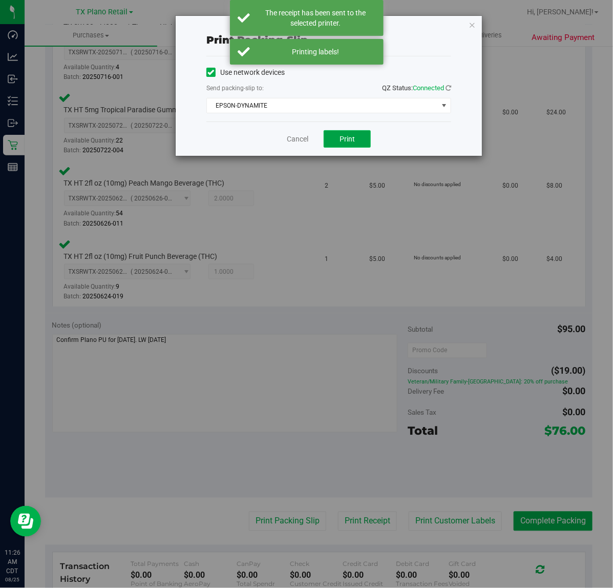
click at [362, 137] on button "Print" at bounding box center [347, 138] width 47 height 17
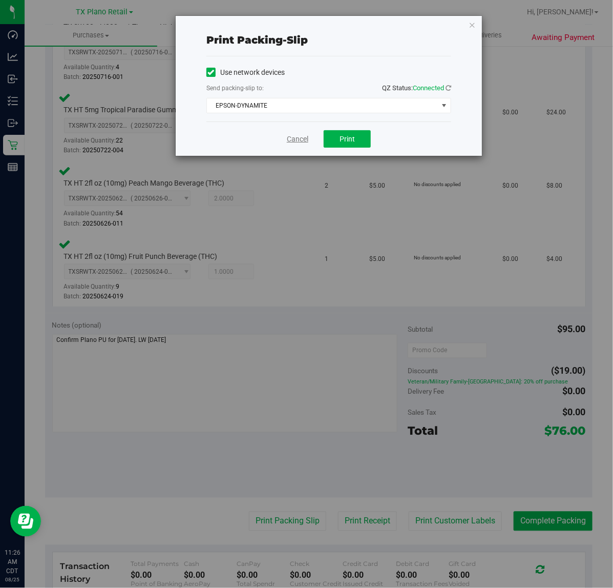
click at [298, 142] on link "Cancel" at bounding box center [298, 139] width 22 height 11
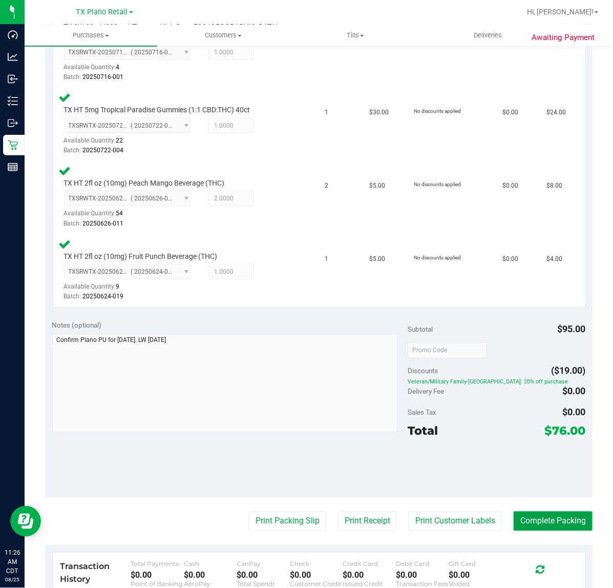
click at [552, 519] on button "Complete Packing" at bounding box center [553, 520] width 79 height 19
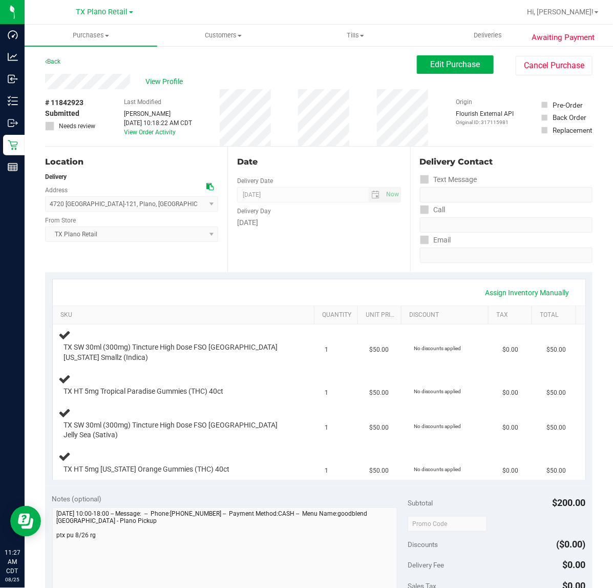
click at [312, 270] on div "Date Delivery Date [DATE] Now [DATE] 07:00 AM Now Delivery Day [DATE]" at bounding box center [319, 210] width 182 height 126
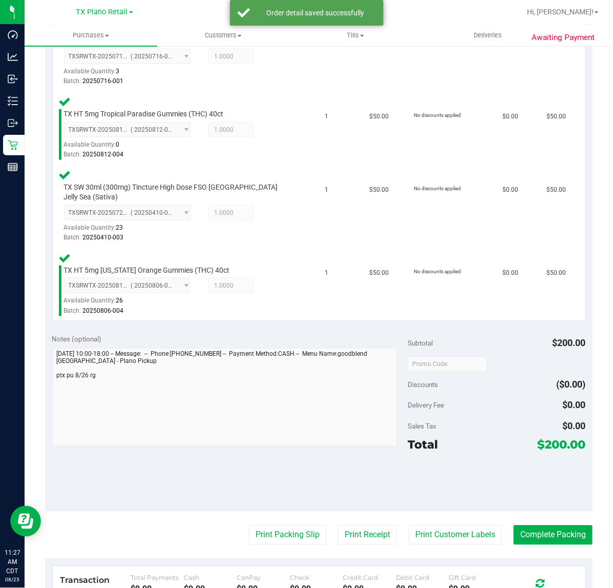
scroll to position [359, 0]
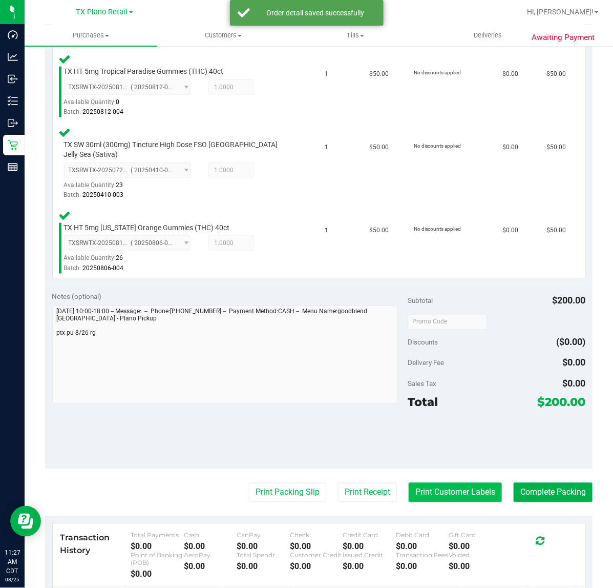
click at [444, 485] on button "Print Customer Labels" at bounding box center [455, 492] width 93 height 19
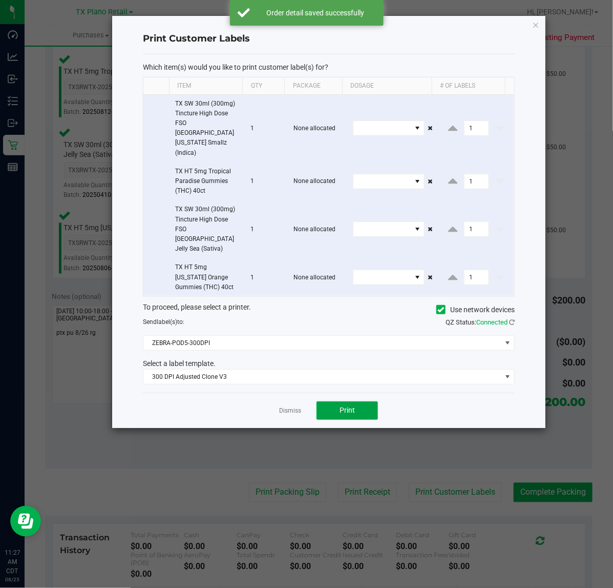
click at [346, 406] on span "Print" at bounding box center [347, 410] width 15 height 8
click at [289, 406] on link "Dismiss" at bounding box center [290, 410] width 22 height 9
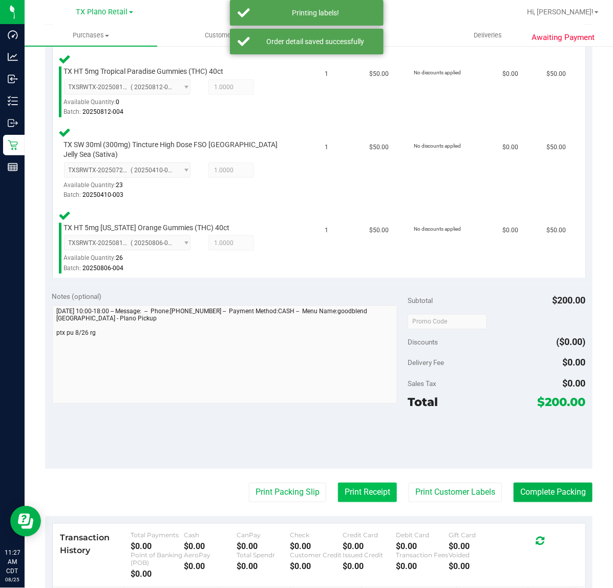
click at [345, 483] on button "Print Receipt" at bounding box center [367, 492] width 59 height 19
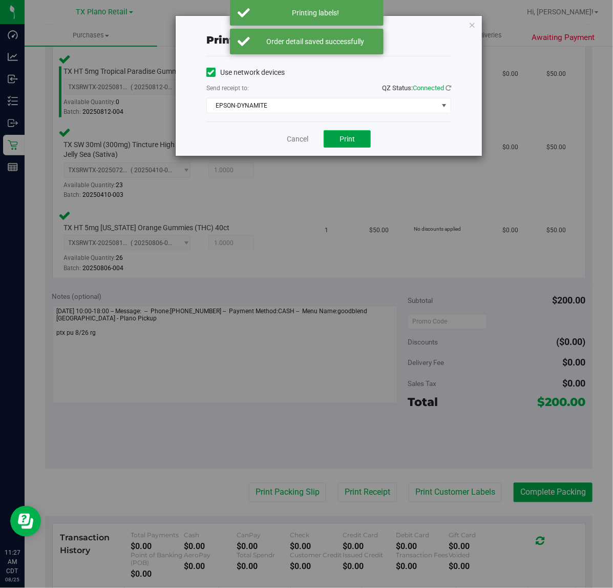
click at [346, 143] on span "Print" at bounding box center [347, 139] width 15 height 8
click at [298, 141] on link "Cancel" at bounding box center [294, 139] width 22 height 11
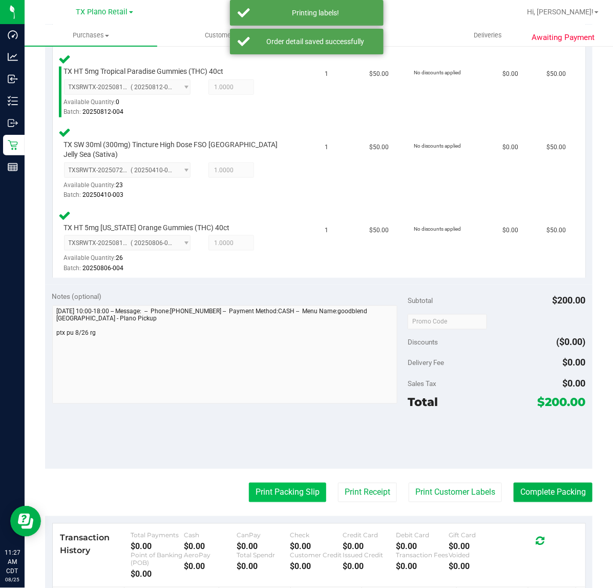
click at [277, 483] on button "Print Packing Slip" at bounding box center [287, 492] width 77 height 19
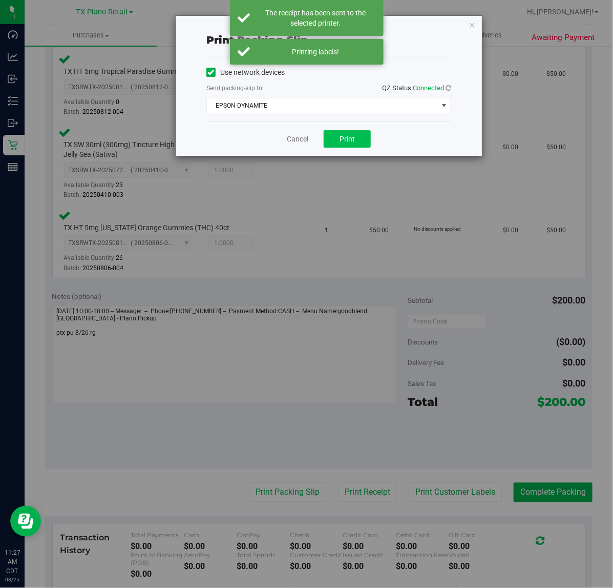
click at [342, 143] on span "Print" at bounding box center [347, 139] width 15 height 8
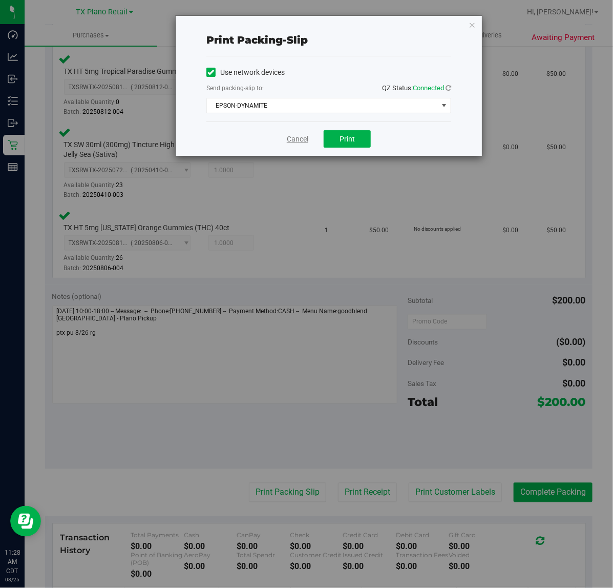
click at [295, 142] on link "Cancel" at bounding box center [298, 139] width 22 height 11
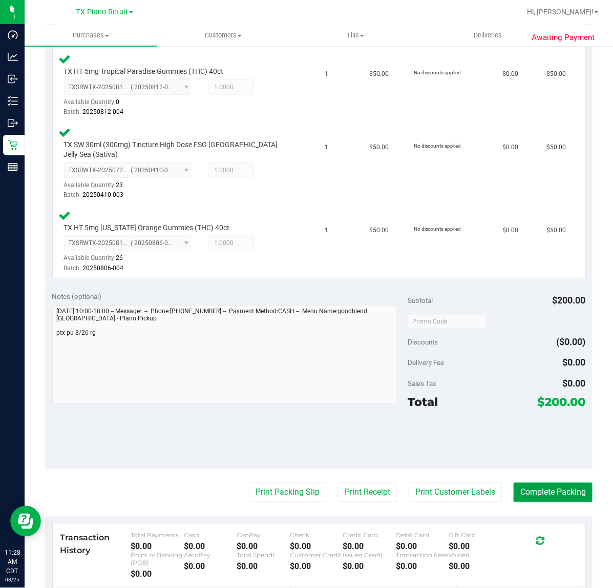
click at [559, 483] on button "Complete Packing" at bounding box center [553, 492] width 79 height 19
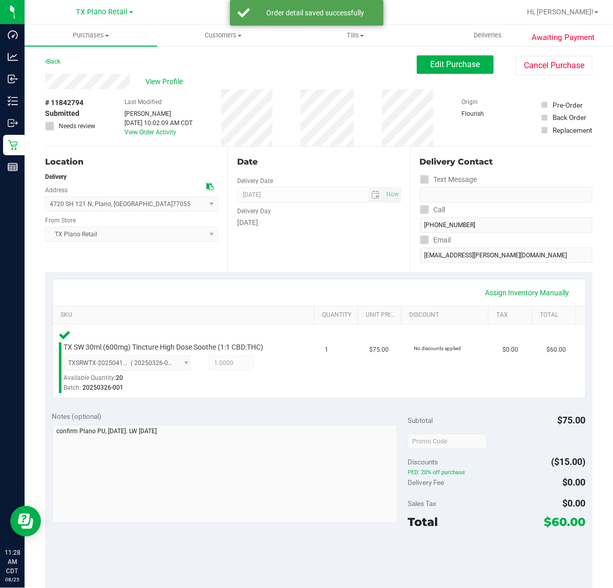
scroll to position [91, 0]
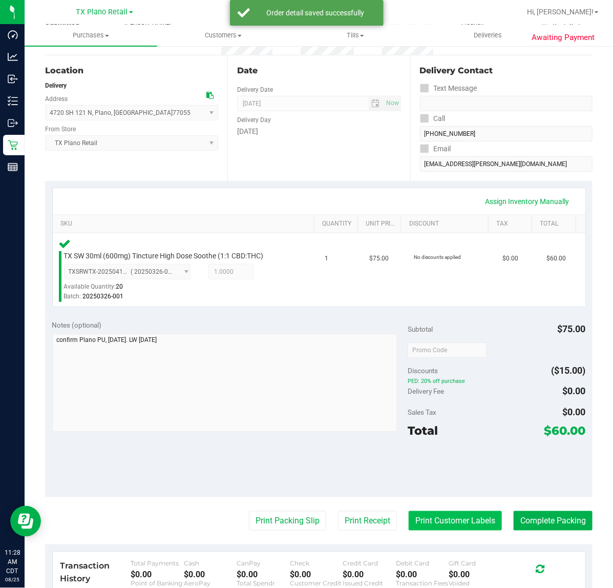
click at [454, 521] on button "Print Customer Labels" at bounding box center [455, 520] width 93 height 19
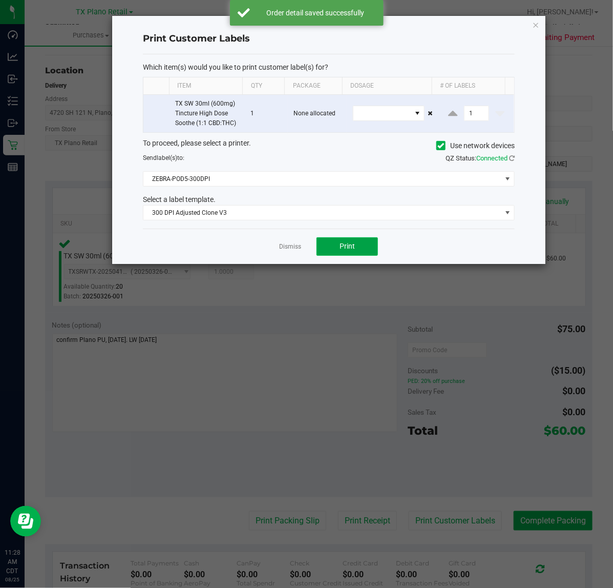
click at [349, 248] on span "Print" at bounding box center [347, 246] width 15 height 8
click at [296, 250] on link "Dismiss" at bounding box center [290, 246] width 22 height 9
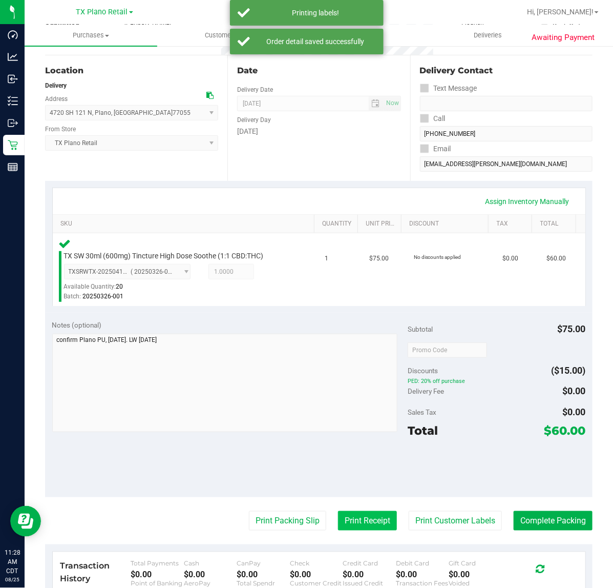
click at [356, 526] on button "Print Receipt" at bounding box center [367, 520] width 59 height 19
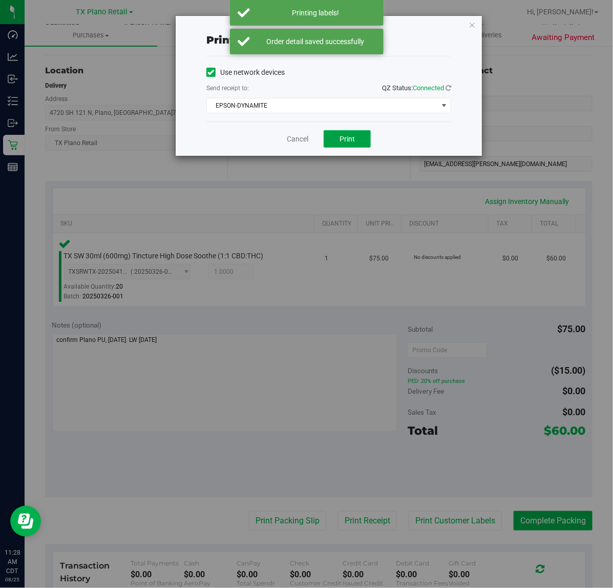
click at [349, 142] on span "Print" at bounding box center [347, 139] width 15 height 8
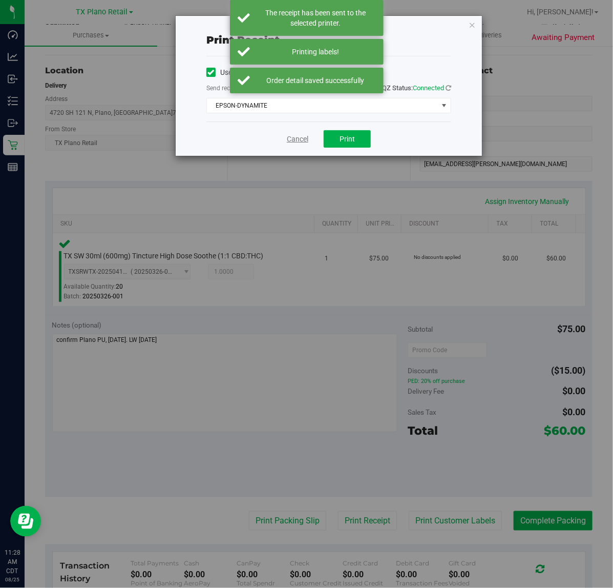
click at [292, 139] on link "Cancel" at bounding box center [298, 139] width 22 height 11
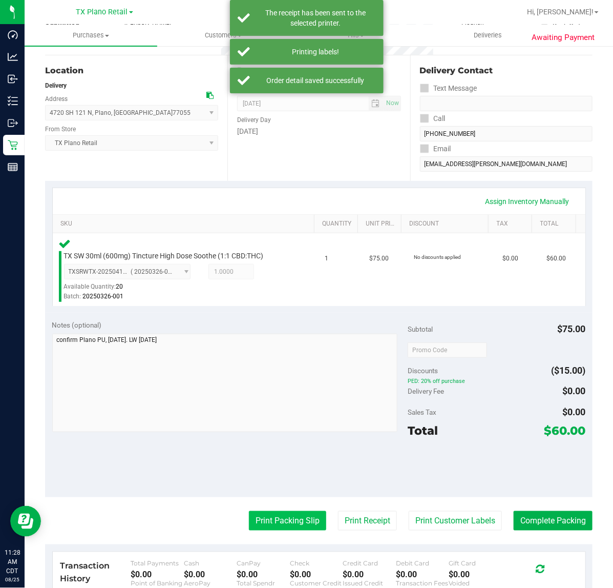
click at [278, 519] on button "Print Packing Slip" at bounding box center [287, 520] width 77 height 19
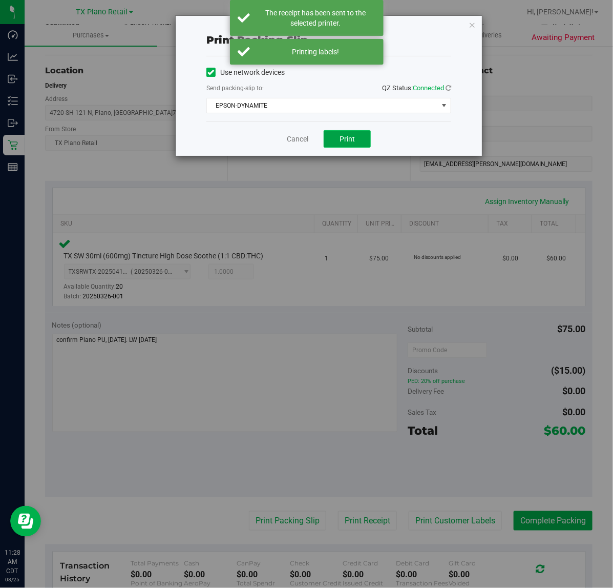
click at [362, 146] on button "Print" at bounding box center [347, 138] width 47 height 17
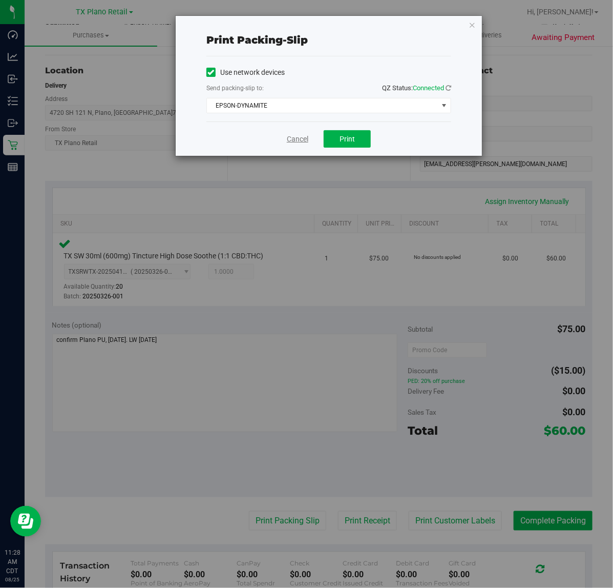
click at [297, 144] on link "Cancel" at bounding box center [298, 139] width 22 height 11
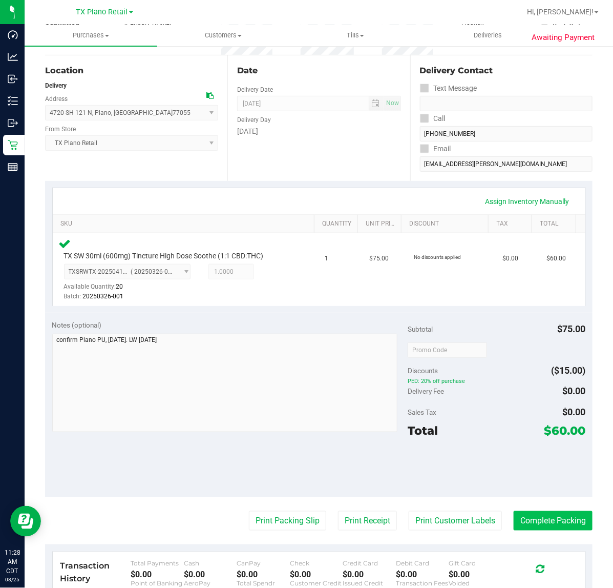
click at [543, 516] on button "Complete Packing" at bounding box center [553, 520] width 79 height 19
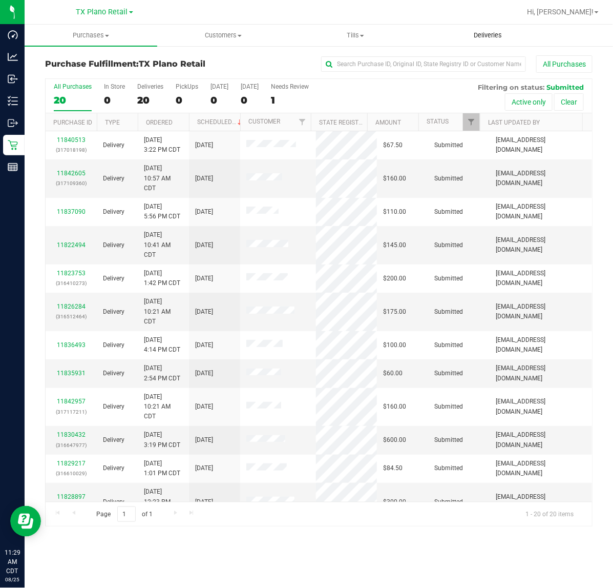
click at [488, 34] on span "Deliveries" at bounding box center [488, 35] width 56 height 9
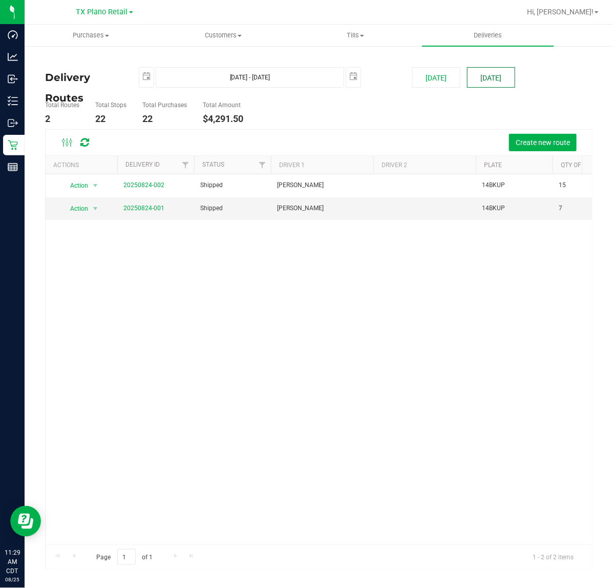
click at [482, 75] on button "[DATE]" at bounding box center [491, 77] width 48 height 21
type input "Aug 26, 2025 - Aug 26, 2025"
type input "2025-08-26"
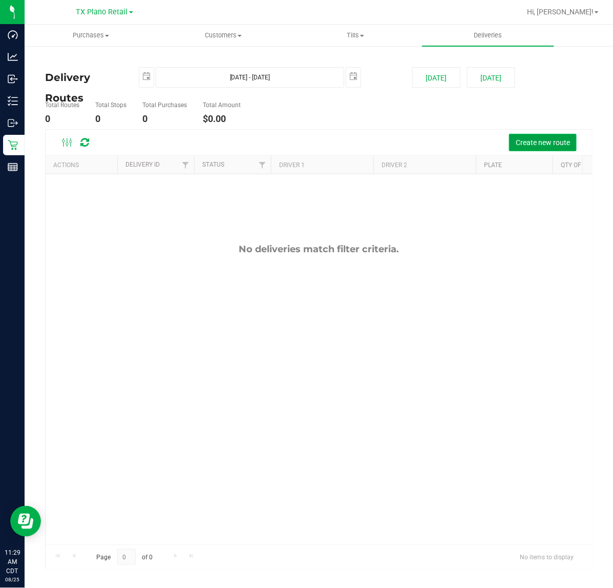
click at [519, 139] on span "Create new route" at bounding box center [543, 142] width 54 height 8
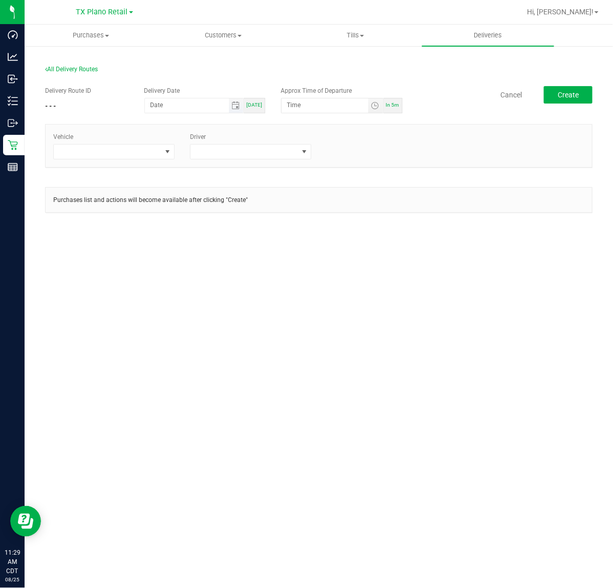
click at [236, 111] on span "Toggle calendar" at bounding box center [236, 105] width 15 height 14
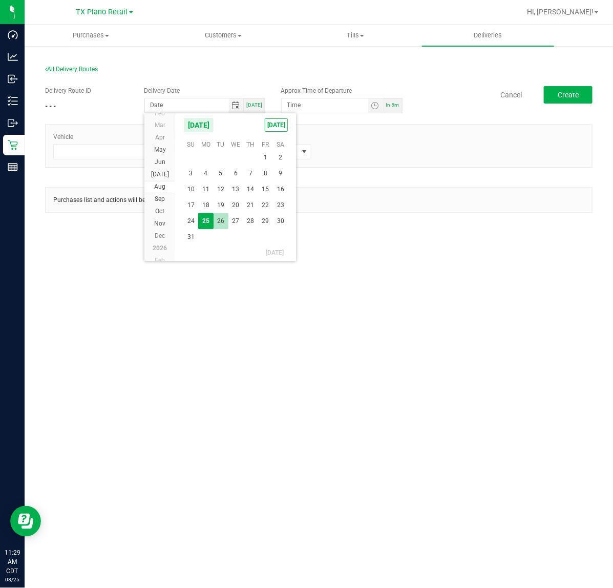
click at [221, 217] on span "26" at bounding box center [221, 221] width 15 height 16
type input "08/26/2025"
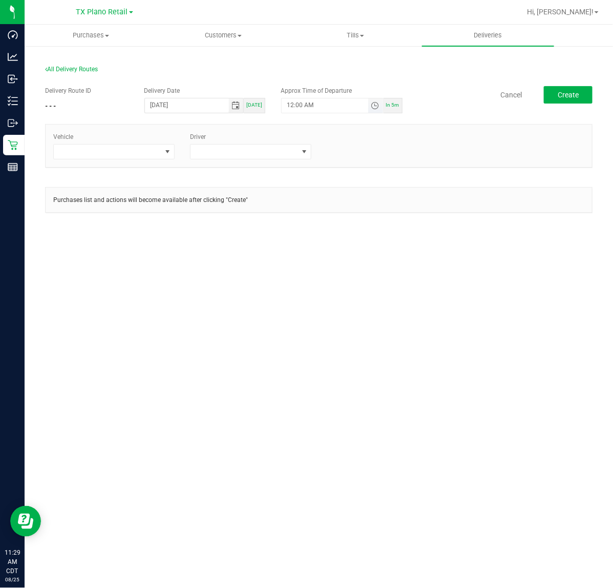
click at [375, 106] on span "Toggle time list" at bounding box center [375, 105] width 8 height 8
click at [359, 303] on button "Set" at bounding box center [356, 305] width 38 height 23
type input "5:00 AM"
click at [166, 155] on span at bounding box center [167, 152] width 8 height 8
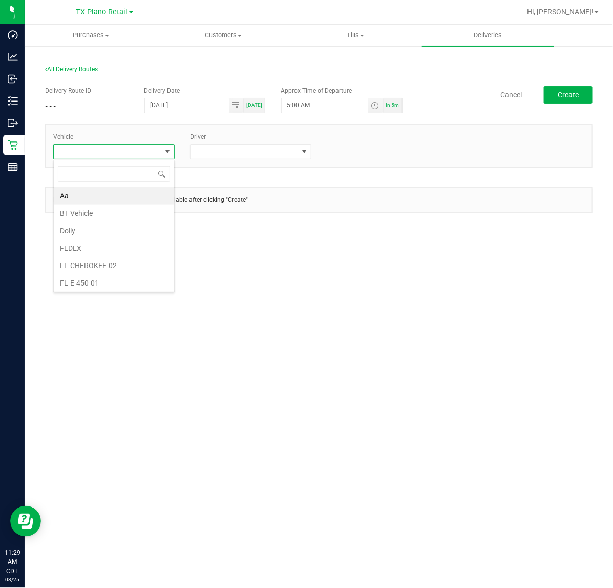
scroll to position [16, 121]
type input "kic"
click at [134, 212] on li "FL-KICKS-03" at bounding box center [114, 212] width 120 height 17
click at [232, 160] on div "Vehicle FL-KICKS-03 Driver" at bounding box center [319, 146] width 547 height 43
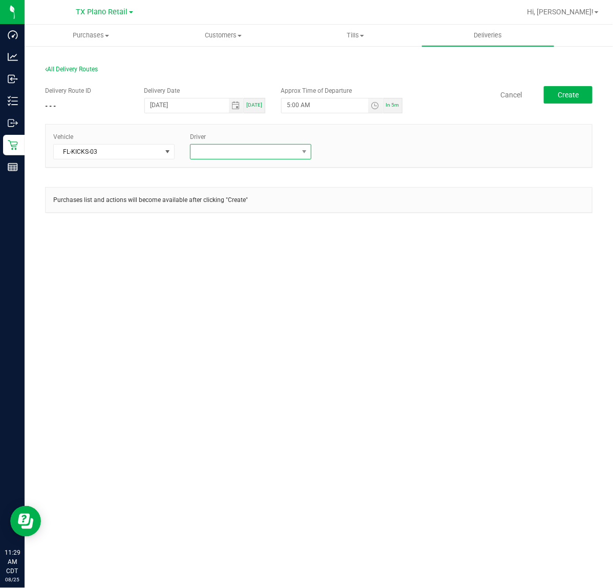
click at [241, 154] on span at bounding box center [245, 152] width 108 height 14
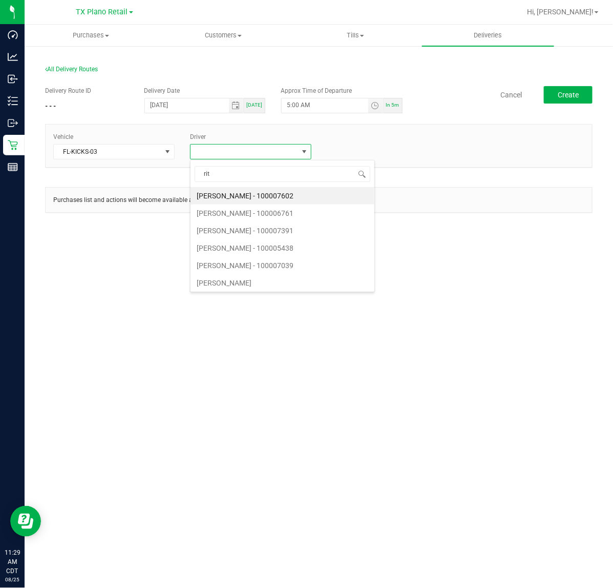
type input "ritz"
click at [243, 202] on li "Richard Ritz" at bounding box center [251, 195] width 120 height 17
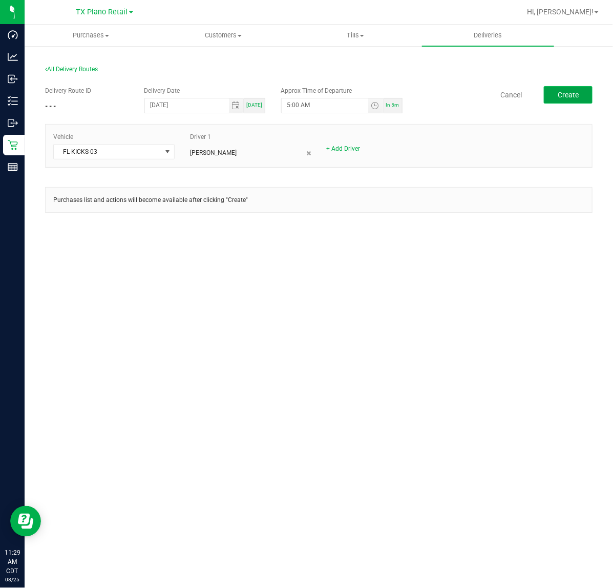
click at [572, 94] on span "Create" at bounding box center [568, 95] width 21 height 8
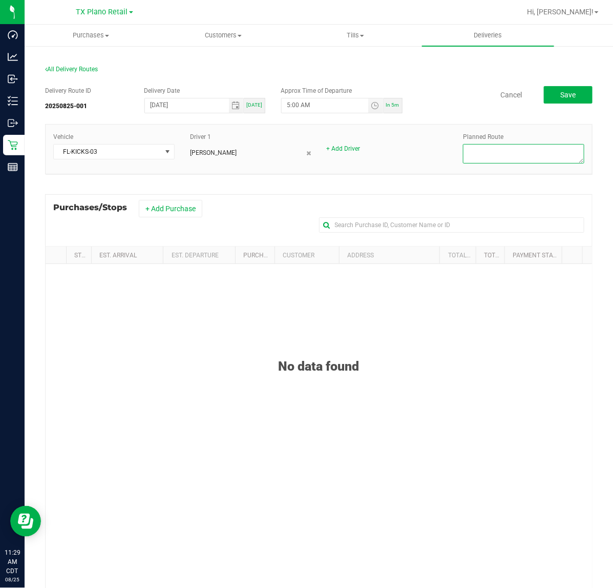
click at [513, 151] on textarea at bounding box center [523, 153] width 121 height 19
type textarea "Central Texas DEL (Plano DC)"
click at [195, 213] on button "+ Add Purchase" at bounding box center [171, 208] width 64 height 17
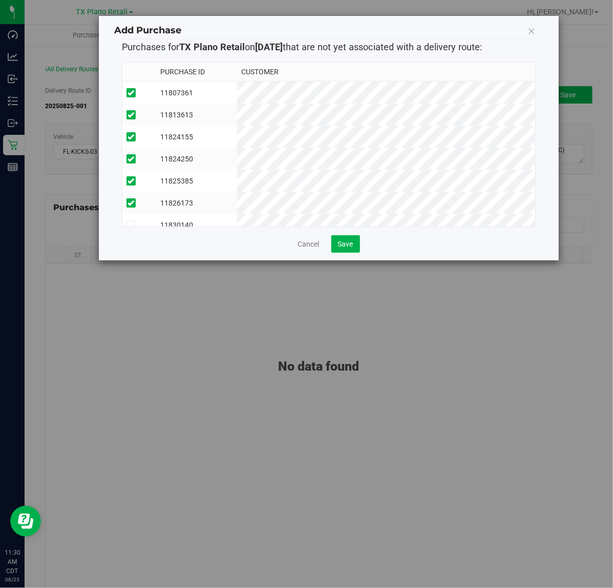
scroll to position [64, 0]
click at [341, 246] on span "Save" at bounding box center [345, 244] width 15 height 8
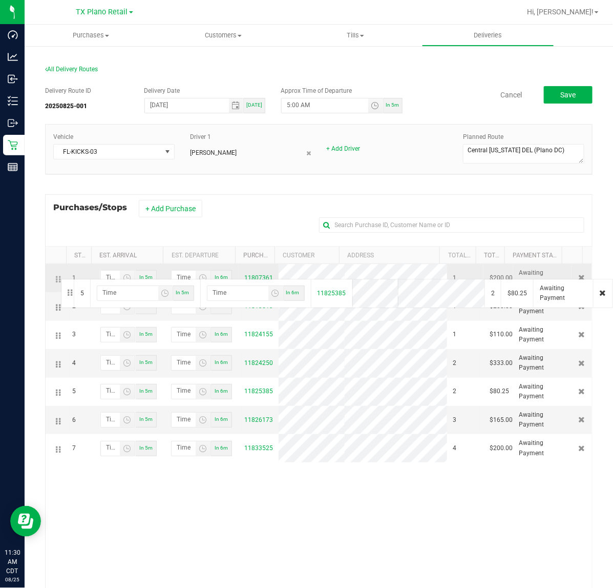
drag, startPoint x: 55, startPoint y: 391, endPoint x: 59, endPoint y: 278, distance: 113.4
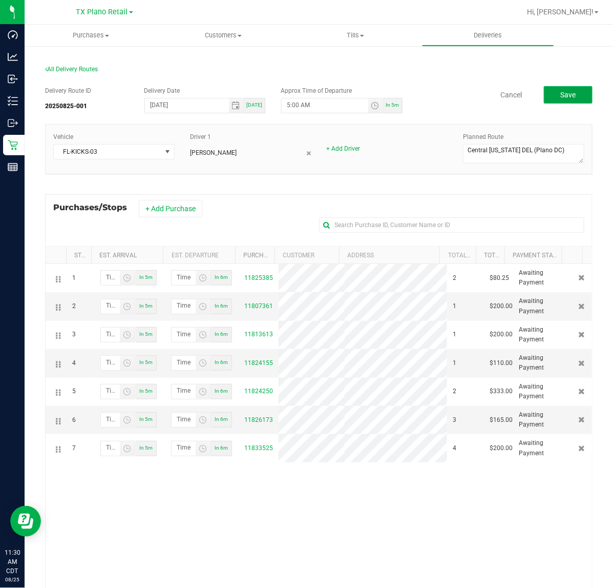
click at [561, 96] on span "Save" at bounding box center [568, 95] width 15 height 8
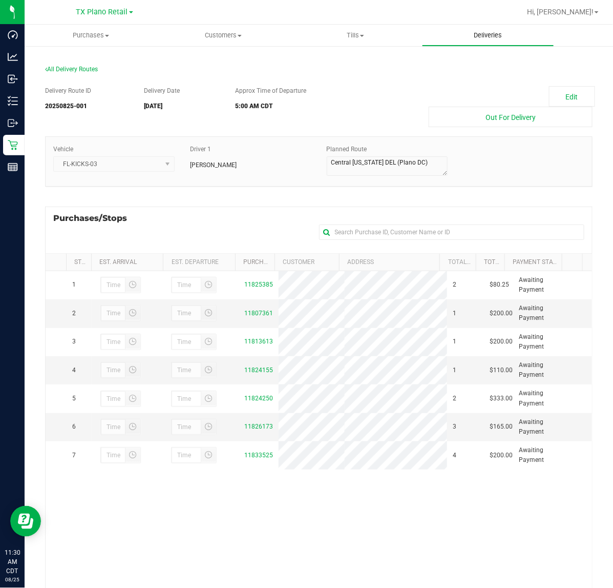
click at [496, 29] on uib-tab-heading "Deliveries" at bounding box center [489, 35] width 132 height 21
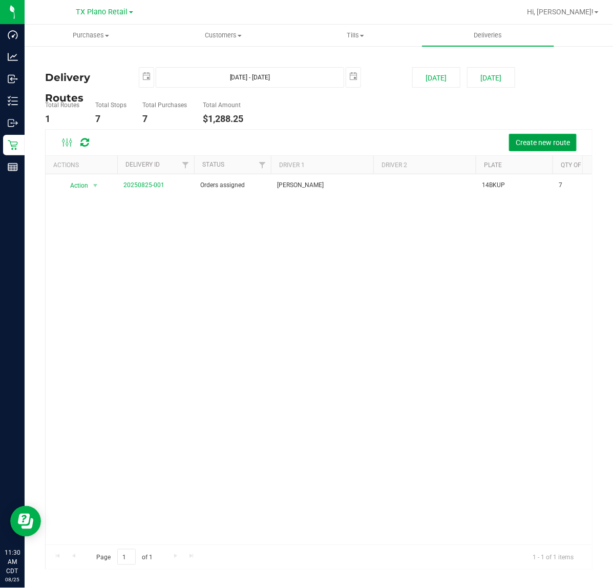
click at [559, 149] on button "Create new route" at bounding box center [543, 142] width 68 height 17
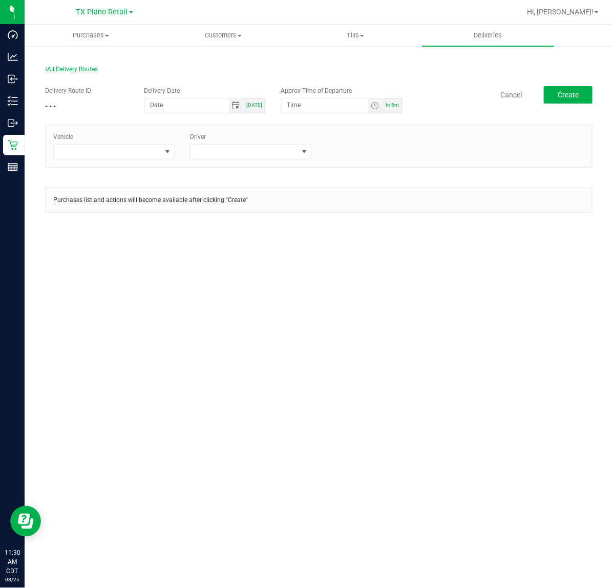
click at [236, 106] on span "Toggle calendar" at bounding box center [236, 105] width 8 height 8
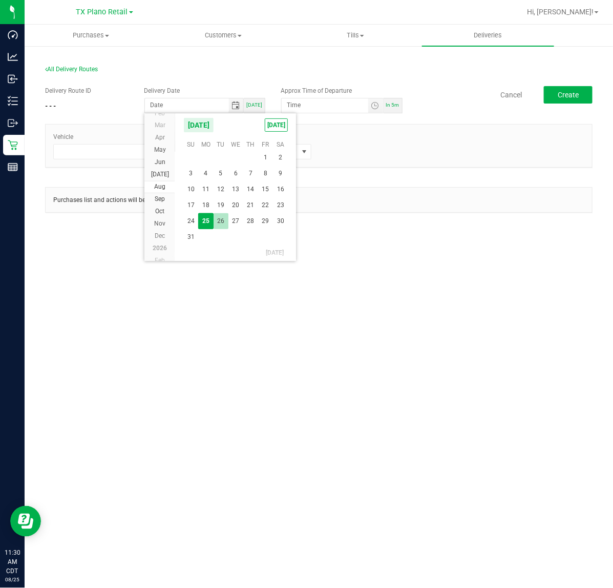
click at [224, 222] on span "26" at bounding box center [221, 221] width 15 height 16
type input "08/26/2025"
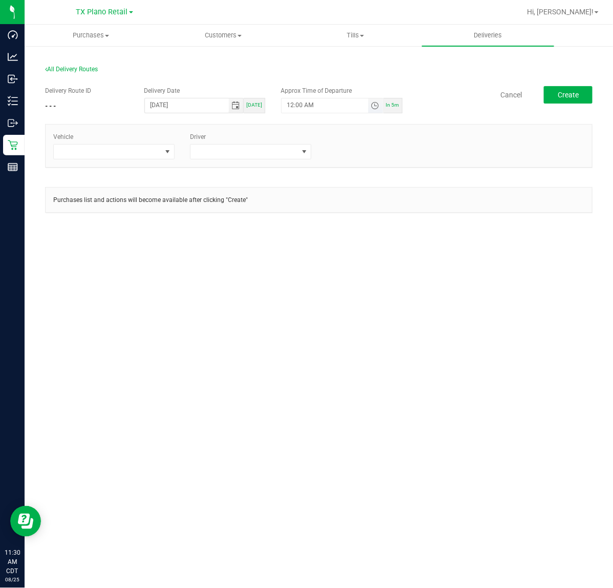
click at [378, 106] on span "Toggle time list" at bounding box center [375, 105] width 8 height 8
click at [359, 301] on button "Set" at bounding box center [356, 305] width 38 height 23
type input "5:00 AM"
click at [165, 151] on span at bounding box center [167, 152] width 8 height 8
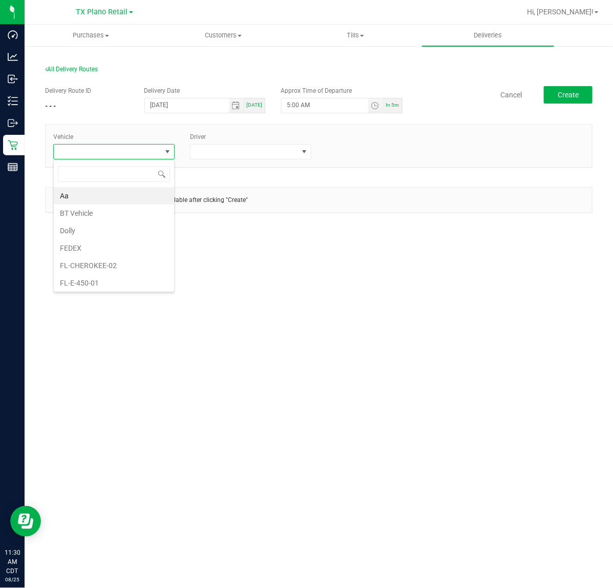
scroll to position [16, 121]
type input "kic"
click at [126, 220] on li "FL-KICKS-03" at bounding box center [114, 212] width 120 height 17
click at [249, 154] on span at bounding box center [245, 152] width 108 height 14
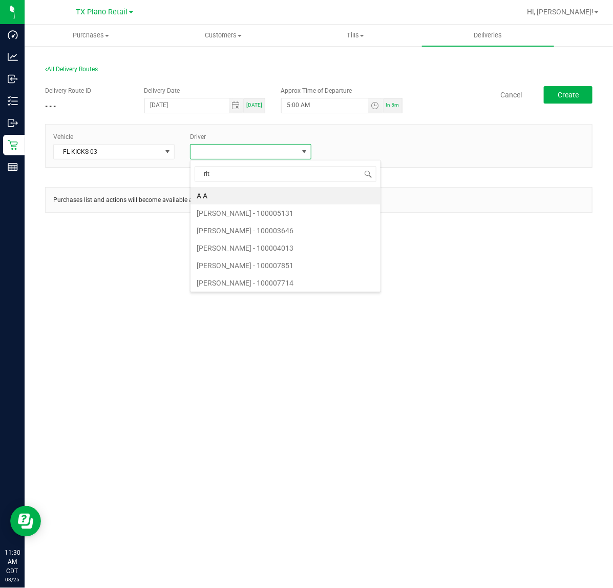
type input "ritz"
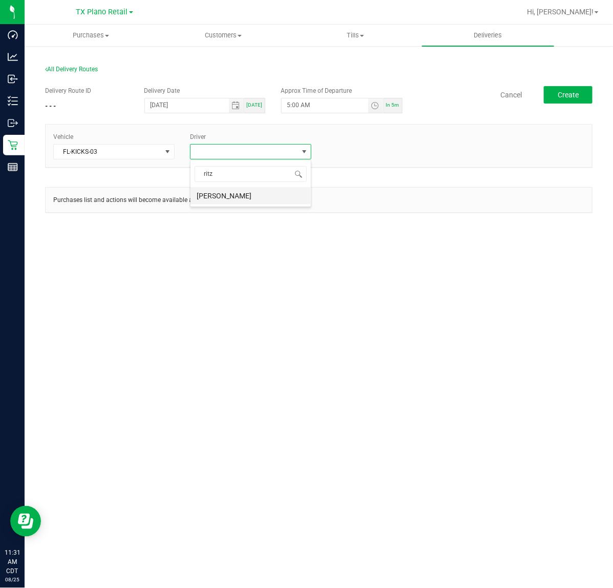
click at [254, 200] on li "Richard Ritz" at bounding box center [251, 195] width 120 height 17
click at [569, 96] on span "Create" at bounding box center [568, 95] width 21 height 8
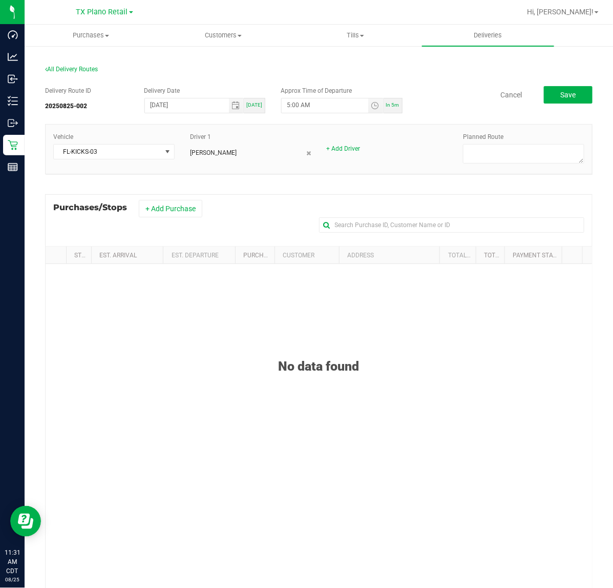
click at [478, 141] on label "Planned Route" at bounding box center [483, 136] width 40 height 9
click at [478, 142] on div "Planned Route" at bounding box center [524, 149] width 137 height 34
click at [473, 147] on textarea at bounding box center [523, 153] width 121 height 19
type textarea "Plano Retail"
drag, startPoint x: 186, startPoint y: 213, endPoint x: 191, endPoint y: 209, distance: 5.8
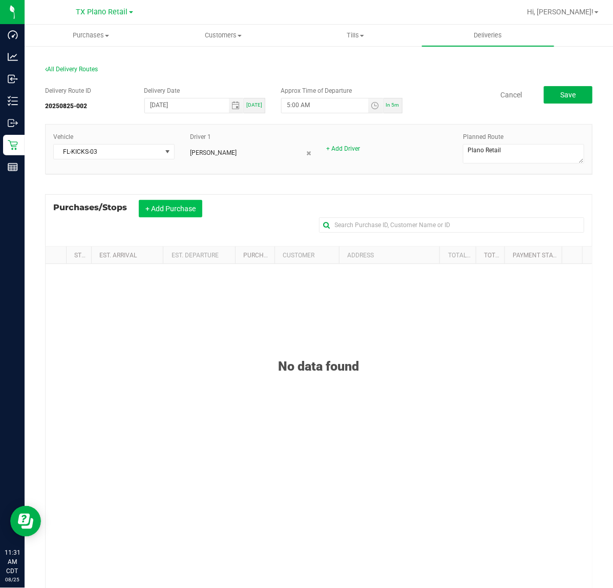
click at [188, 211] on button "+ Add Purchase" at bounding box center [171, 208] width 64 height 17
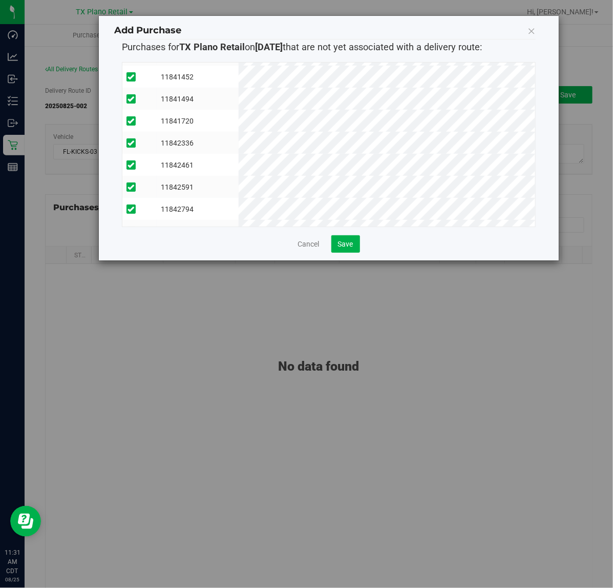
scroll to position [239, 0]
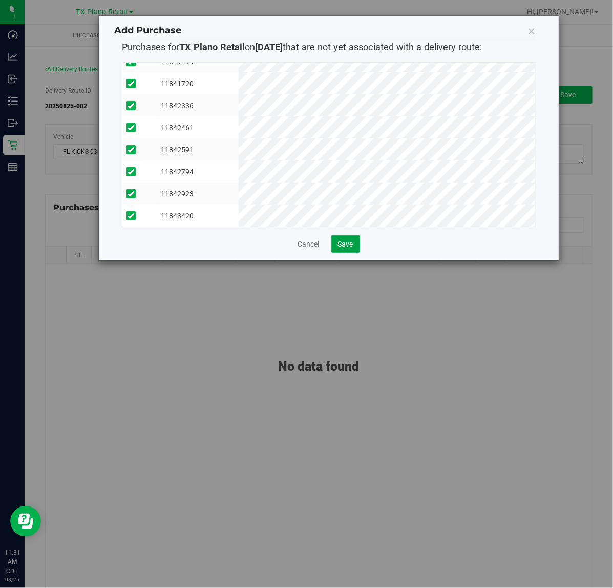
click at [359, 240] on button "Save" at bounding box center [346, 243] width 29 height 17
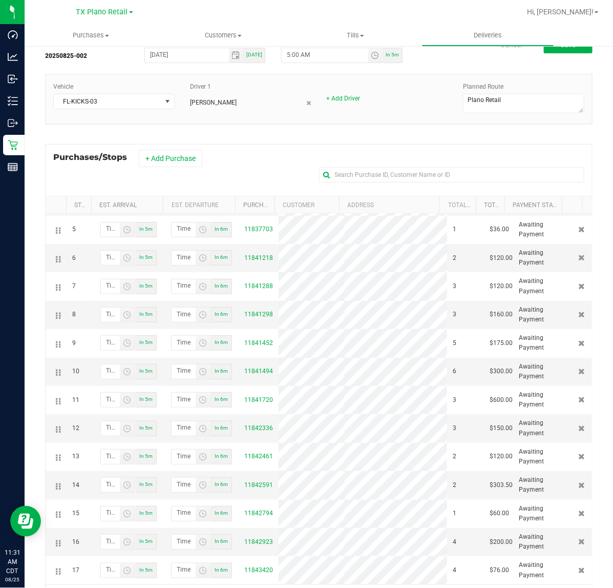
scroll to position [0, 0]
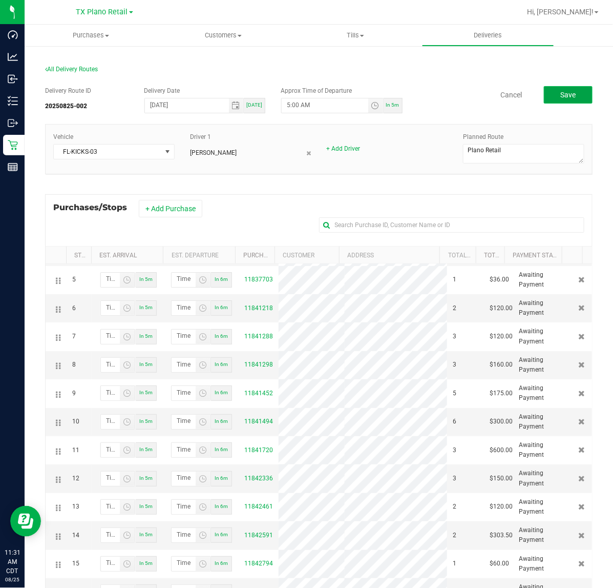
click at [544, 95] on button "Save" at bounding box center [568, 94] width 49 height 17
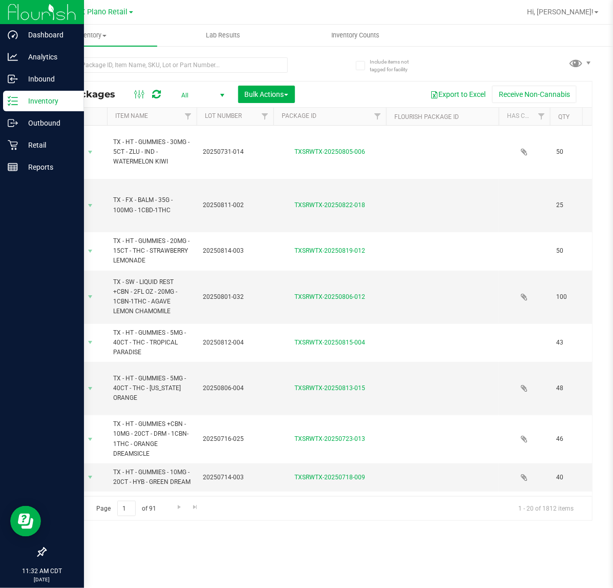
scroll to position [0, 169]
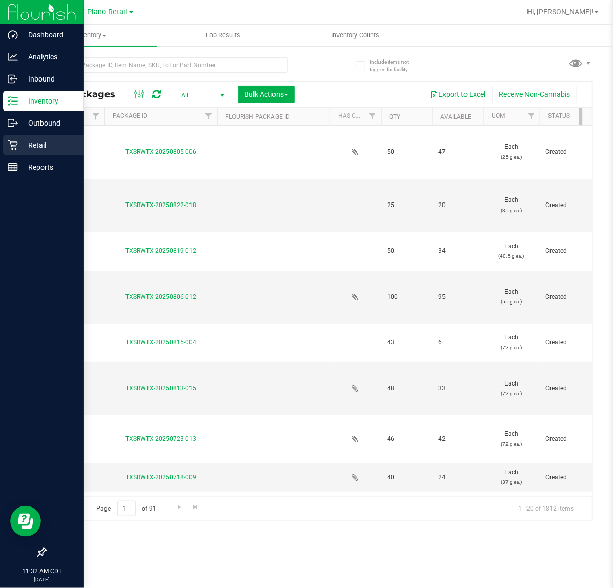
click at [21, 141] on p "Retail" at bounding box center [49, 145] width 62 height 12
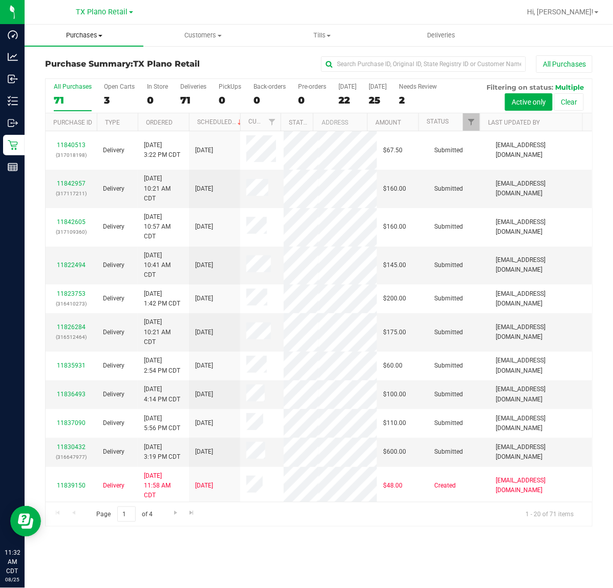
click at [88, 38] on span "Purchases" at bounding box center [84, 35] width 119 height 9
click at [90, 72] on li "Fulfillment" at bounding box center [84, 74] width 119 height 12
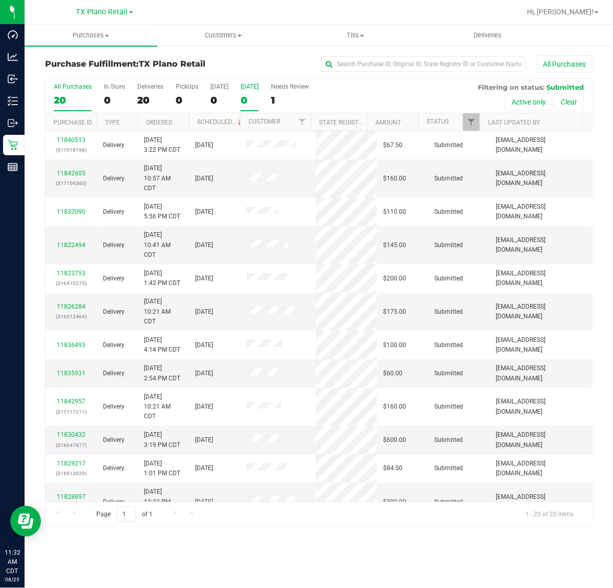
click at [250, 96] on div "0" at bounding box center [250, 100] width 18 height 12
click at [0, 0] on input "[DATE] 0" at bounding box center [0, 0] width 0 height 0
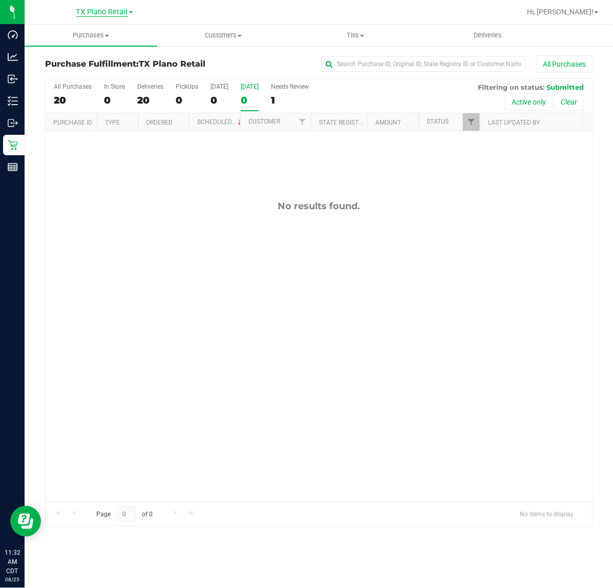
click at [86, 9] on span "TX Plano Retail" at bounding box center [102, 12] width 52 height 9
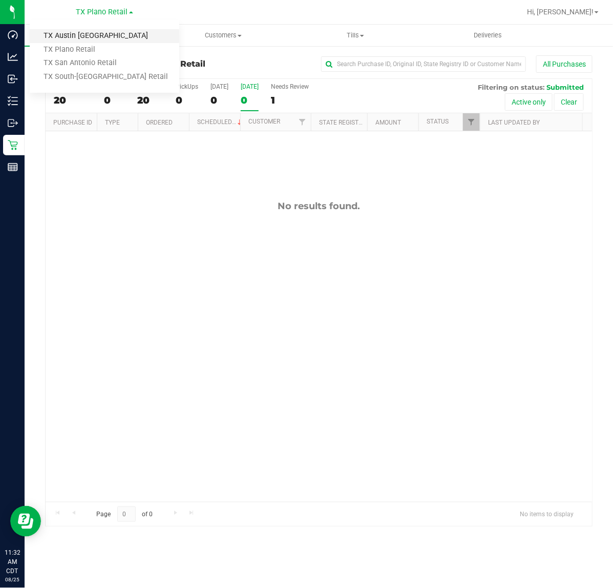
click at [88, 30] on link "TX Austin [GEOGRAPHIC_DATA]" at bounding box center [105, 36] width 150 height 14
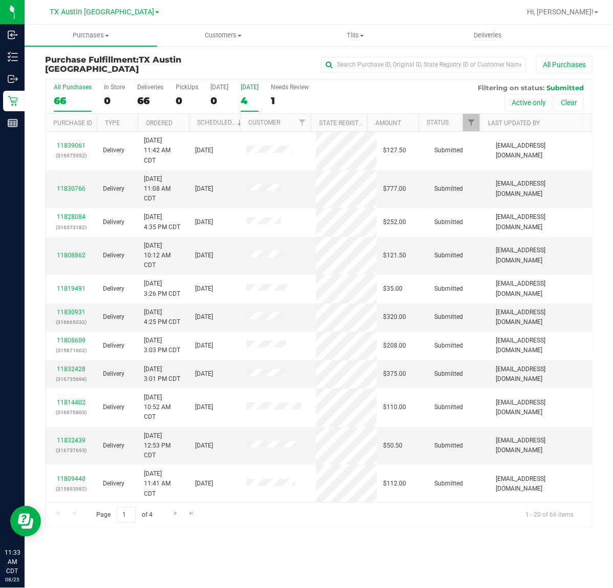
click at [250, 95] on div "4" at bounding box center [250, 101] width 18 height 12
click at [0, 0] on input "[DATE] 4" at bounding box center [0, 0] width 0 height 0
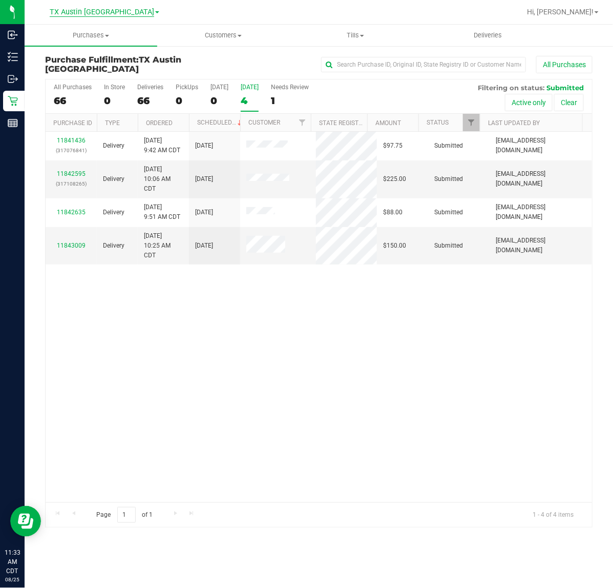
click at [100, 15] on span "TX Austin [GEOGRAPHIC_DATA]" at bounding box center [102, 12] width 105 height 9
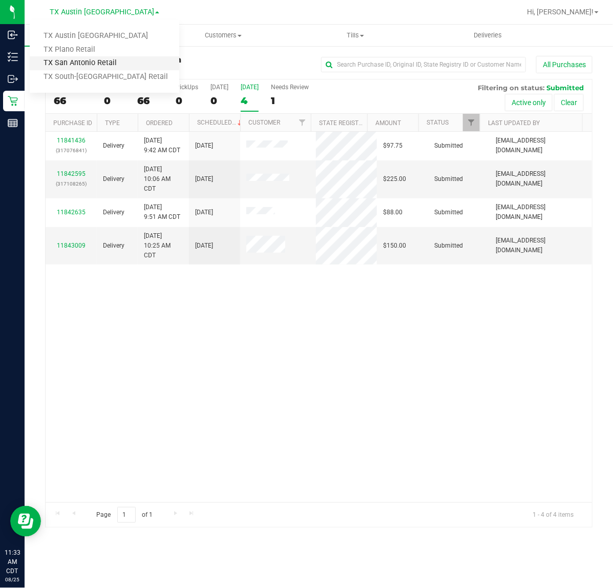
click at [91, 57] on link "TX San Antonio Retail" at bounding box center [105, 63] width 150 height 14
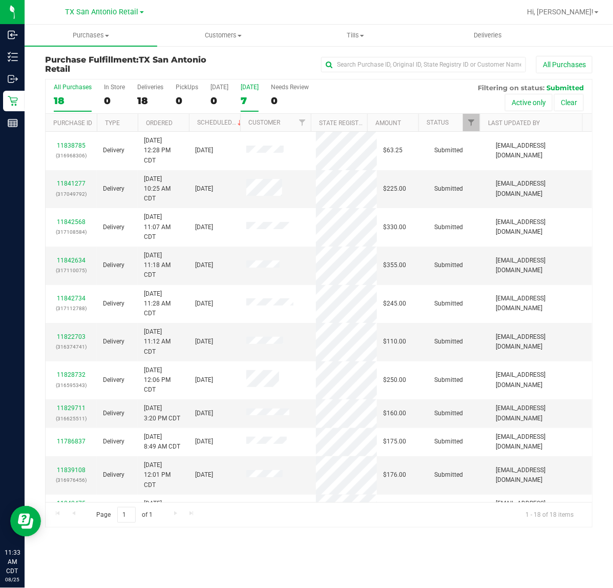
click at [250, 92] on label "[DATE] 7" at bounding box center [250, 98] width 18 height 28
click at [0, 0] on input "[DATE] 7" at bounding box center [0, 0] width 0 height 0
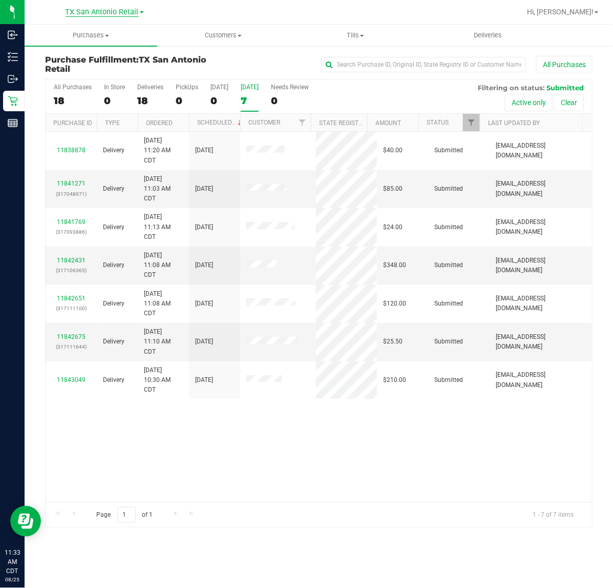
click at [121, 13] on span "TX San Antonio Retail" at bounding box center [102, 12] width 73 height 9
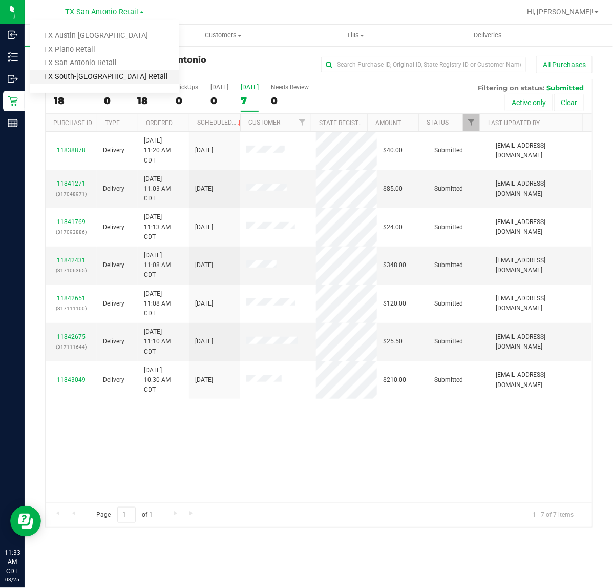
click at [98, 72] on link "TX South-[GEOGRAPHIC_DATA] Retail" at bounding box center [105, 77] width 150 height 14
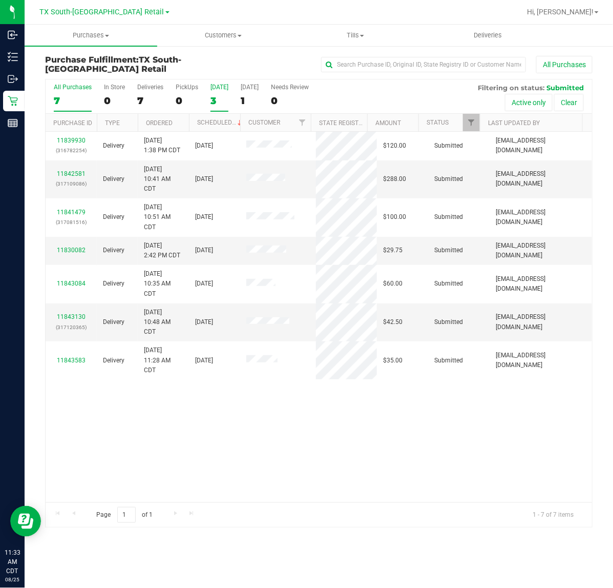
click at [218, 89] on div "[DATE]" at bounding box center [220, 87] width 18 height 7
click at [0, 0] on input "[DATE] 3" at bounding box center [0, 0] width 0 height 0
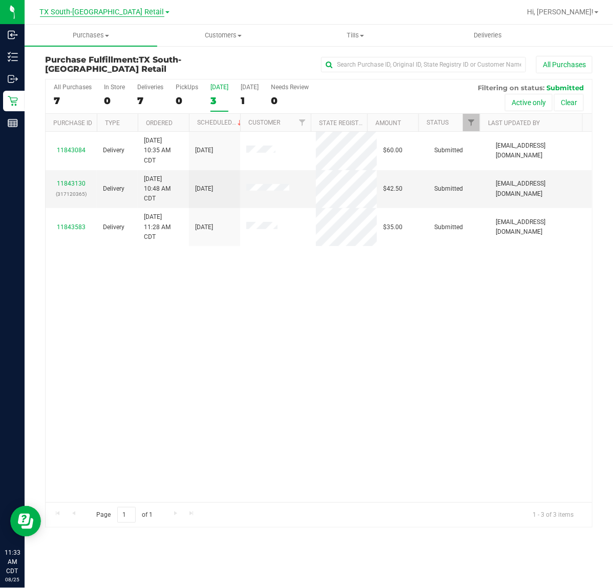
click at [118, 10] on span "TX South-[GEOGRAPHIC_DATA] Retail" at bounding box center [102, 12] width 125 height 9
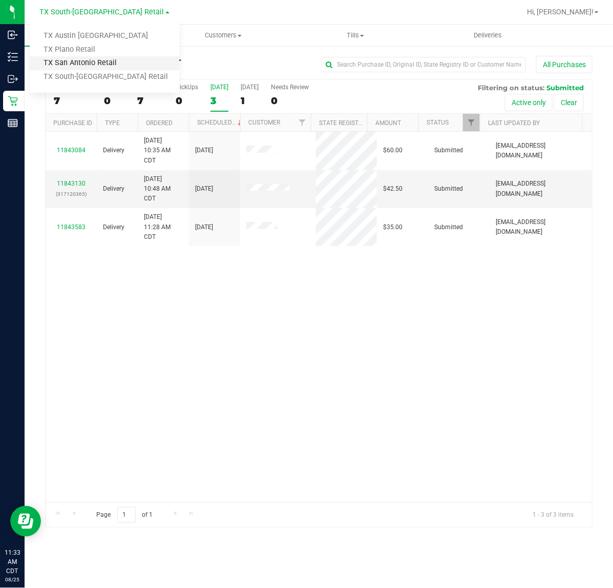
click at [90, 60] on link "TX San Antonio Retail" at bounding box center [105, 63] width 150 height 14
